Goal: Use online tool/utility: Utilize a website feature to perform a specific function

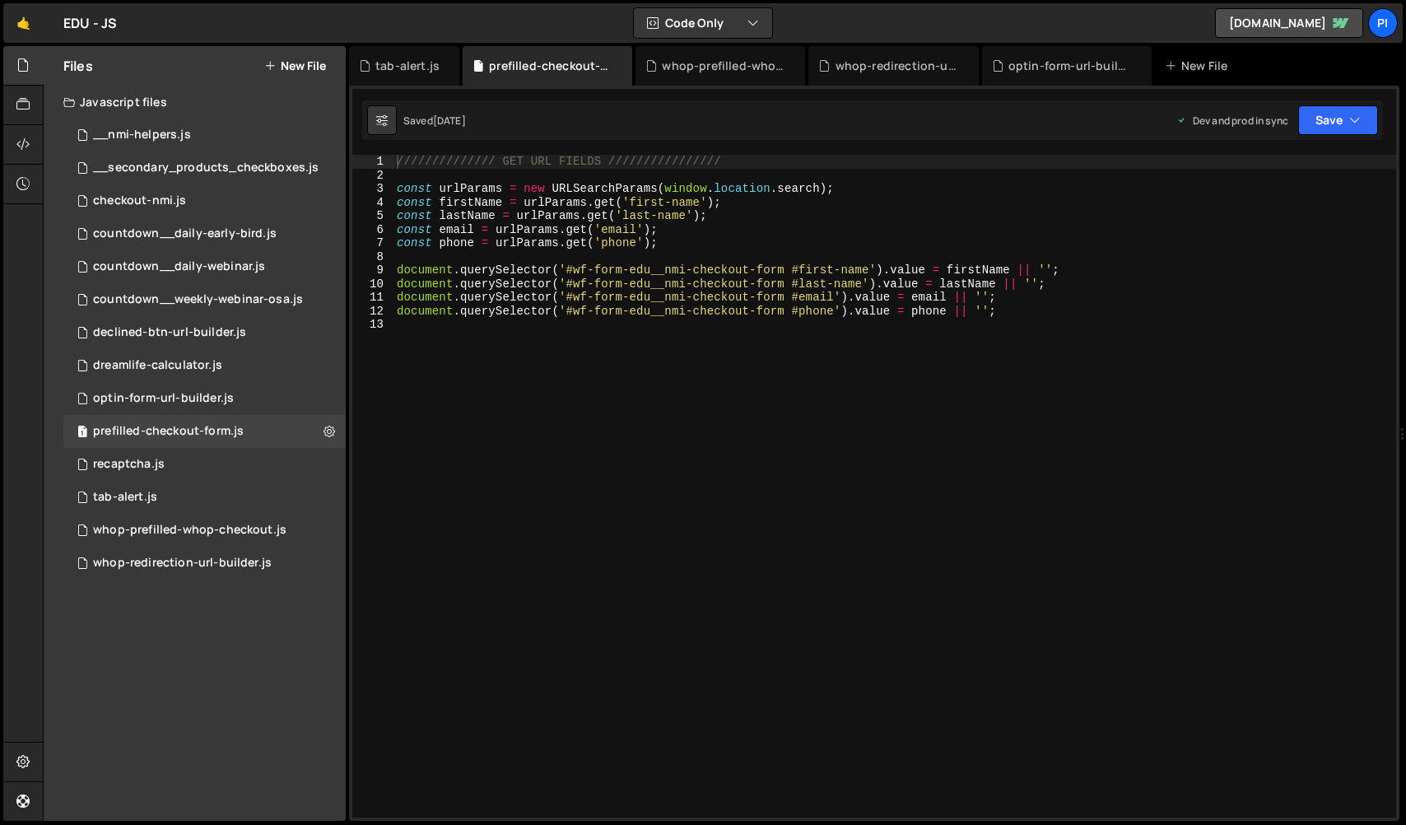
scroll to position [602, 0]
click at [321, 406] on div "0 optin-form-url-builder.js 0" at bounding box center [204, 398] width 282 height 33
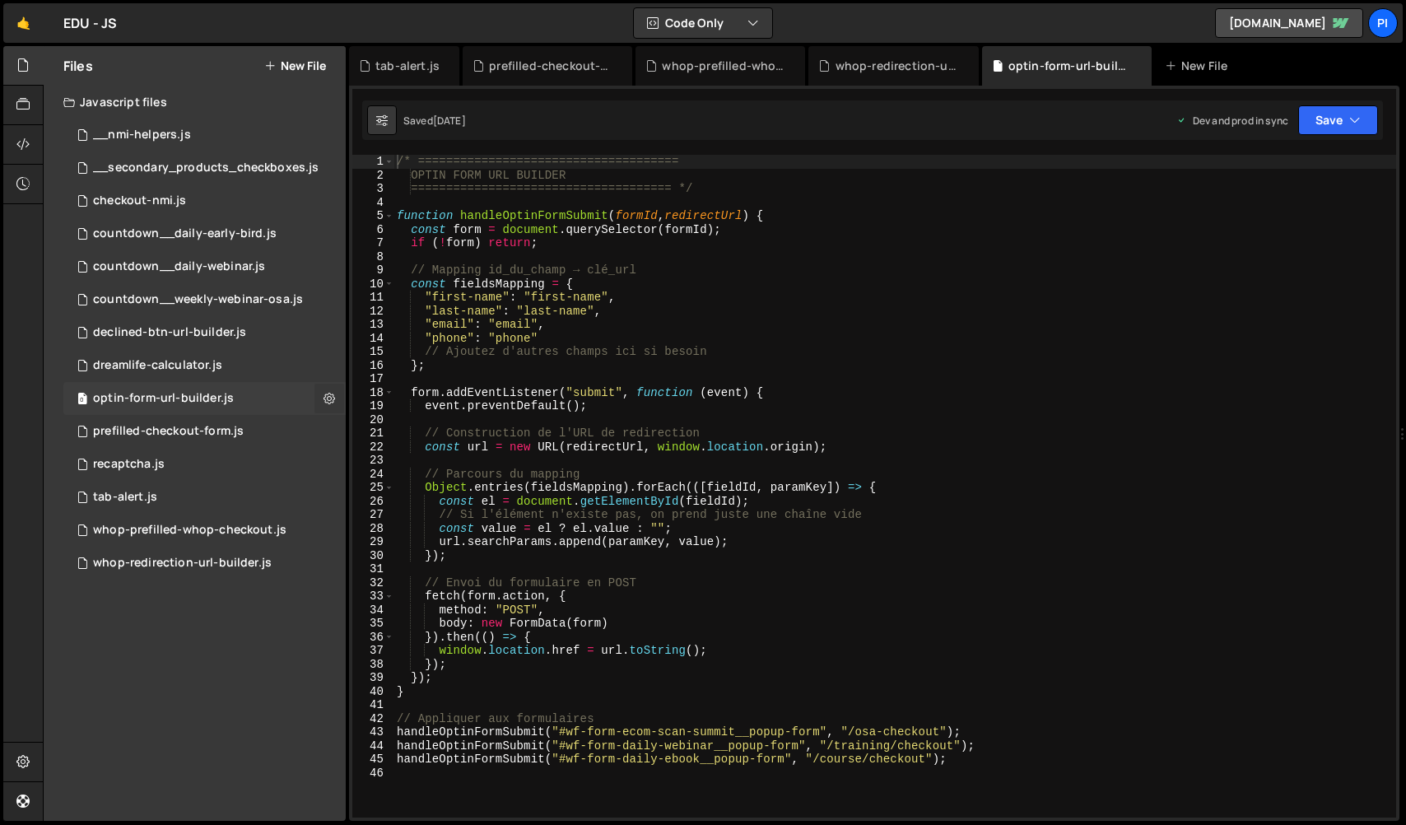
click at [330, 400] on icon at bounding box center [329, 398] width 12 height 16
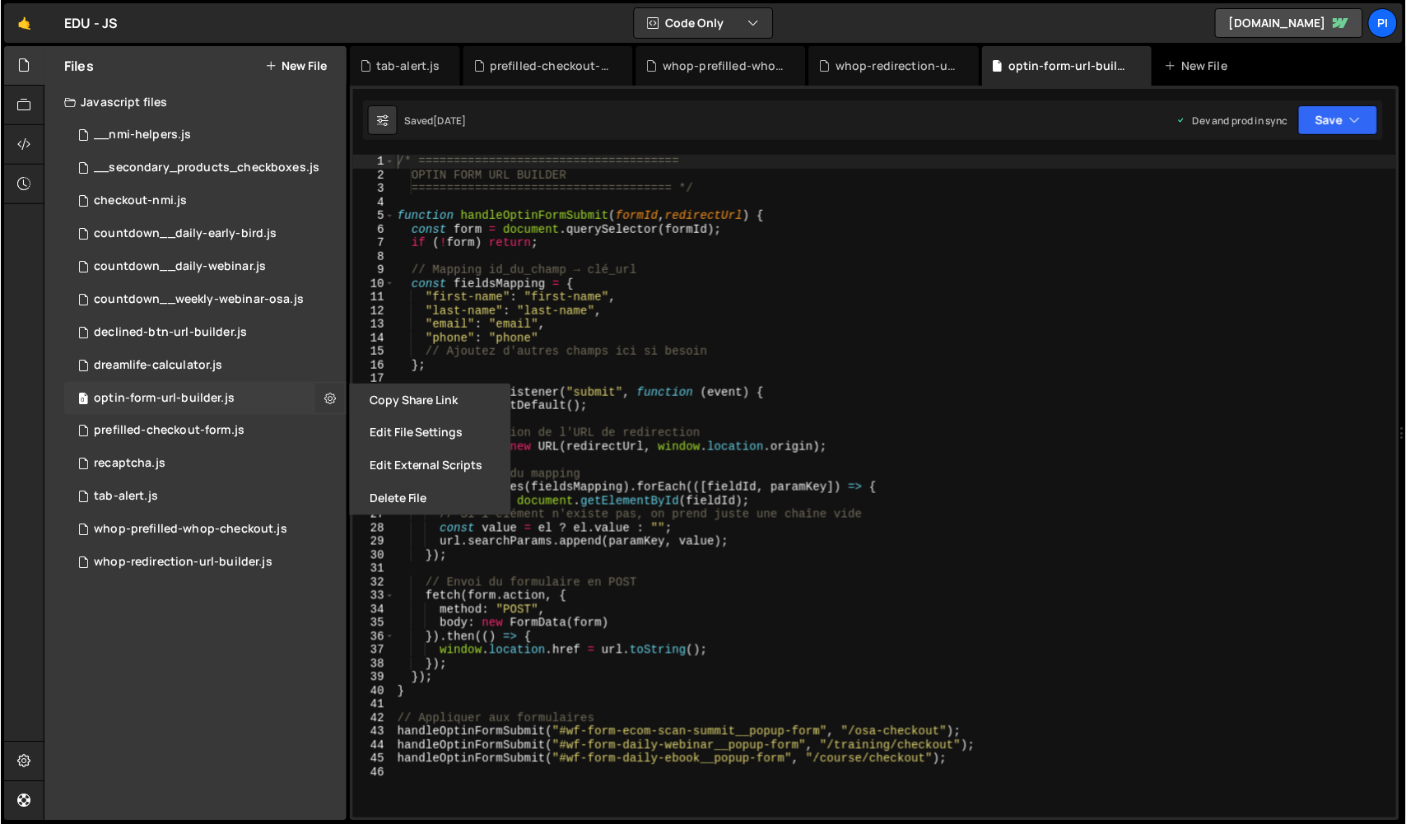
scroll to position [704, 0]
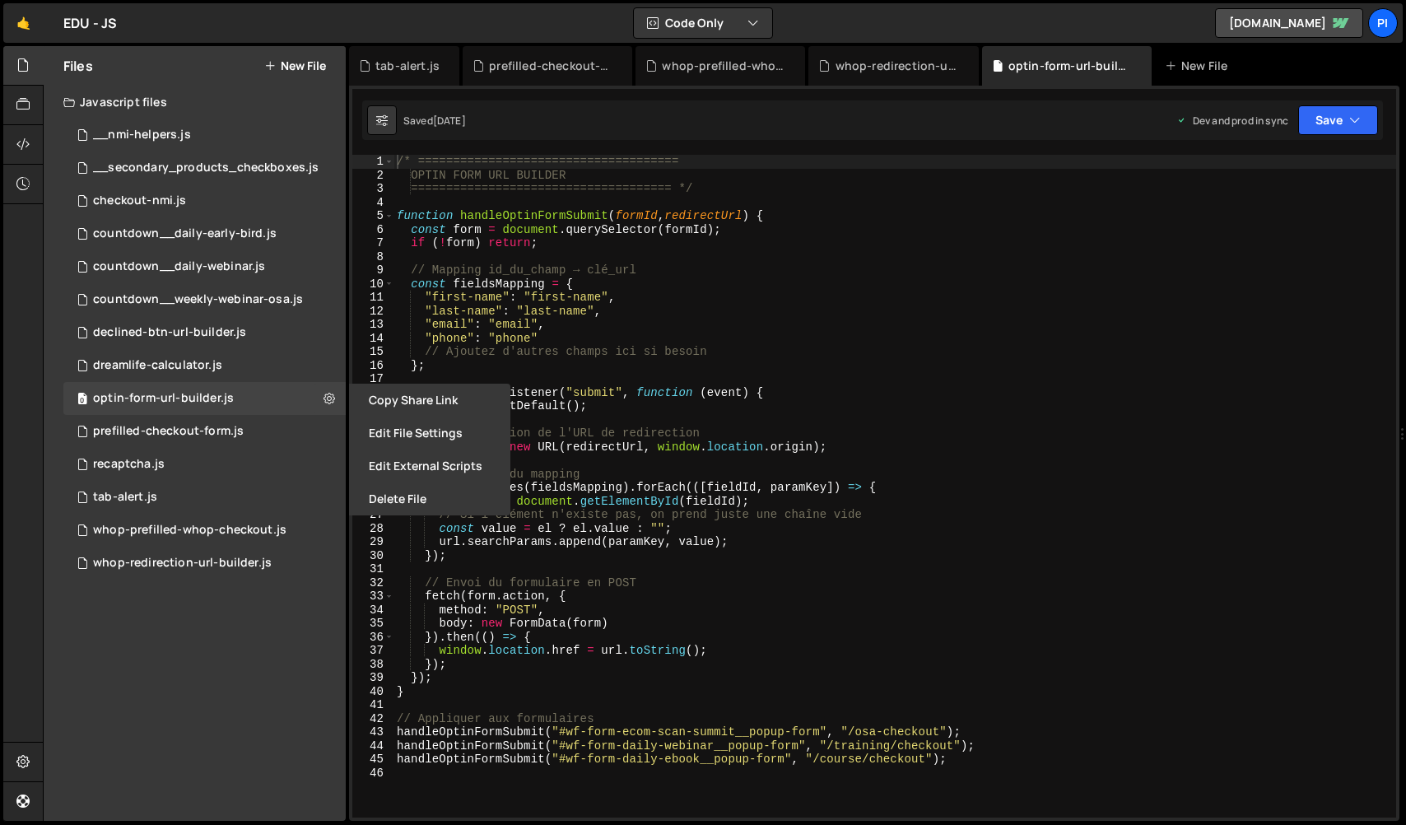
click at [672, 642] on div "/* ===================================== OPTIN FORM URL BUILDER ===============…" at bounding box center [894, 500] width 1002 height 690
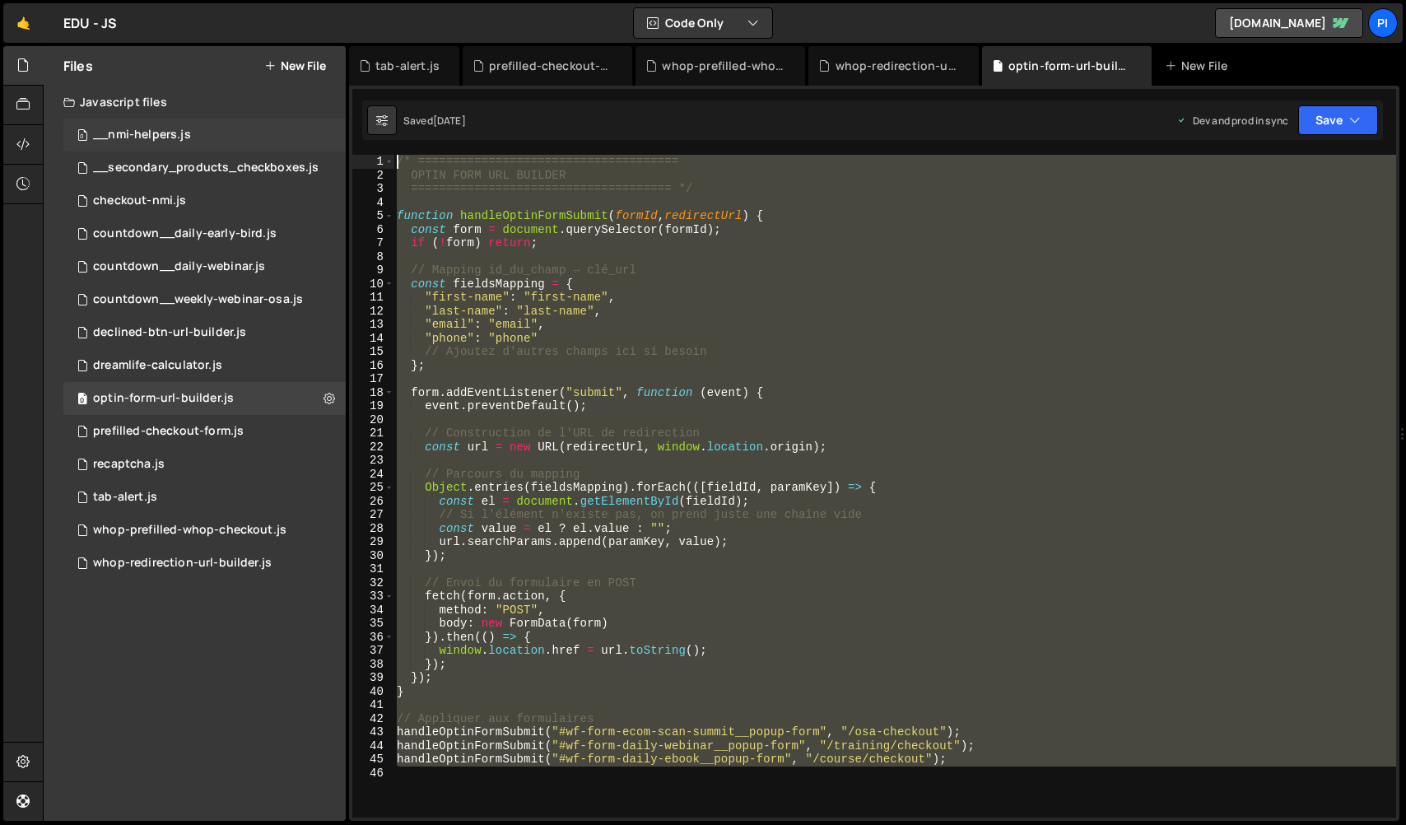
drag, startPoint x: 1012, startPoint y: 771, endPoint x: 289, endPoint y: 128, distance: 968.3
click at [289, 128] on div "Files New File Javascript files 0 __nmi-helpers.js 0 0 __secondary_products_che…" at bounding box center [724, 433] width 1363 height 775
click at [726, 682] on div "/* ===================================== OPTIN FORM URL BUILDER ===============…" at bounding box center [894, 486] width 1002 height 663
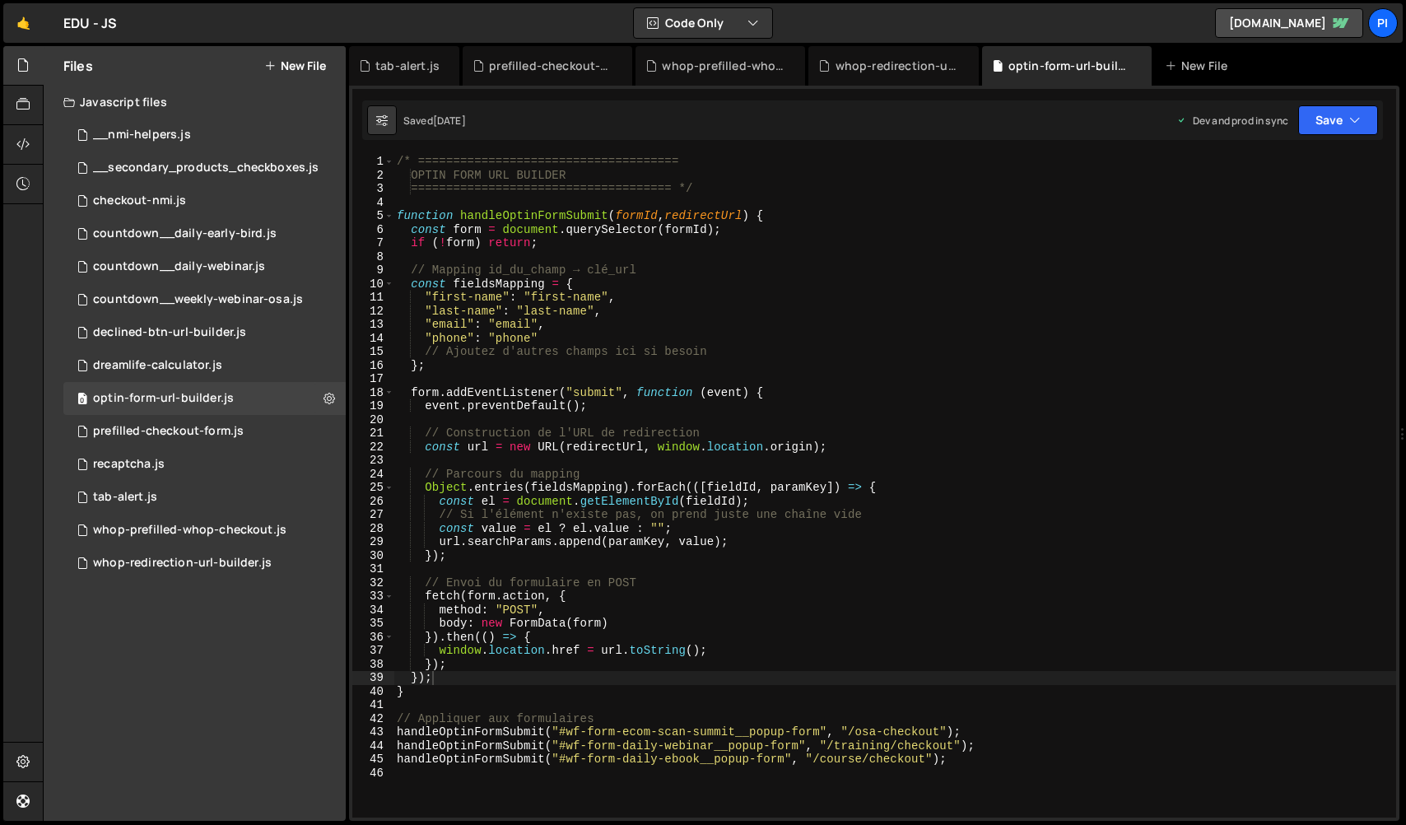
click at [30, 449] on div at bounding box center [23, 433] width 40 height 775
click at [534, 292] on div "/* ===================================== OPTIN FORM URL BUILDER ===============…" at bounding box center [894, 500] width 1002 height 690
click at [571, 319] on div "/* ===================================== OPTIN FORM URL BUILDER ===============…" at bounding box center [894, 500] width 1002 height 690
click at [598, 314] on div "/* ===================================== OPTIN FORM URL BUILDER ===============…" at bounding box center [894, 500] width 1002 height 690
type textarea ""last-name": "last-name","
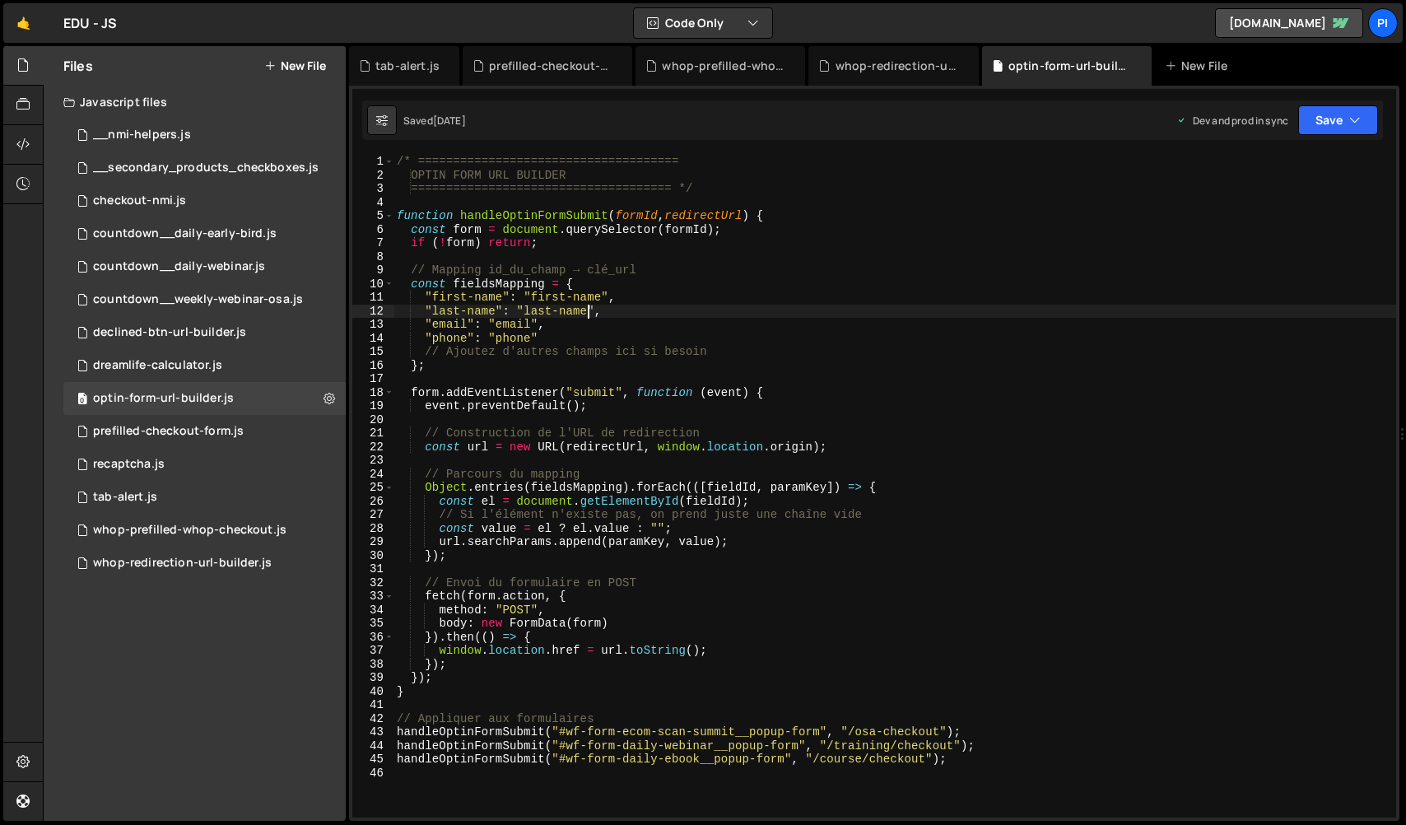
click at [584, 314] on div "/* ===================================== OPTIN FORM URL BUILDER ===============…" at bounding box center [894, 500] width 1002 height 690
click at [319, 71] on button "New File" at bounding box center [295, 65] width 62 height 13
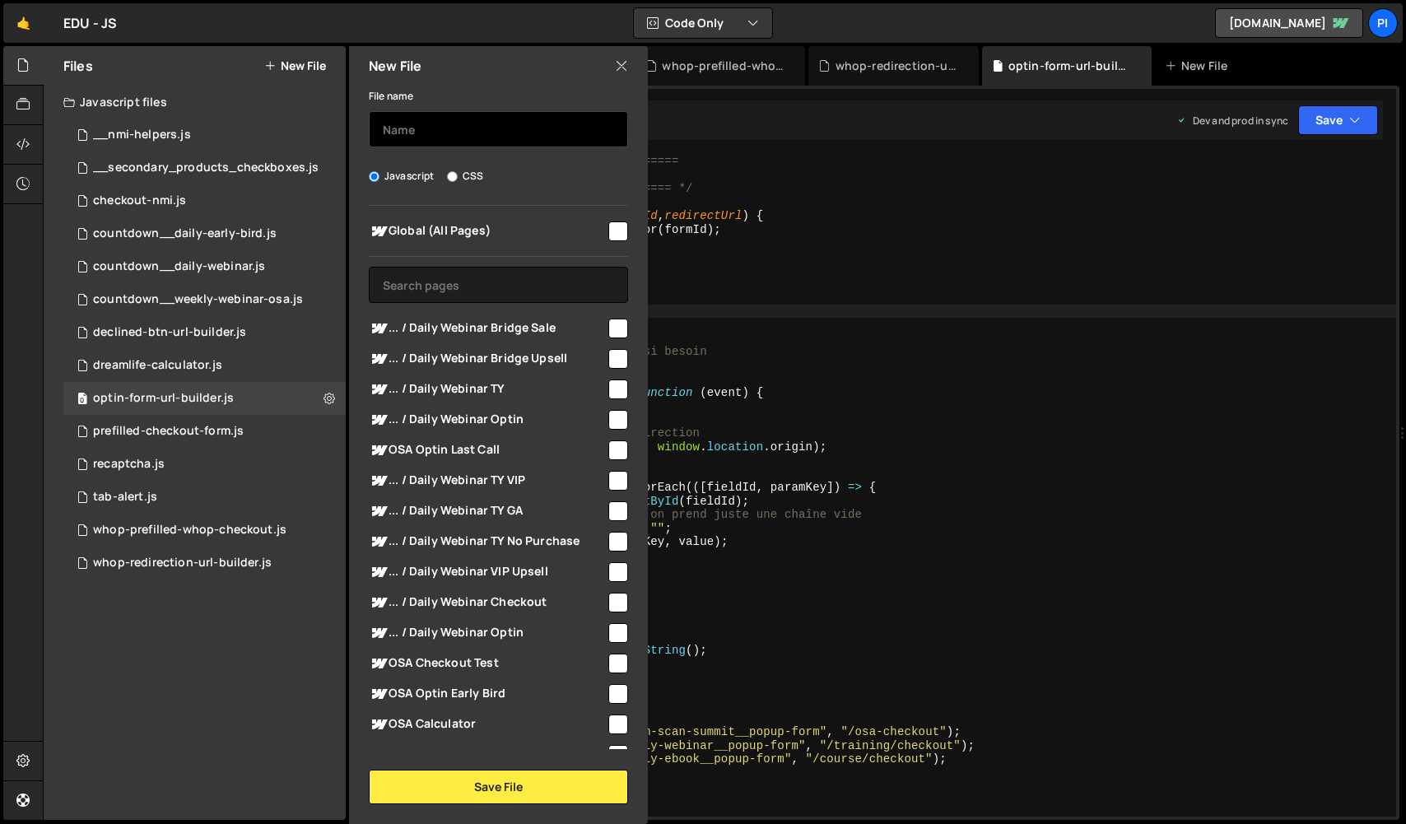
click at [435, 129] on input "text" at bounding box center [498, 129] width 259 height 36
type input "c"
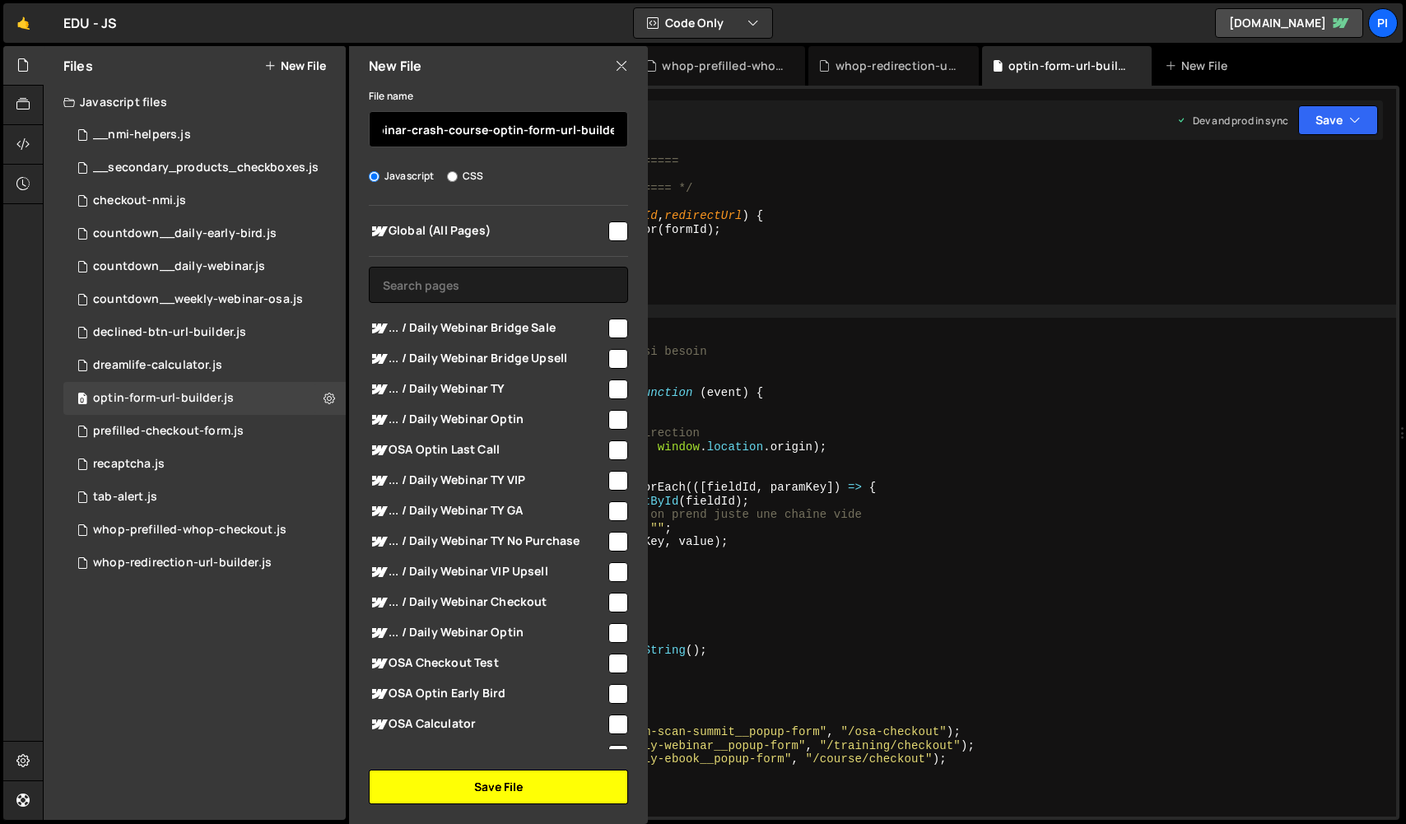
type input "daily-webinar-crash-course-optin-form-url-builder"
click at [426, 778] on button "Save File" at bounding box center [498, 787] width 259 height 35
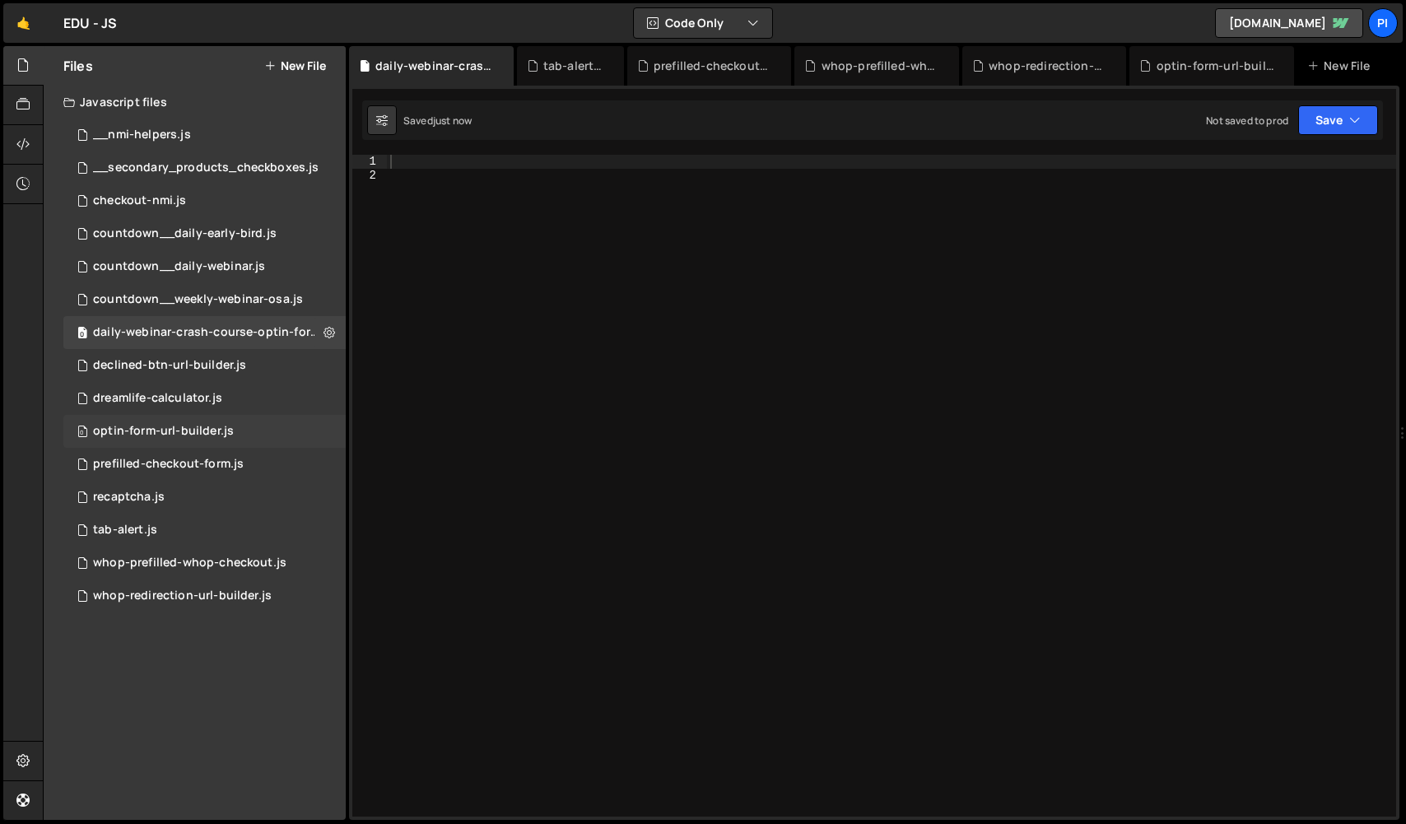
click at [228, 427] on div "optin-form-url-builder.js" at bounding box center [163, 431] width 141 height 15
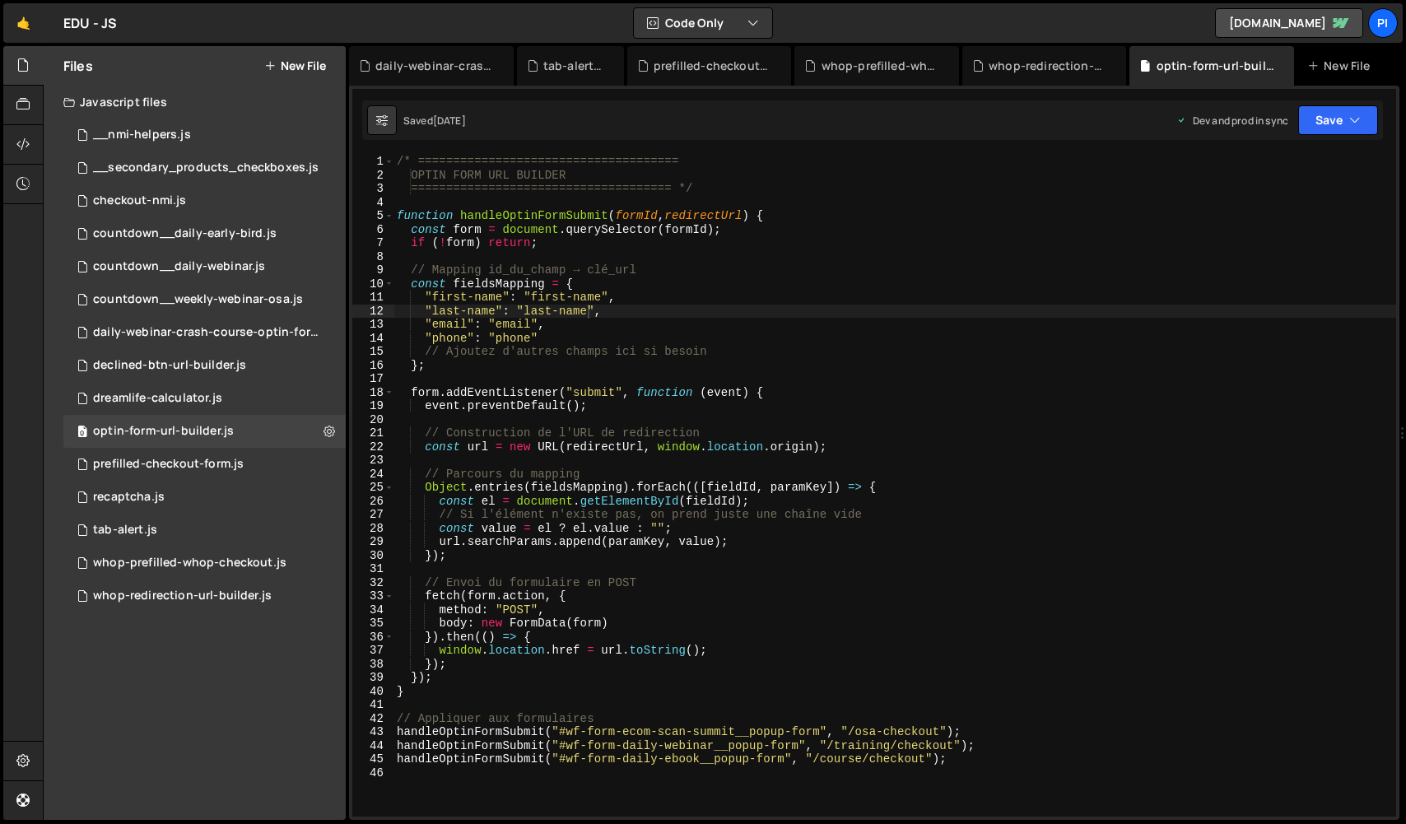
scroll to position [705, 0]
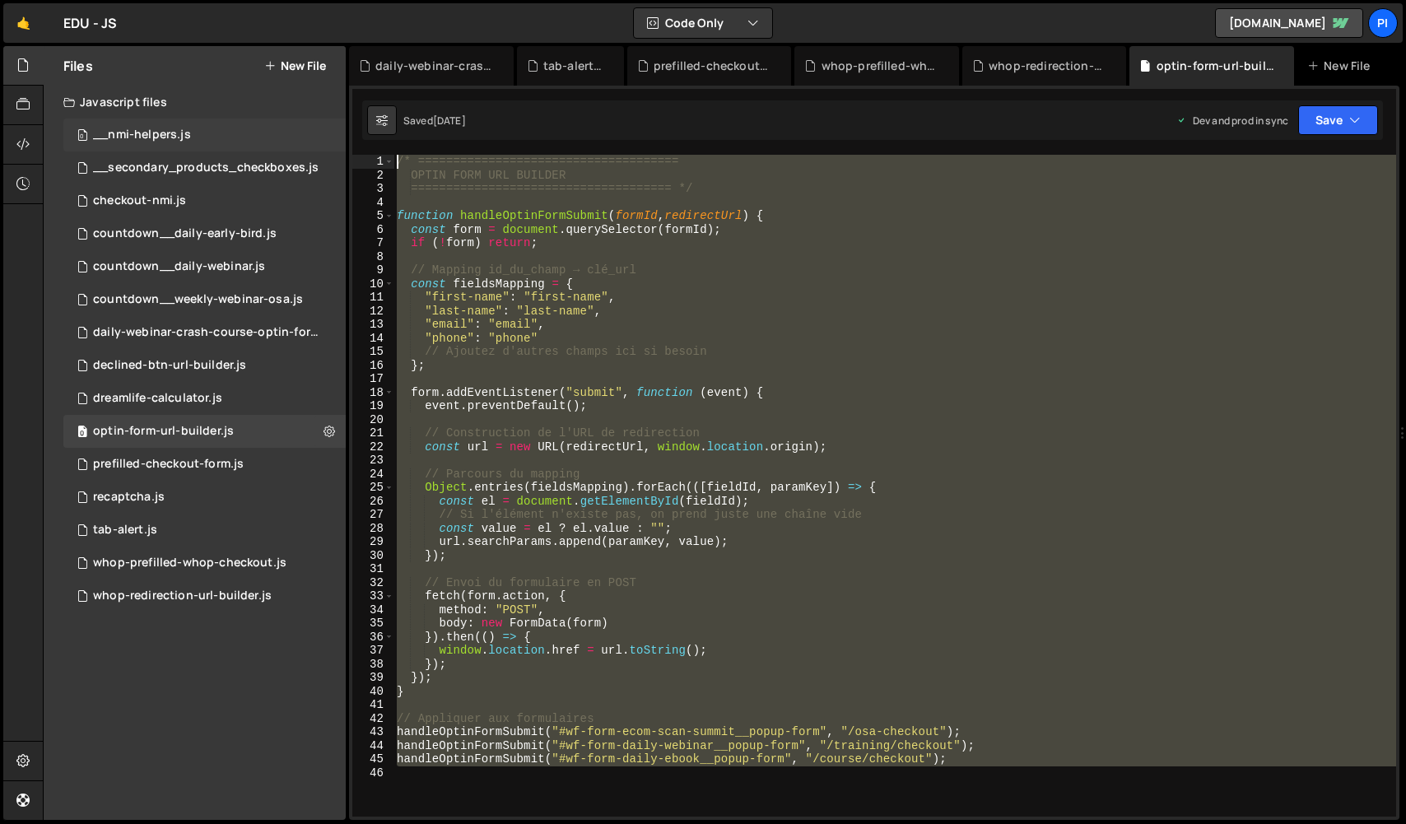
drag, startPoint x: 603, startPoint y: 791, endPoint x: 331, endPoint y: 140, distance: 705.7
click at [331, 140] on div "Files New File Javascript files 0 __nmi-helpers.js 0 0 __secondary_products_che…" at bounding box center [724, 433] width 1363 height 774
type textarea "/* ===================================== OPTIN FORM URL BUILDER"
click at [265, 328] on div "daily-webinar-crash-course-optin-form-url-builder.js" at bounding box center [206, 332] width 227 height 15
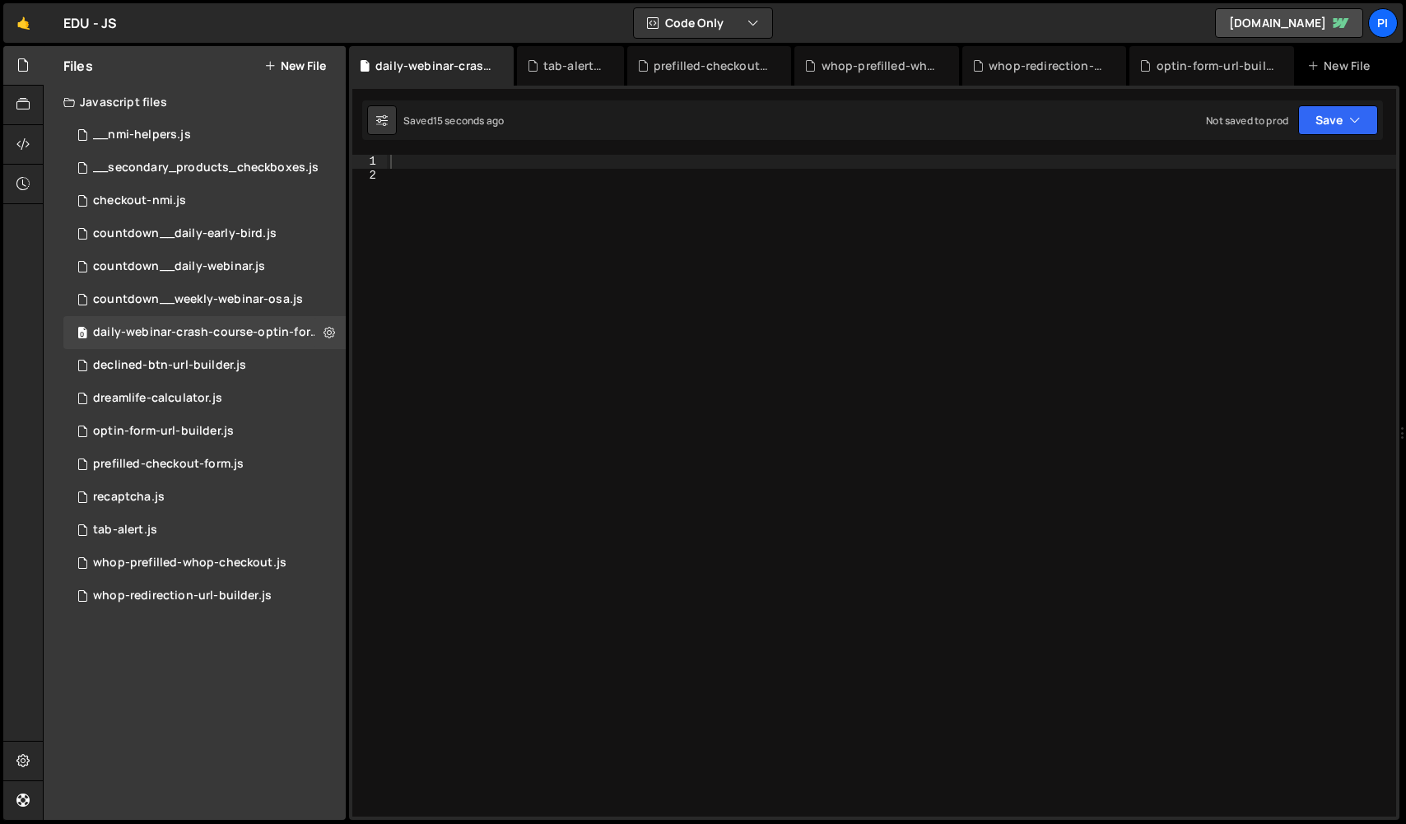
click at [557, 343] on div at bounding box center [891, 499] width 1009 height 689
paste textarea "/* ====================================="
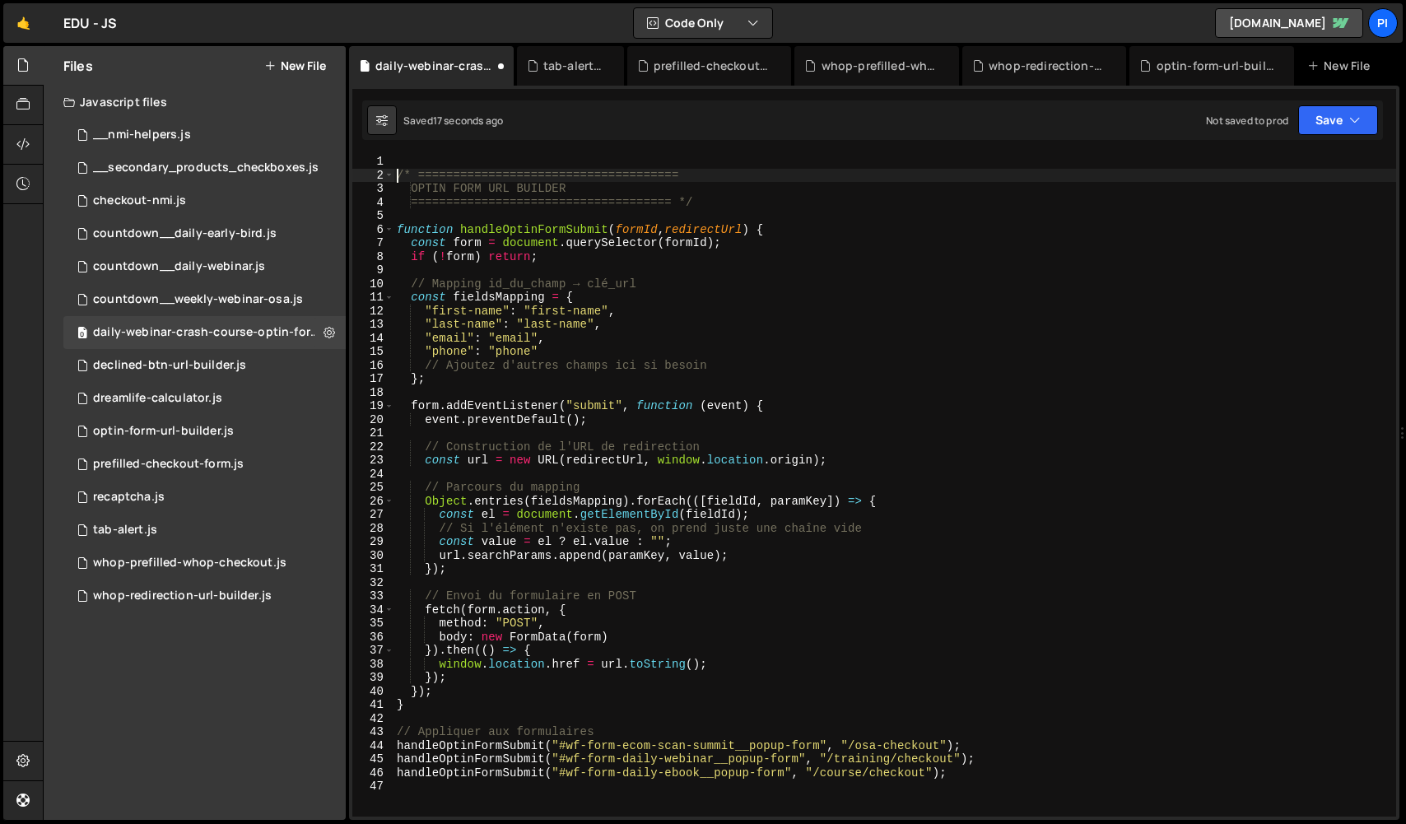
drag, startPoint x: 400, startPoint y: 173, endPoint x: 401, endPoint y: 127, distance: 46.1
click at [401, 128] on div "Debug Explain Copy daily-webinar-crash-course-optin-form-url-builder.js tab-ale…" at bounding box center [874, 433] width 1050 height 774
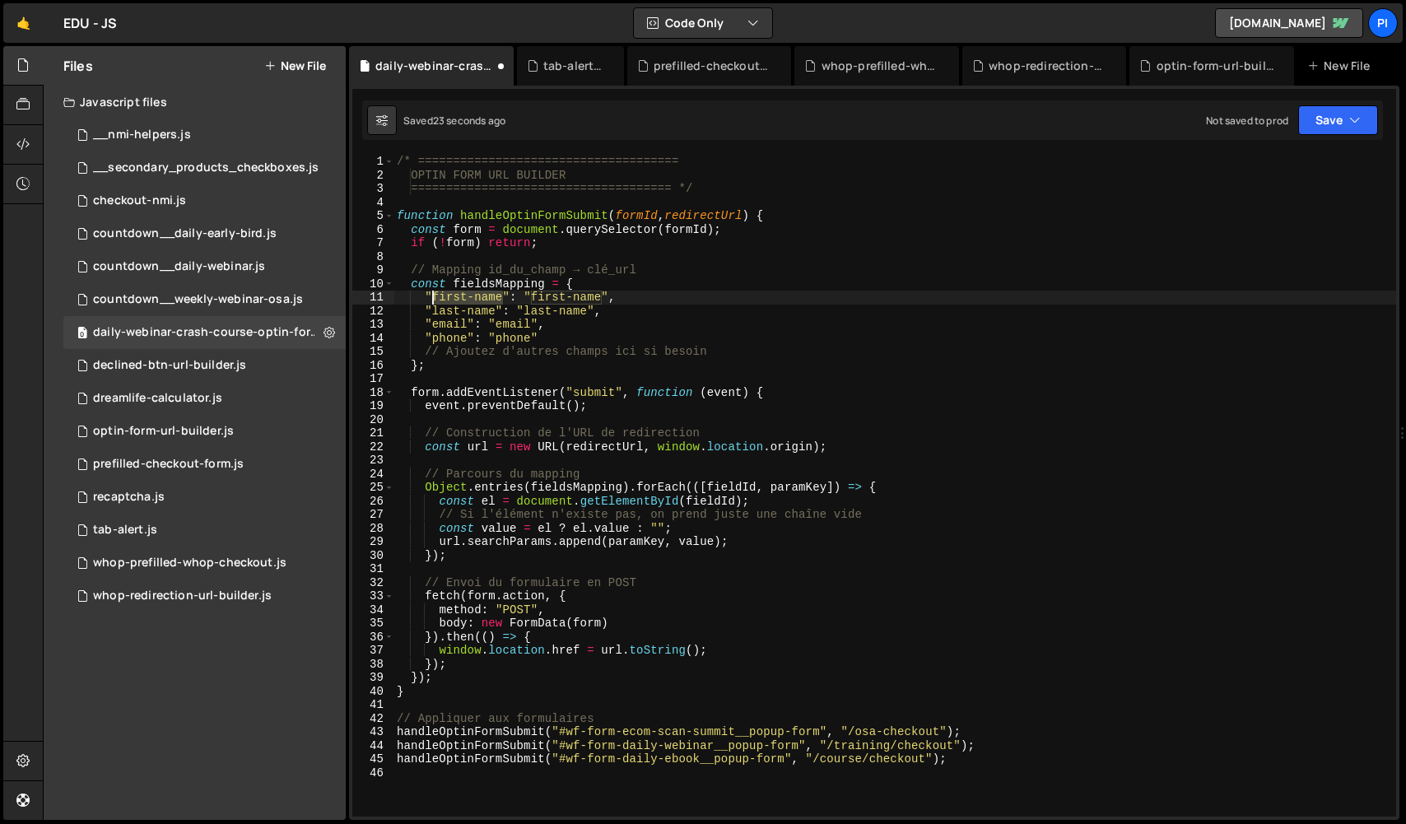
drag, startPoint x: 500, startPoint y: 301, endPoint x: 434, endPoint y: 301, distance: 66.7
click at [434, 301] on div "/* ===================================== OPTIN FORM URL BUILDER ===============…" at bounding box center [894, 499] width 1002 height 689
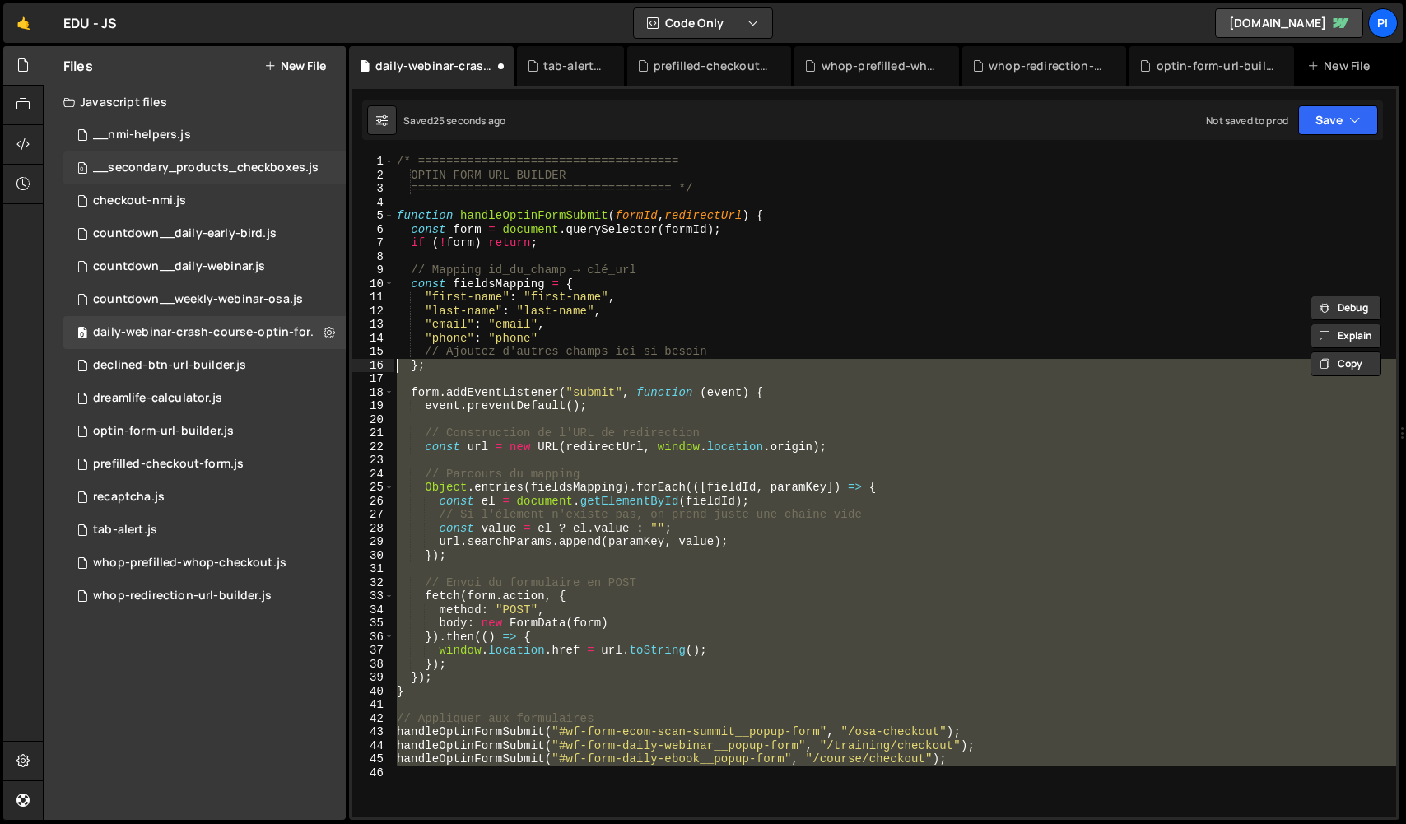
drag, startPoint x: 701, startPoint y: 797, endPoint x: 280, endPoint y: 180, distance: 746.7
click at [280, 180] on div "Files New File Javascript files 0 __nmi-helpers.js 0 0 __secondary_products_che…" at bounding box center [724, 433] width 1363 height 774
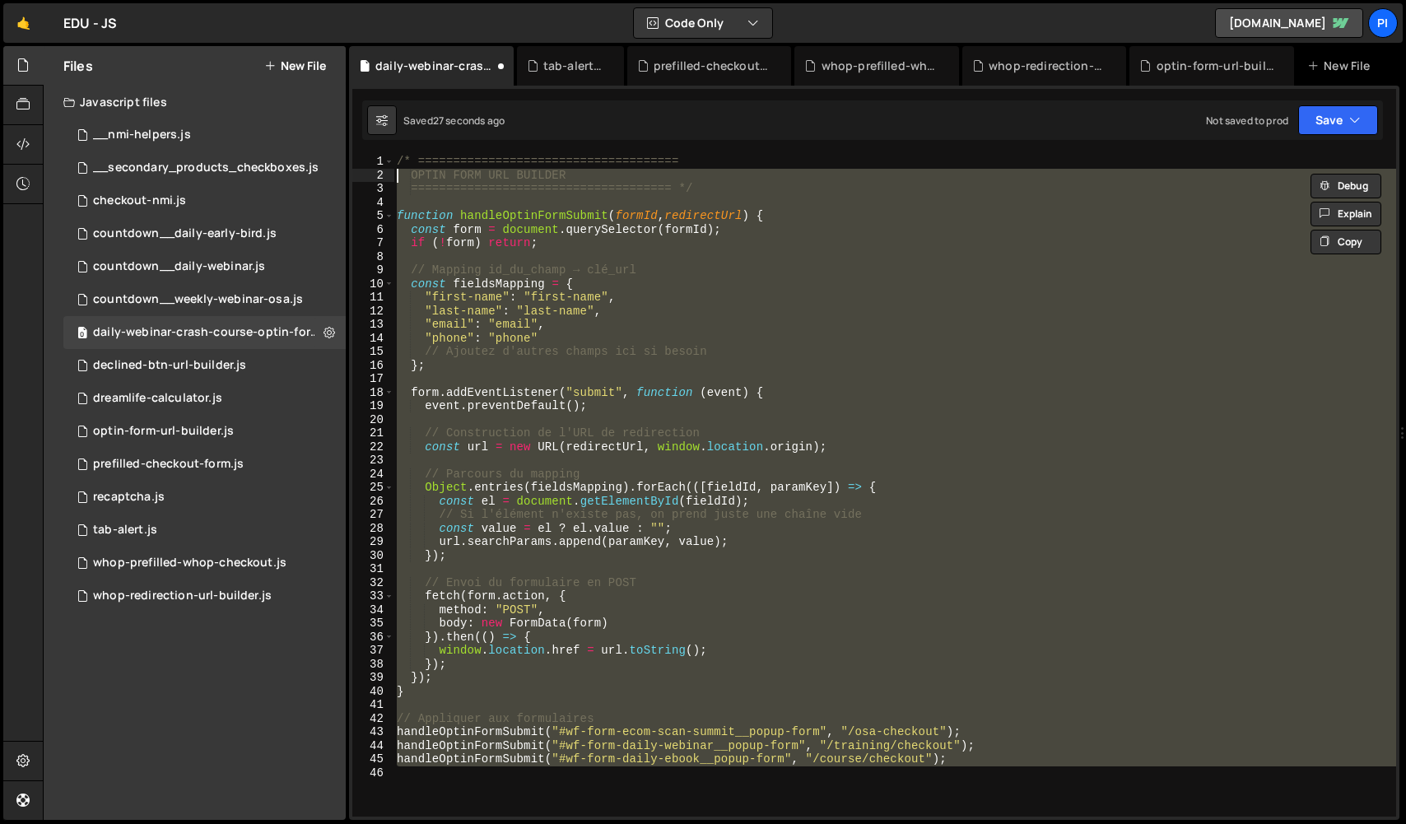
click at [588, 742] on div "/* ===================================== OPTIN FORM URL BUILDER ===============…" at bounding box center [894, 486] width 1002 height 662
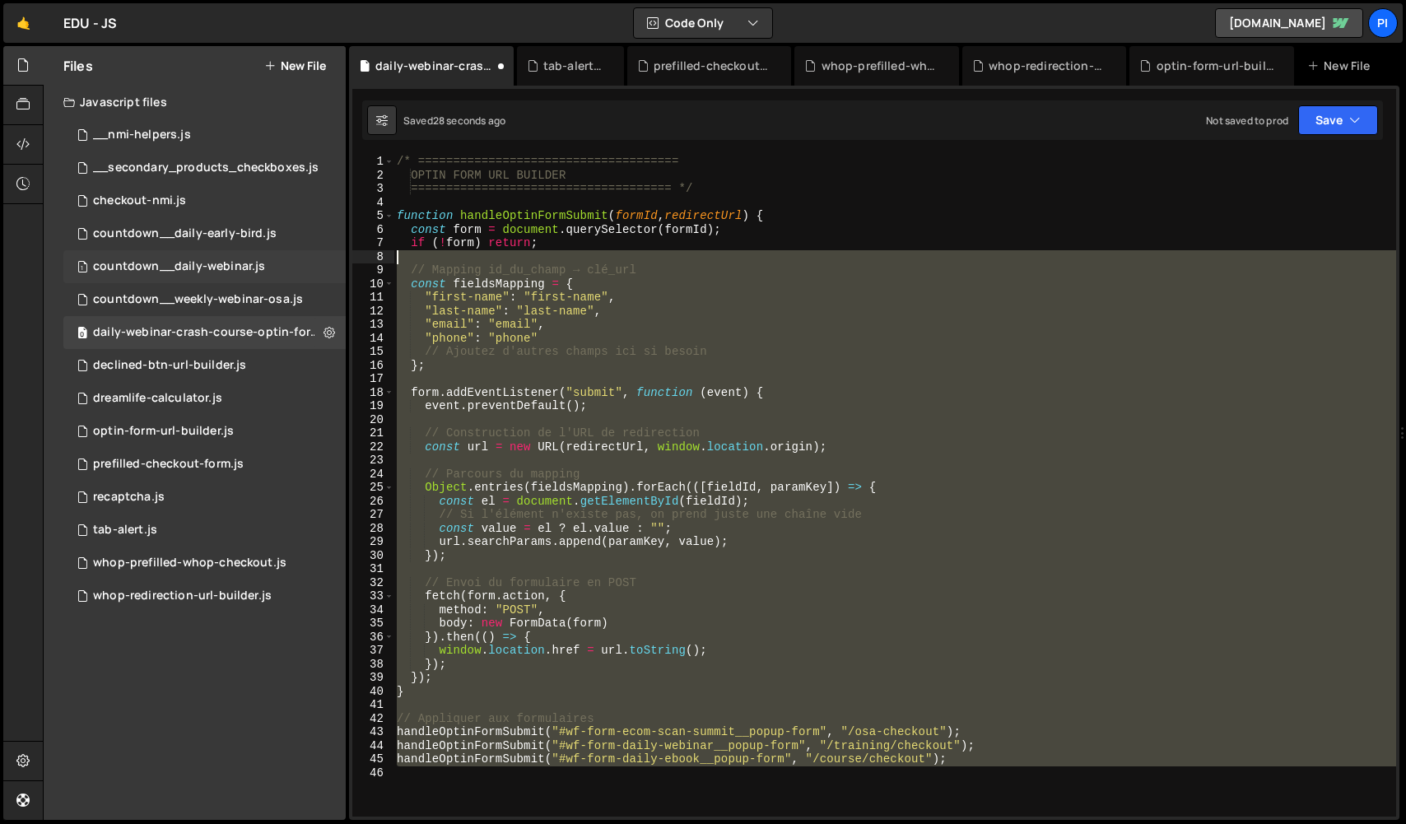
drag, startPoint x: 596, startPoint y: 785, endPoint x: 317, endPoint y: 256, distance: 598.3
click at [317, 256] on div "Files New File Javascript files 0 __nmi-helpers.js 0 0 __secondary_products_che…" at bounding box center [724, 433] width 1363 height 774
click at [317, 251] on div "1 countdown__daily-webinar.js 0" at bounding box center [204, 266] width 282 height 33
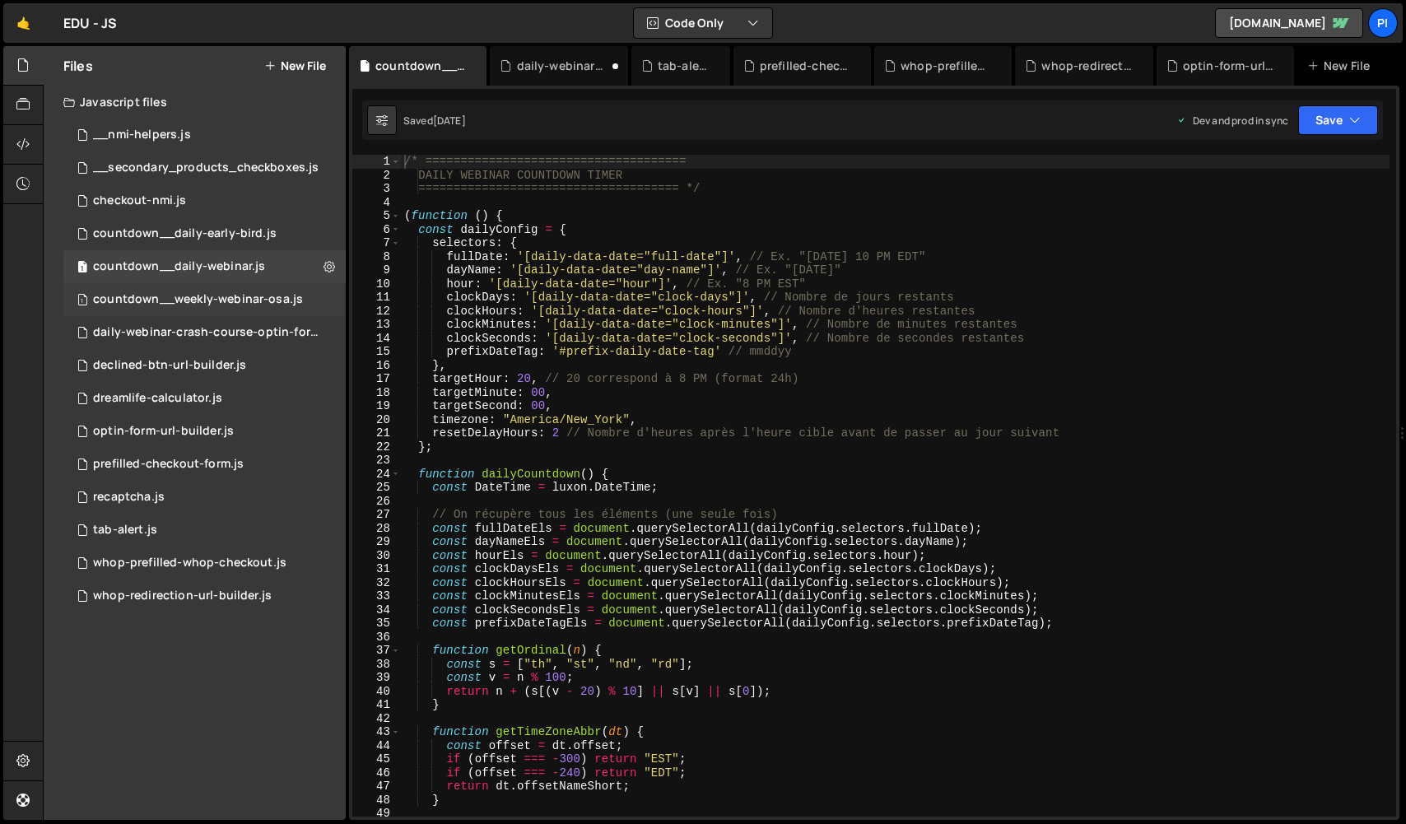
click at [234, 295] on div "countdown__weekly-webinar-osa.js" at bounding box center [198, 299] width 210 height 15
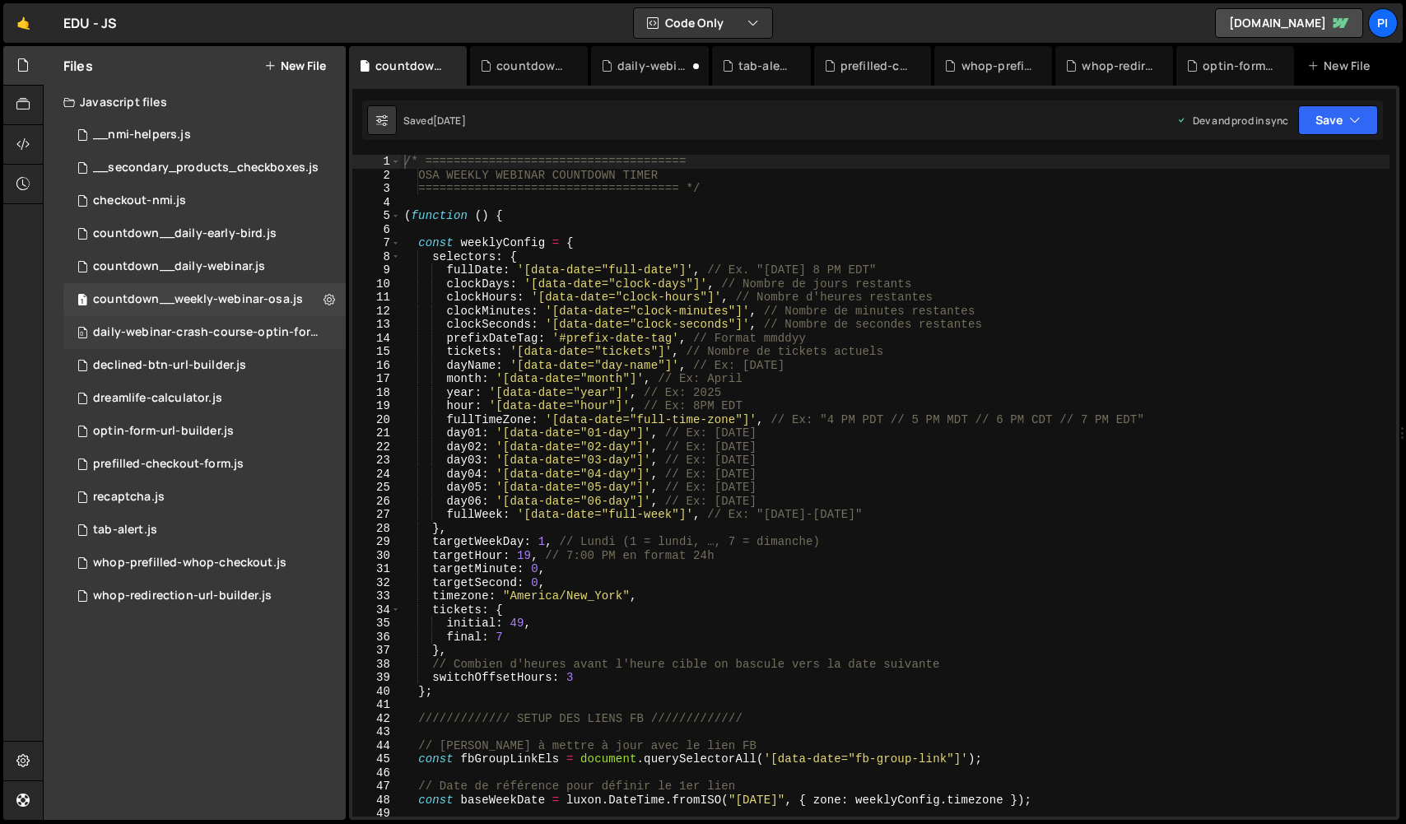
click at [234, 325] on div "daily-webinar-crash-course-optin-form-url-builder.js" at bounding box center [206, 332] width 227 height 15
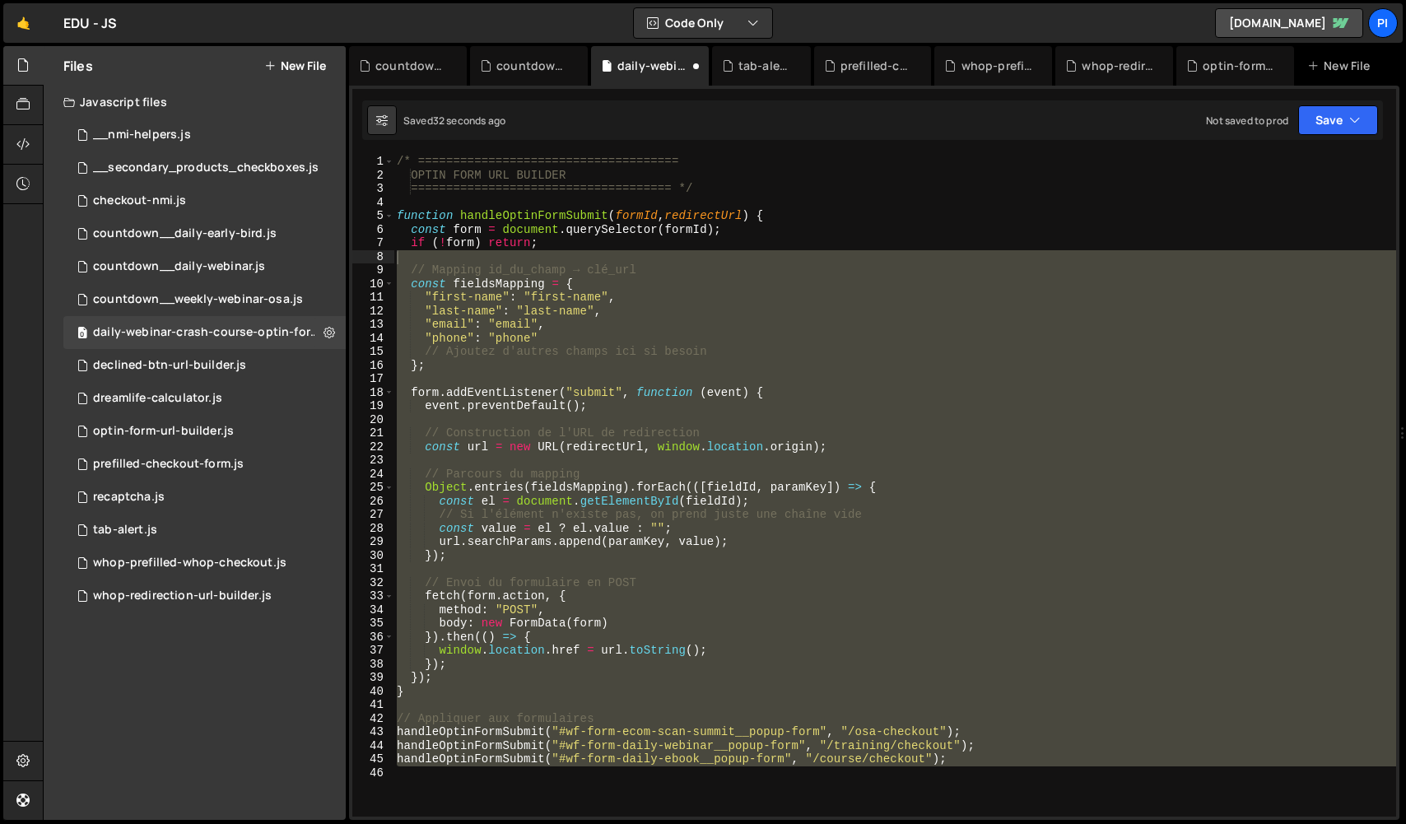
click at [568, 745] on div "/* ===================================== OPTIN FORM URL BUILDER ===============…" at bounding box center [894, 486] width 1002 height 662
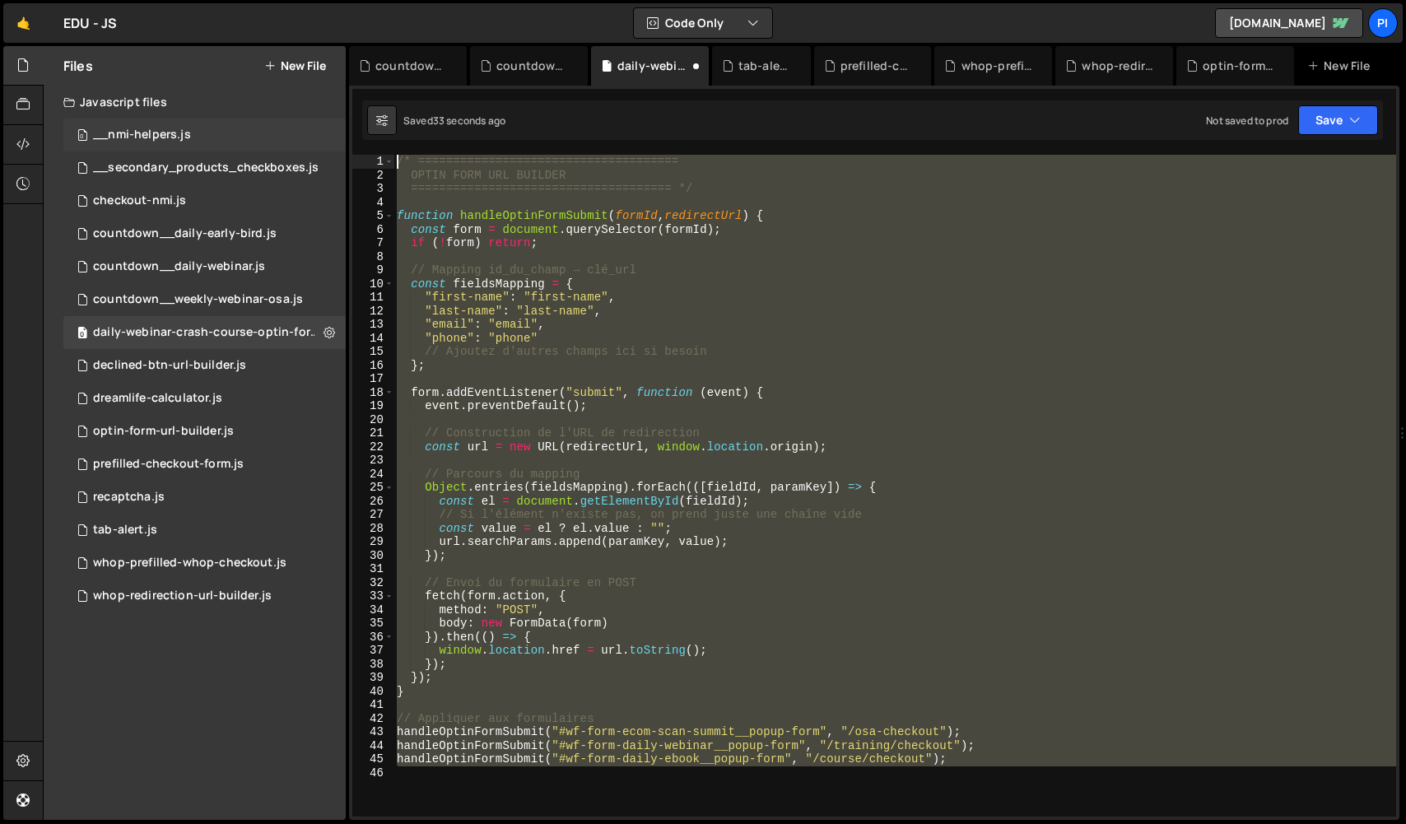
drag, startPoint x: 570, startPoint y: 797, endPoint x: 342, endPoint y: 142, distance: 692.6
click at [342, 142] on div "Files New File Javascript files 0 __nmi-helpers.js 0 0 __secondary_products_che…" at bounding box center [724, 433] width 1363 height 774
paste textarea "handleOptinFormSubmit("#wf-form-daily-ebook__popup-form", "/course/checkout");"
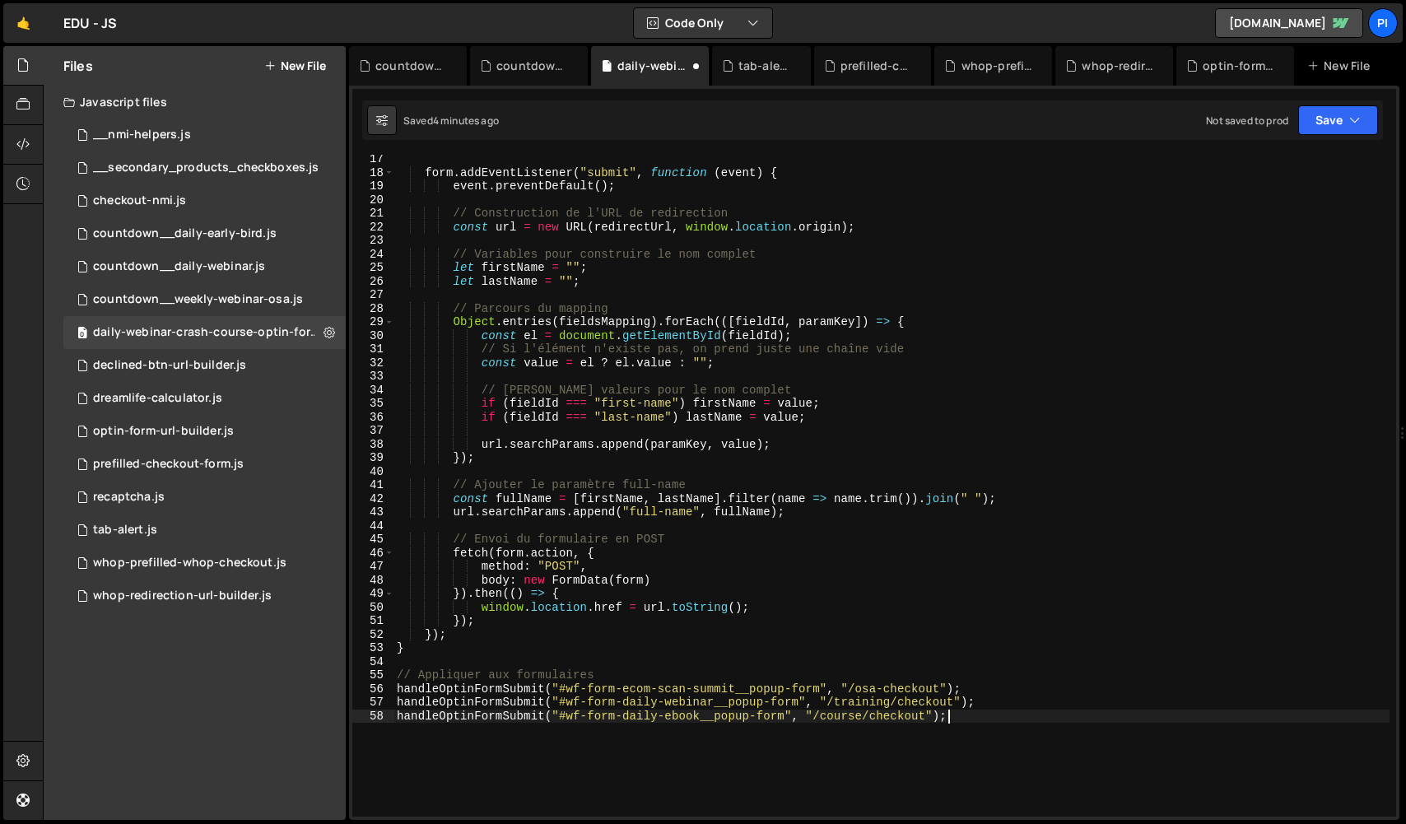
scroll to position [222, 0]
drag, startPoint x: 785, startPoint y: 714, endPoint x: 563, endPoint y: 715, distance: 222.2
click at [563, 715] on div "form . addEventListener ( "submit" , function ( event ) { event . preventDefaul…" at bounding box center [891, 493] width 996 height 689
paste textarea "daily-crash-course"
click at [618, 719] on div "form . addEventListener ( "submit" , function ( event ) { event . preventDefaul…" at bounding box center [891, 486] width 996 height 662
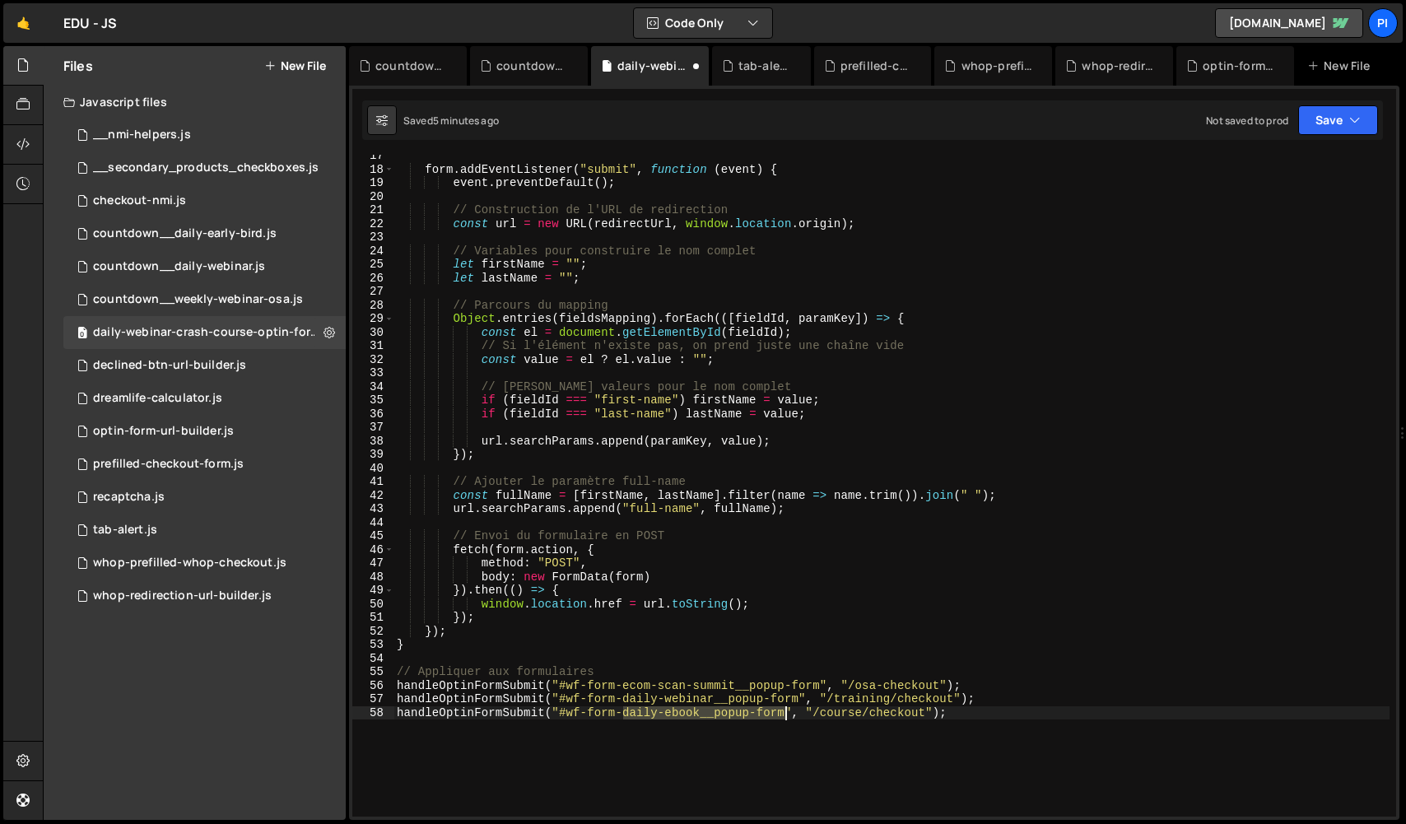
drag, startPoint x: 623, startPoint y: 713, endPoint x: 786, endPoint y: 715, distance: 163.0
click at [786, 715] on div "form . addEventListener ( "submit" , function ( event ) { event . preventDefaul…" at bounding box center [891, 493] width 996 height 689
paste textarea "crash-course"
click at [666, 712] on div "form . addEventListener ( "submit" , function ( event ) { event . preventDefaul…" at bounding box center [891, 493] width 996 height 689
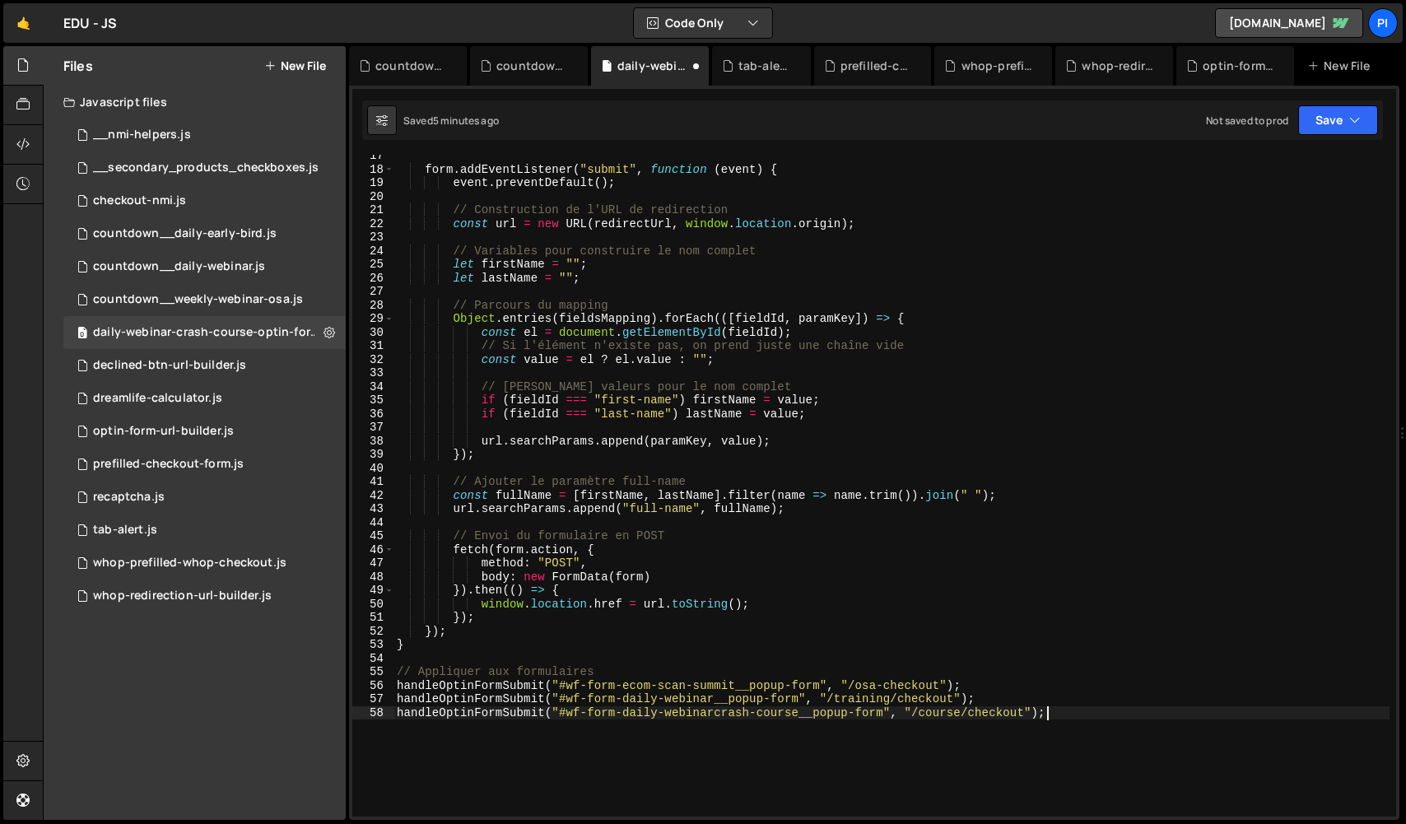
click at [941, 736] on div "form . addEventListener ( "submit" , function ( event ) { event . preventDefaul…" at bounding box center [891, 493] width 996 height 689
click at [714, 714] on div "form . addEventListener ( "submit" , function ( event ) { event . preventDefaul…" at bounding box center [891, 493] width 996 height 689
click at [1022, 697] on div "form . addEventListener ( "submit" , function ( event ) { event . preventDefaul…" at bounding box center [891, 493] width 996 height 689
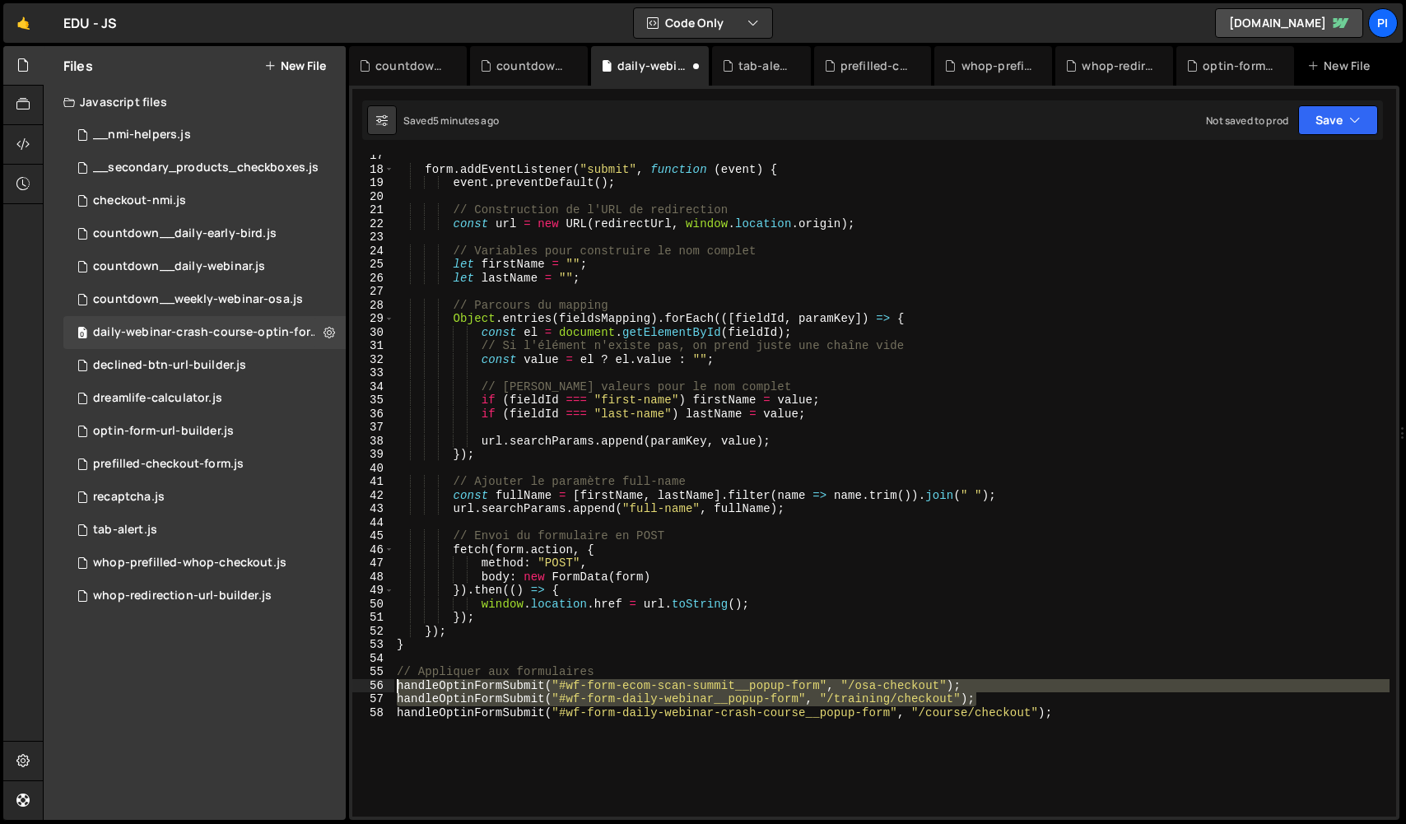
drag, startPoint x: 1015, startPoint y: 702, endPoint x: 387, endPoint y: 689, distance: 628.1
click at [387, 689] on div "handleOptinFormSubmit("#wf-form-daily-webinar__popup-form", "/training/checkout…" at bounding box center [874, 486] width 1044 height 662
type textarea "handleOptinFormSubmit("#wf-form-ecom-scan-summit__popup-form", "/osa-checkout")…"
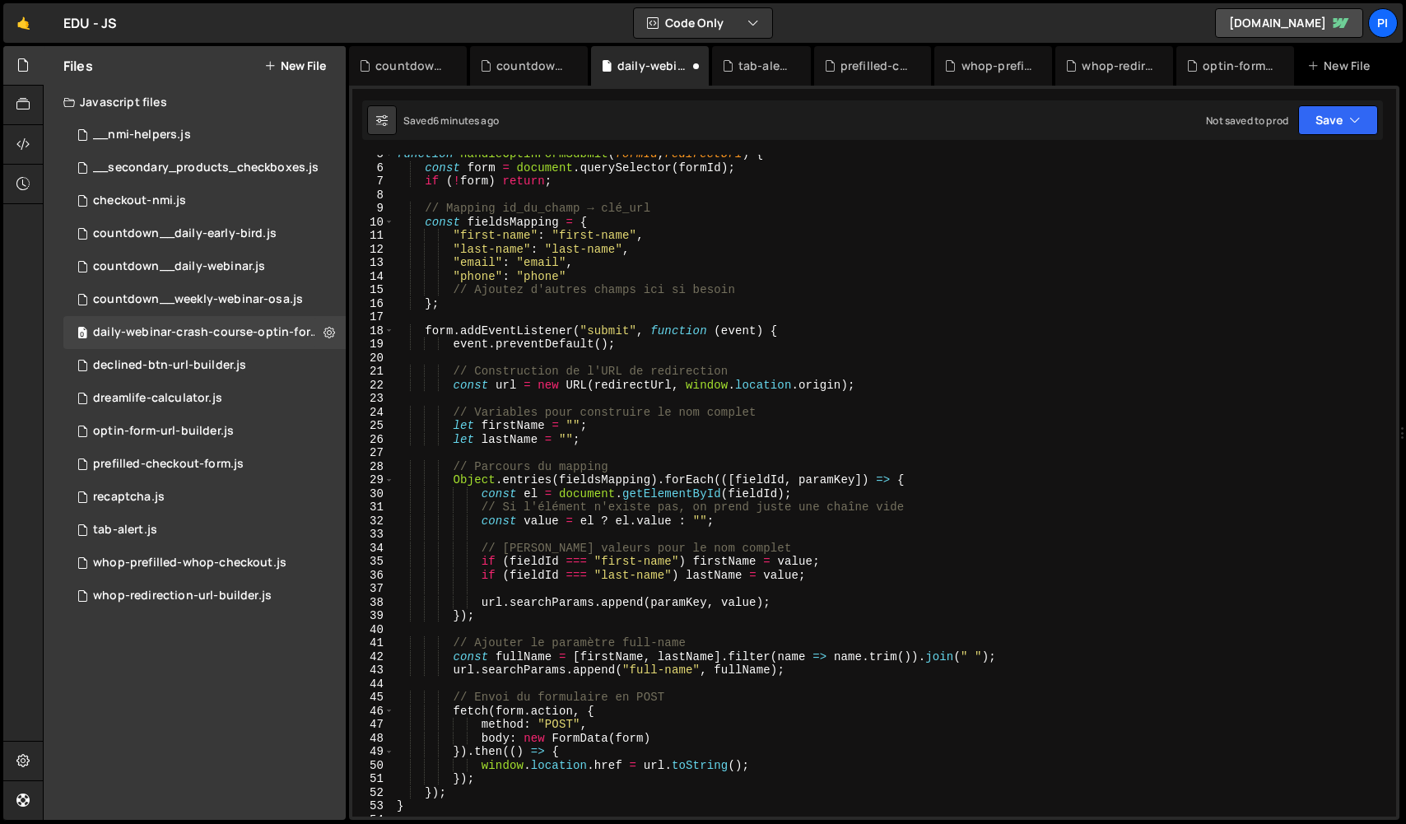
scroll to position [42, 0]
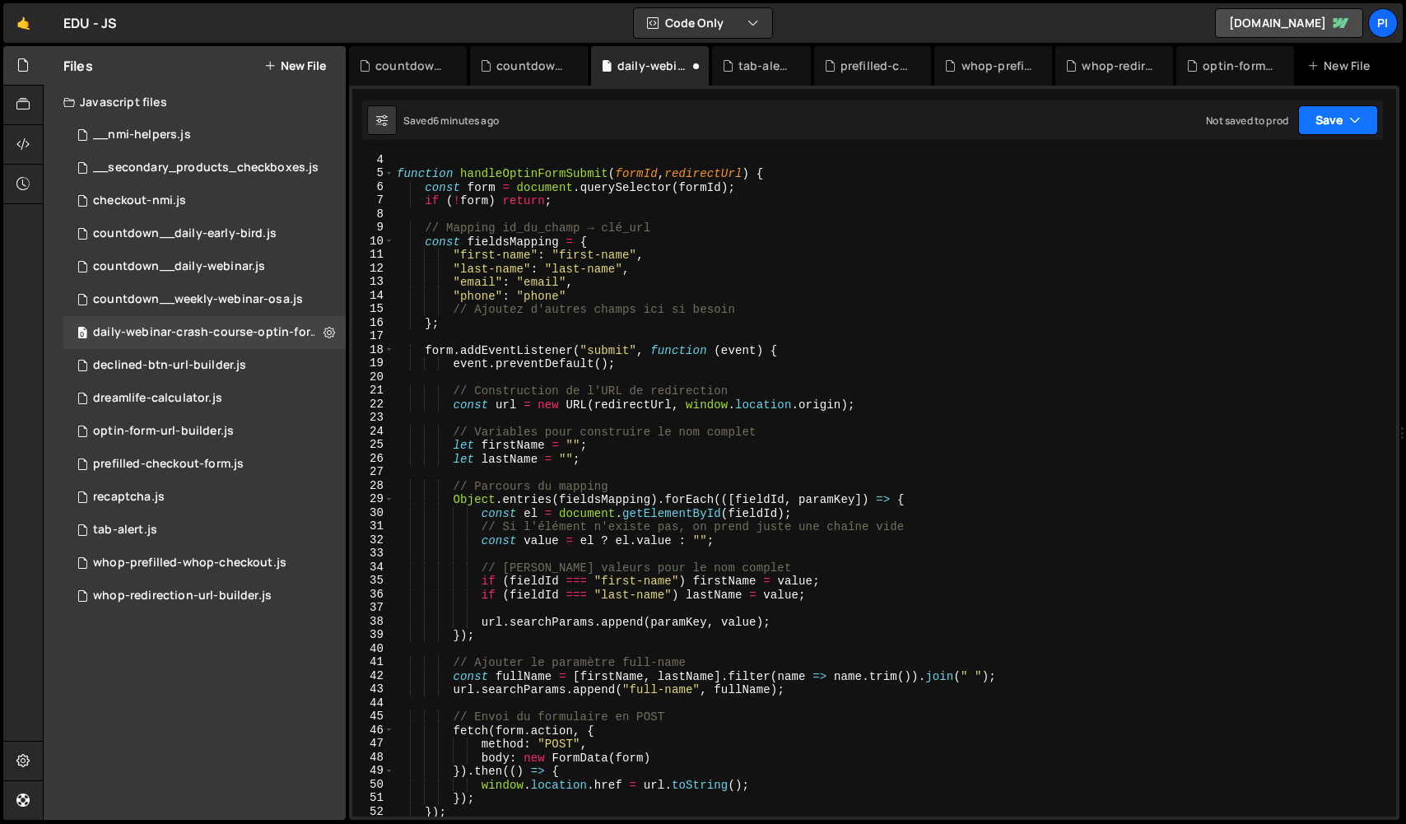
type textarea "// Appliquer aux formulaires"
click at [1336, 128] on button "Save" at bounding box center [1338, 120] width 80 height 30
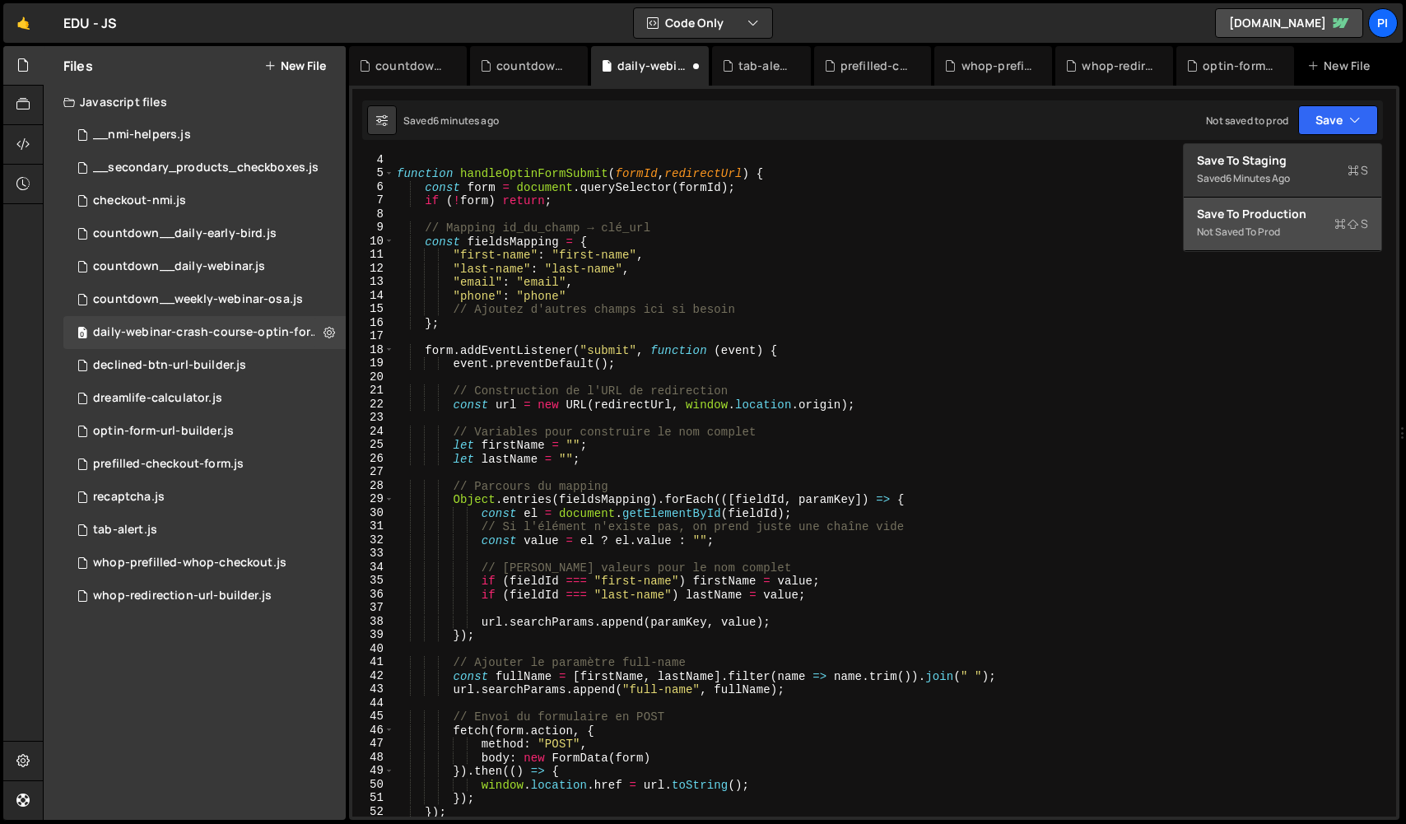
click at [1294, 233] on button "Save to Production S Not saved to prod" at bounding box center [1283, 224] width 198 height 53
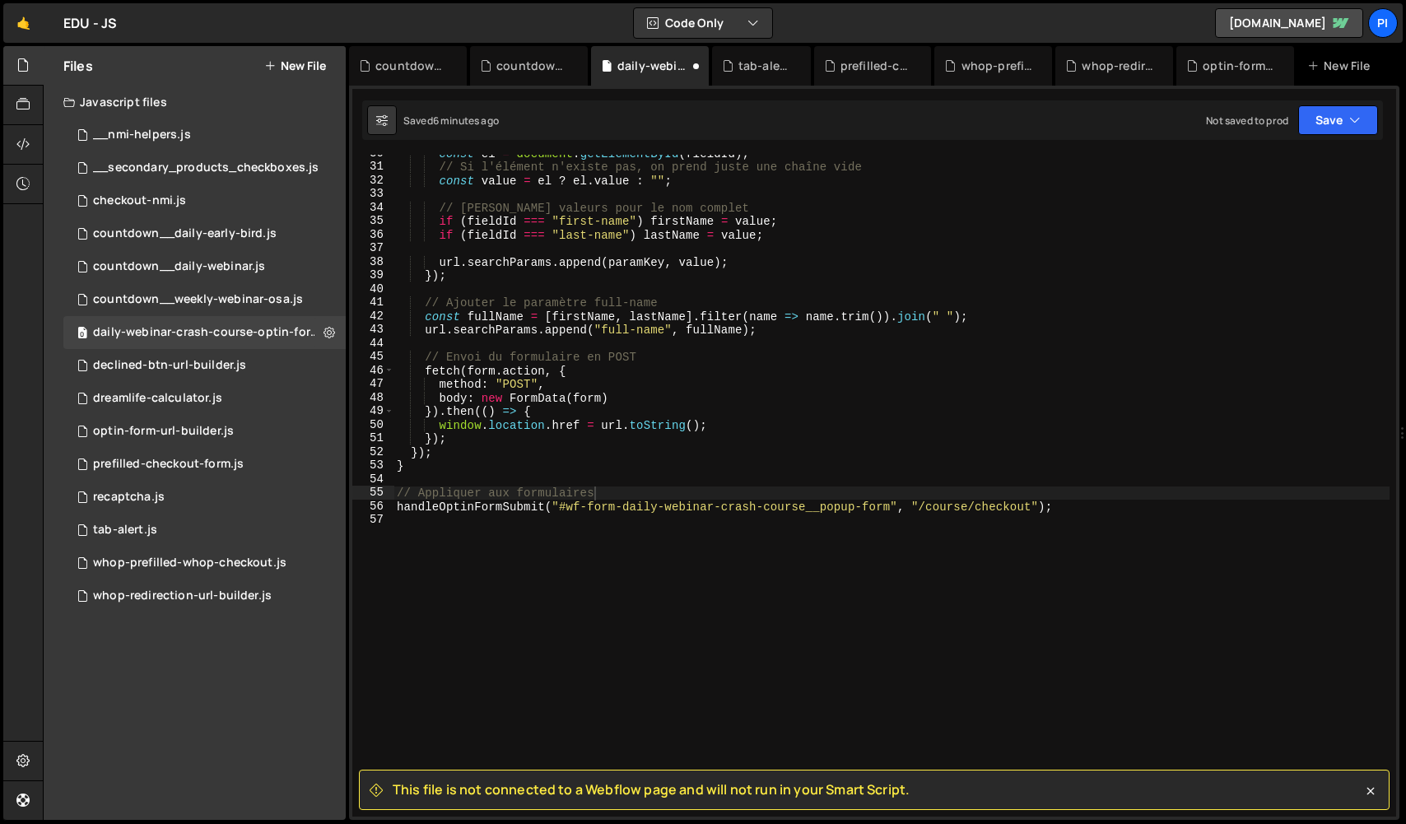
scroll to position [402, 0]
click at [25, 142] on icon at bounding box center [22, 144] width 13 height 18
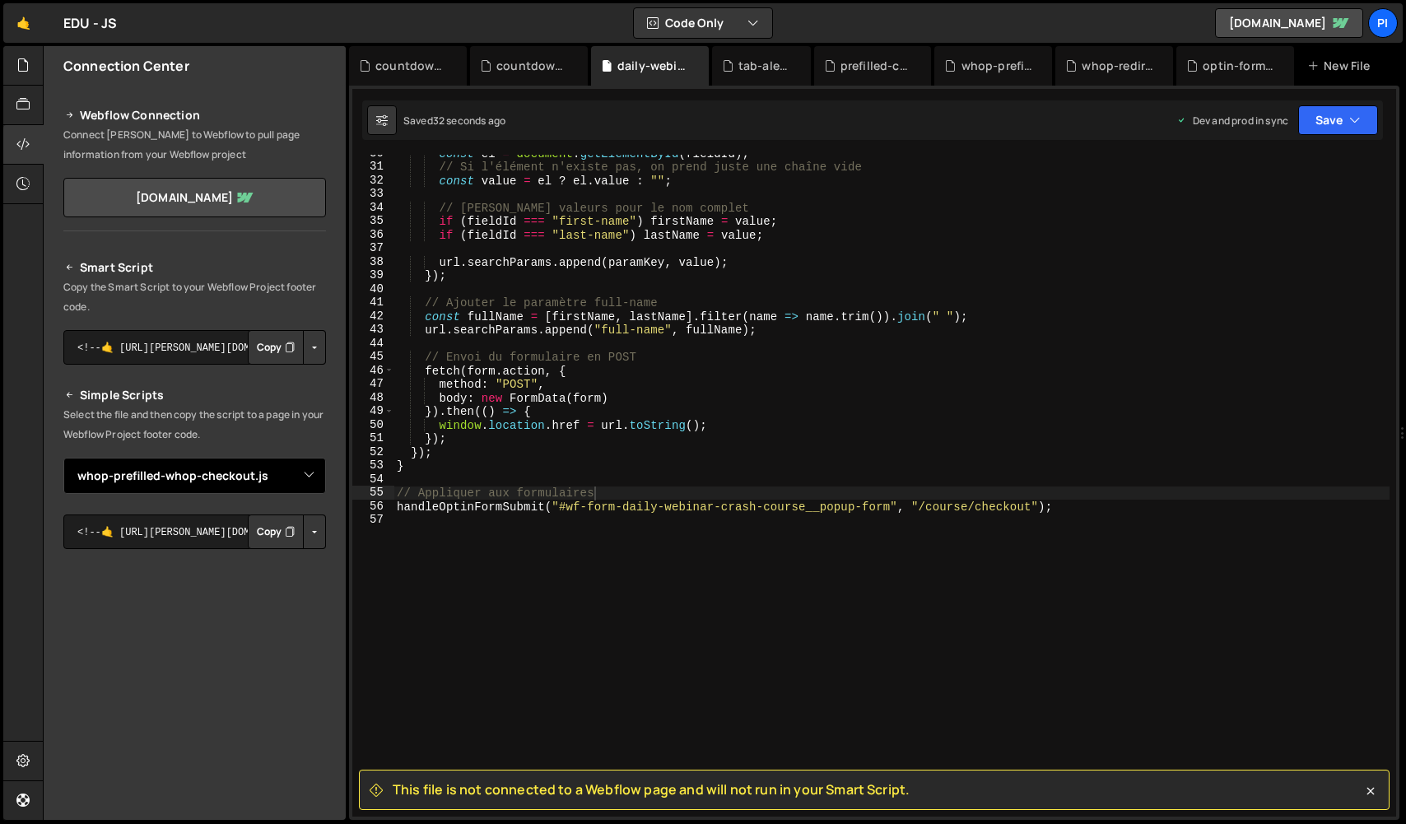
click at [298, 477] on select "Select File __nmi-helpers.js __secondary_products_checkboxes.js checkout-nmi.js…" at bounding box center [194, 476] width 263 height 36
select select "47158"
click at [306, 533] on button "Button group with nested dropdown" at bounding box center [314, 531] width 23 height 35
click at [297, 580] on link "Copy Production js" at bounding box center [256, 585] width 137 height 23
click at [25, 63] on icon at bounding box center [22, 65] width 13 height 18
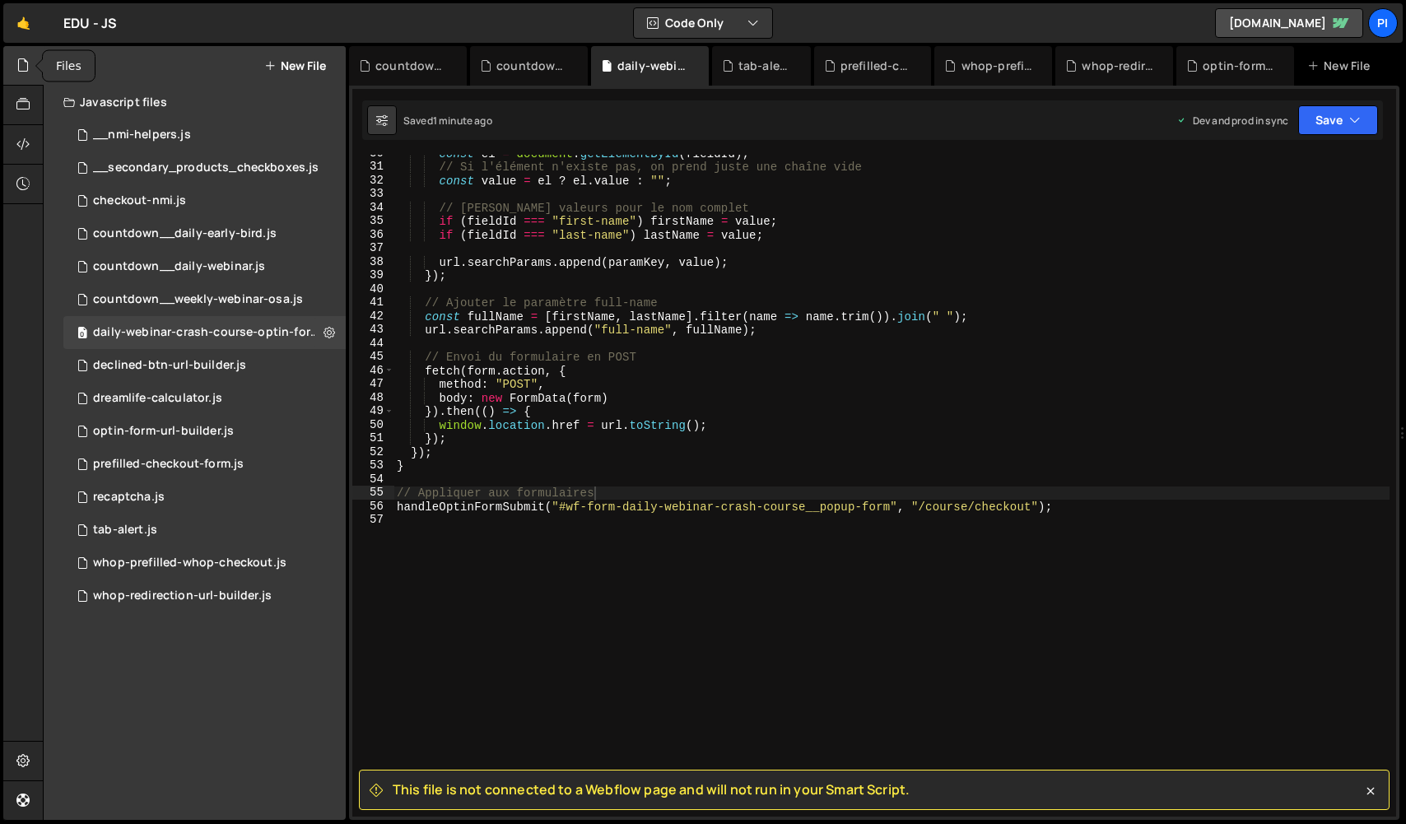
click at [25, 63] on icon at bounding box center [22, 65] width 13 height 18
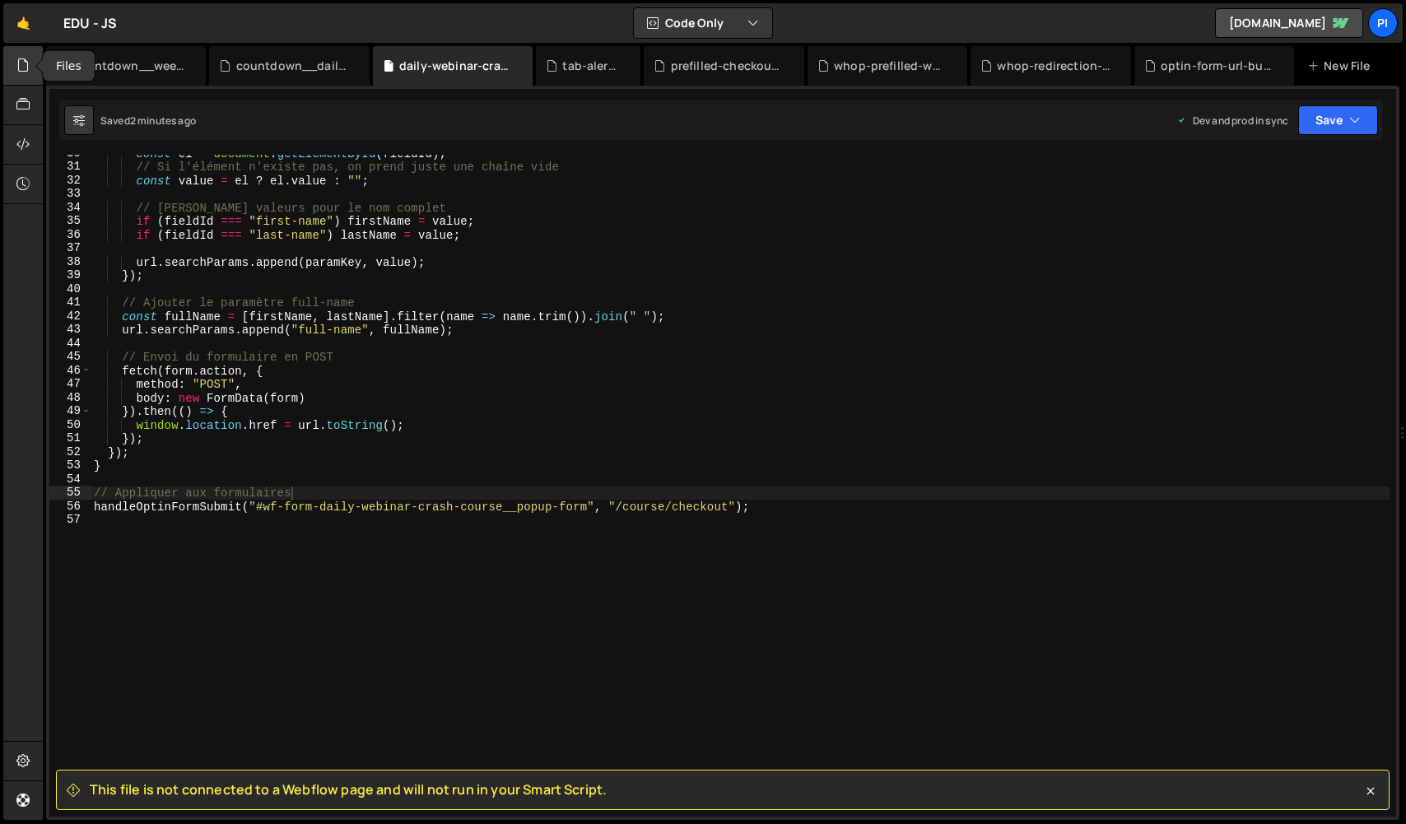
click at [22, 63] on icon at bounding box center [22, 65] width 13 height 18
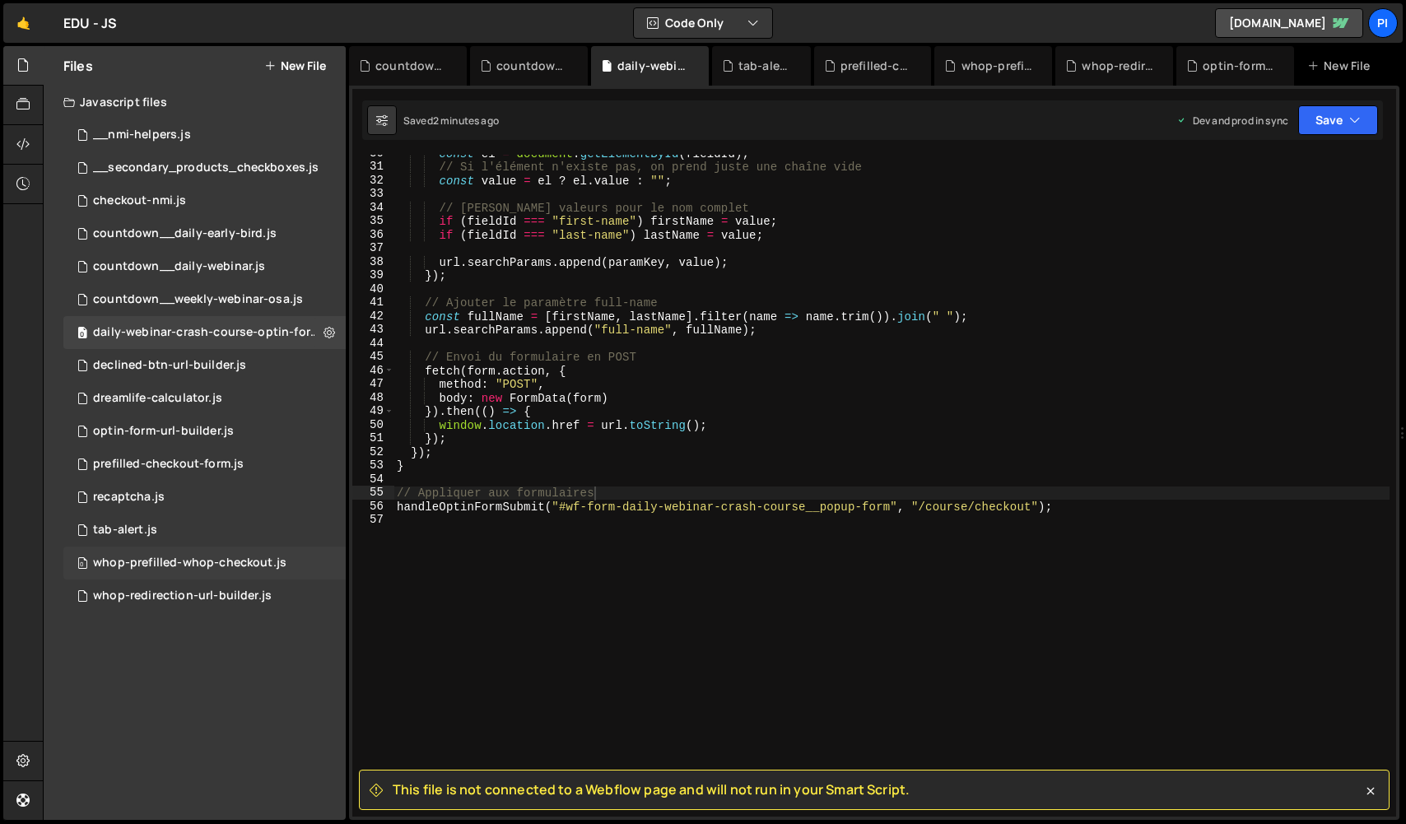
click at [253, 569] on div "whop-prefilled-whop-checkout.js" at bounding box center [189, 563] width 193 height 15
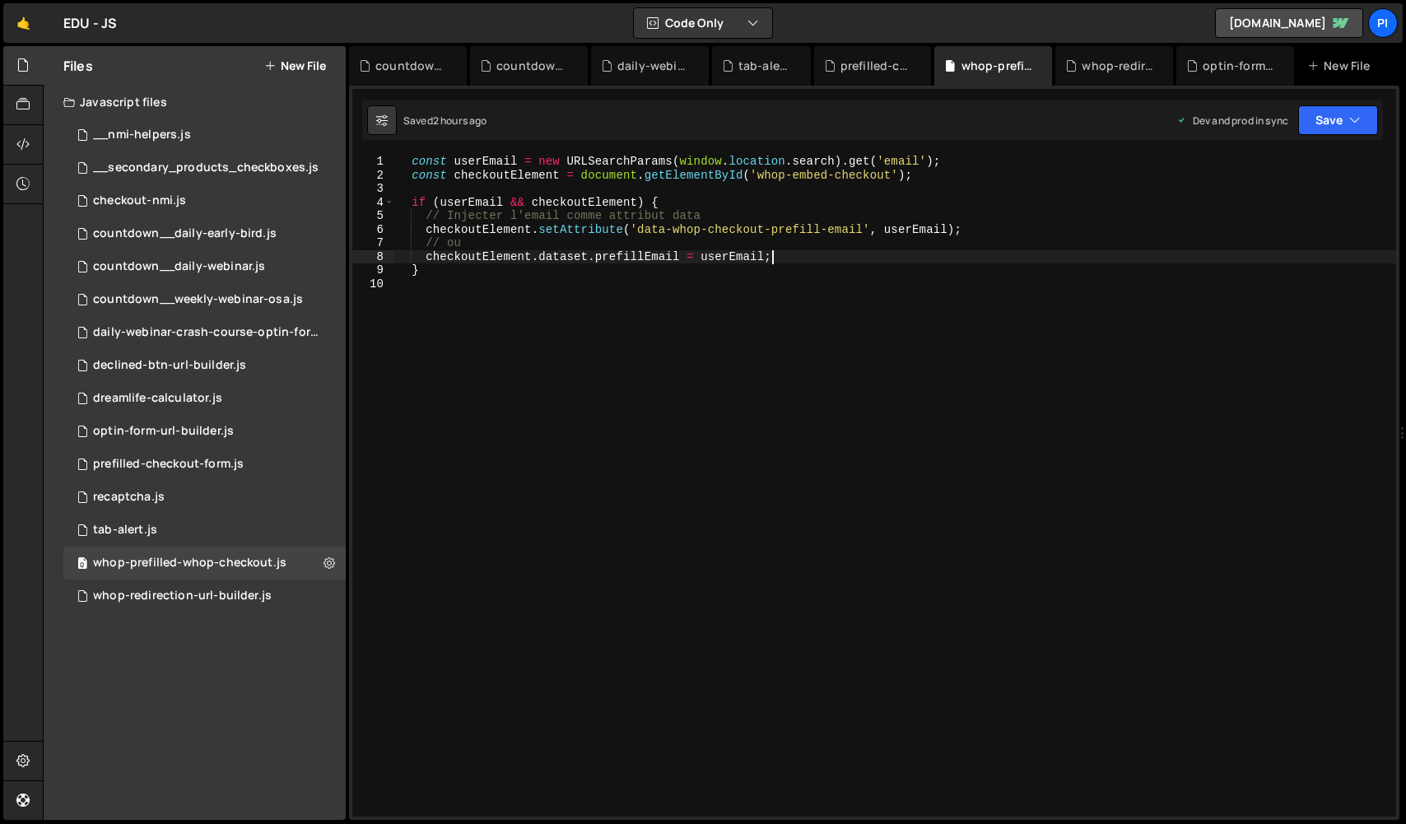
scroll to position [0, 26]
click at [800, 261] on div "const userEmail = new URLSearchParams ( window . location . search ) . get ( 'e…" at bounding box center [895, 499] width 1002 height 689
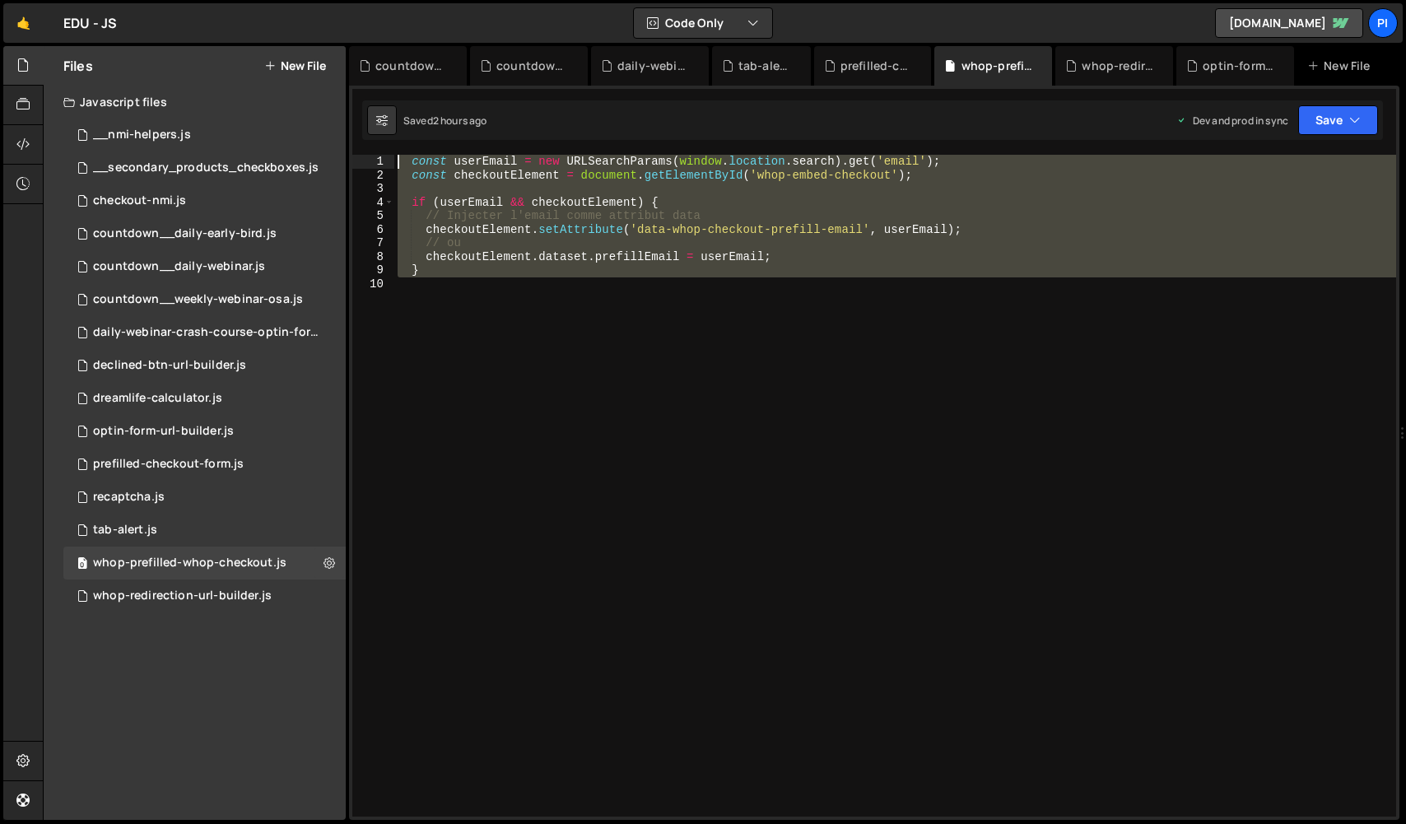
drag, startPoint x: 791, startPoint y: 314, endPoint x: 281, endPoint y: 2, distance: 597.4
click at [281, 2] on div "Hold on a sec... Are you certain you wish to leave this page? Any changes you'v…" at bounding box center [703, 412] width 1406 height 824
paste textarea "}"
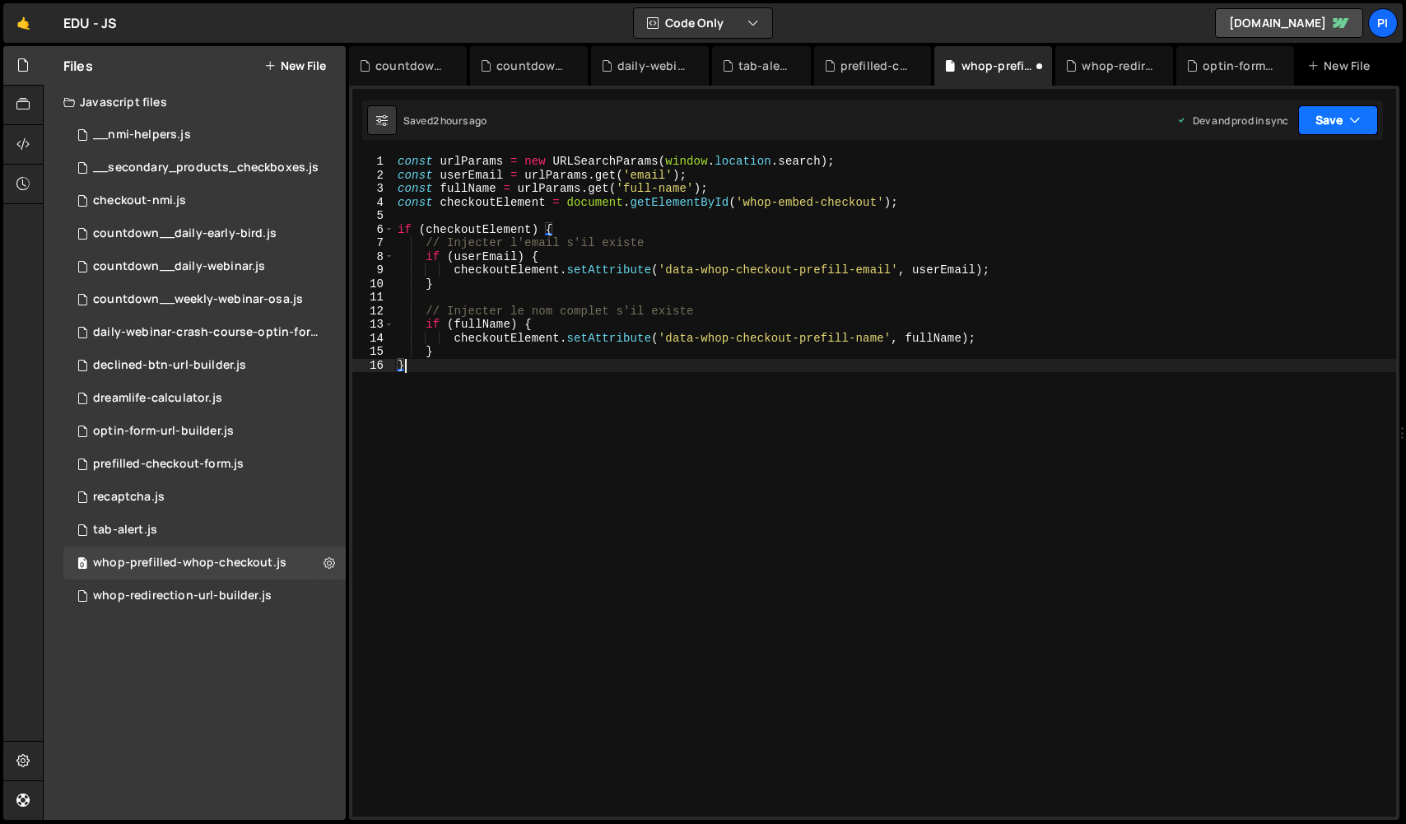
click at [1335, 119] on button "Save" at bounding box center [1338, 120] width 80 height 30
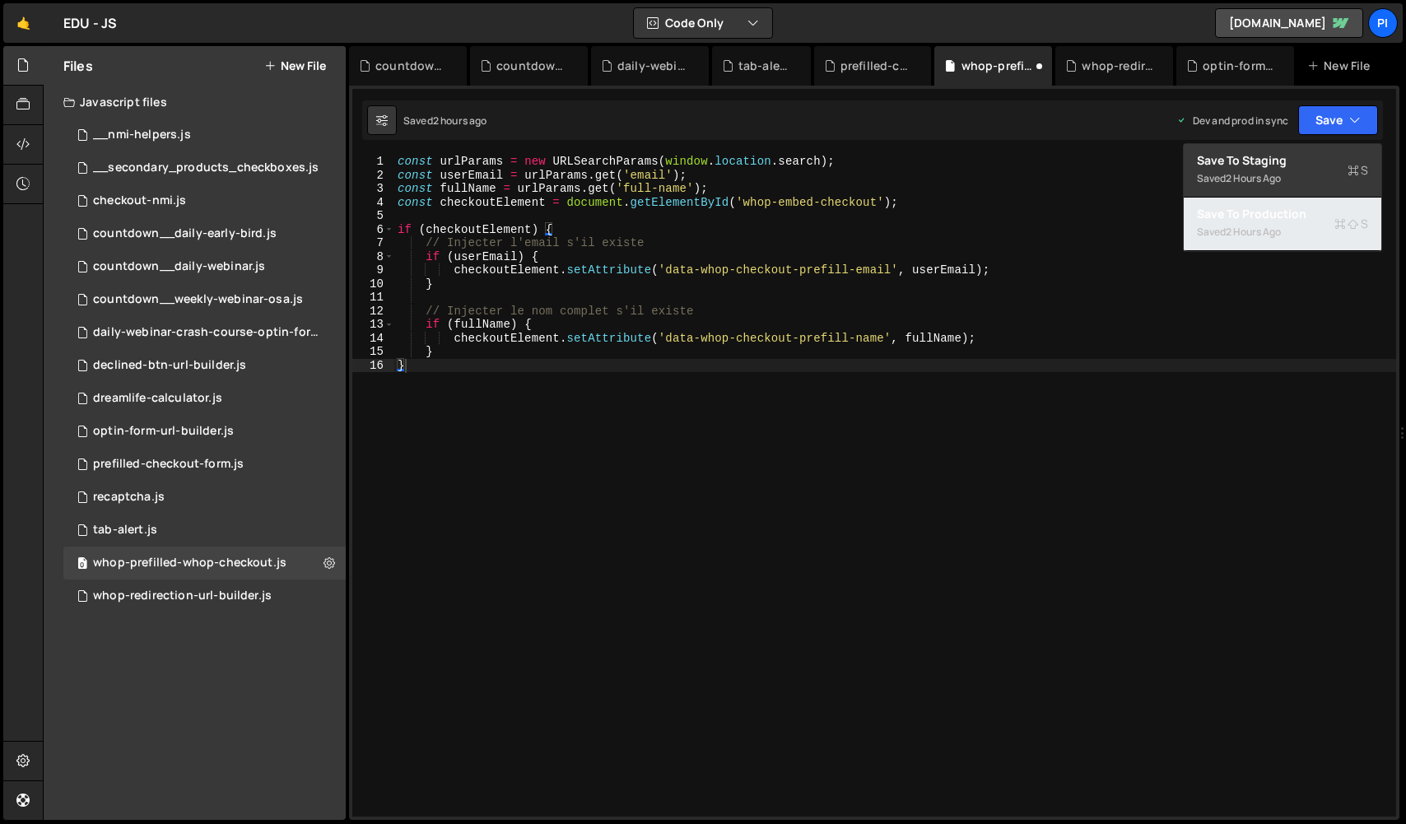
click at [1285, 216] on div "Save to Production S" at bounding box center [1282, 214] width 171 height 16
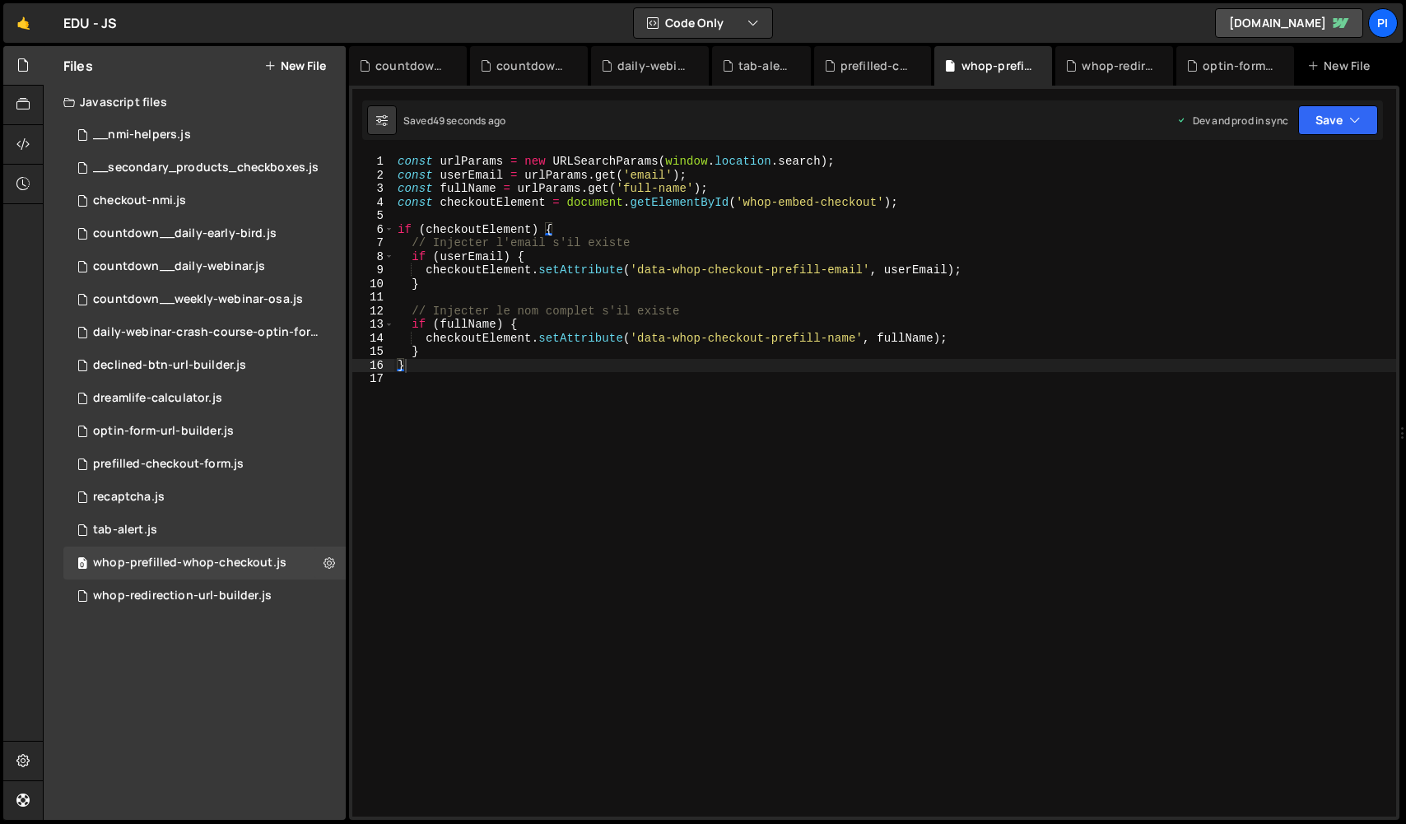
type textarea "checkoutElement.setAttribute('data-whop-checkout-prefill-name', fullName);"
drag, startPoint x: 821, startPoint y: 336, endPoint x: 641, endPoint y: 342, distance: 180.3
click at [641, 342] on div "const urlParams = new URLSearchParams ( window . location . search ) ; const us…" at bounding box center [895, 499] width 1002 height 689
drag, startPoint x: 845, startPoint y: 337, endPoint x: 637, endPoint y: 341, distance: 208.3
click at [637, 341] on div "const urlParams = new URLSearchParams ( window . location . search ) ; const us…" at bounding box center [895, 499] width 1002 height 689
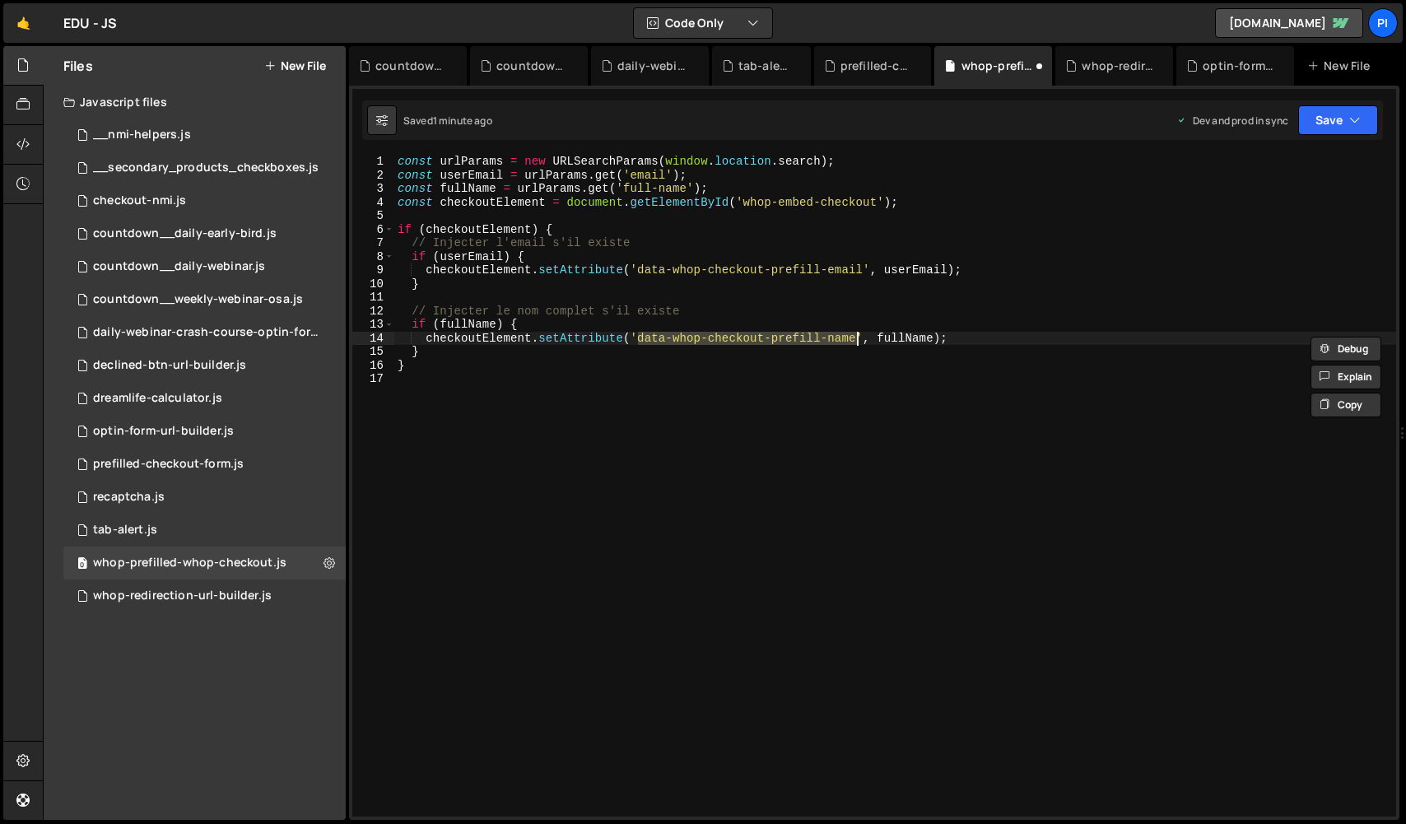
paste textarea
click at [965, 398] on div "const urlParams = new URLSearchParams ( window . location . search ) ; const us…" at bounding box center [895, 499] width 1002 height 689
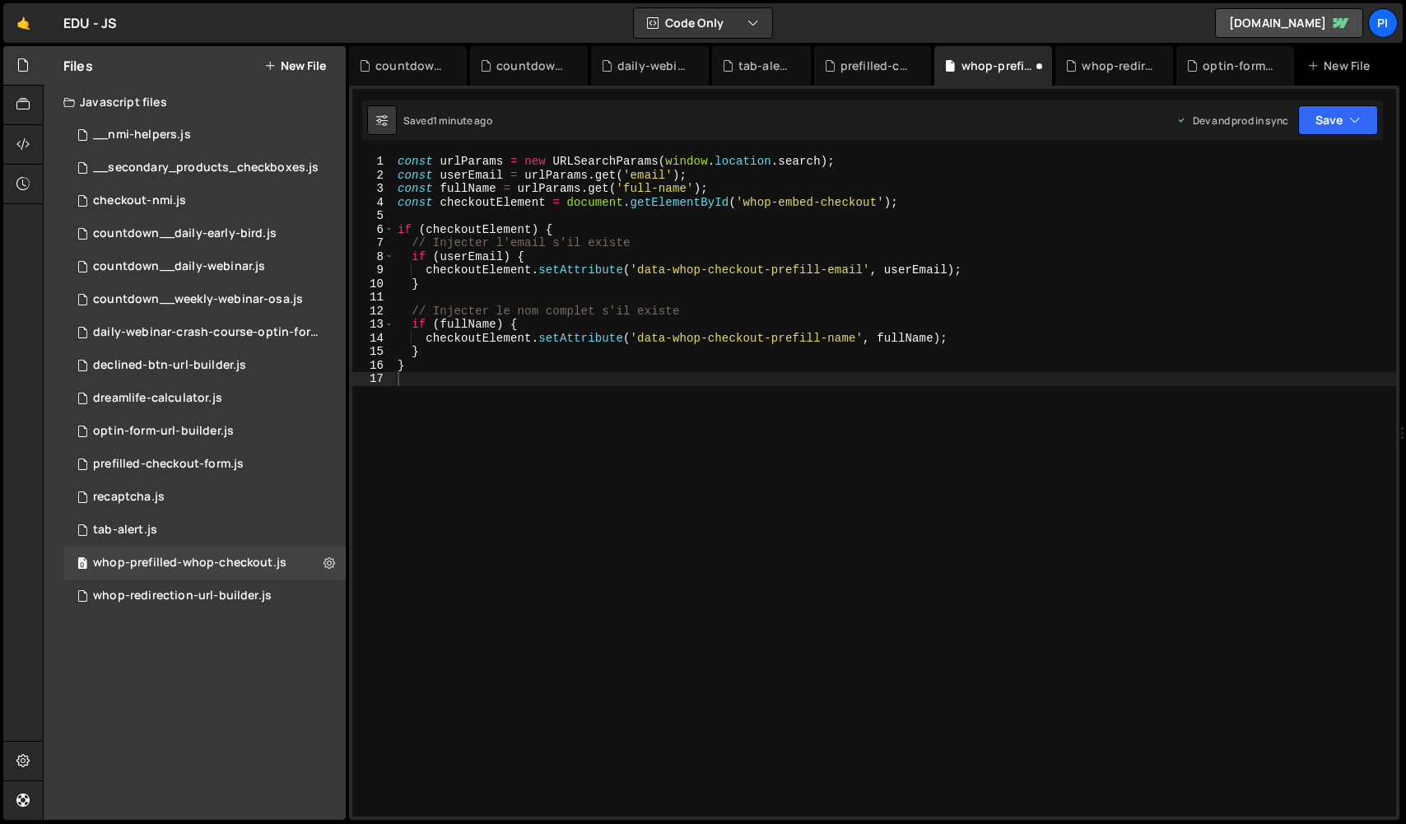
click at [1344, 99] on div "1 Type cmd + s to save your Javascript file. הההההההההההההההההההההההההההההההההה…" at bounding box center [874, 453] width 1050 height 734
click at [1339, 117] on button "Save" at bounding box center [1338, 120] width 80 height 30
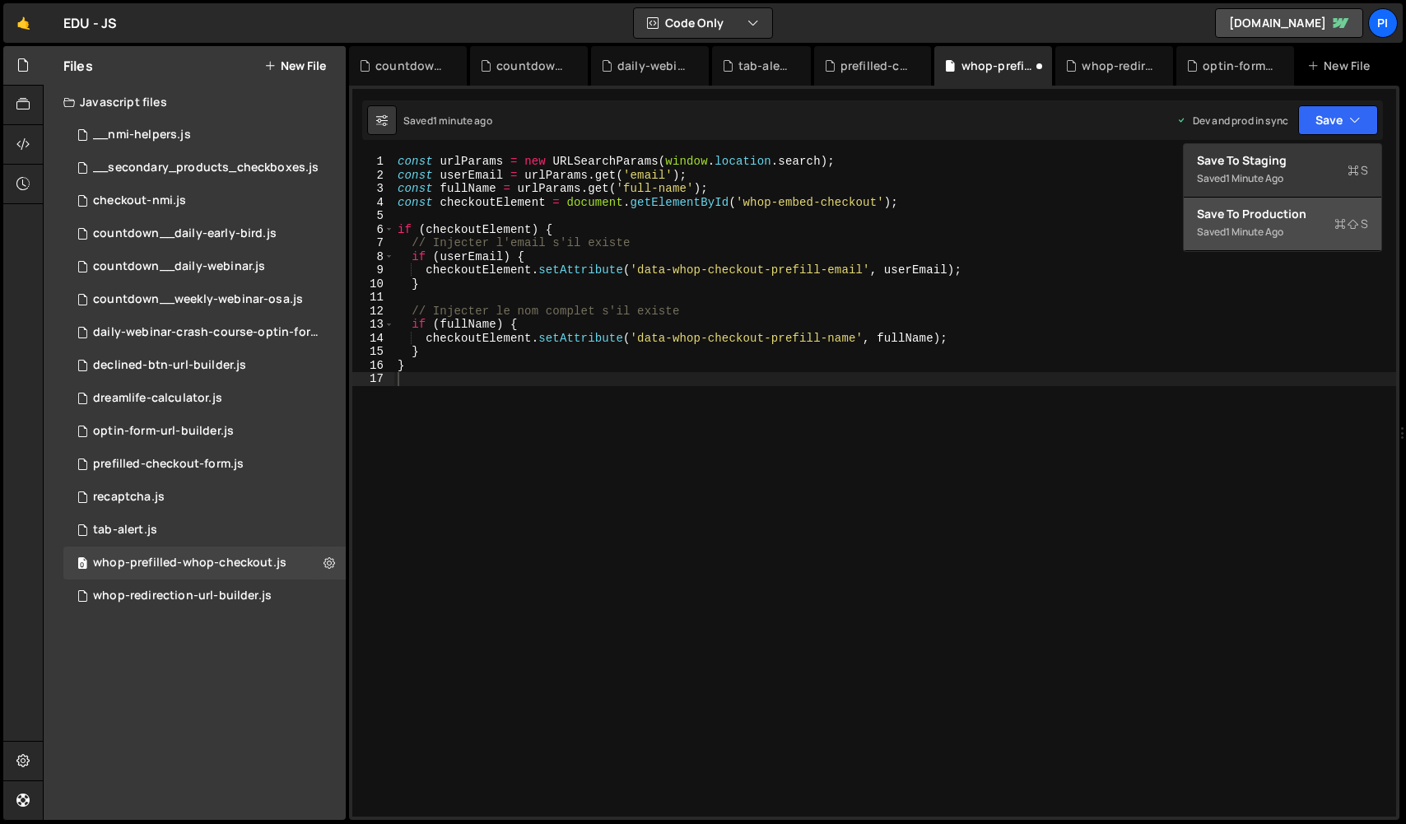
click at [1285, 220] on div "Save to Production S" at bounding box center [1282, 214] width 171 height 16
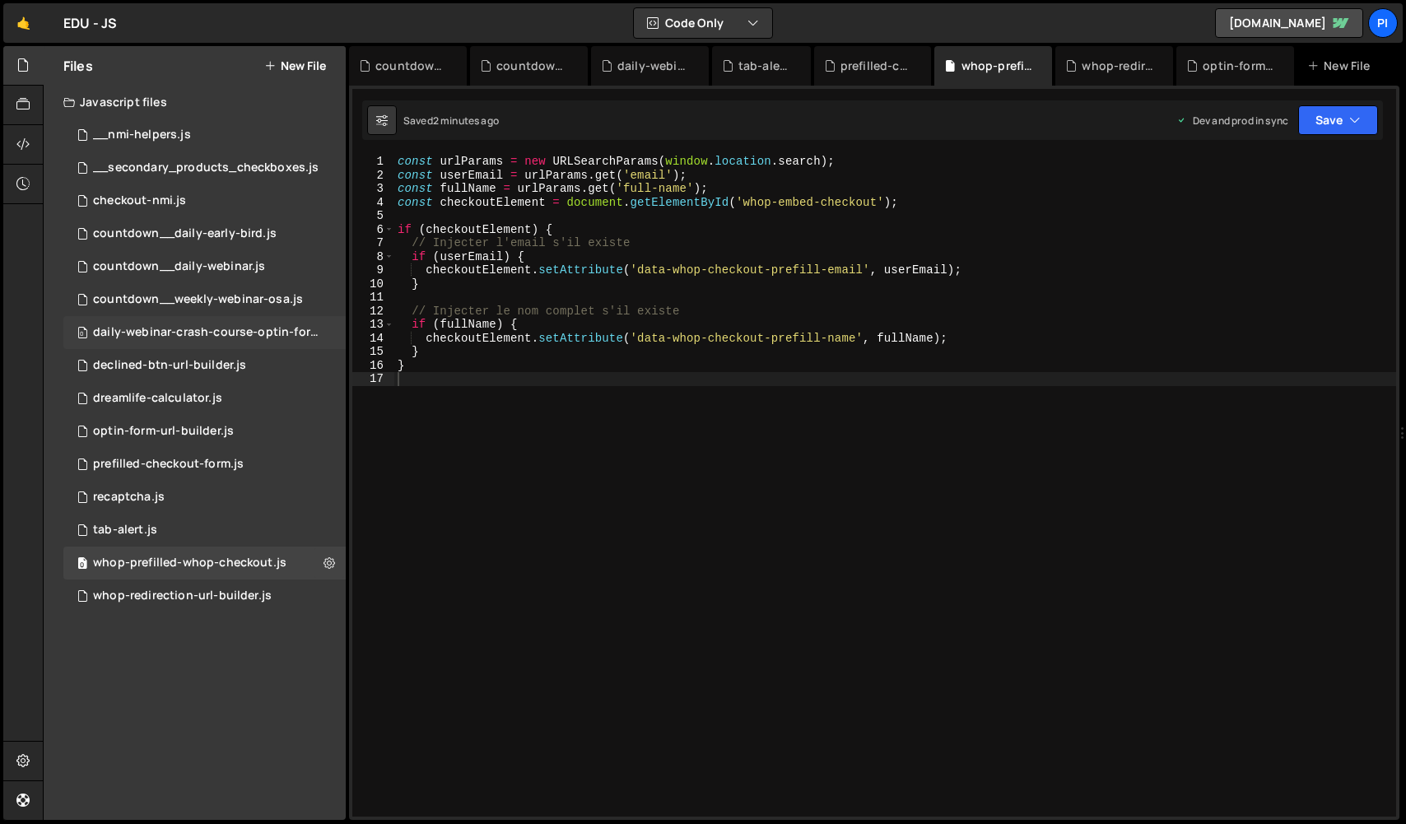
click at [202, 338] on div "daily-webinar-crash-course-optin-form-url-builder.js" at bounding box center [206, 332] width 227 height 15
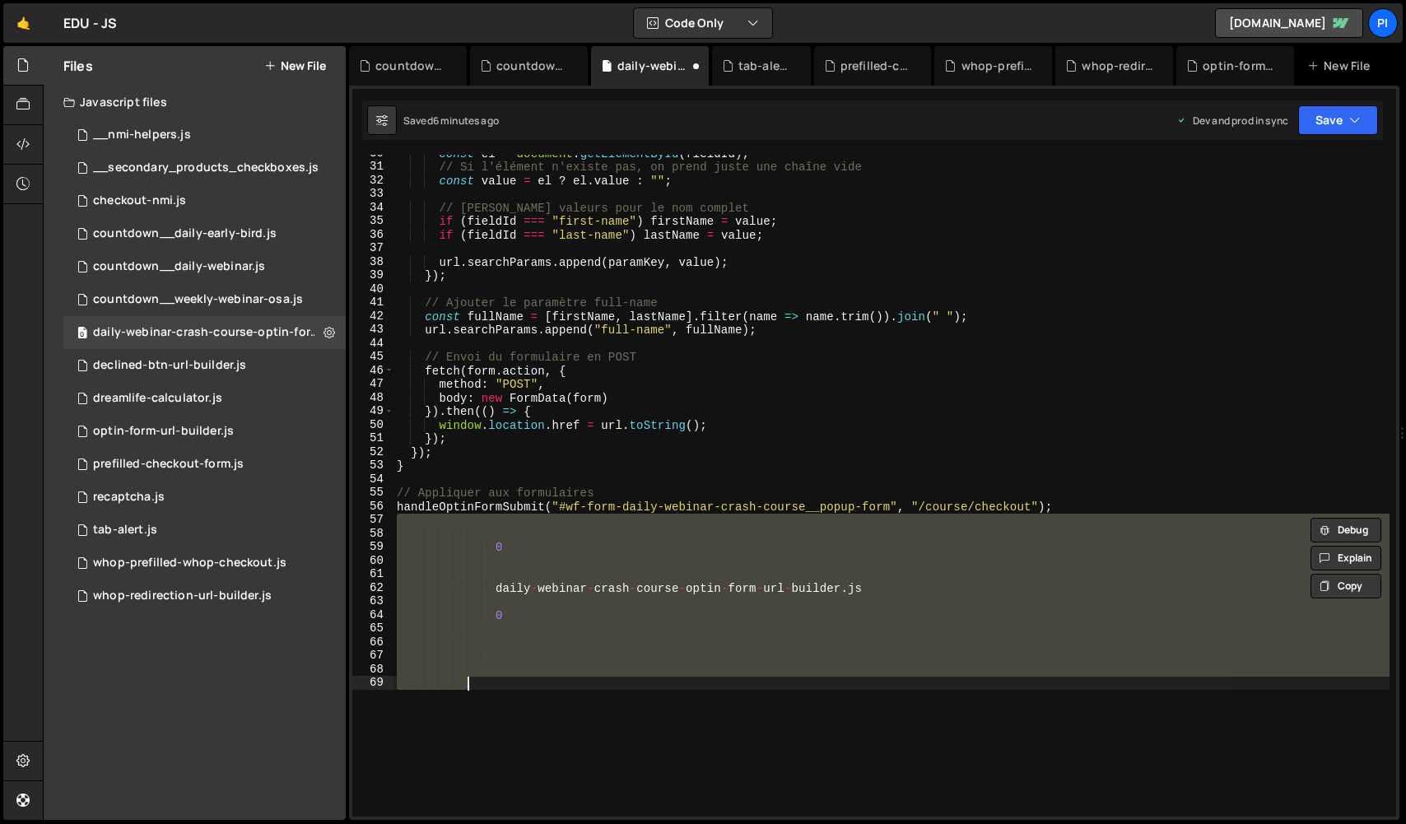
click at [1224, 732] on div "const el = document . getElementById ( fieldId ) ; // Si l'élément n'existe pas…" at bounding box center [891, 486] width 996 height 662
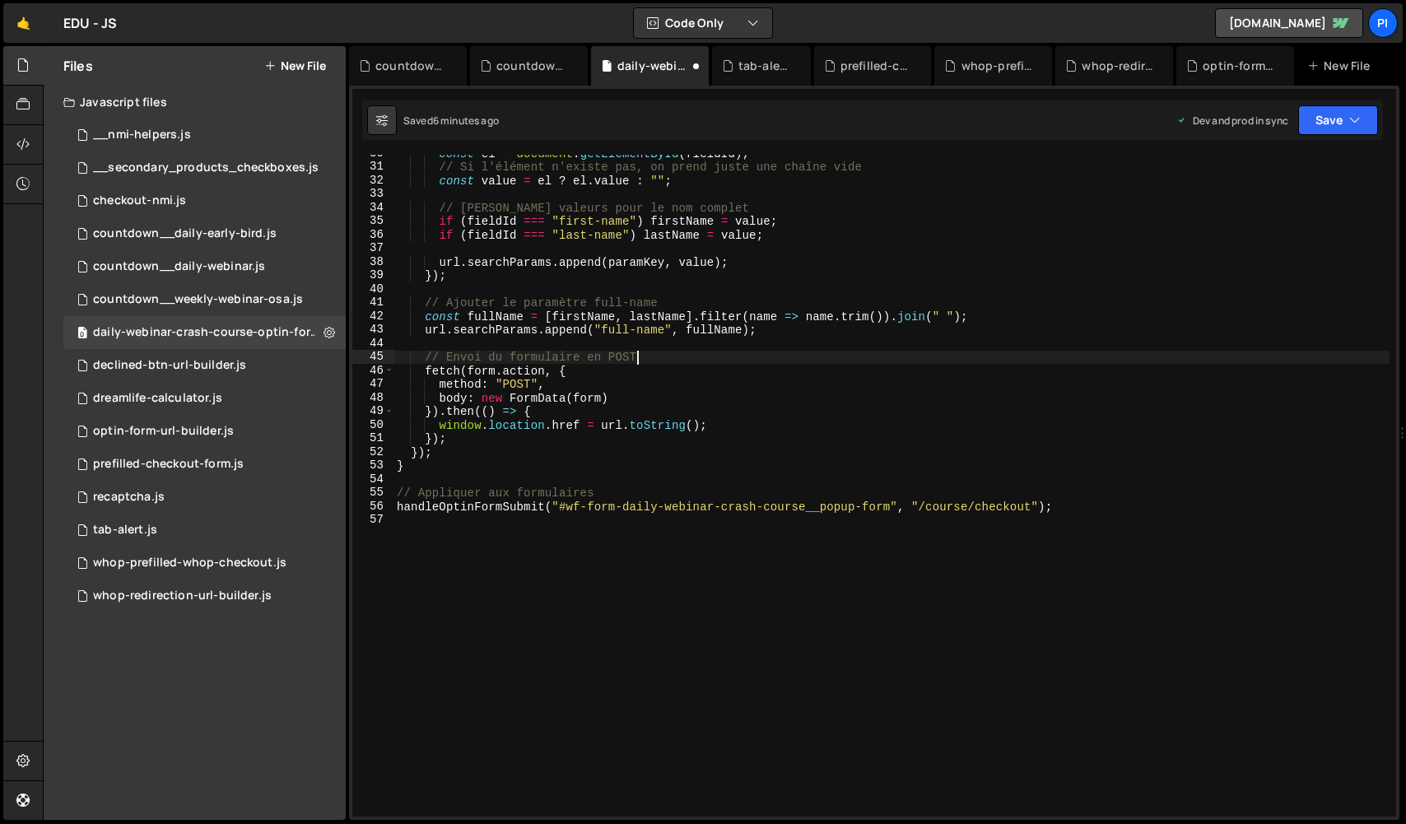
click at [1044, 354] on div "const el = document . getElementById ( fieldId ) ; // Si l'élément n'existe pas…" at bounding box center [891, 490] width 996 height 689
type textarea "// Envoi du formulaire en POST"
click at [1337, 105] on button "Save" at bounding box center [1338, 120] width 80 height 30
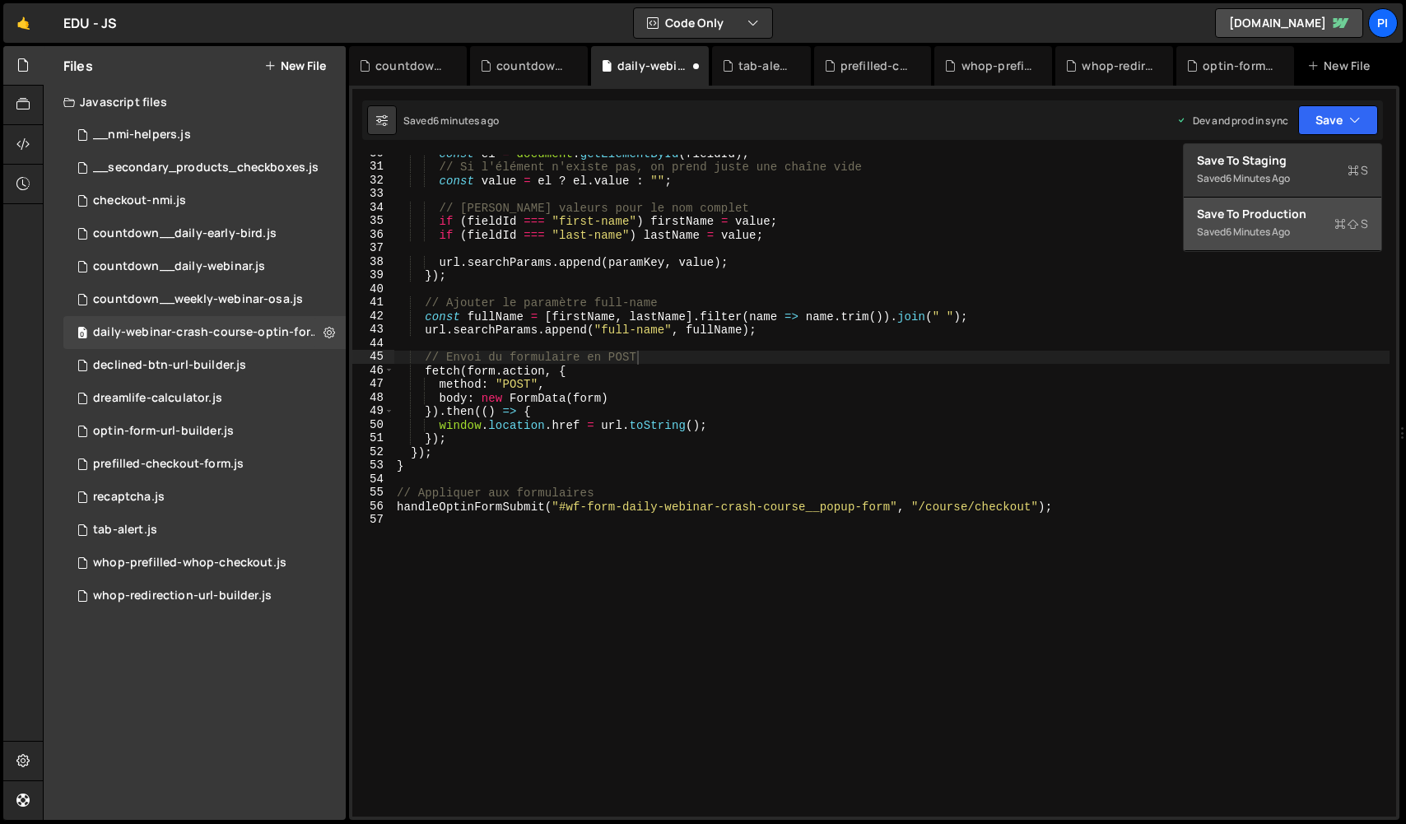
click at [1290, 226] on div "6 minutes ago" at bounding box center [1257, 232] width 64 height 14
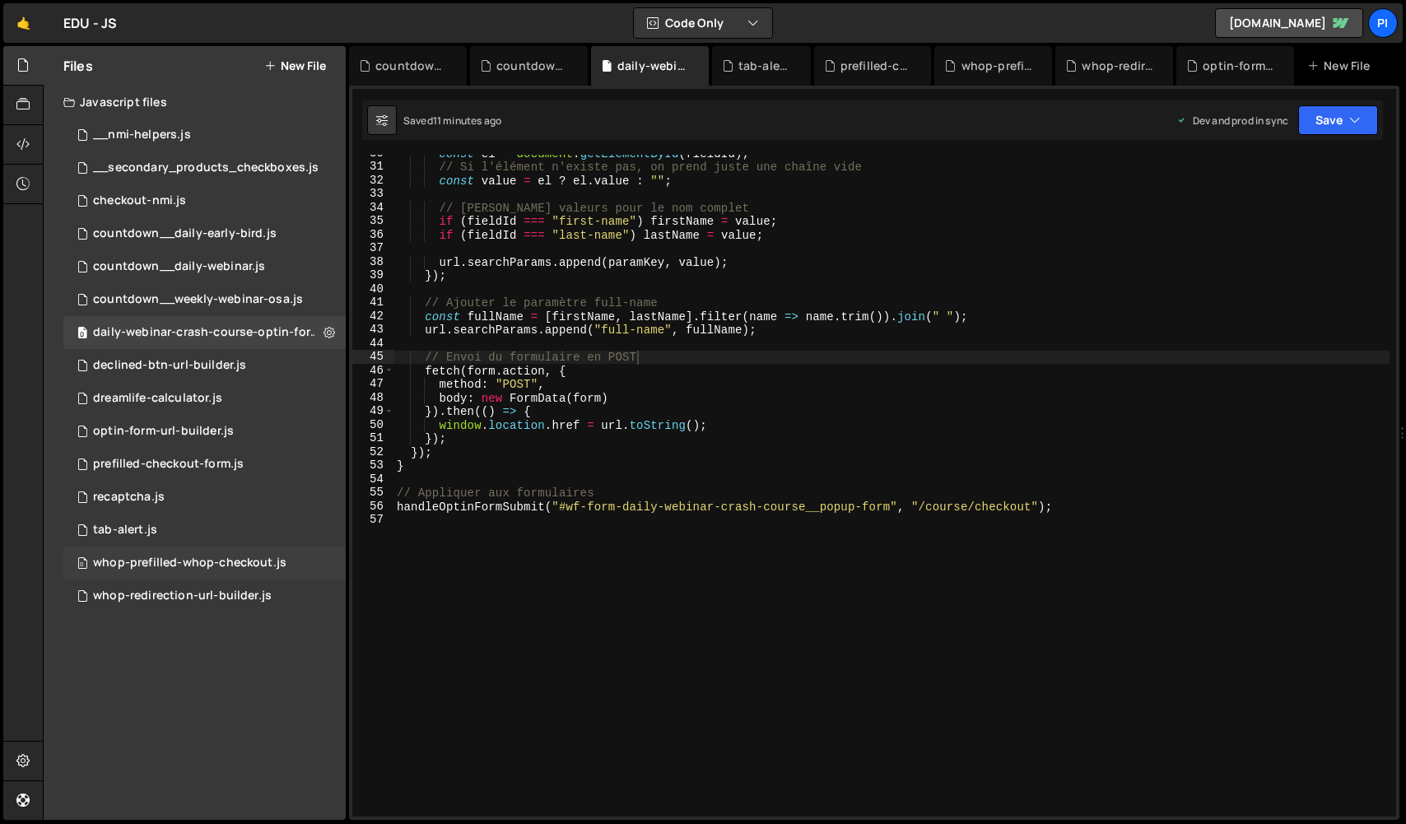
click at [233, 565] on div "whop-prefilled-whop-checkout.js" at bounding box center [189, 563] width 193 height 15
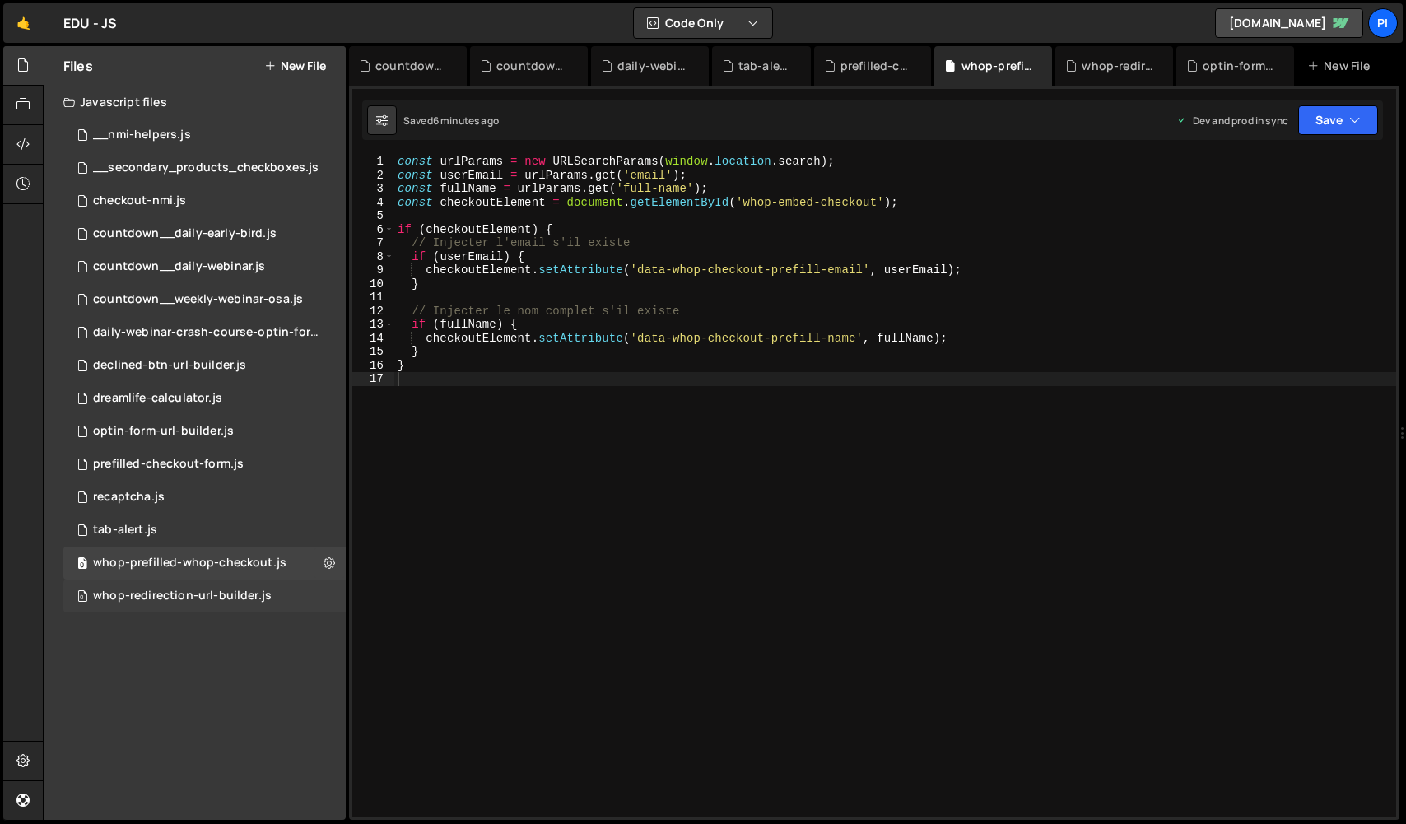
click at [241, 601] on div "whop-redirection-url-builder.js" at bounding box center [182, 595] width 179 height 15
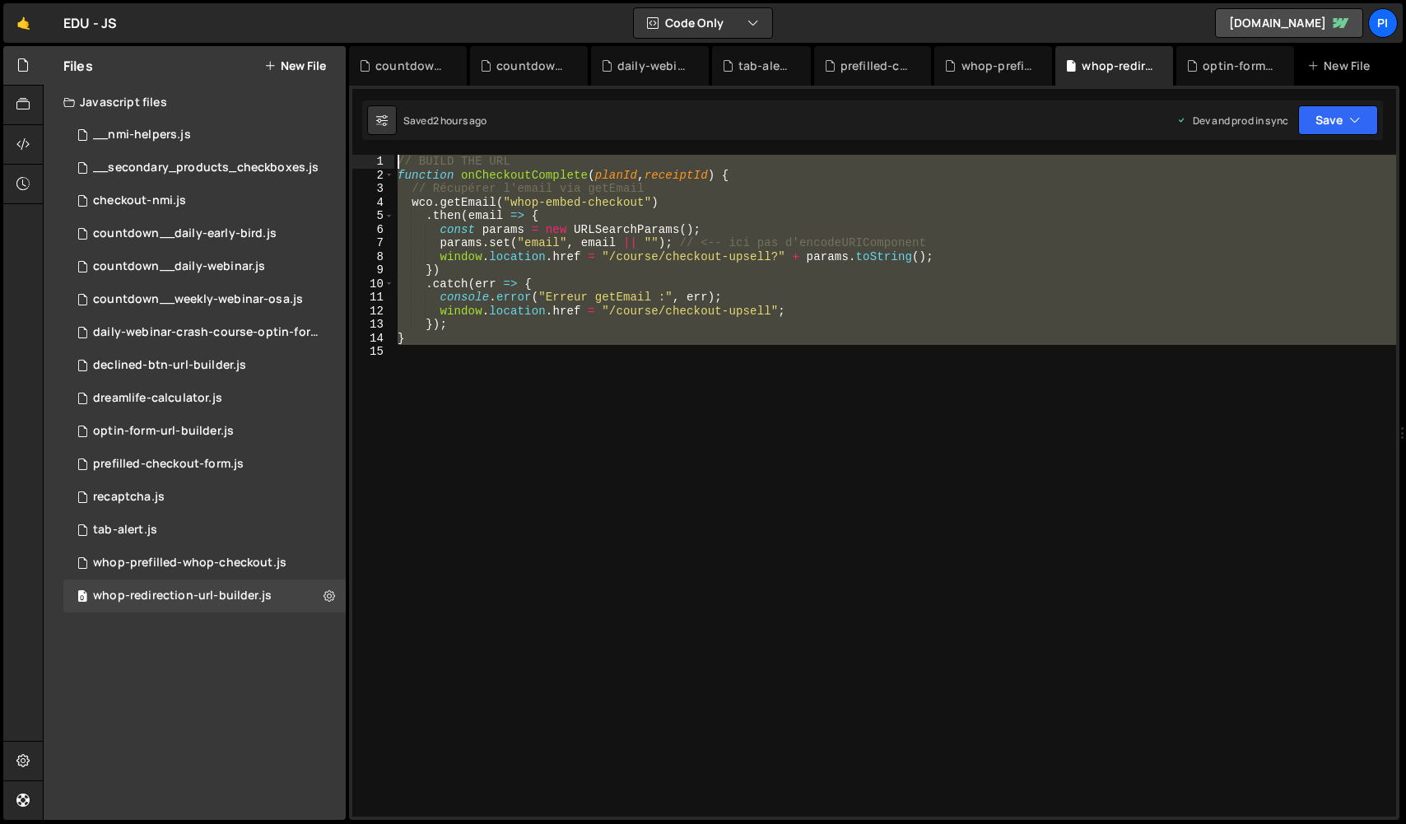
drag, startPoint x: 697, startPoint y: 365, endPoint x: 355, endPoint y: 151, distance: 404.2
click at [355, 151] on div "1 Type cmd + s to save your Javascript file. הההההההההההההההההההההההההההההההההה…" at bounding box center [874, 453] width 1050 height 734
paste textarea "}"
paste textarea
type textarea "}"
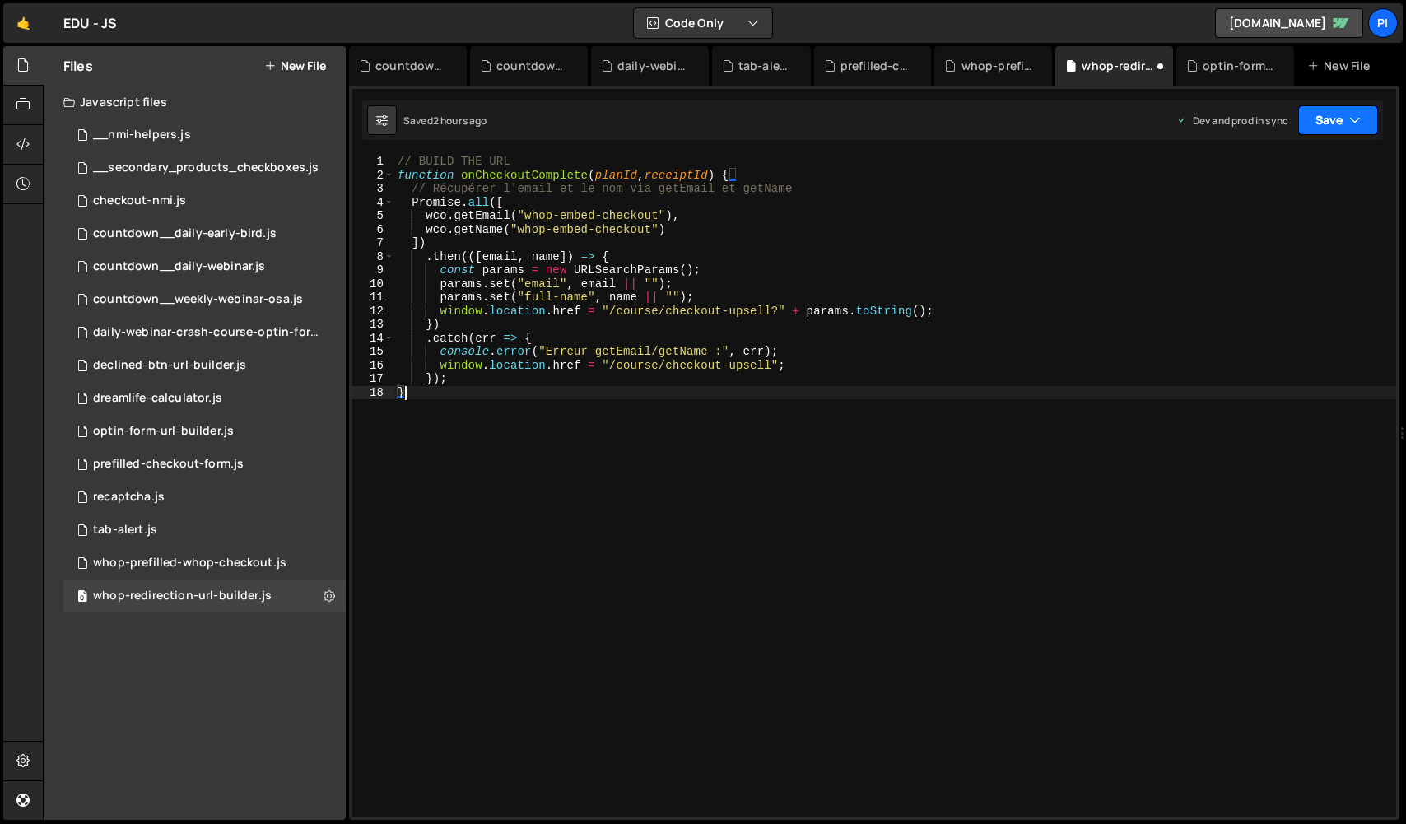
click at [1334, 126] on button "Save" at bounding box center [1338, 120] width 80 height 30
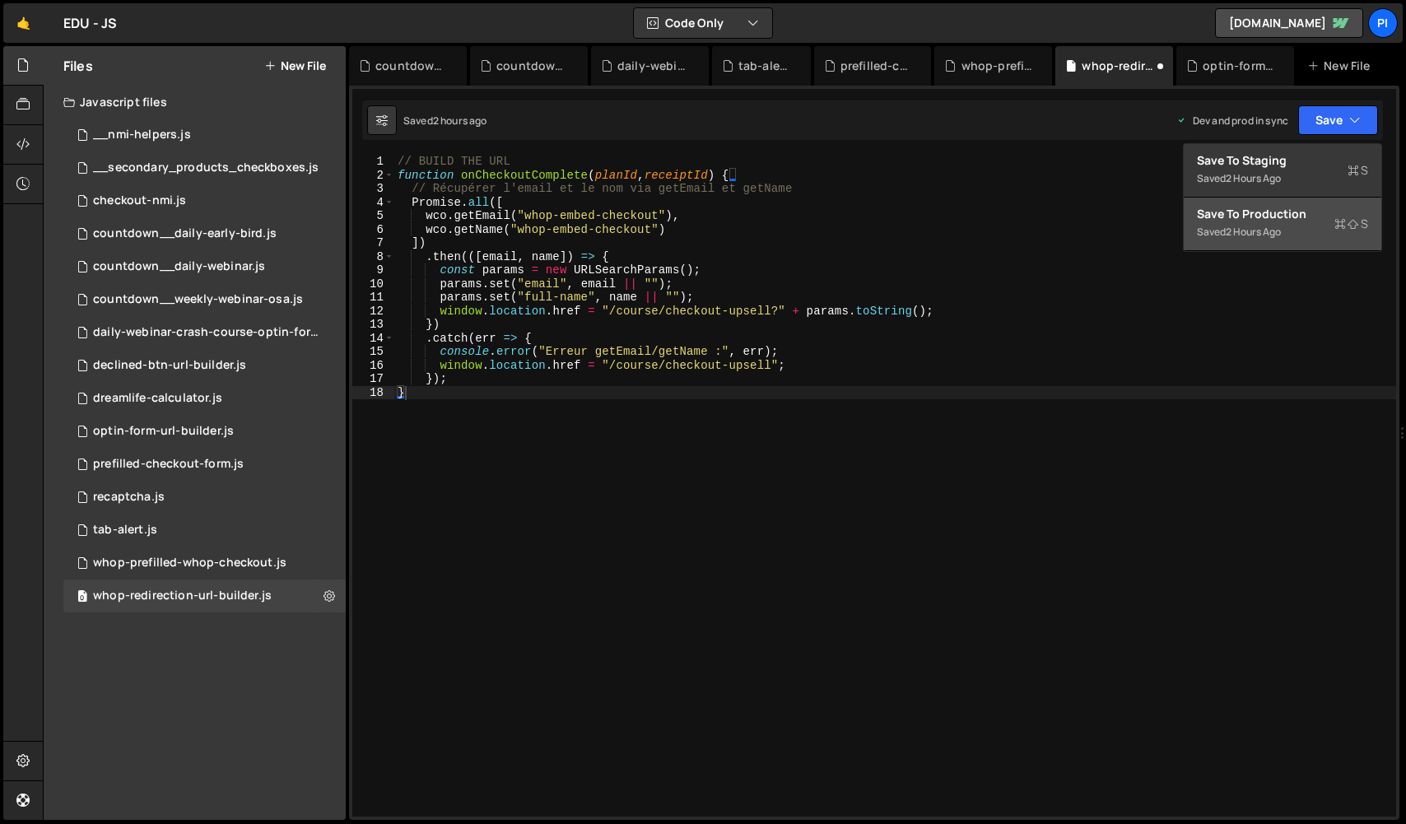
click at [1331, 243] on button "Save to Production S Saved 2 hours ago" at bounding box center [1283, 224] width 198 height 53
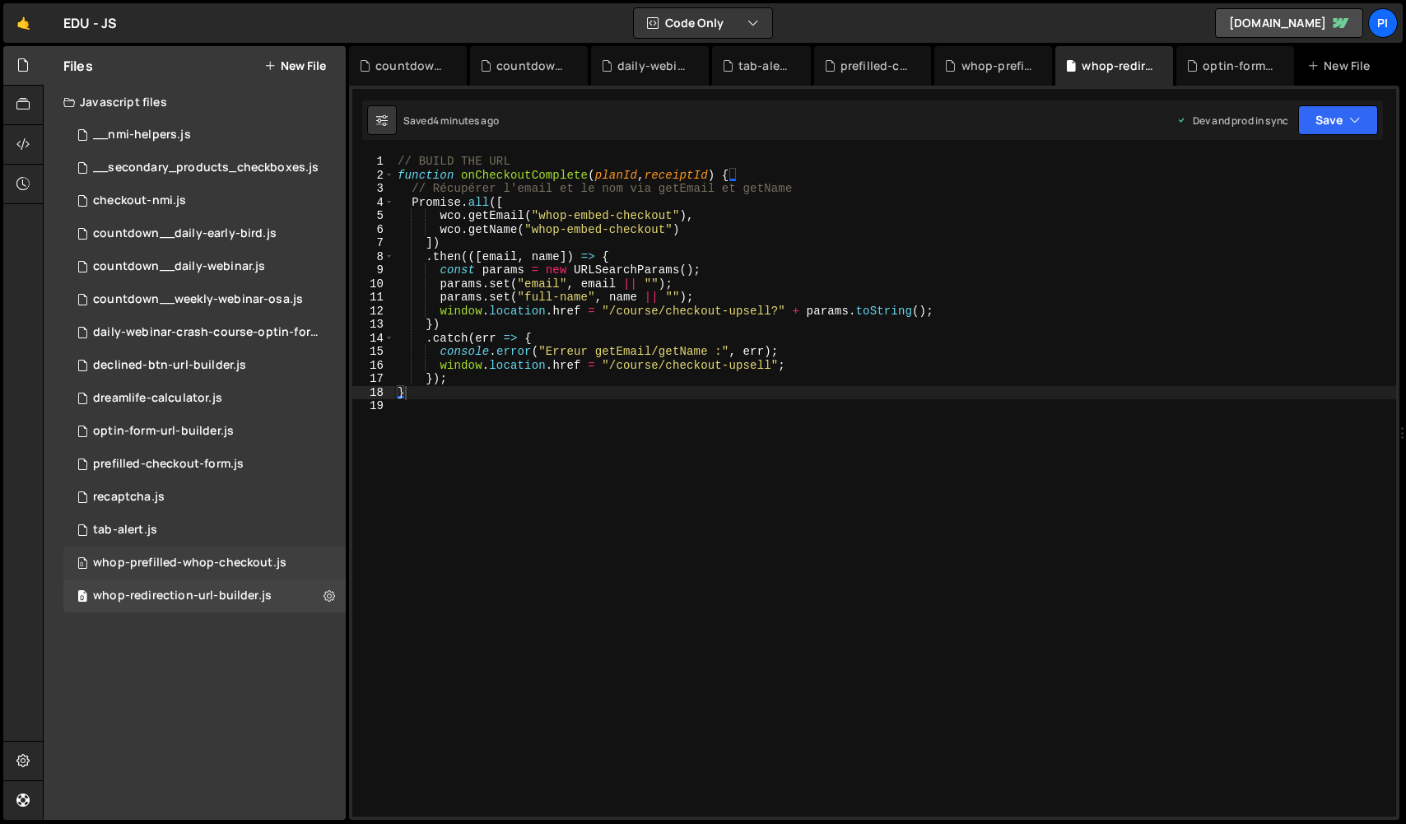
click at [258, 575] on div "0 whop-prefilled-whop-checkout.js 0" at bounding box center [204, 562] width 282 height 33
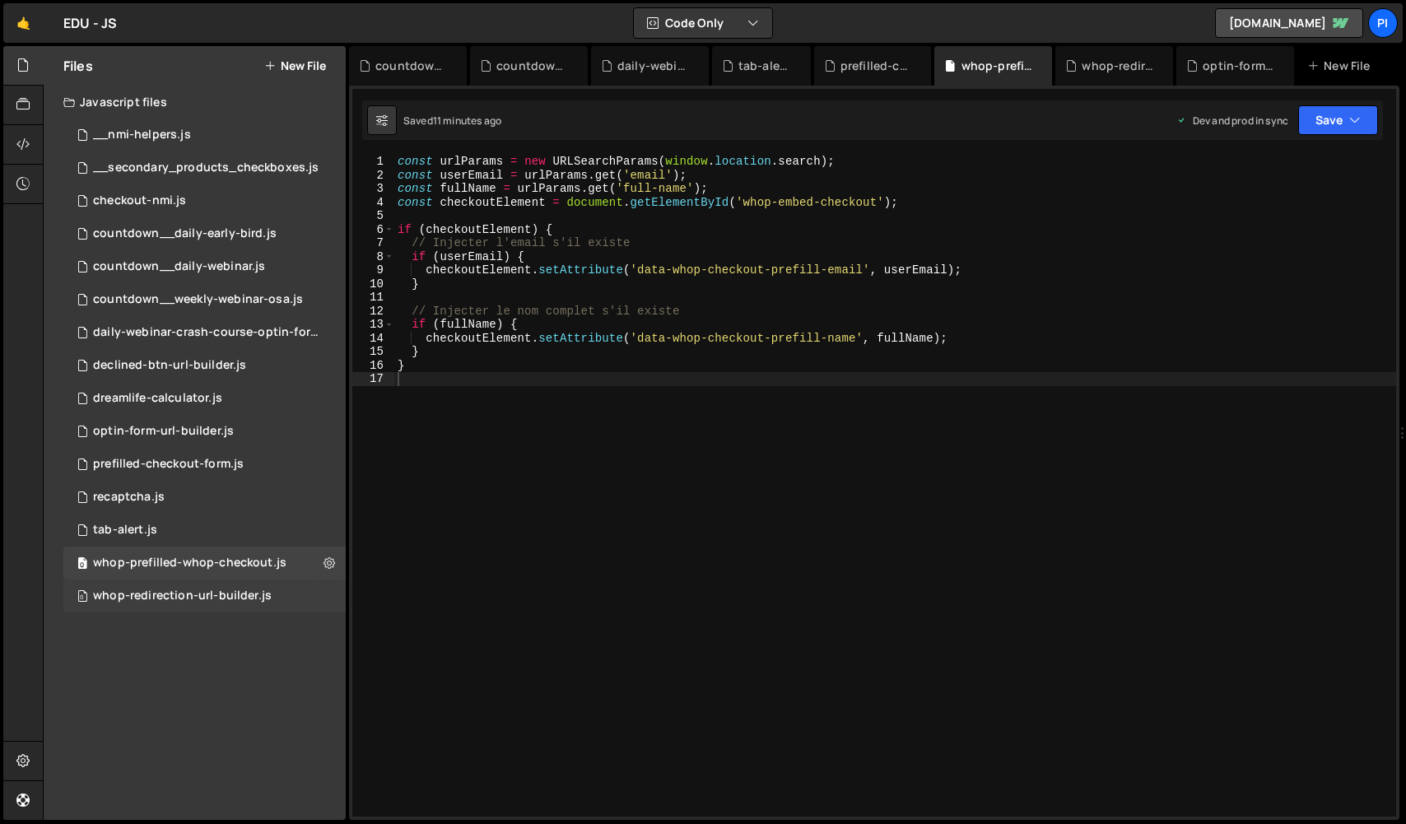
click at [261, 598] on div "whop-redirection-url-builder.js" at bounding box center [182, 595] width 179 height 15
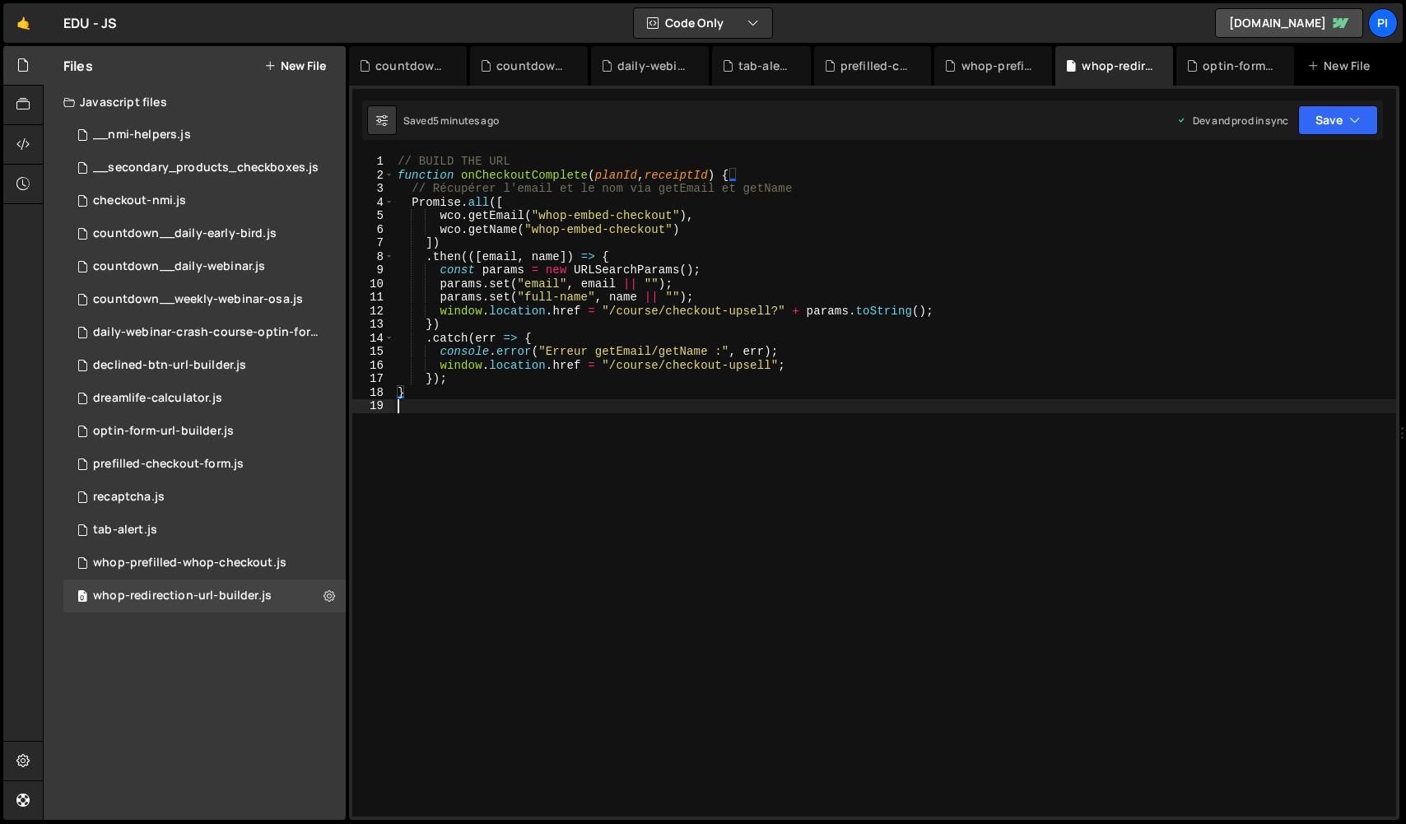
click at [463, 574] on div "// BUILD THE URL function onCheckoutComplete ( planId , receiptId ) { // Récupé…" at bounding box center [895, 499] width 1002 height 689
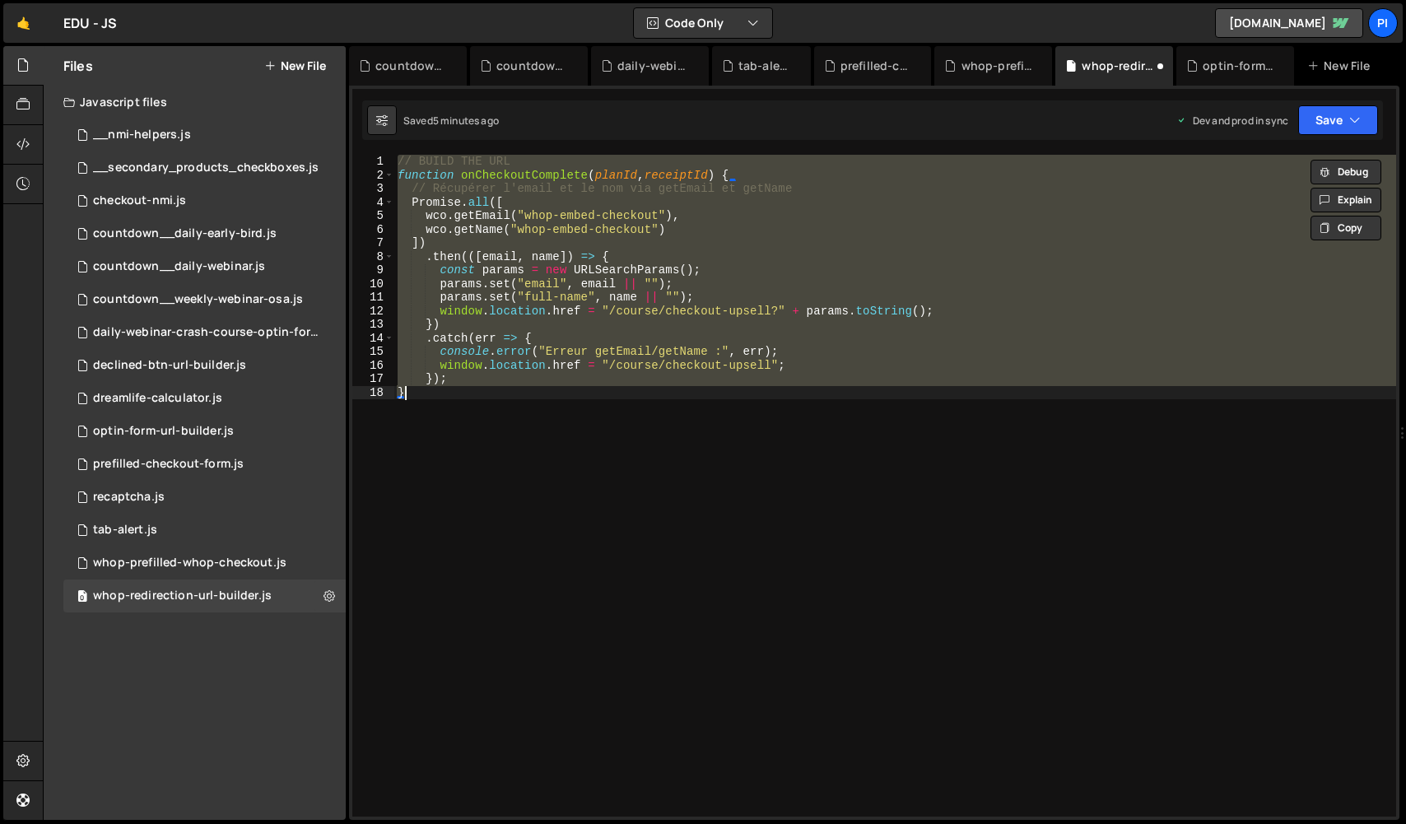
type textarea "}"
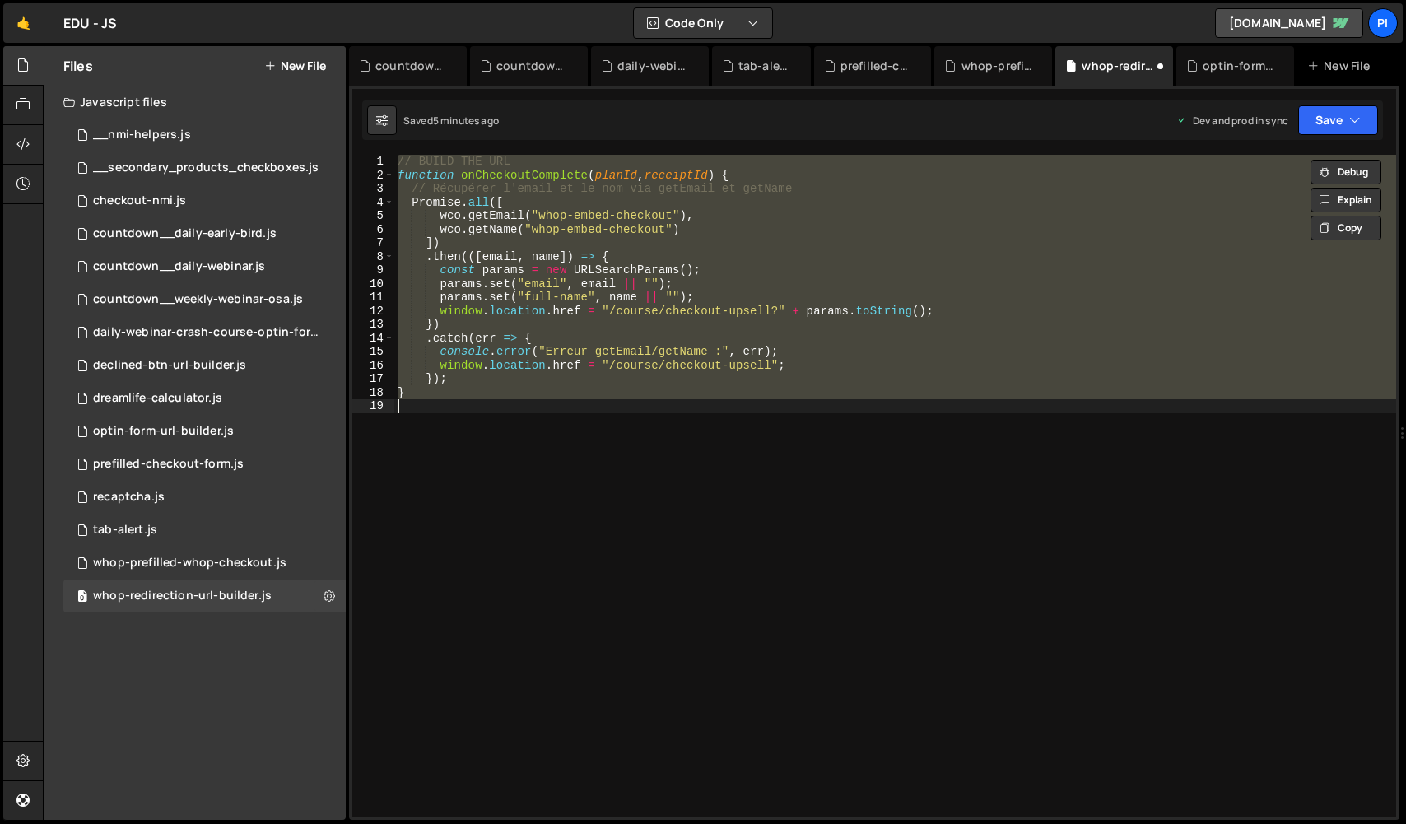
click at [463, 574] on div "// BUILD THE URL function onCheckoutComplete ( planId , receiptId ) { // Récupé…" at bounding box center [895, 486] width 1002 height 662
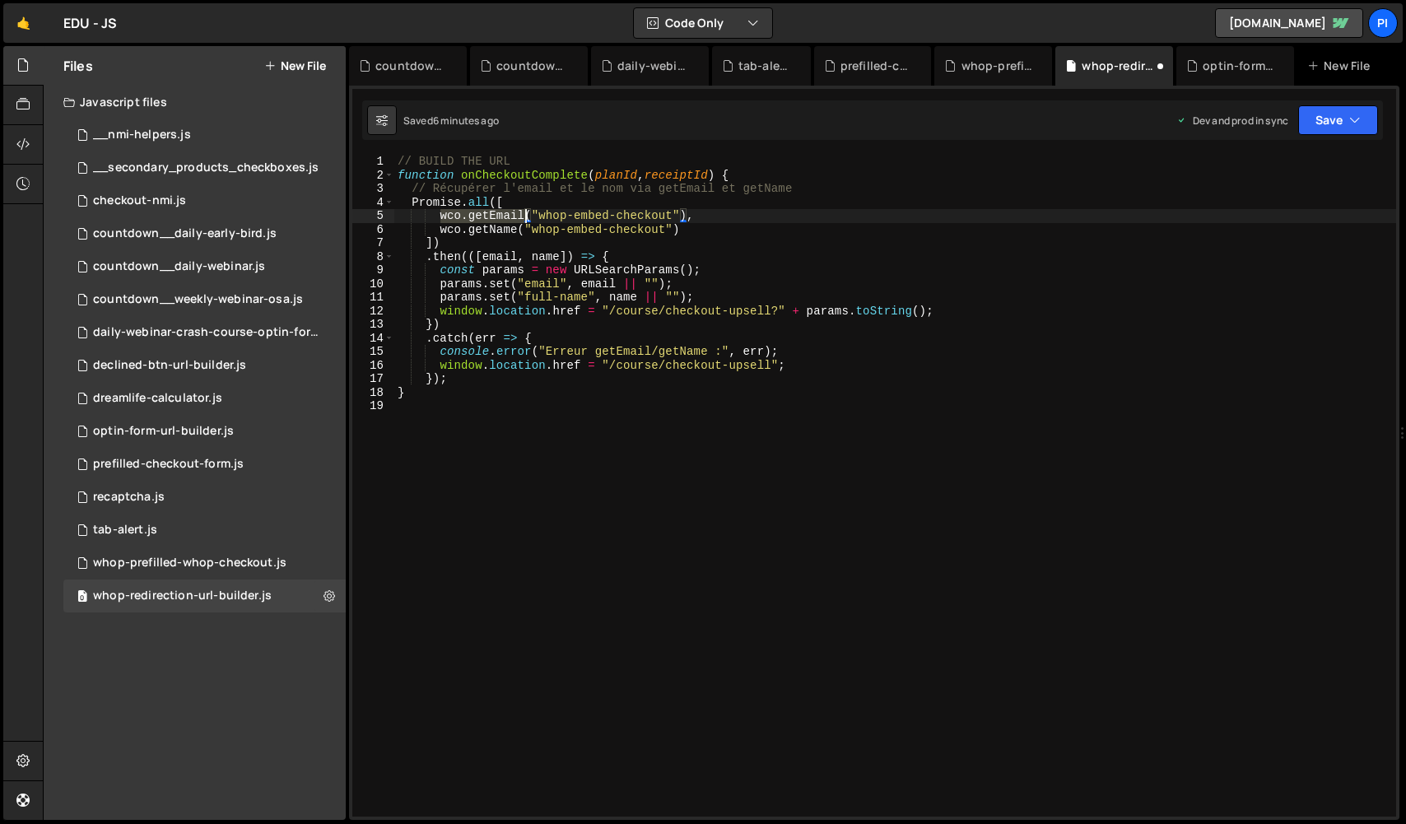
drag, startPoint x: 439, startPoint y: 215, endPoint x: 524, endPoint y: 215, distance: 84.8
click at [523, 215] on div "// BUILD THE URL function onCheckoutComplete ( planId , receiptId ) { // Récupé…" at bounding box center [895, 499] width 1002 height 689
type textarea "wco.getEmail("whop-embed-checkout"),"
click at [726, 518] on div "// BUILD THE URL function onCheckoutComplete ( planId , receiptId ) { // Récupé…" at bounding box center [895, 499] width 1002 height 689
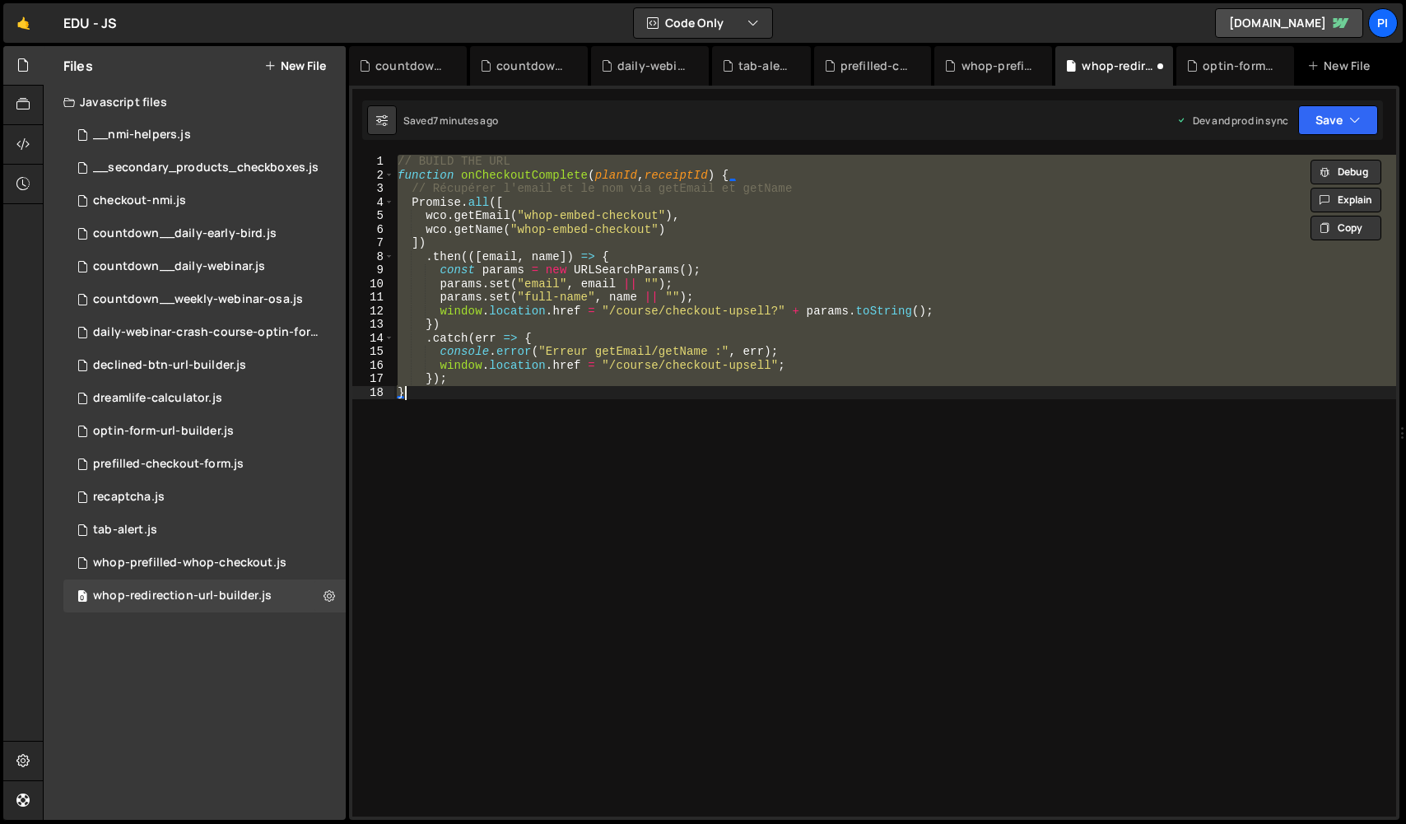
type textarea "}"
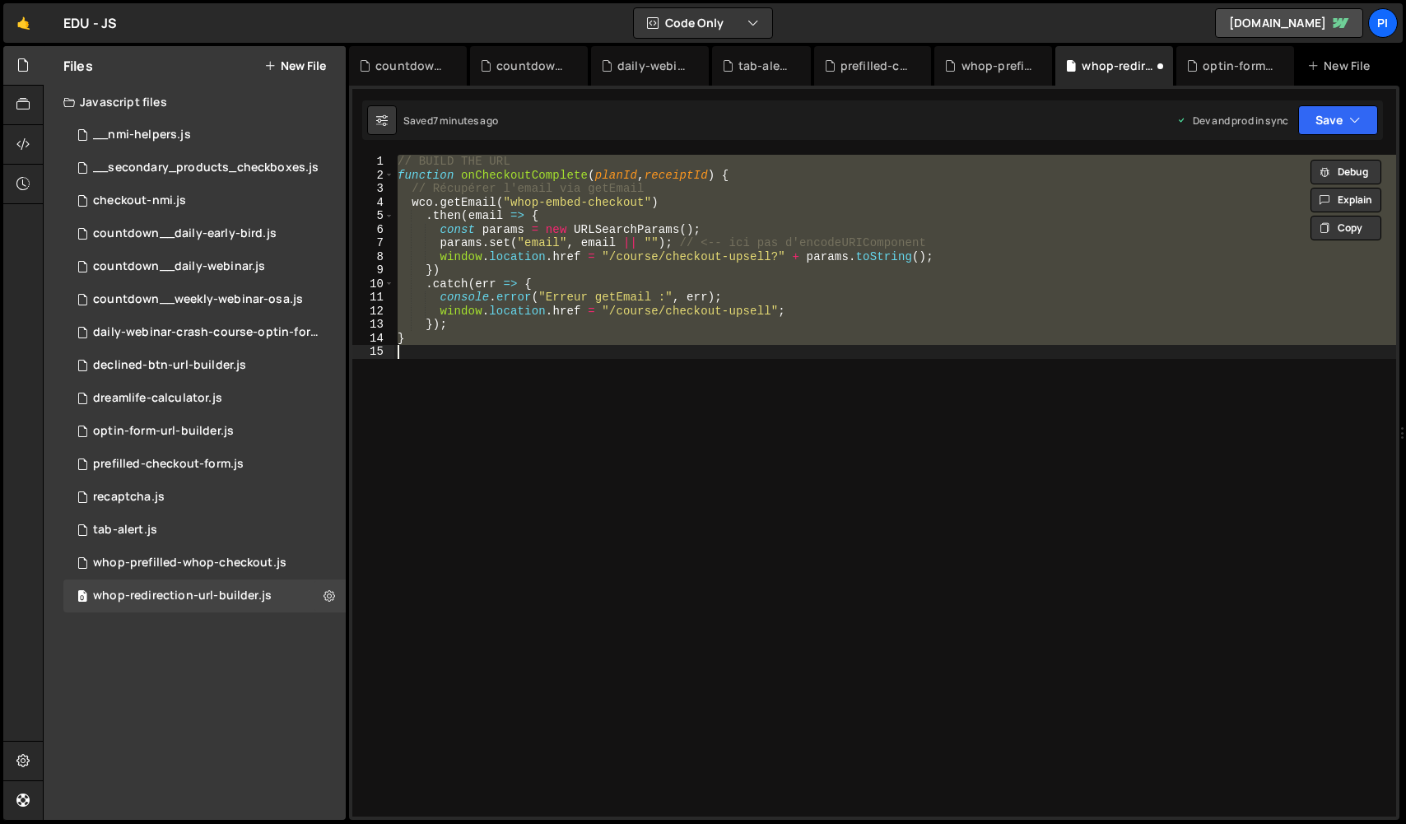
click at [1332, 137] on div "Saved 7 minutes ago Dev and prod in sync Upgrade to Edit Save Save to Staging S…" at bounding box center [872, 120] width 1021 height 40
click at [1332, 126] on button "Save" at bounding box center [1338, 120] width 80 height 30
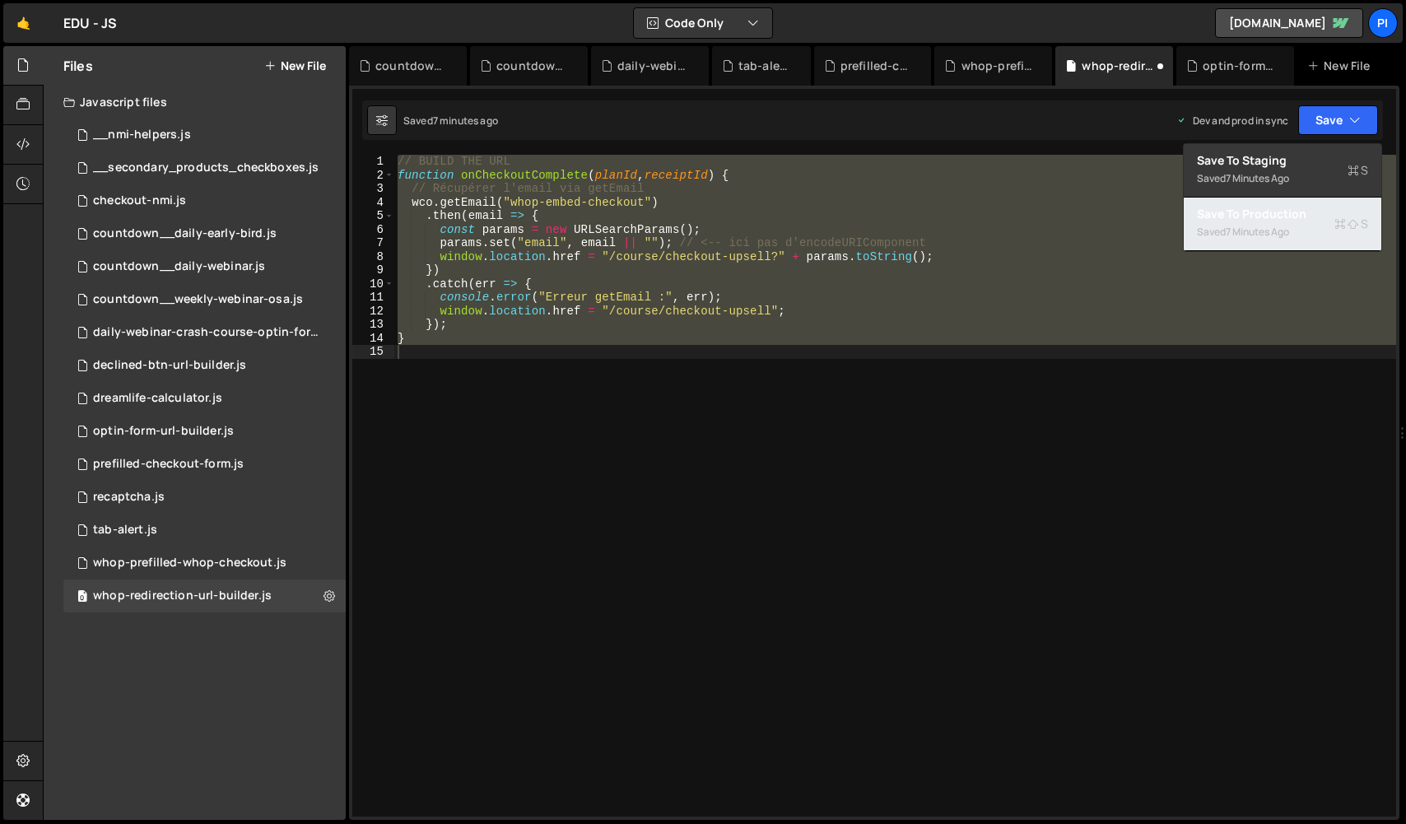
click at [1233, 228] on div "7 minutes ago" at bounding box center [1256, 232] width 63 height 14
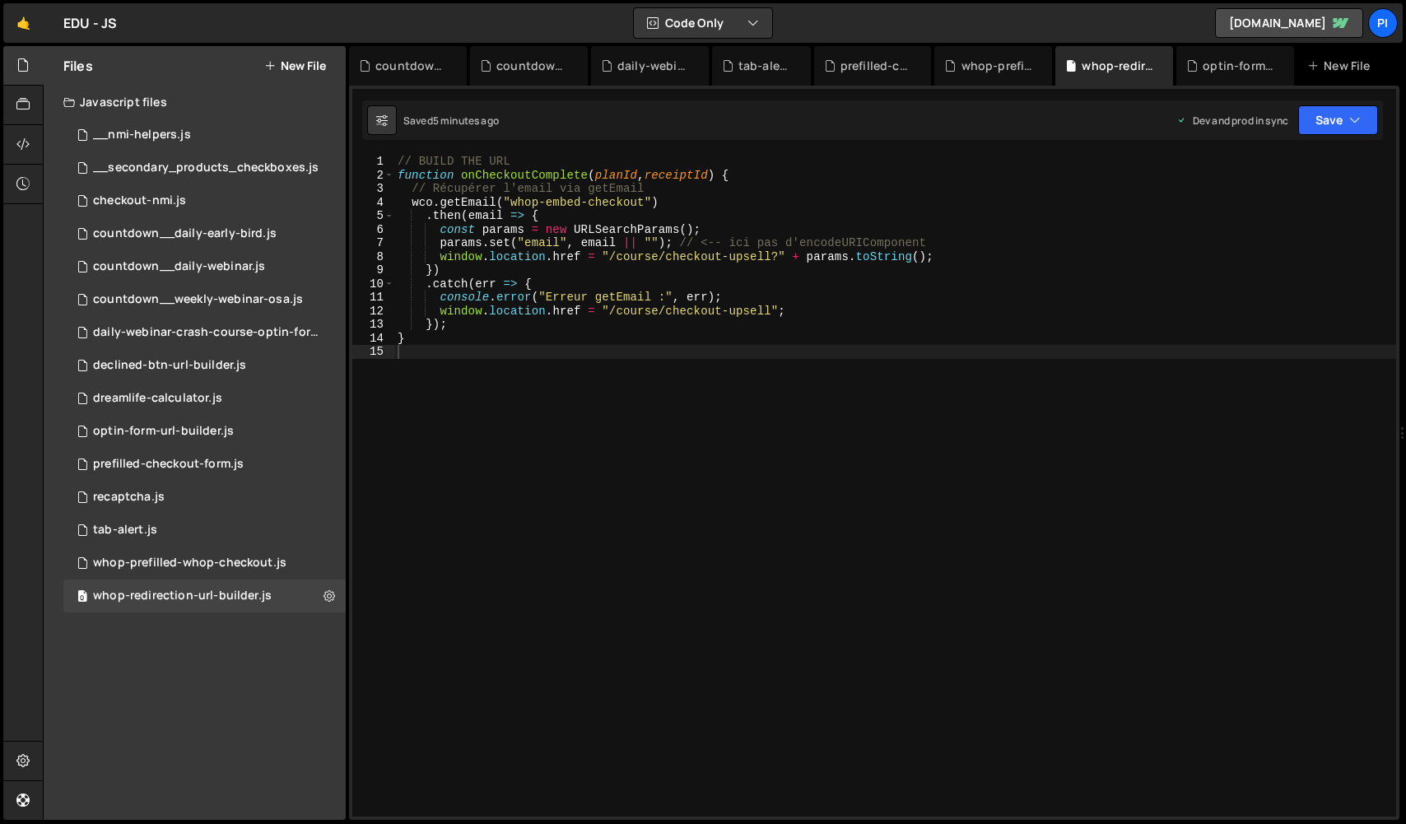
click at [580, 376] on div "// BUILD THE URL function onCheckoutComplete ( planId , receiptId ) { // Récupé…" at bounding box center [895, 499] width 1002 height 689
click at [166, 563] on div "whop-prefilled-whop-checkout.js" at bounding box center [189, 563] width 193 height 15
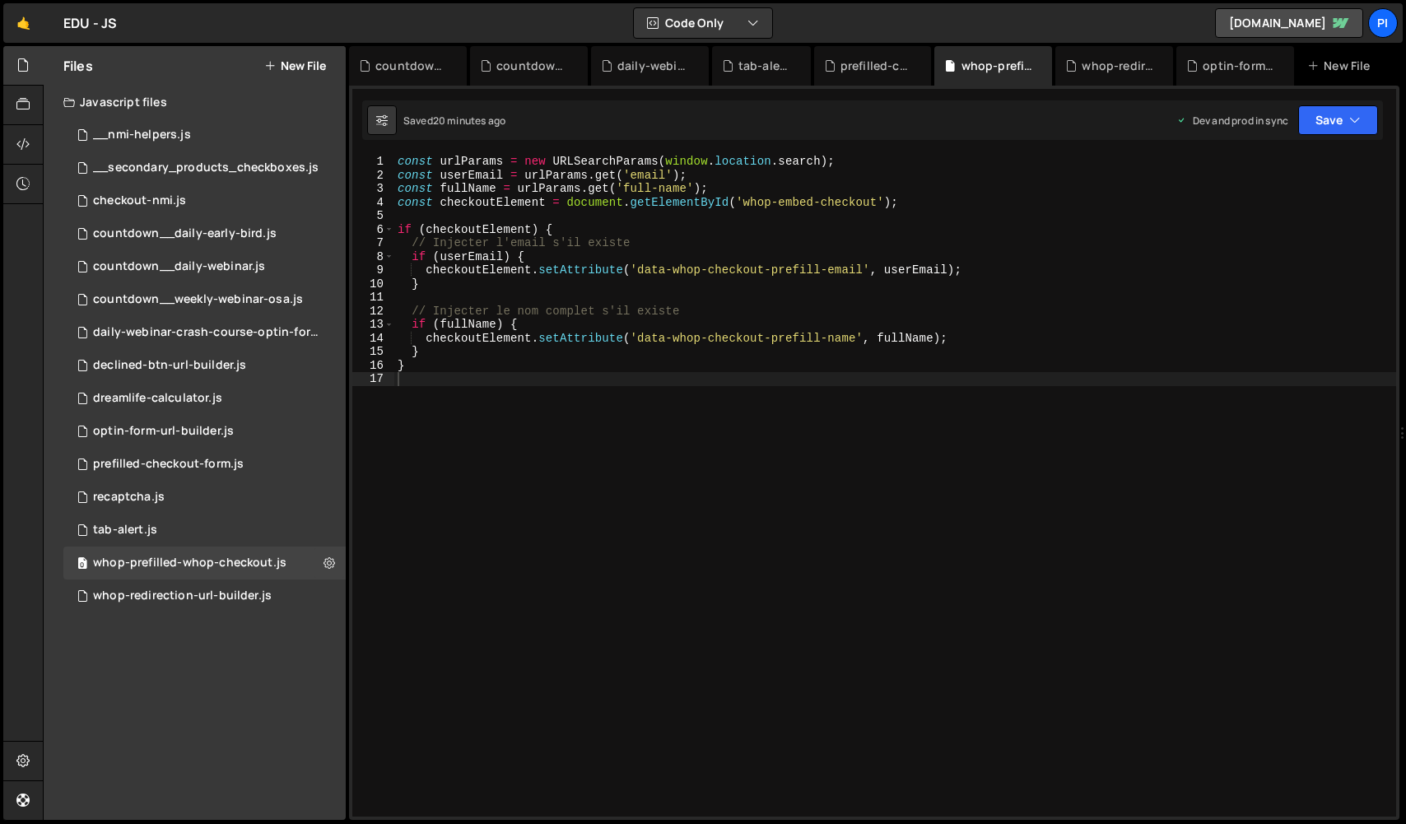
click at [408, 561] on div "const urlParams = new URLSearchParams ( window . location . search ) ; const us…" at bounding box center [895, 499] width 1002 height 689
click at [409, 557] on div "const urlParams = new URLSearchParams ( window . location . search ) ; const us…" at bounding box center [895, 499] width 1002 height 689
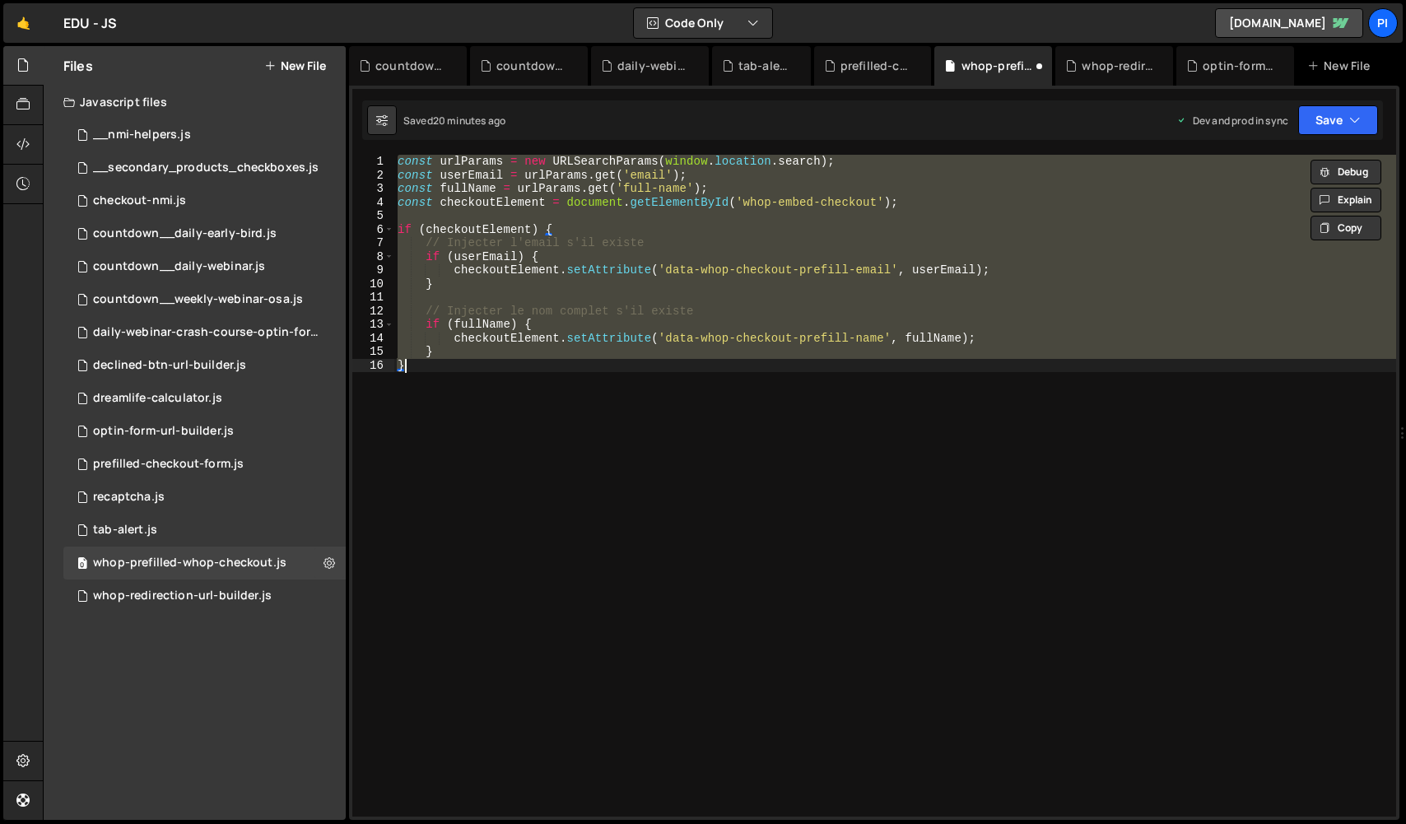
type textarea "}"
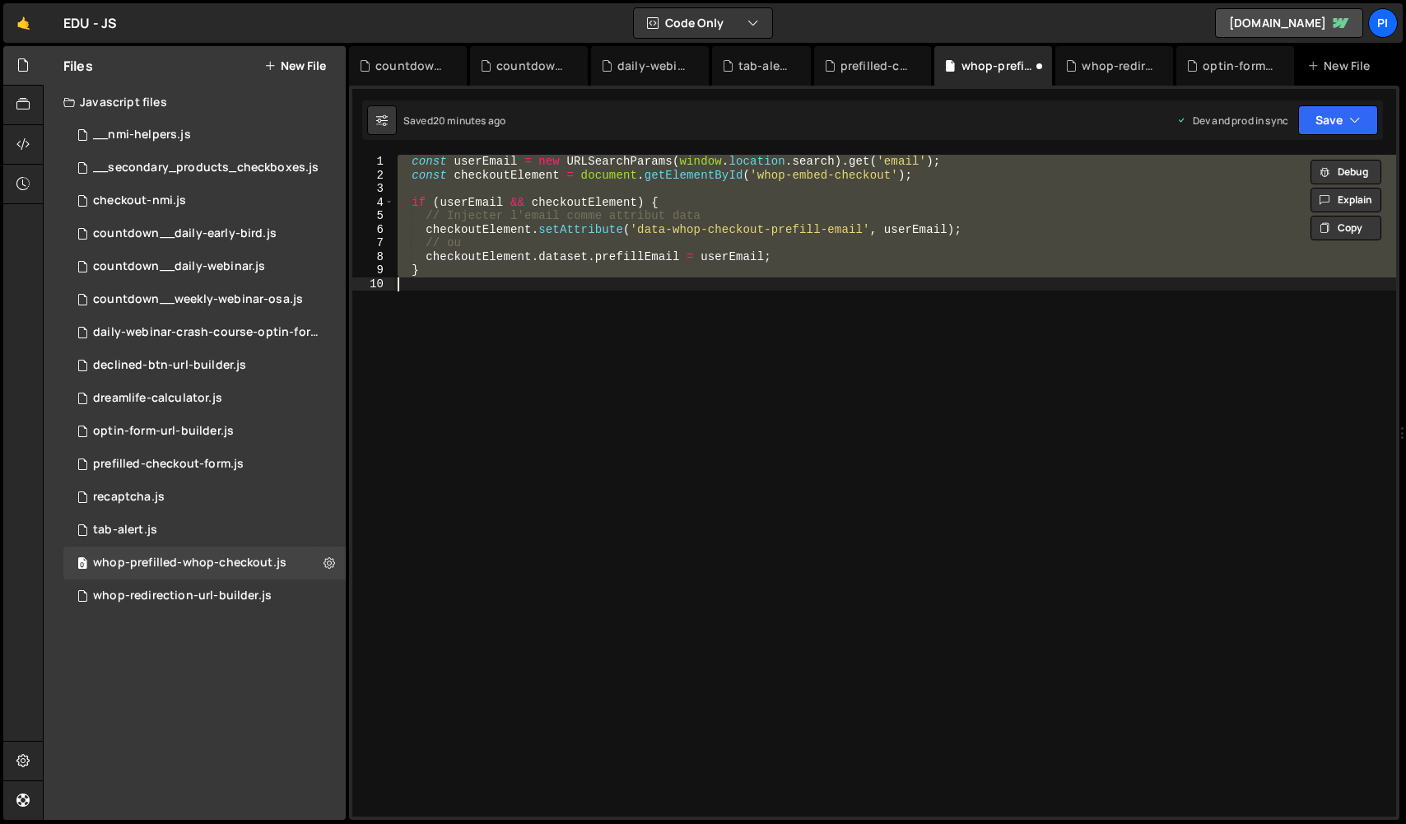
click at [1160, 328] on div "const userEmail = new URLSearchParams ( window . location . search ) . get ( 'e…" at bounding box center [895, 486] width 1002 height 662
type textarea "checkoutElement.setAttribute('data-prefill-checkout-email', userEmail);"
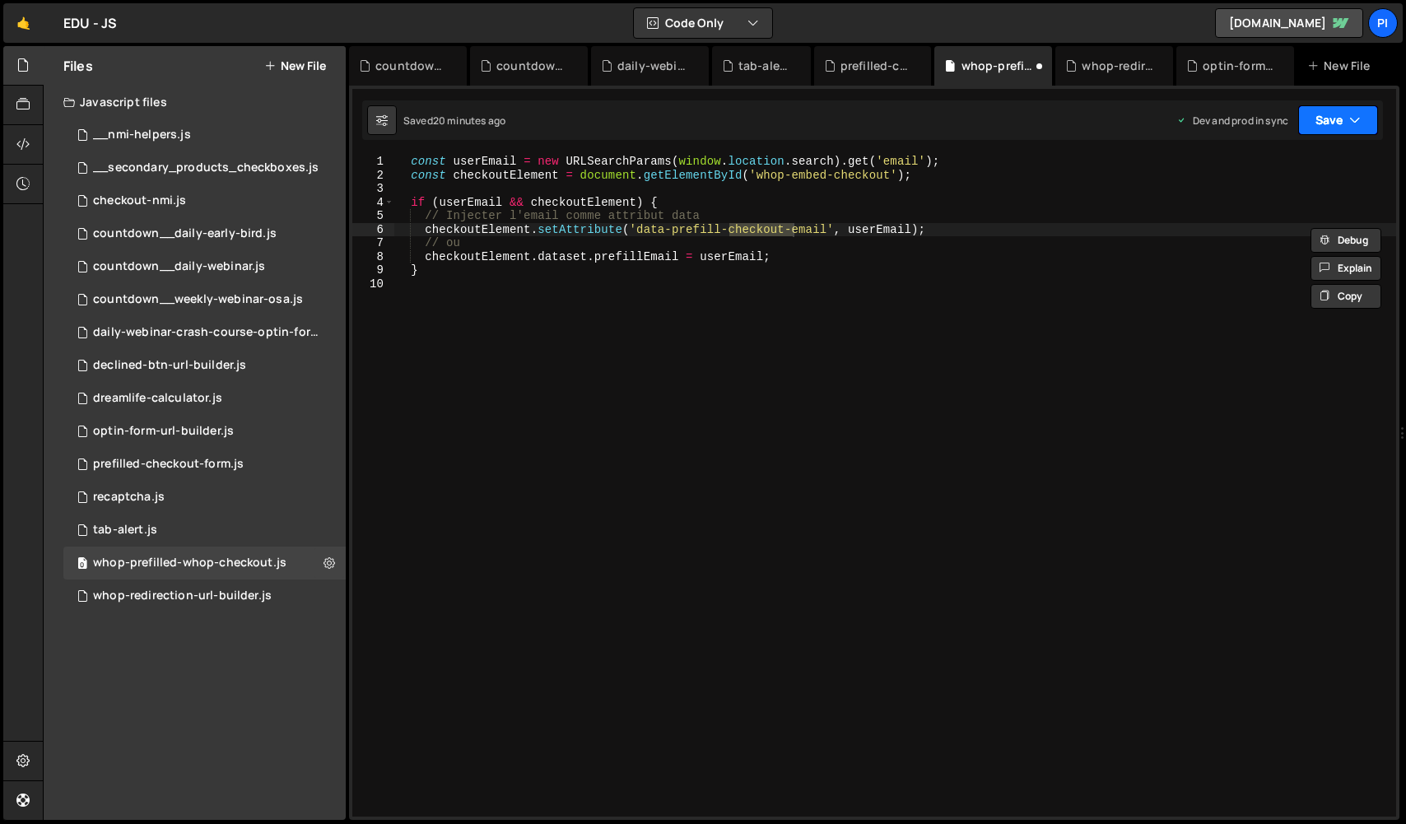
click at [1319, 133] on button "Save" at bounding box center [1338, 120] width 80 height 30
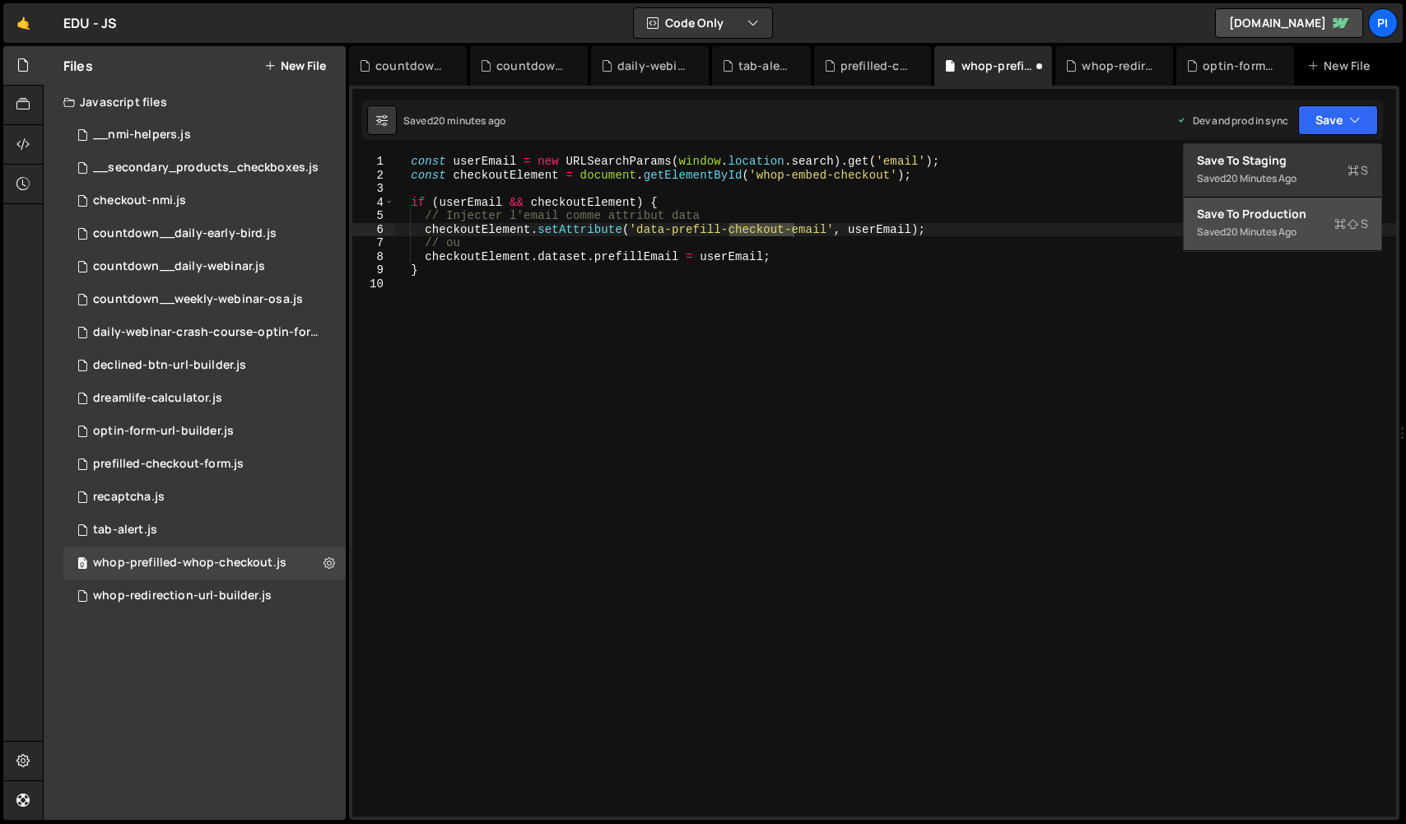
click at [1256, 240] on div "Saved 20 minutes ago" at bounding box center [1282, 232] width 171 height 20
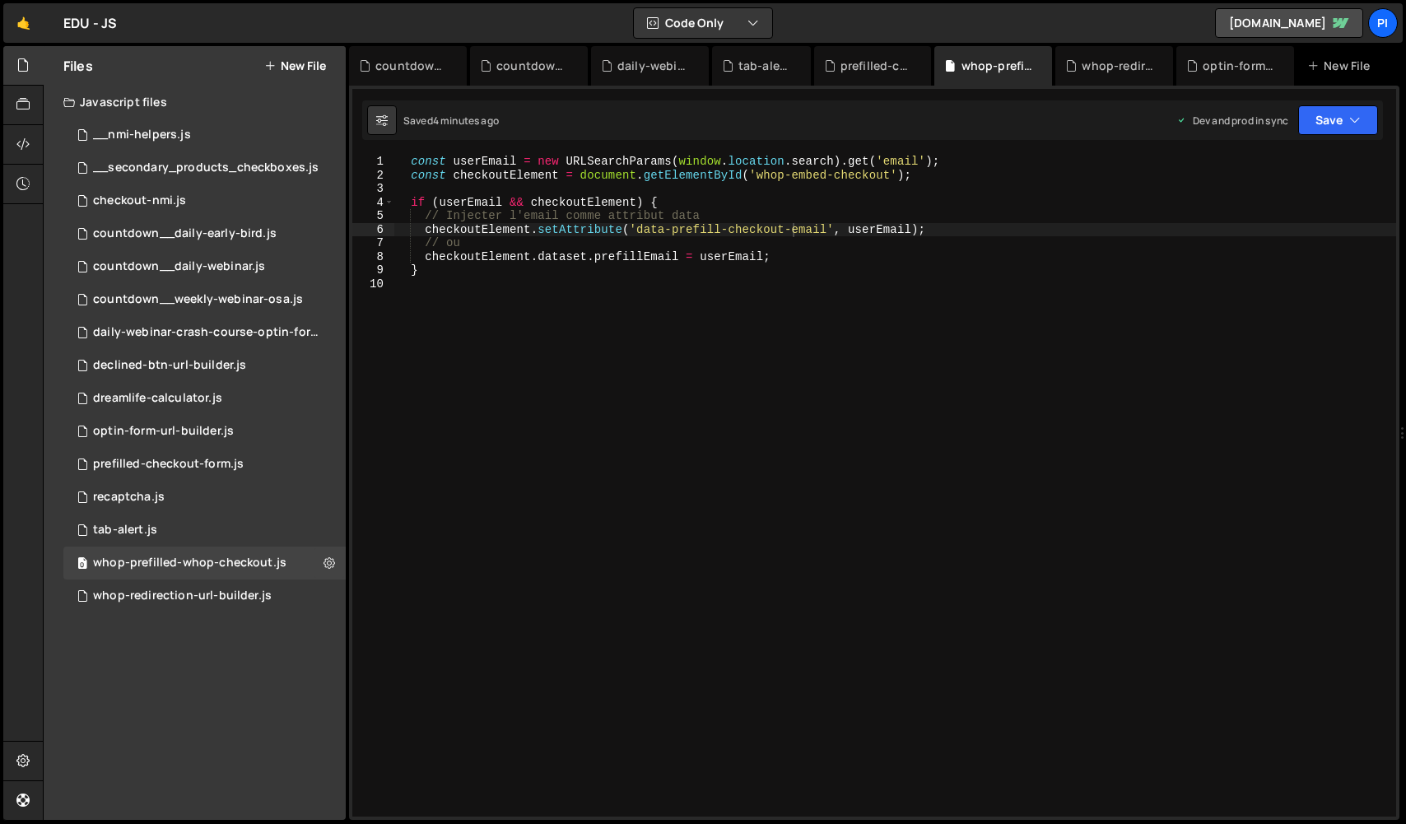
click at [553, 494] on div "const userEmail = new URLSearchParams ( window . location . search ) . get ( 'e…" at bounding box center [894, 499] width 1002 height 689
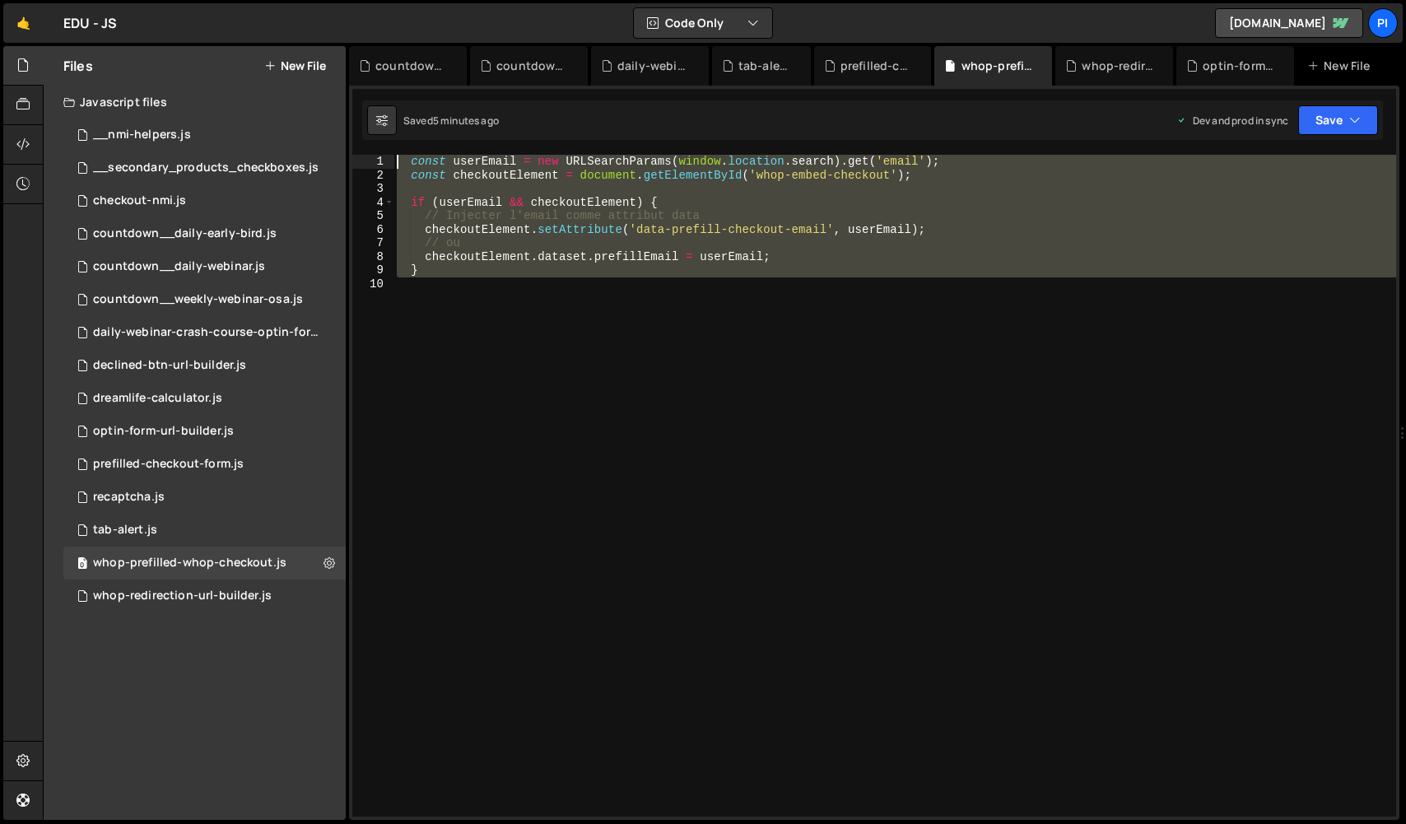
drag, startPoint x: 673, startPoint y: 510, endPoint x: 320, endPoint y: 98, distance: 542.9
click at [320, 98] on div "Files New File Javascript files 0 __nmi-helpers.js 0 0 __secondary_products_che…" at bounding box center [724, 433] width 1363 height 774
paste textarea "}"
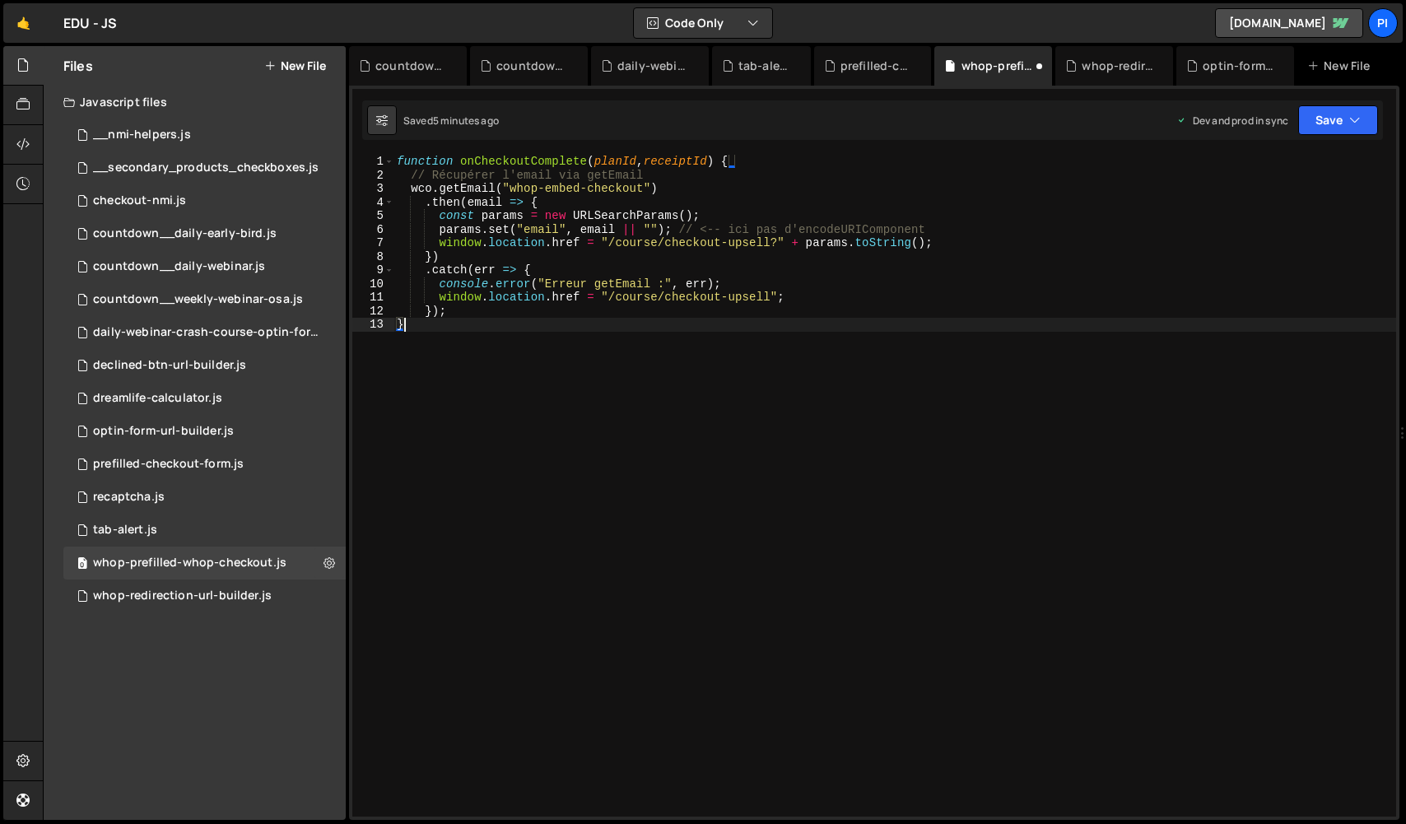
type textarea "}"
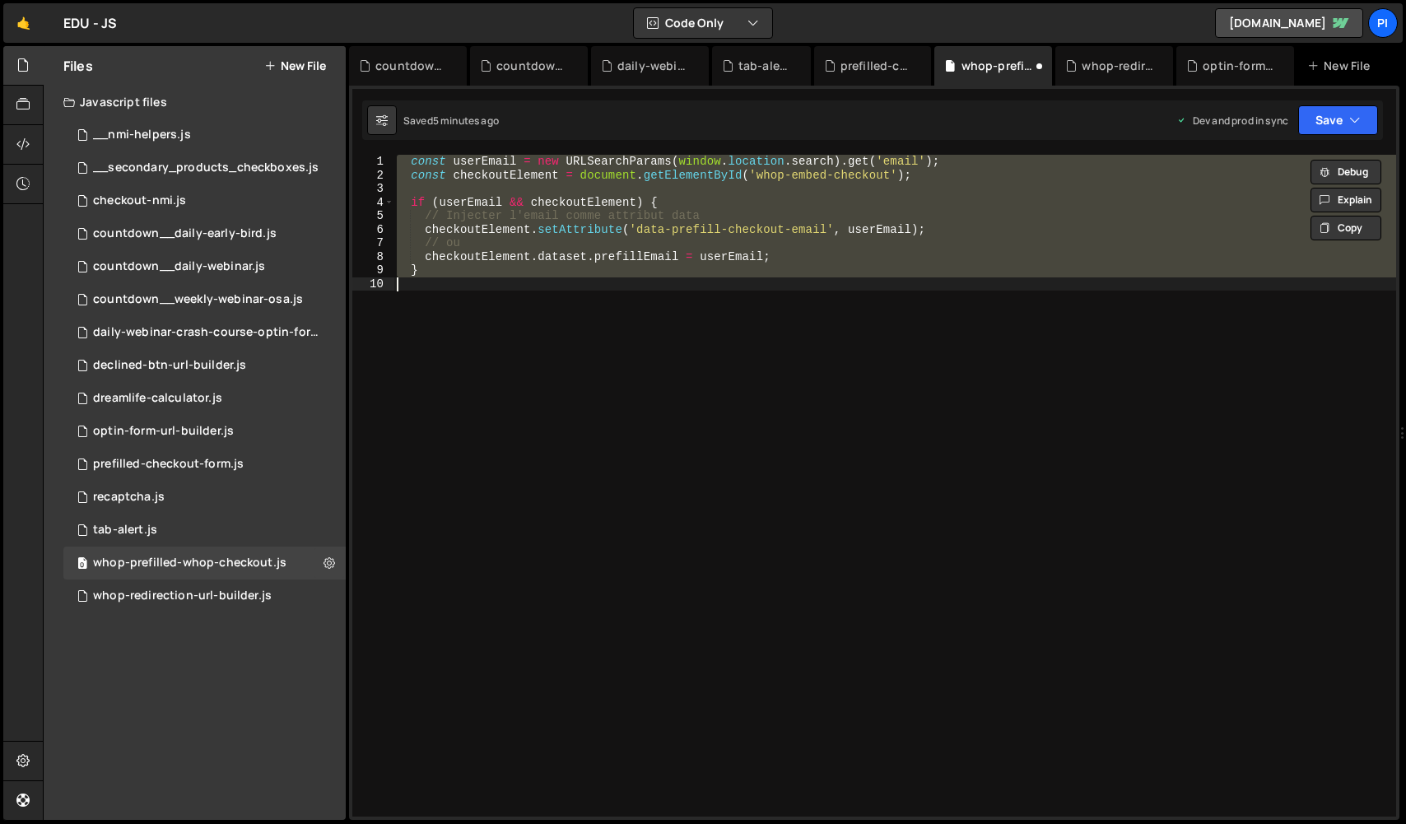
click at [565, 338] on div "const userEmail = new URLSearchParams ( window . location . search ) . get ( 'e…" at bounding box center [894, 486] width 1002 height 662
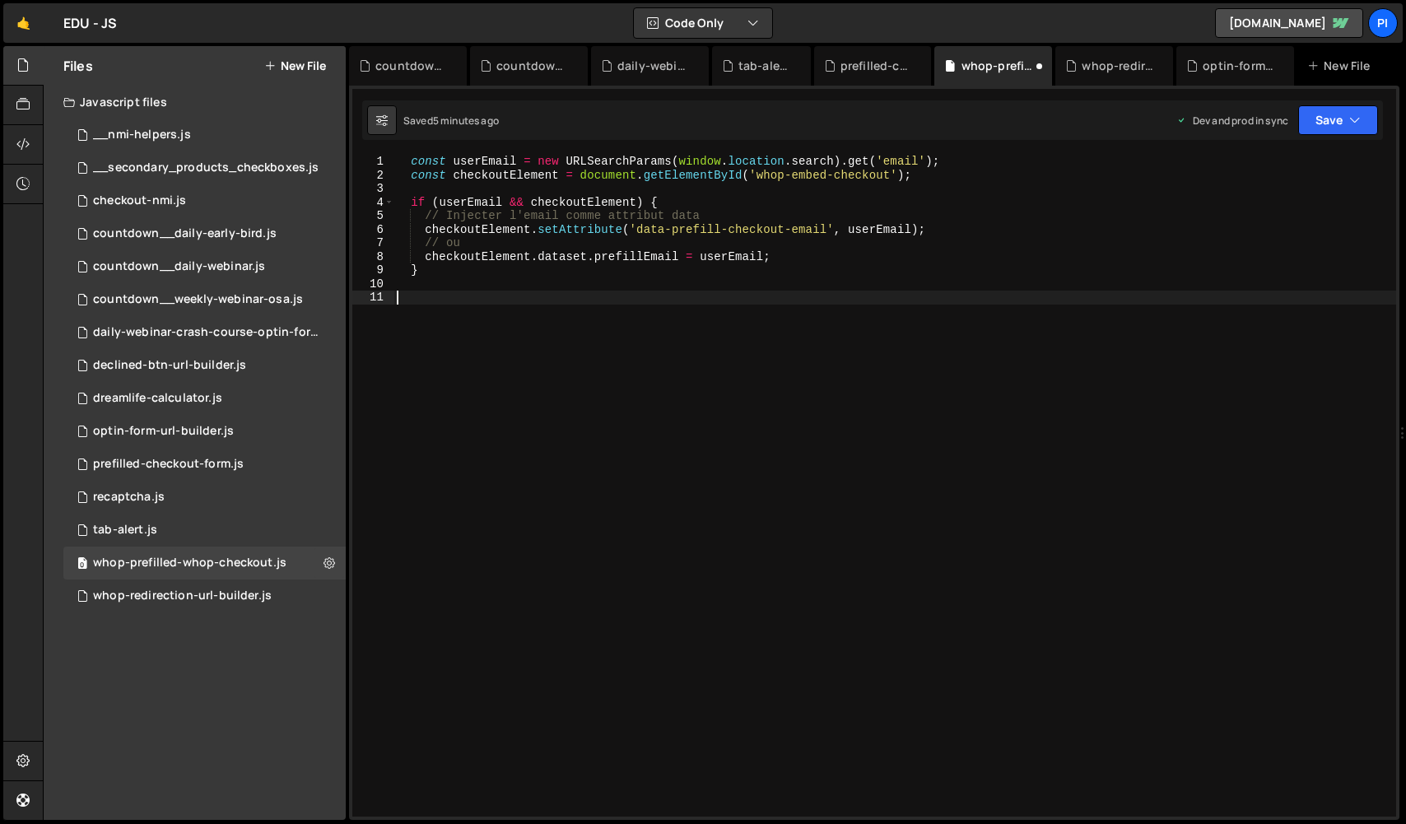
paste textarea "}"
type textarea "}"
click at [253, 587] on div "0 whop-redirection-url-builder.js 0" at bounding box center [204, 595] width 282 height 33
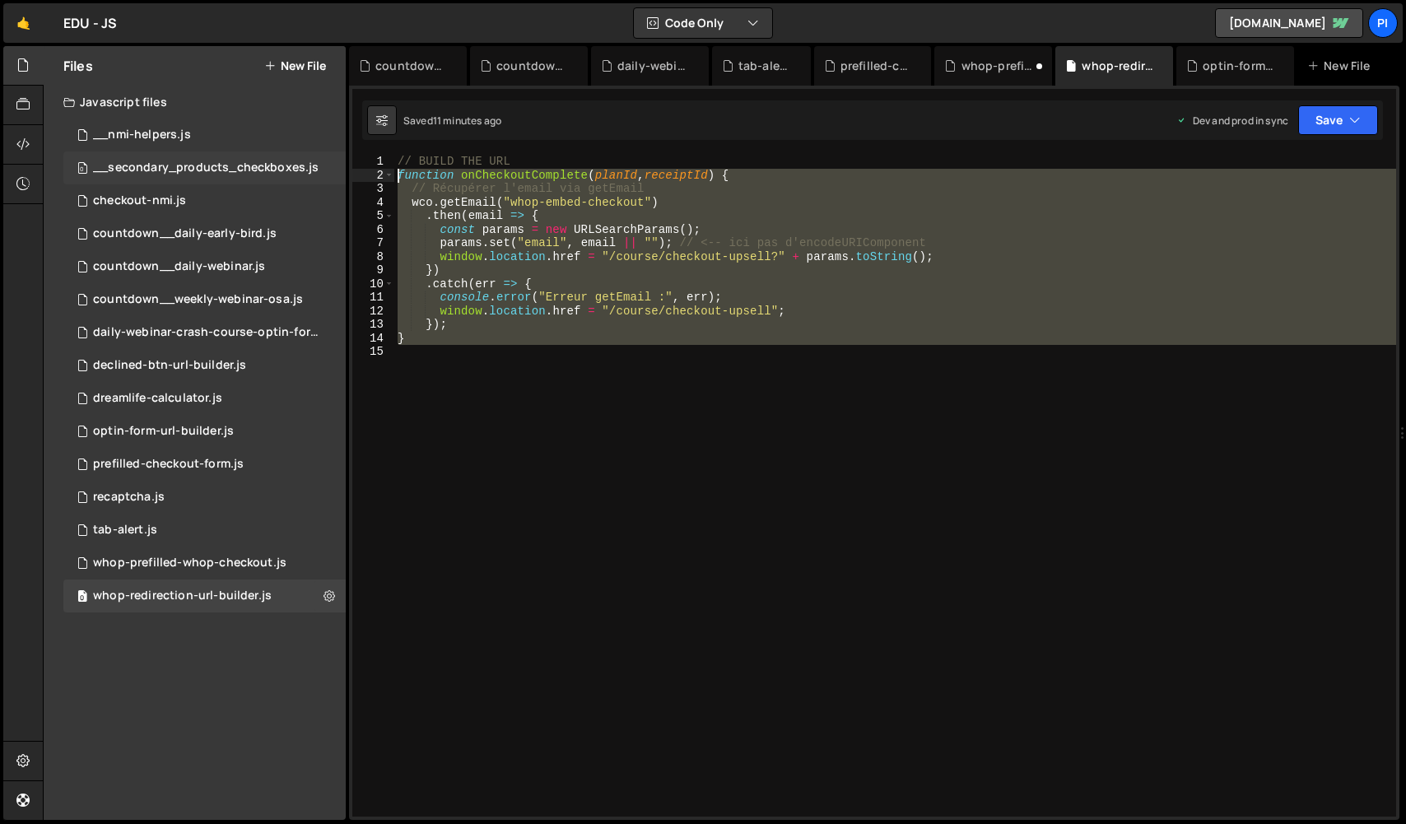
drag, startPoint x: 588, startPoint y: 476, endPoint x: 293, endPoint y: 176, distance: 420.8
click at [293, 176] on div "Files New File Javascript files 0 __nmi-helpers.js 0 0 __secondary_products_che…" at bounding box center [724, 433] width 1363 height 774
paste textarea "}"
type textarea "}"
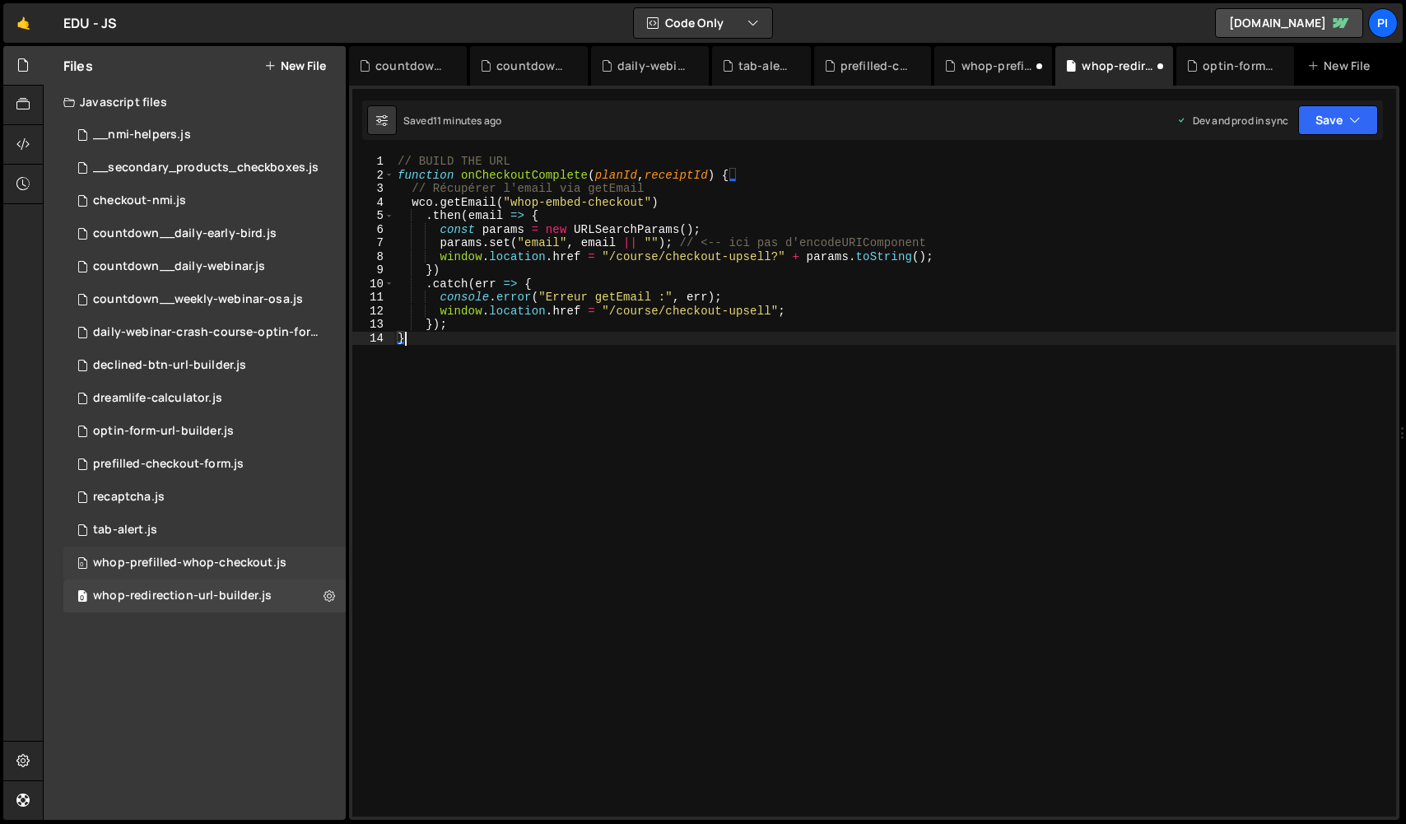
click at [203, 561] on div "whop-prefilled-whop-checkout.js" at bounding box center [189, 563] width 193 height 15
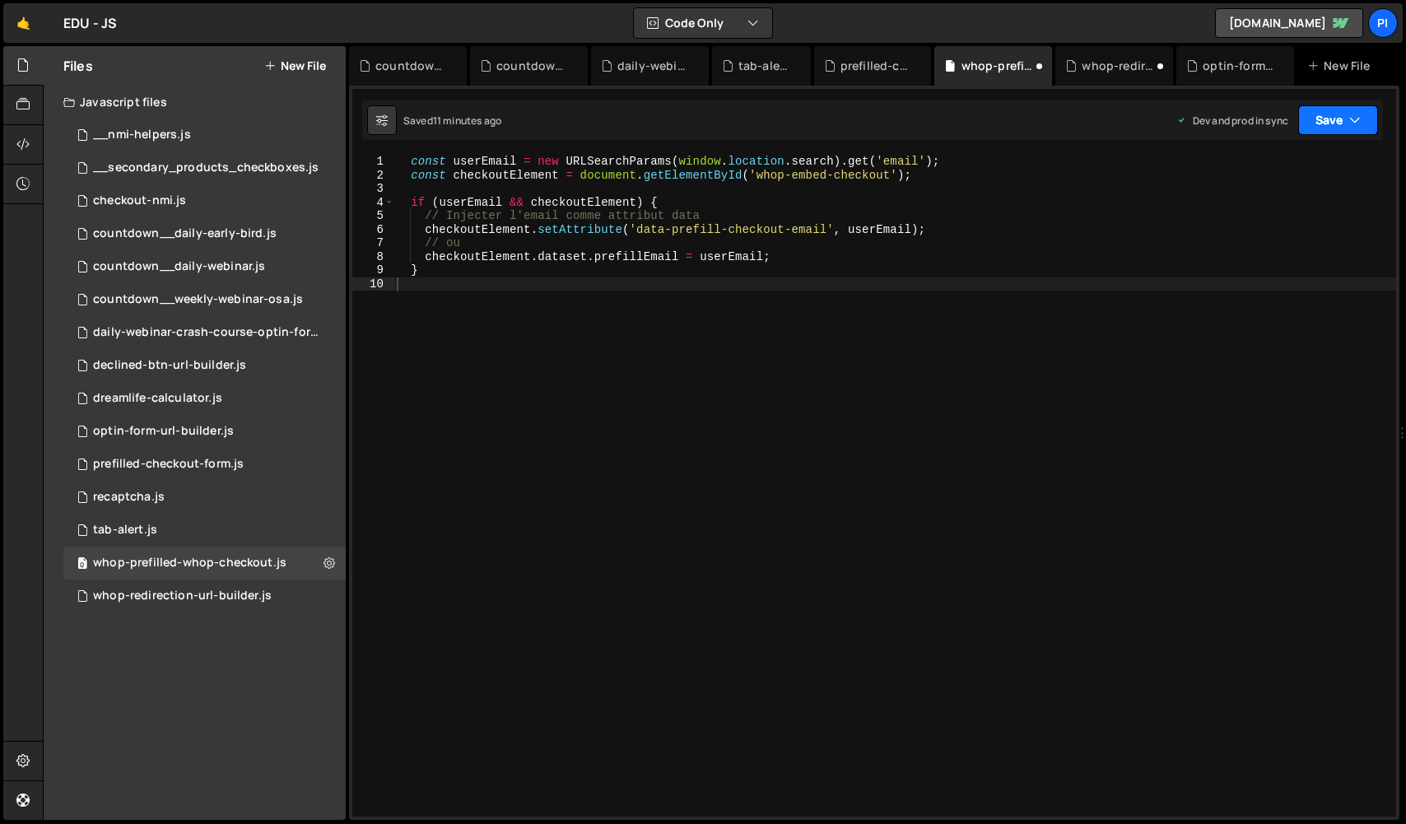
click at [1305, 121] on button "Save" at bounding box center [1338, 120] width 80 height 30
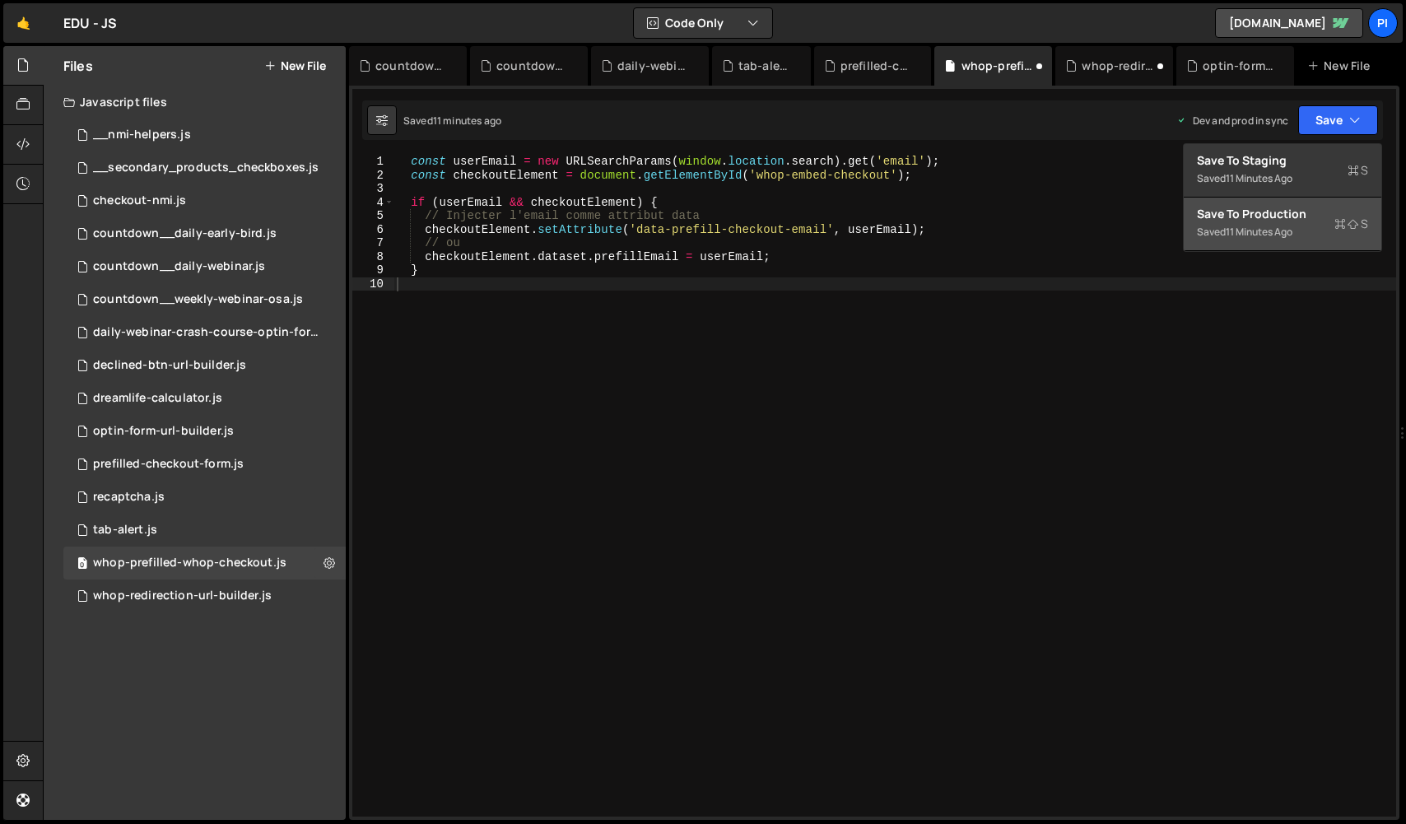
click at [1227, 240] on div "Saved 11 minutes ago" at bounding box center [1282, 232] width 171 height 20
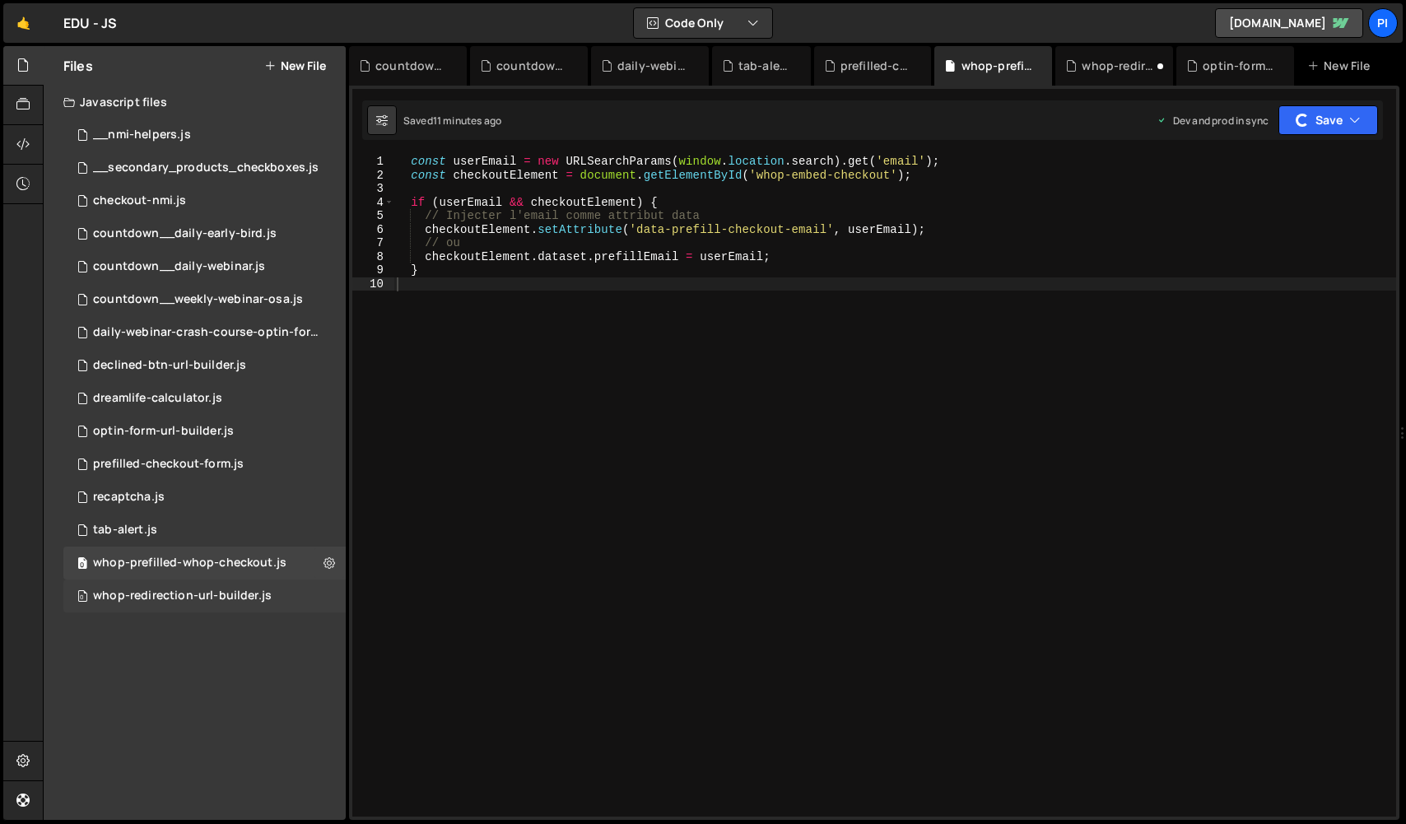
click at [198, 596] on div "whop-redirection-url-builder.js" at bounding box center [182, 595] width 179 height 15
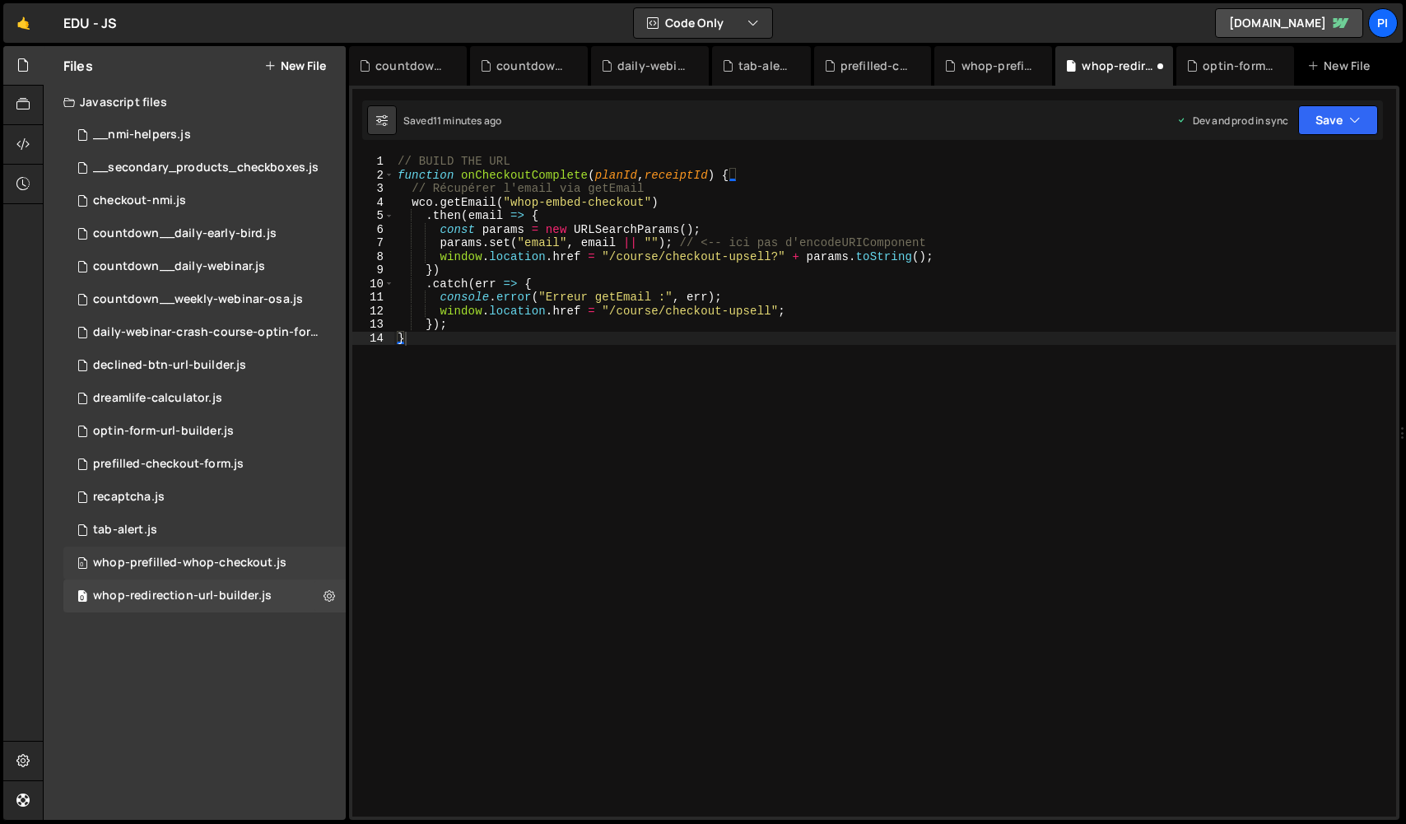
click at [209, 574] on div "0 whop-prefilled-whop-checkout.js 0" at bounding box center [204, 562] width 282 height 33
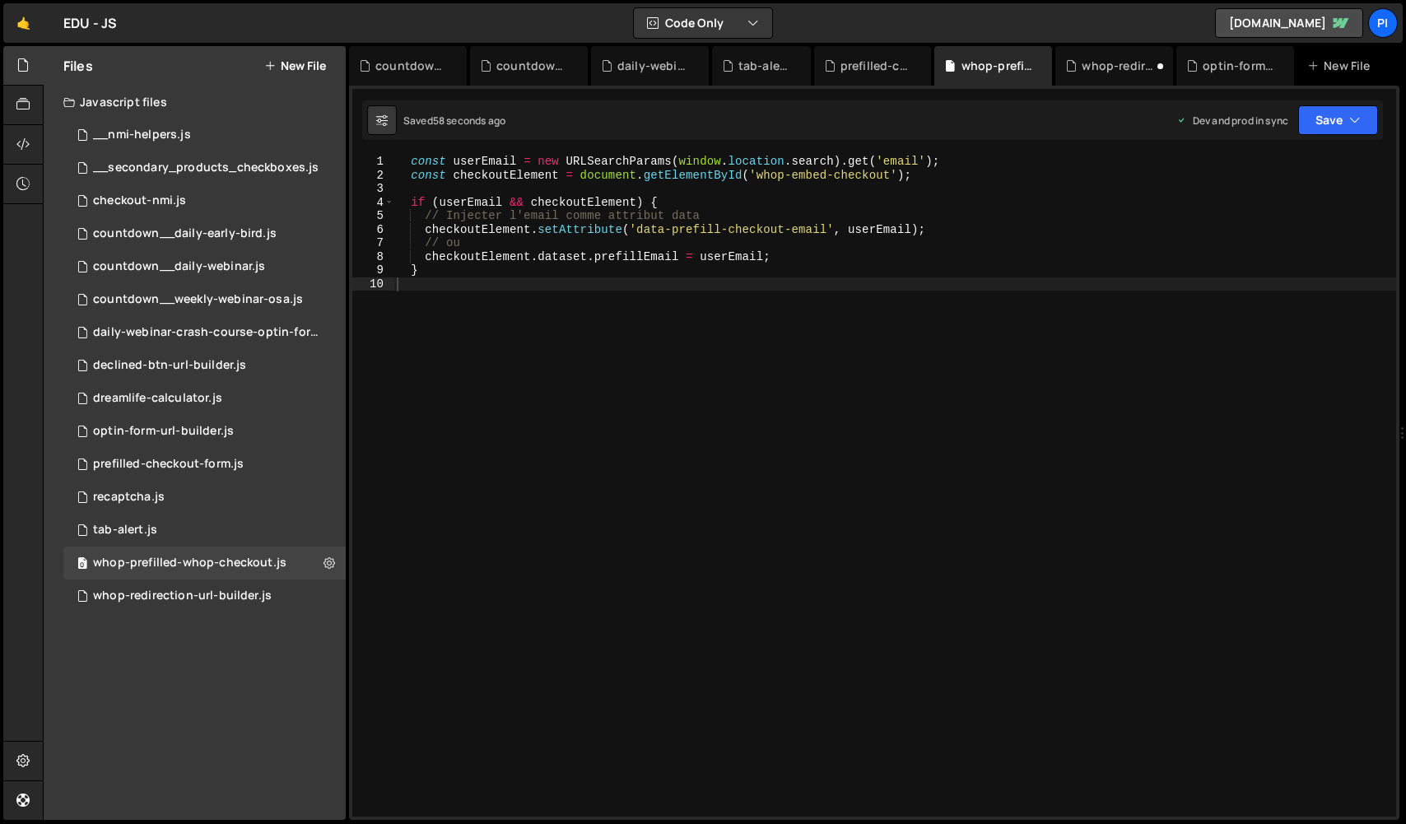
click at [605, 534] on div "const userEmail = new URLSearchParams ( window . location . search ) . get ( 'e…" at bounding box center [894, 499] width 1002 height 689
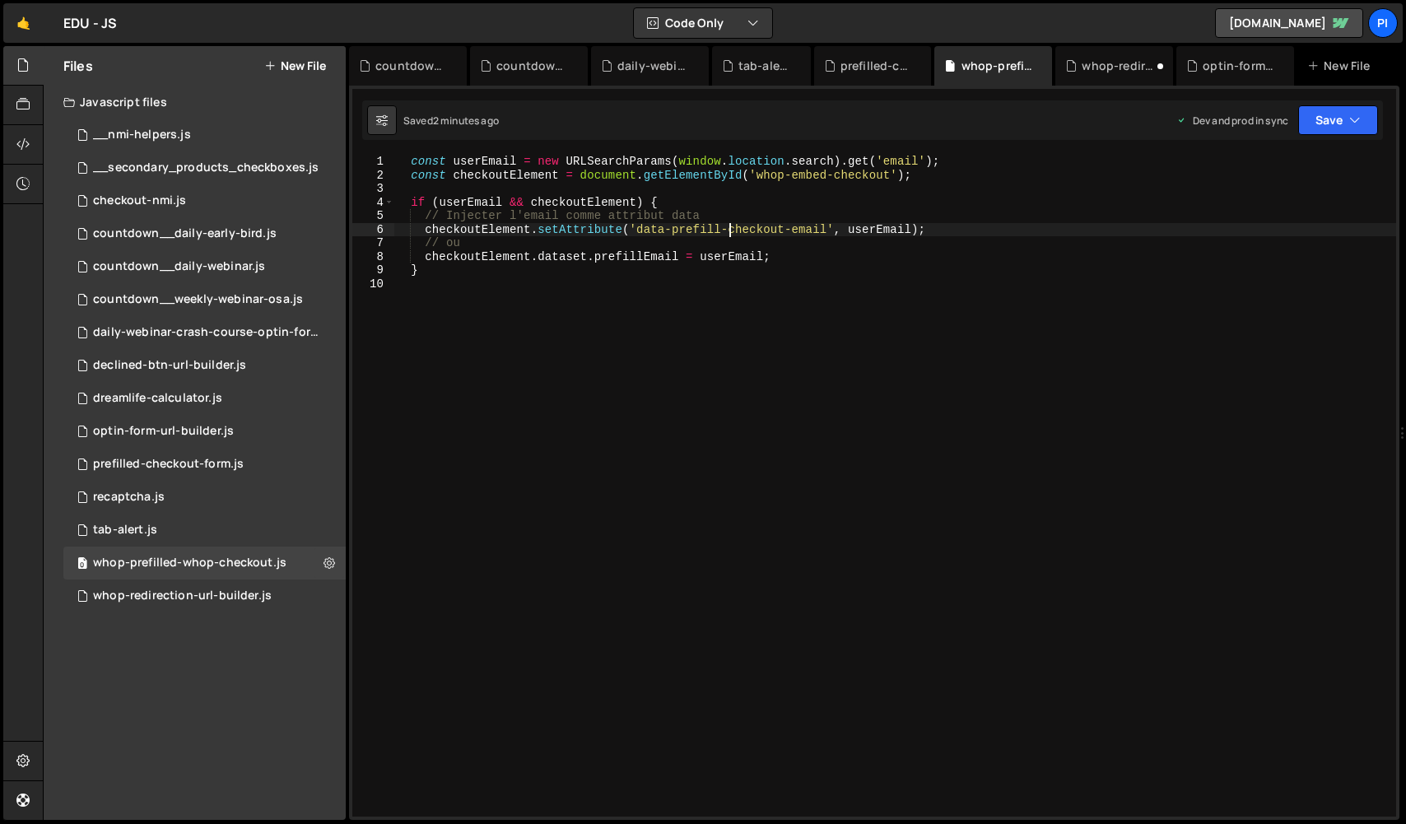
click at [730, 231] on div "const userEmail = new URLSearchParams ( window . location . search ) . get ( 'e…" at bounding box center [894, 499] width 1002 height 689
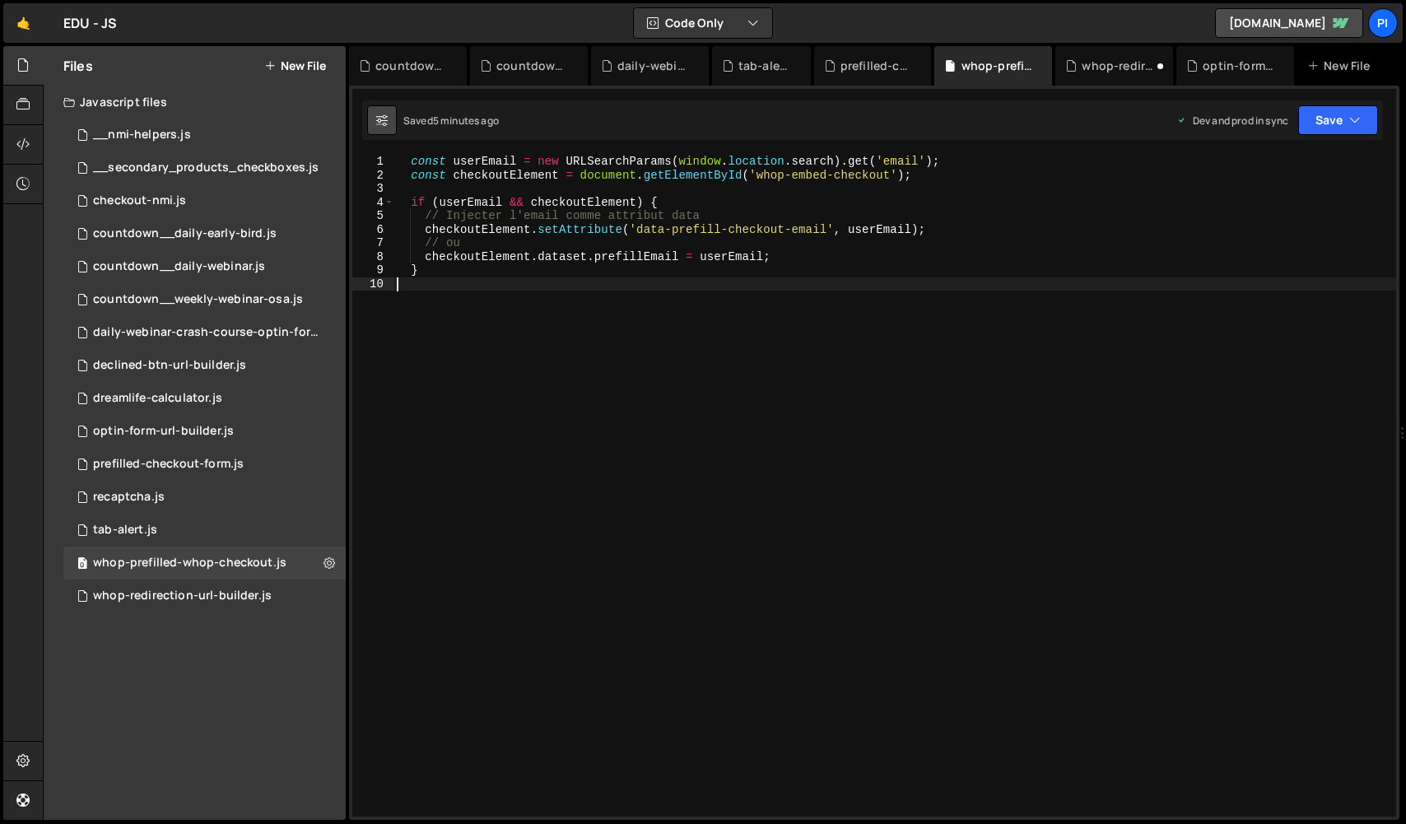
drag, startPoint x: 581, startPoint y: 297, endPoint x: 372, endPoint y: 123, distance: 272.3
click at [372, 123] on div "Debug Explain Copy countdown__weekly-webinar-osa.js countdown__daily-webinar.js…" at bounding box center [874, 433] width 1050 height 774
type textarea "const userEmail = new URLSearchParams([DOMAIN_NAME]).get('email'); const checko…"
click at [612, 286] on div "const userEmail = new URLSearchParams ( window . location . search ) . get ( 'e…" at bounding box center [894, 499] width 1002 height 689
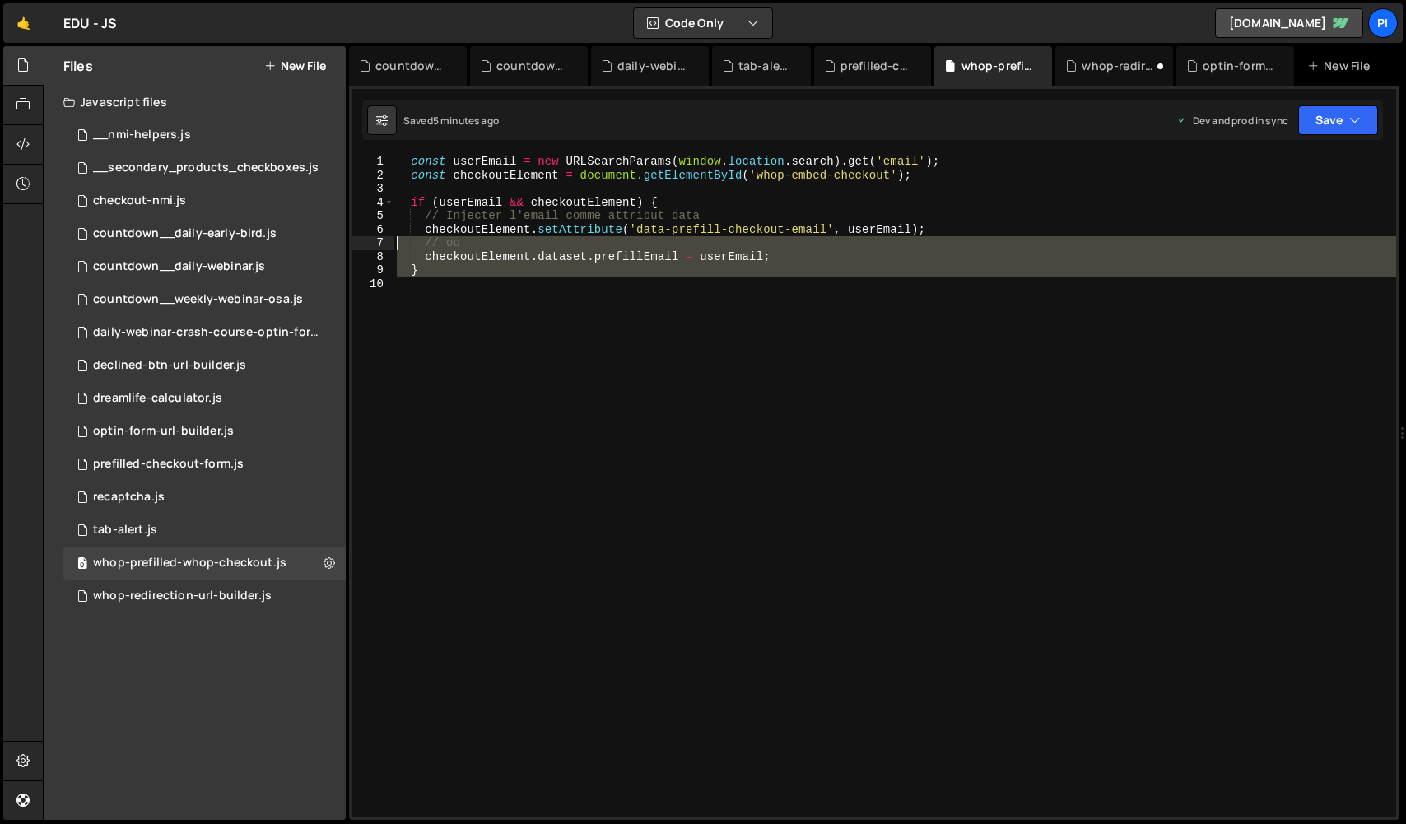
drag, startPoint x: 562, startPoint y: 287, endPoint x: 348, endPoint y: 246, distance: 217.9
click at [347, 246] on div "Files New File Javascript files 0 __nmi-helpers.js 0 0 __secondary_products_che…" at bounding box center [724, 433] width 1363 height 774
type textarea "// ou checkoutElement.dataset.prefillEmail = userEmail;"
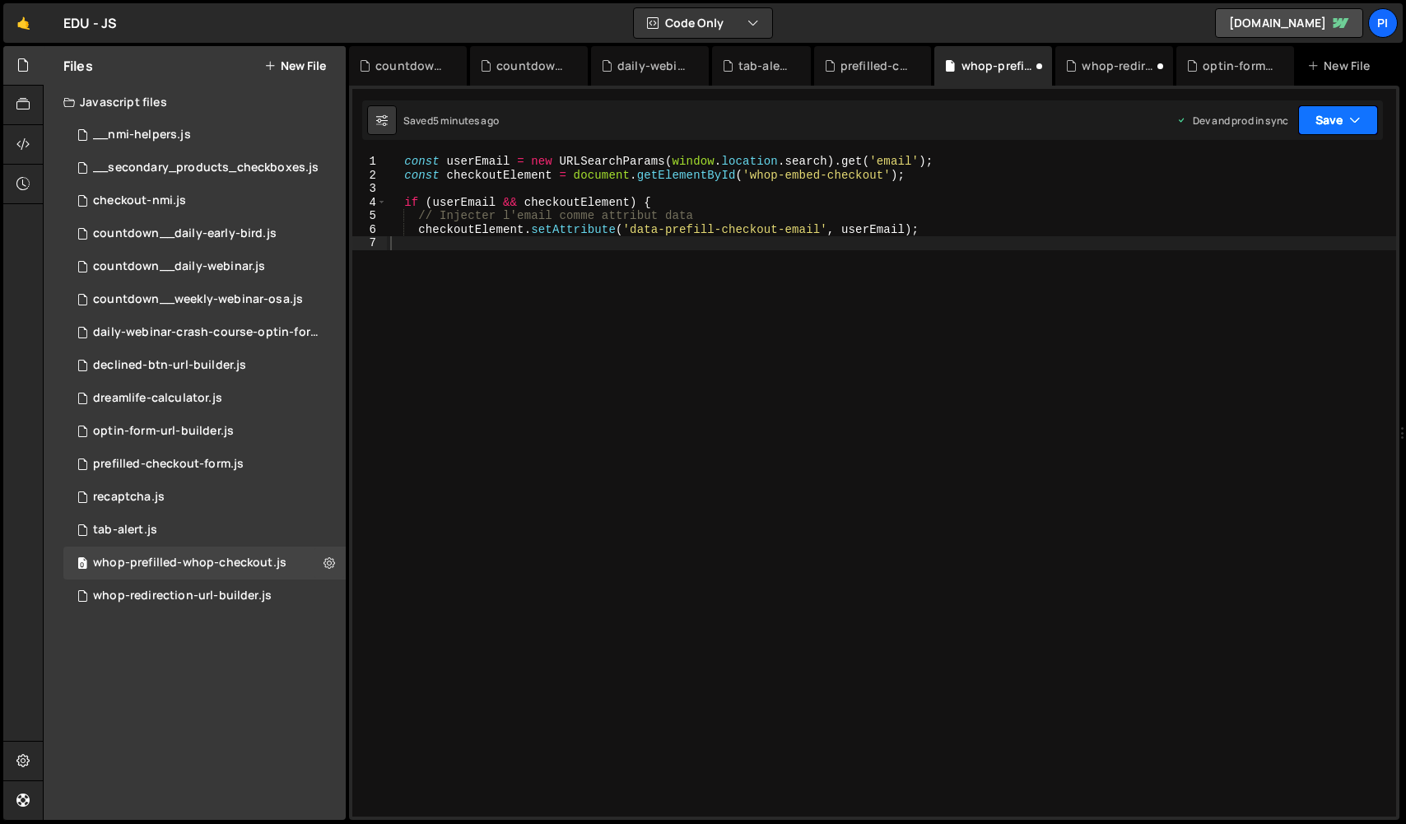
click at [1366, 123] on button "Save" at bounding box center [1338, 120] width 80 height 30
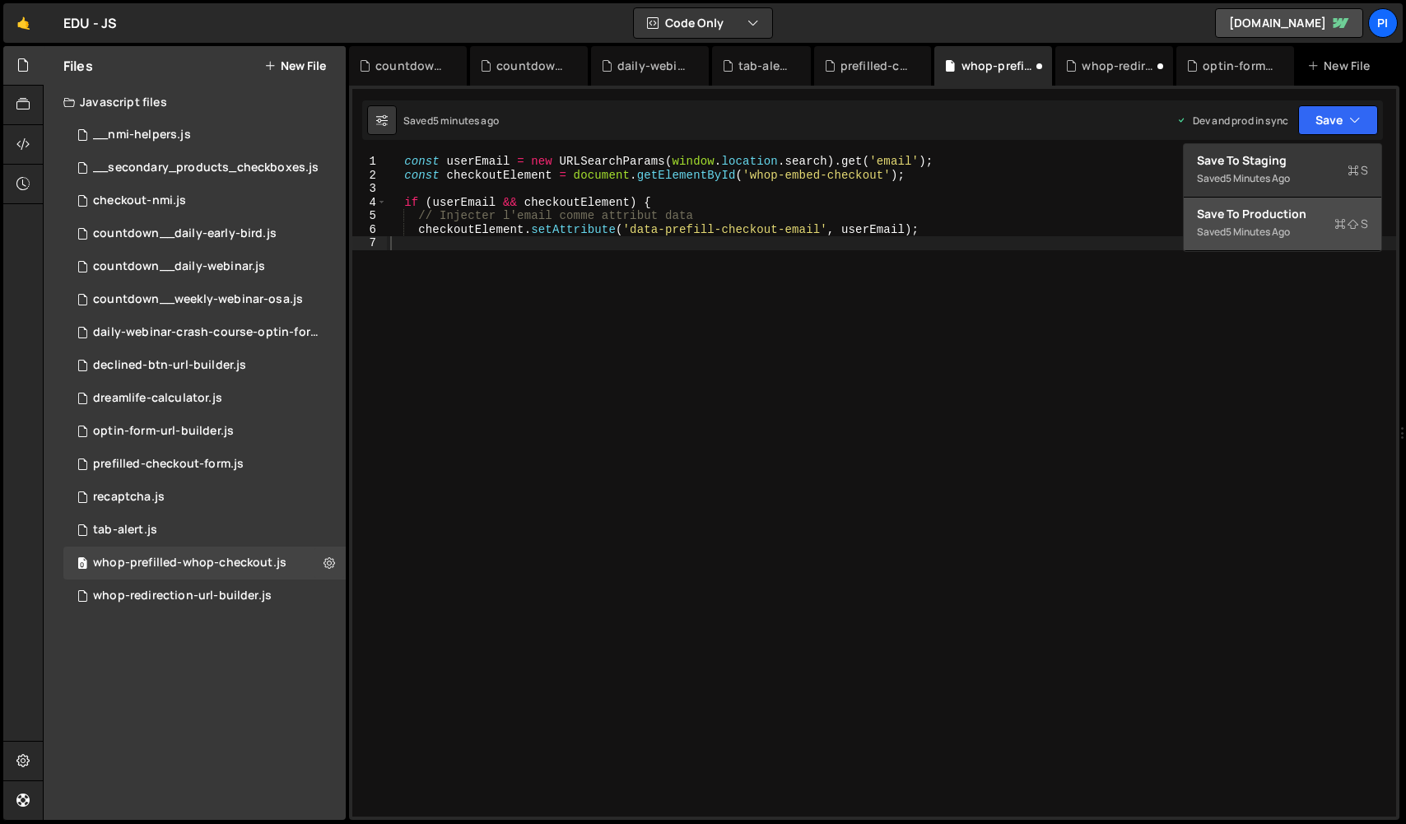
click at [1304, 228] on button "Save to Production S Saved 5 minutes ago" at bounding box center [1283, 224] width 198 height 53
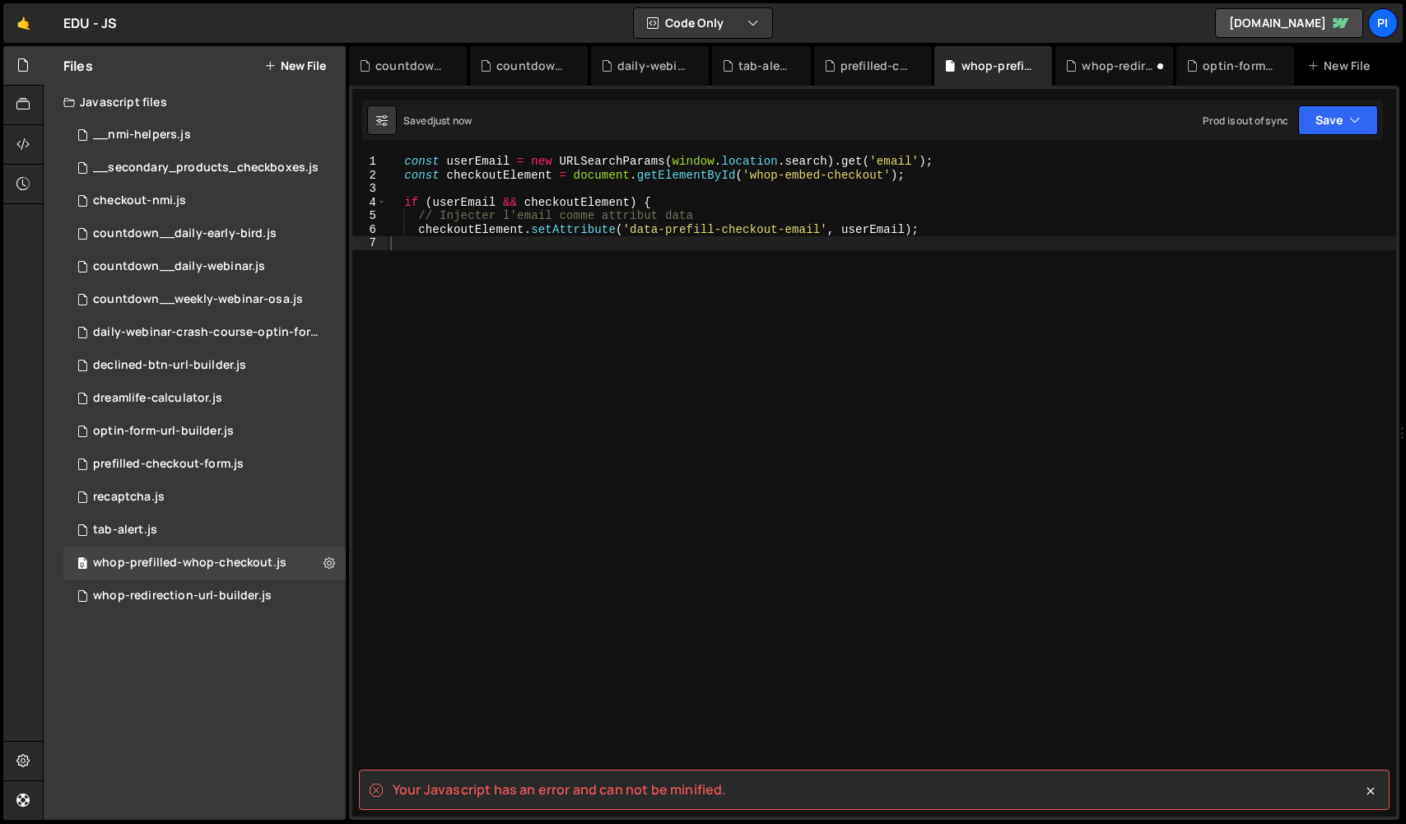
click at [434, 530] on div "const userEmail = new URLSearchParams ( window . location . search ) . get ( 'e…" at bounding box center [891, 499] width 1009 height 689
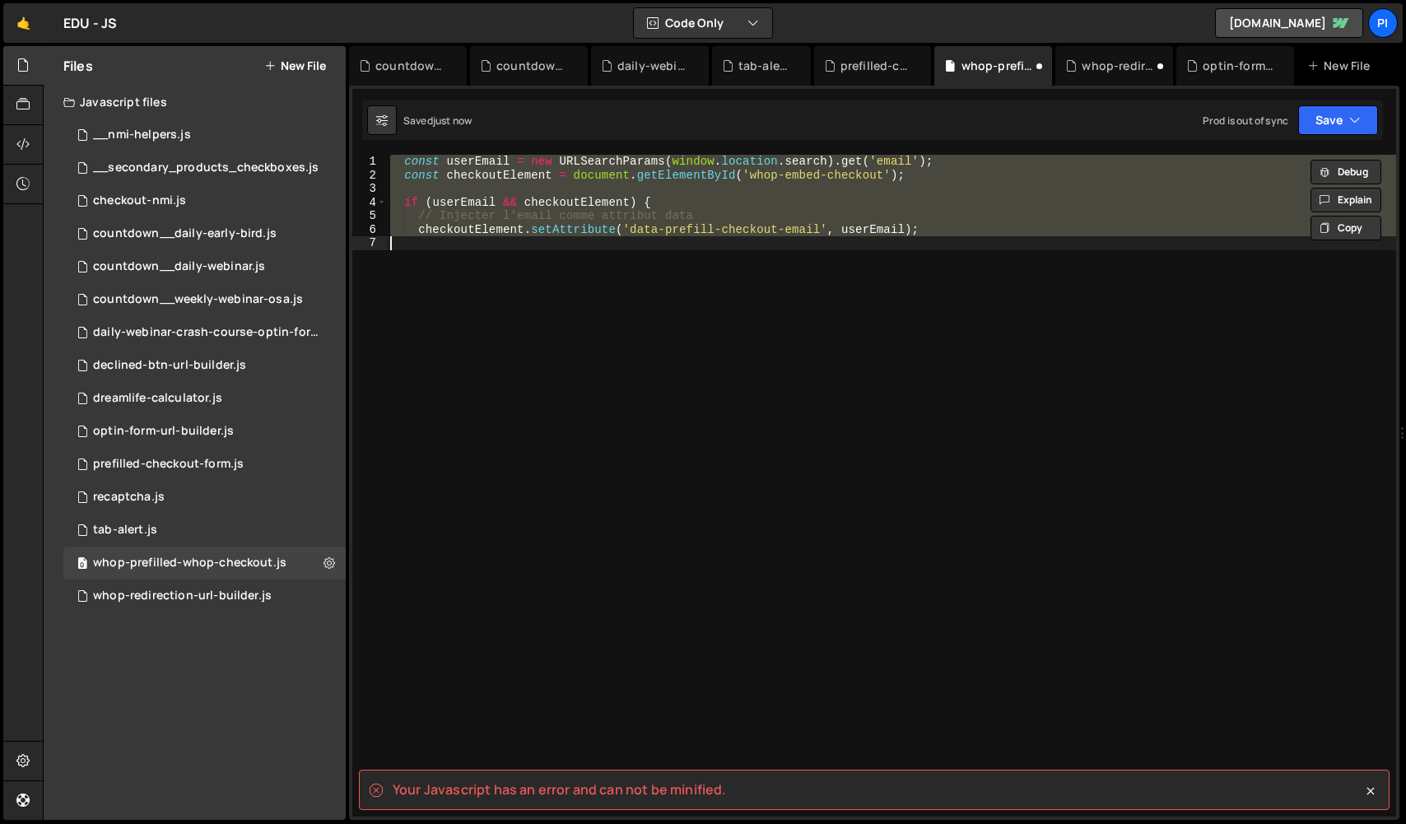
type textarea "}"
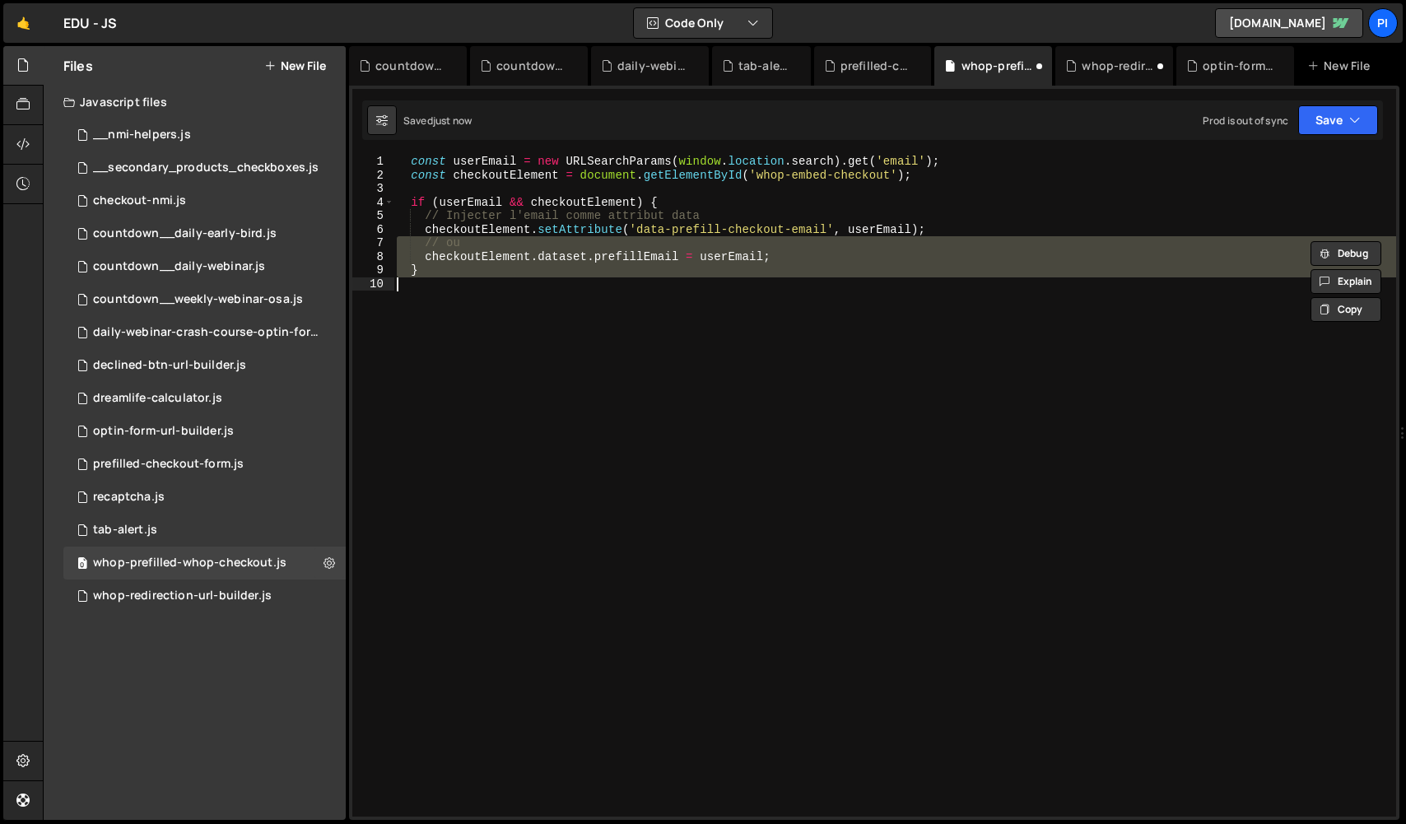
click at [541, 286] on div "const userEmail = new URLSearchParams ( window . location . search ) . get ( 'e…" at bounding box center [894, 486] width 1002 height 662
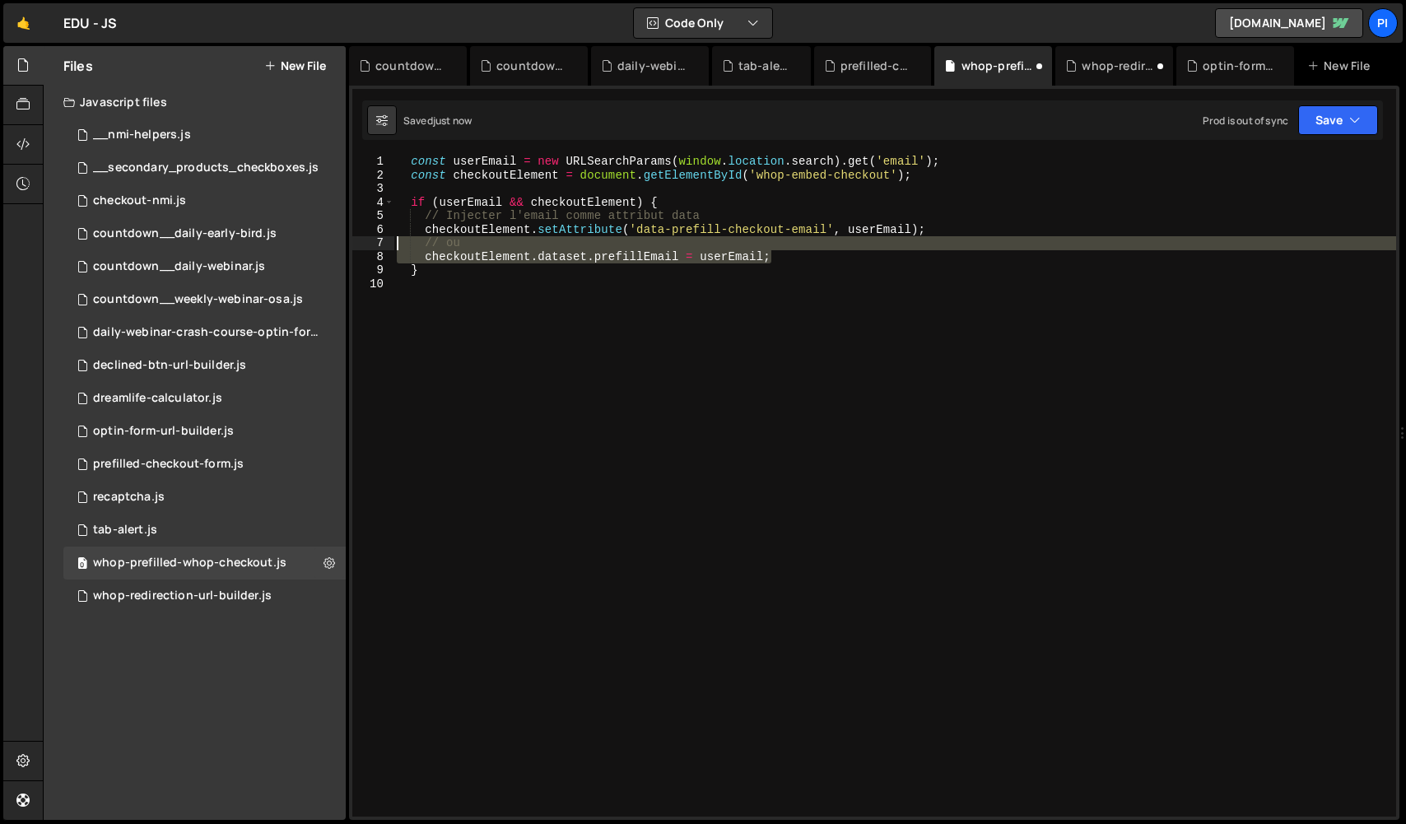
drag, startPoint x: 783, startPoint y: 253, endPoint x: 380, endPoint y: 244, distance: 402.6
click at [380, 244] on div "1 2 3 4 5 6 7 8 9 10 const userEmail = new URLSearchParams ( window . location …" at bounding box center [874, 486] width 1044 height 662
type textarea "// ou checkoutElement.dataset.prefillEmail = userEmail;"
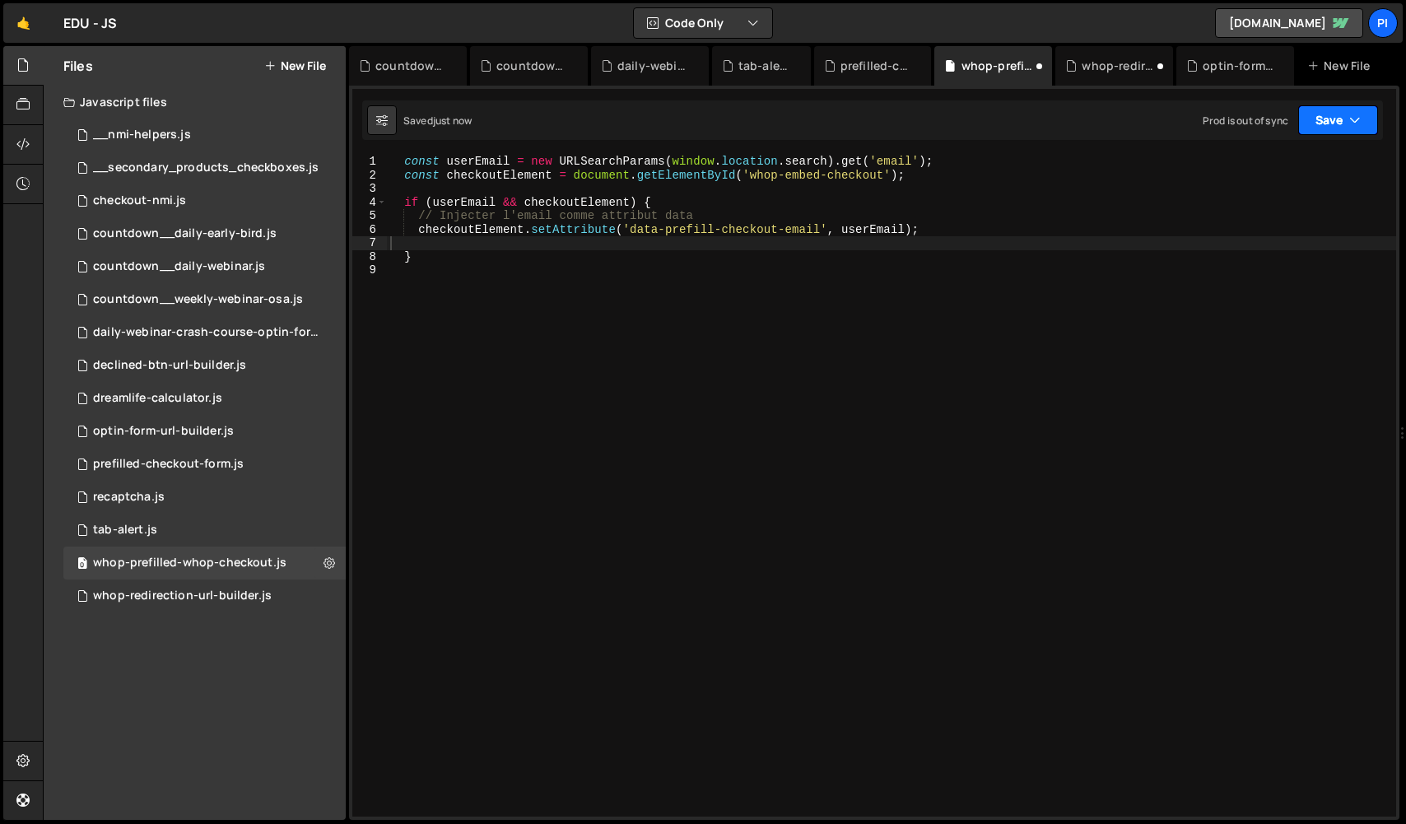
click at [1343, 119] on button "Save" at bounding box center [1338, 120] width 80 height 30
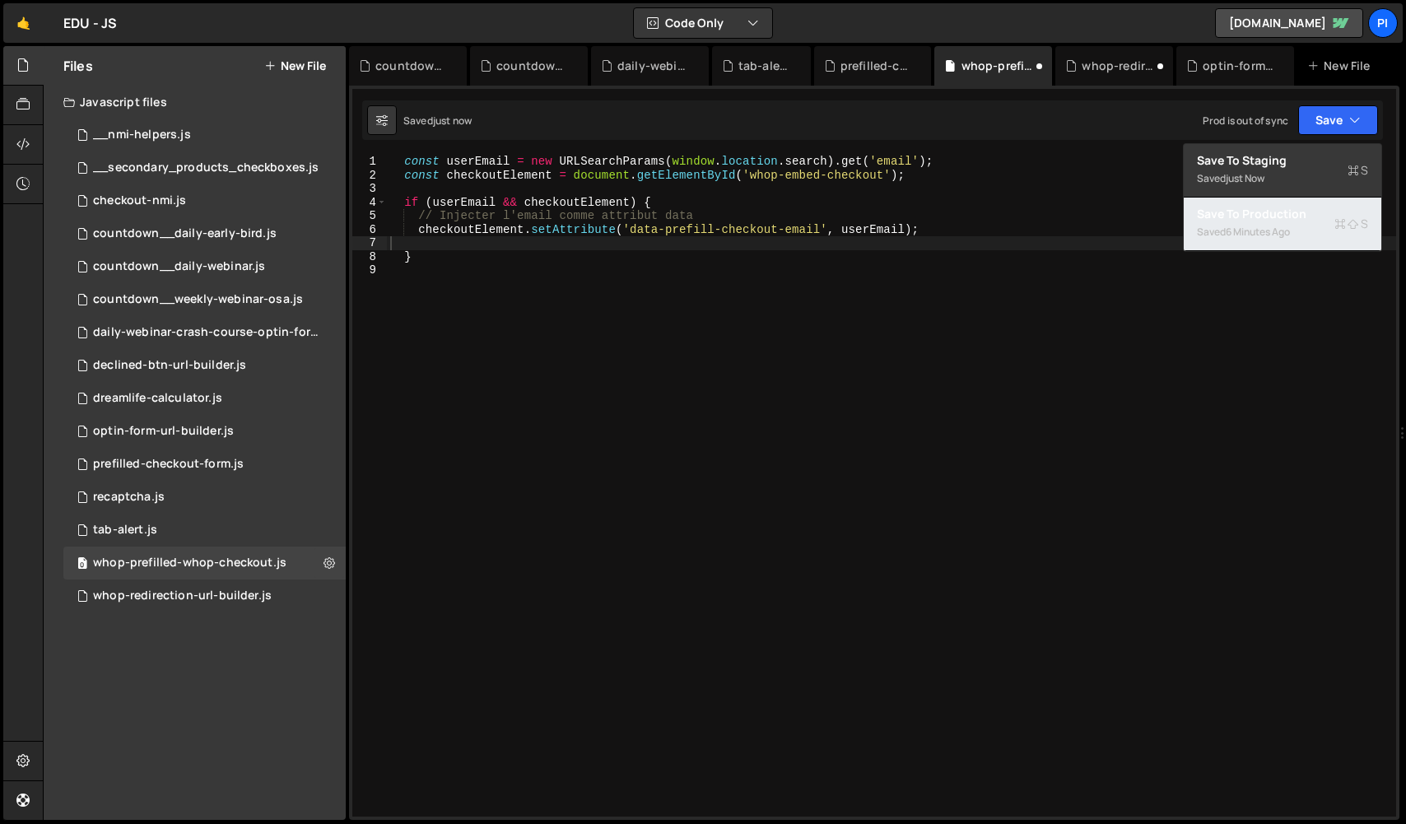
click at [1302, 198] on button "Save to Production S Saved 6 minutes ago" at bounding box center [1283, 224] width 198 height 53
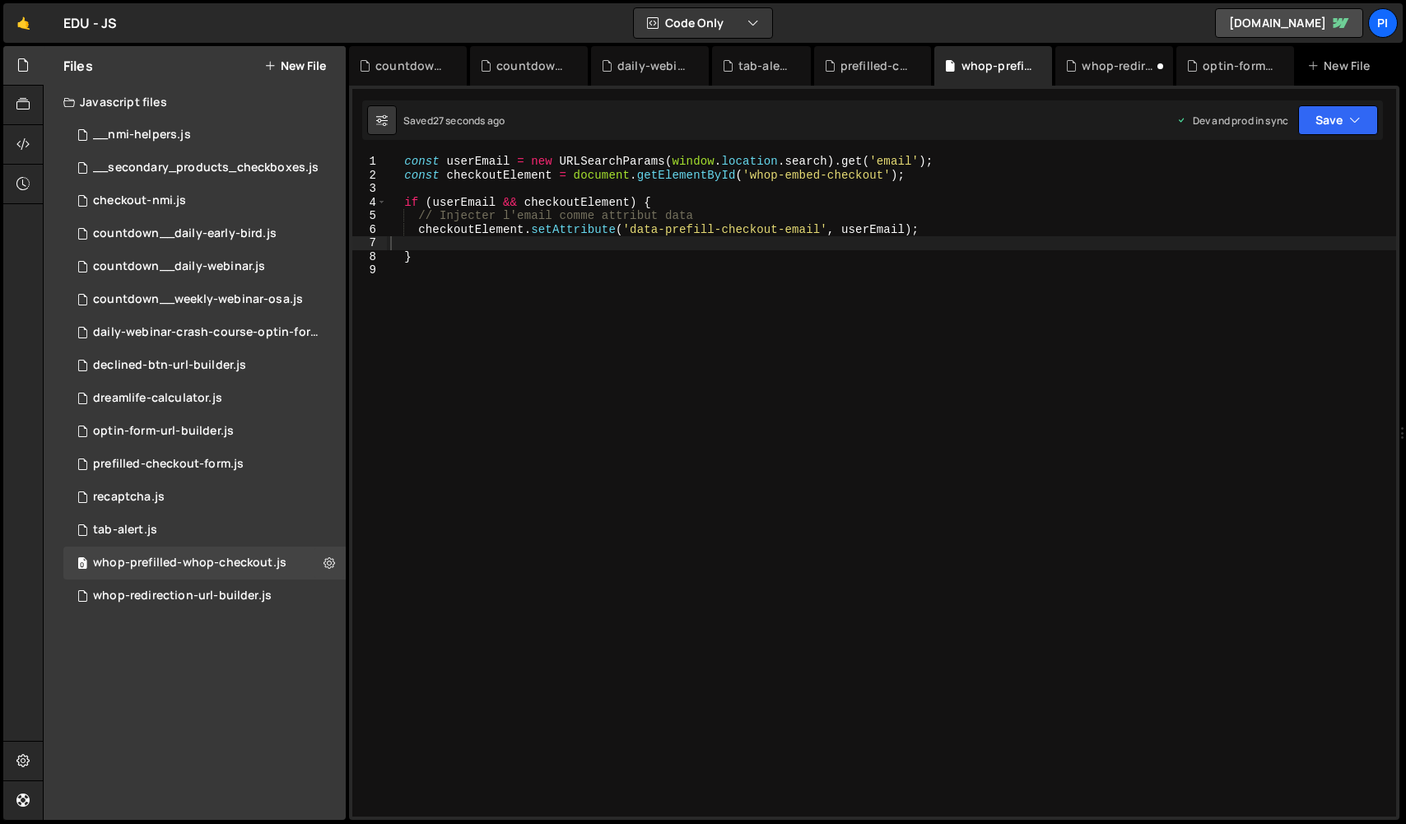
click at [667, 234] on div "const userEmail = new URLSearchParams ( window . location . search ) . get ( 'e…" at bounding box center [891, 499] width 1009 height 689
click at [1362, 102] on div "Saved 30 seconds ago Dev and prod in sync Upgrade to Edit Save Save to Staging …" at bounding box center [872, 120] width 1021 height 40
click at [1350, 124] on icon "button" at bounding box center [1355, 120] width 12 height 16
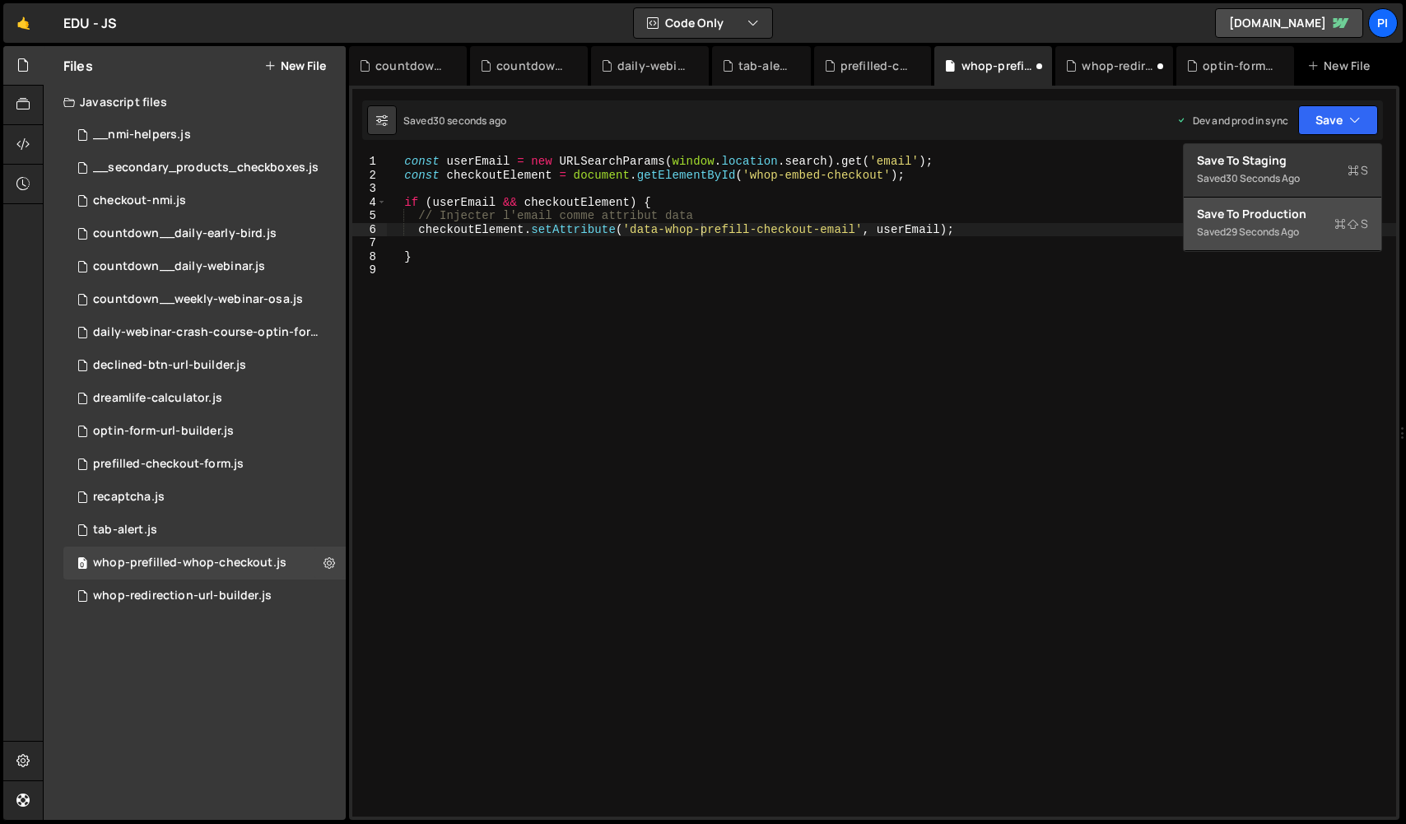
click at [1300, 219] on div "Save to Production S" at bounding box center [1282, 214] width 171 height 16
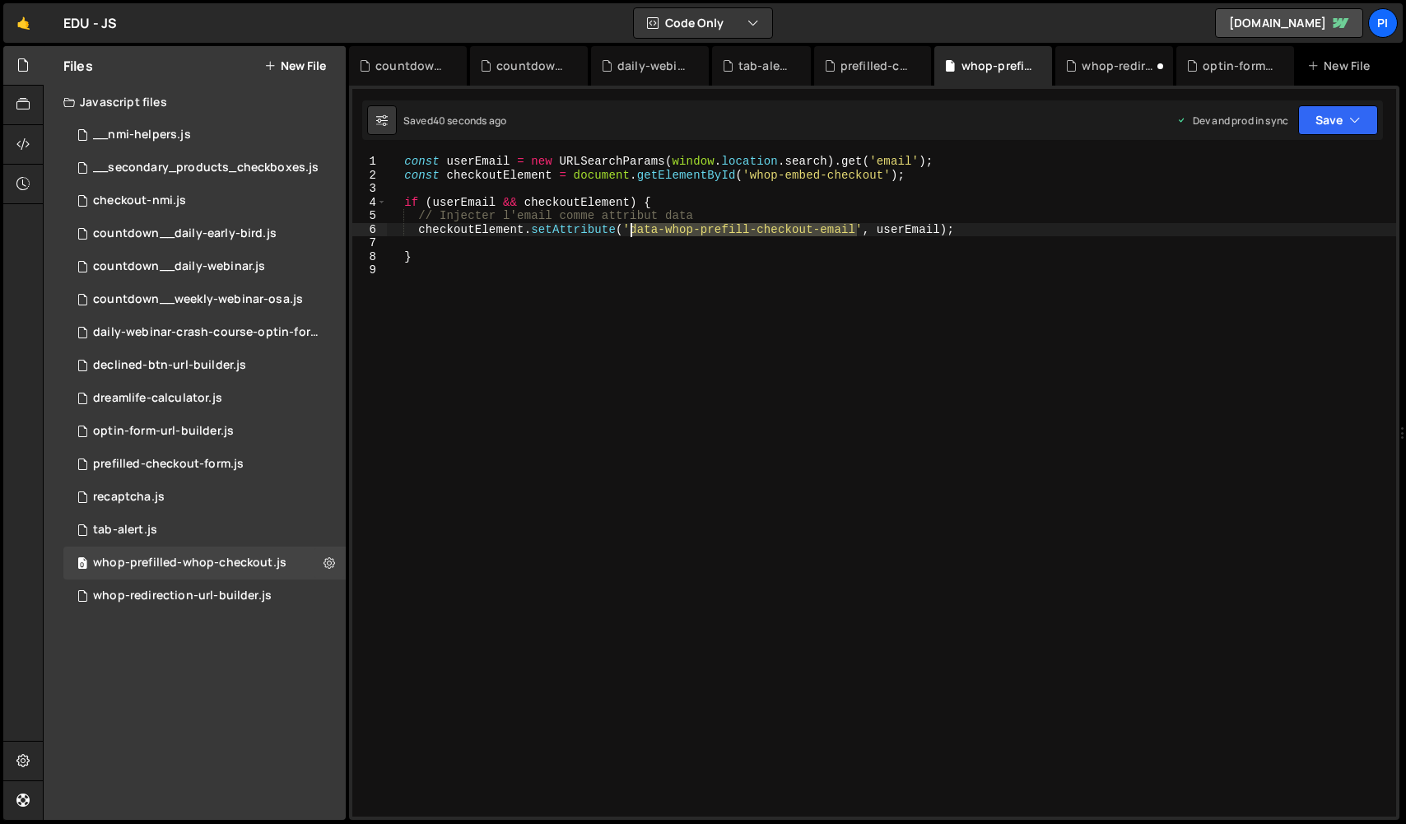
drag, startPoint x: 856, startPoint y: 226, endPoint x: 631, endPoint y: 232, distance: 224.8
click at [630, 232] on div "const userEmail = new URLSearchParams ( window . location . search ) . get ( 'e…" at bounding box center [891, 499] width 1009 height 689
paste textarea "checkout-prefill"
click at [1341, 132] on button "Save" at bounding box center [1338, 120] width 80 height 30
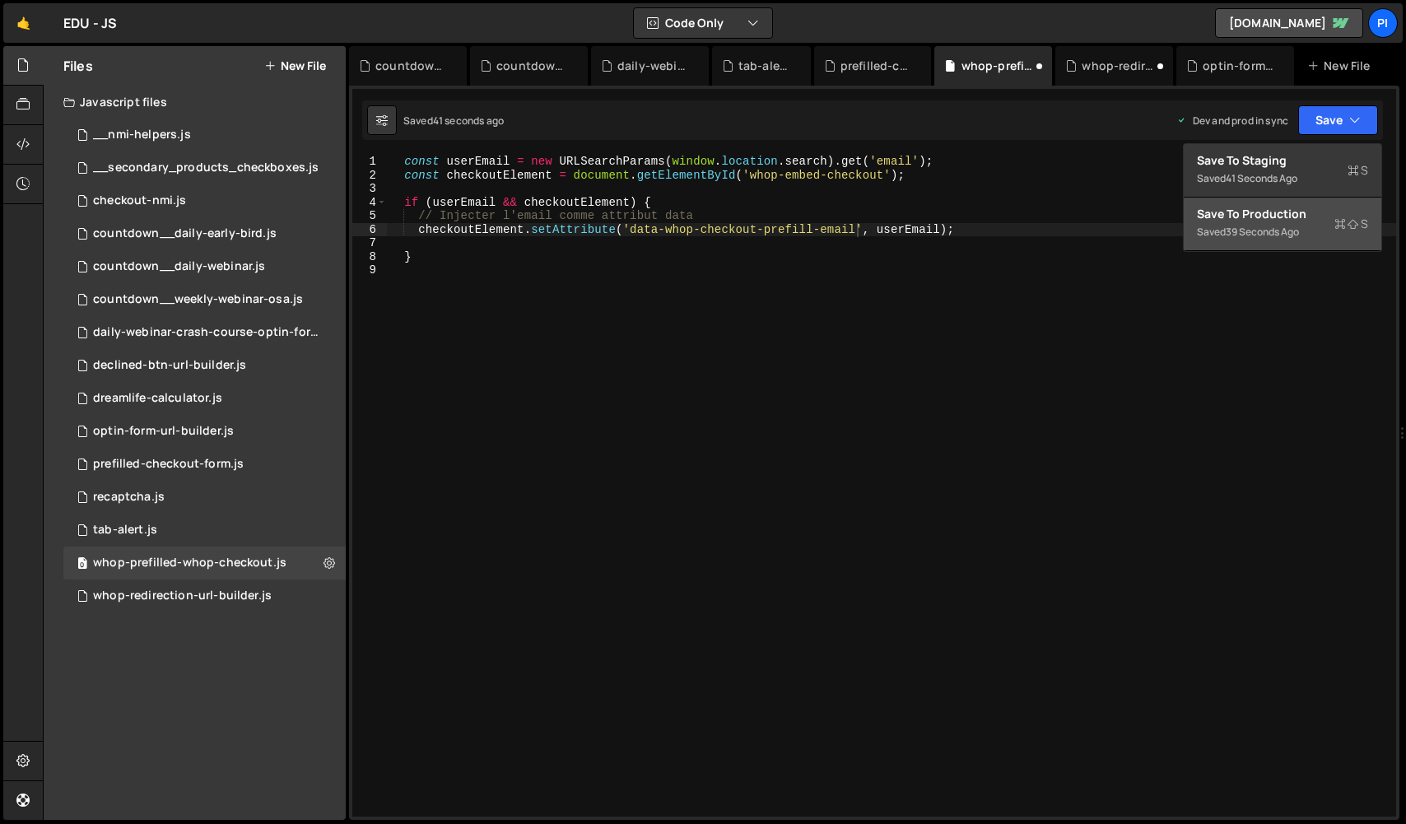
click at [1307, 203] on button "Save to Production S Saved 39 seconds ago" at bounding box center [1283, 224] width 198 height 53
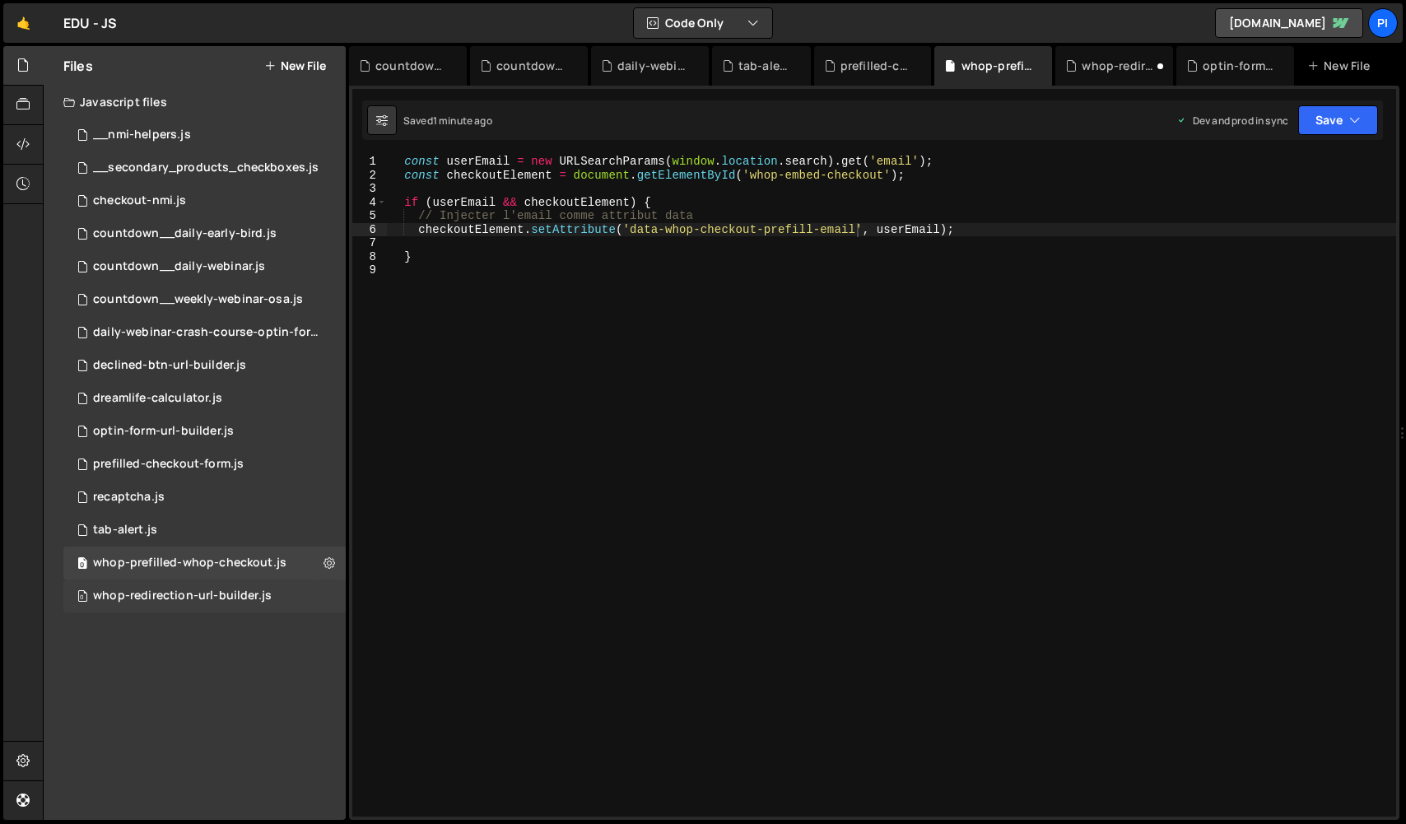
click at [195, 583] on div "0 whop-redirection-url-builder.js 0" at bounding box center [204, 595] width 282 height 33
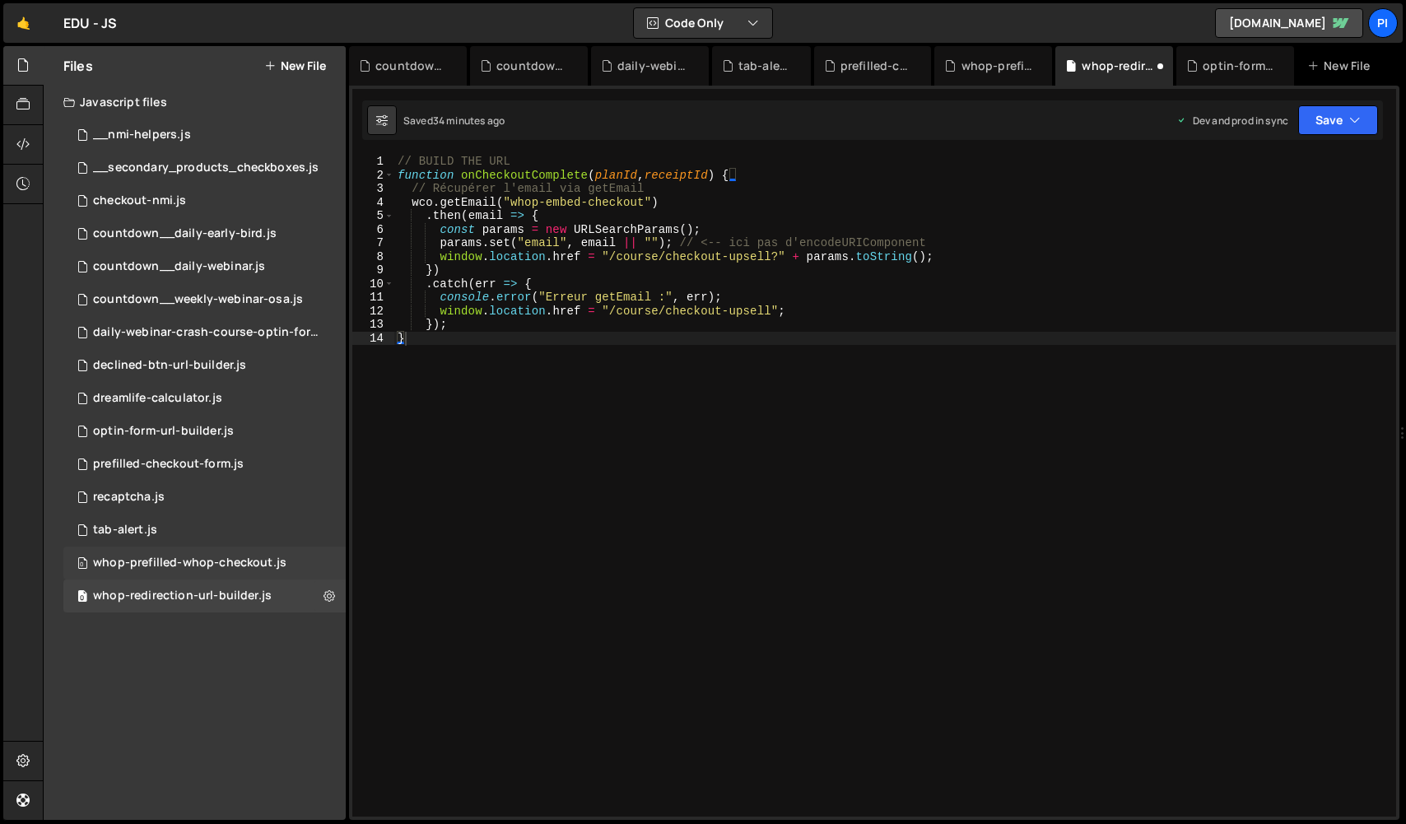
click at [184, 568] on div "whop-prefilled-whop-checkout.js" at bounding box center [189, 563] width 193 height 15
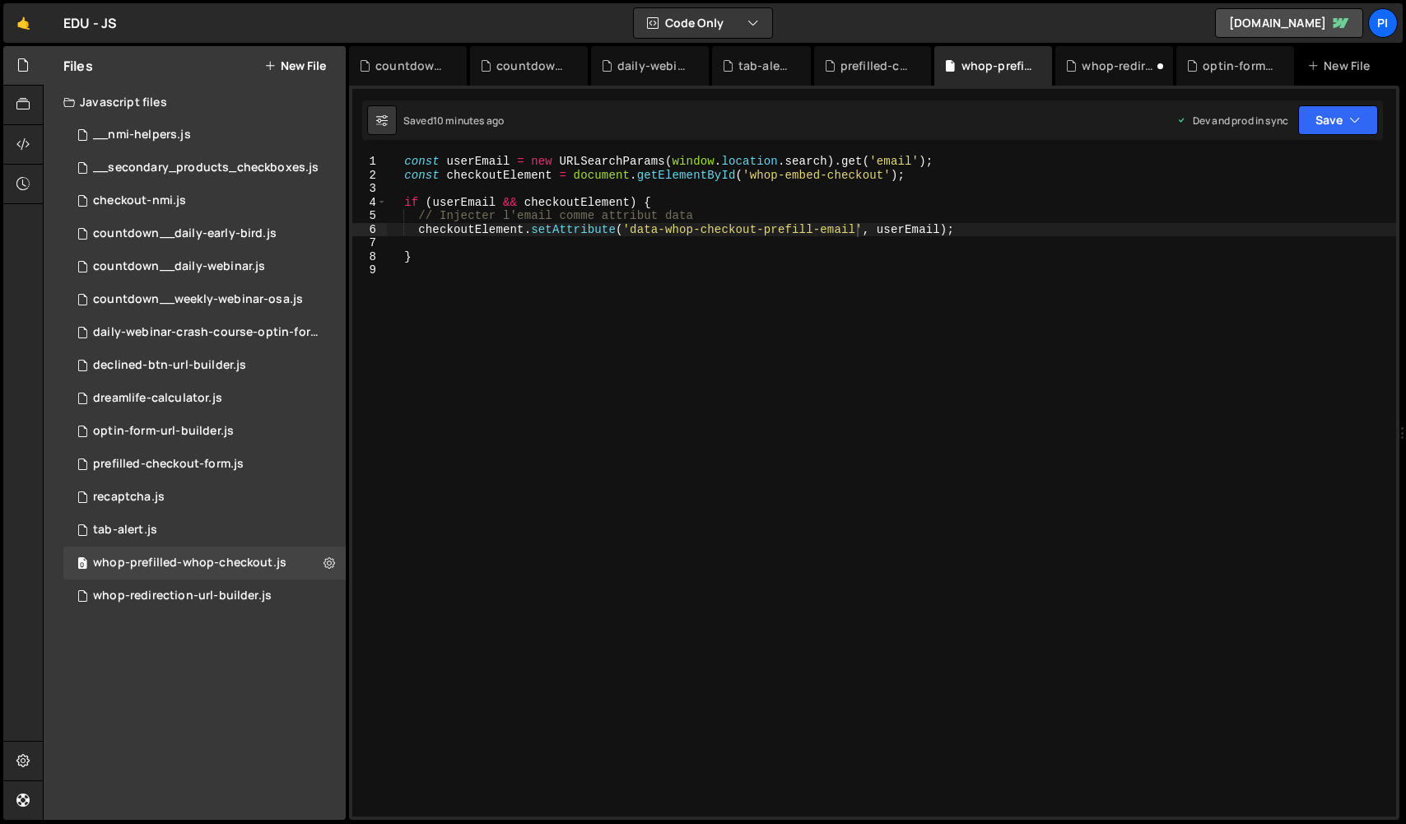
click at [399, 153] on div "1 Type cmd + s to save your Javascript file. הההההההההההההההההההההההההההההההההה…" at bounding box center [874, 453] width 1050 height 734
click at [399, 155] on div "const userEmail = new URLSearchParams ( window . location . search ) . get ( 'e…" at bounding box center [891, 499] width 1009 height 689
type textarea "const userEmail = new URLSearchParams([DOMAIN_NAME]).get('email');"
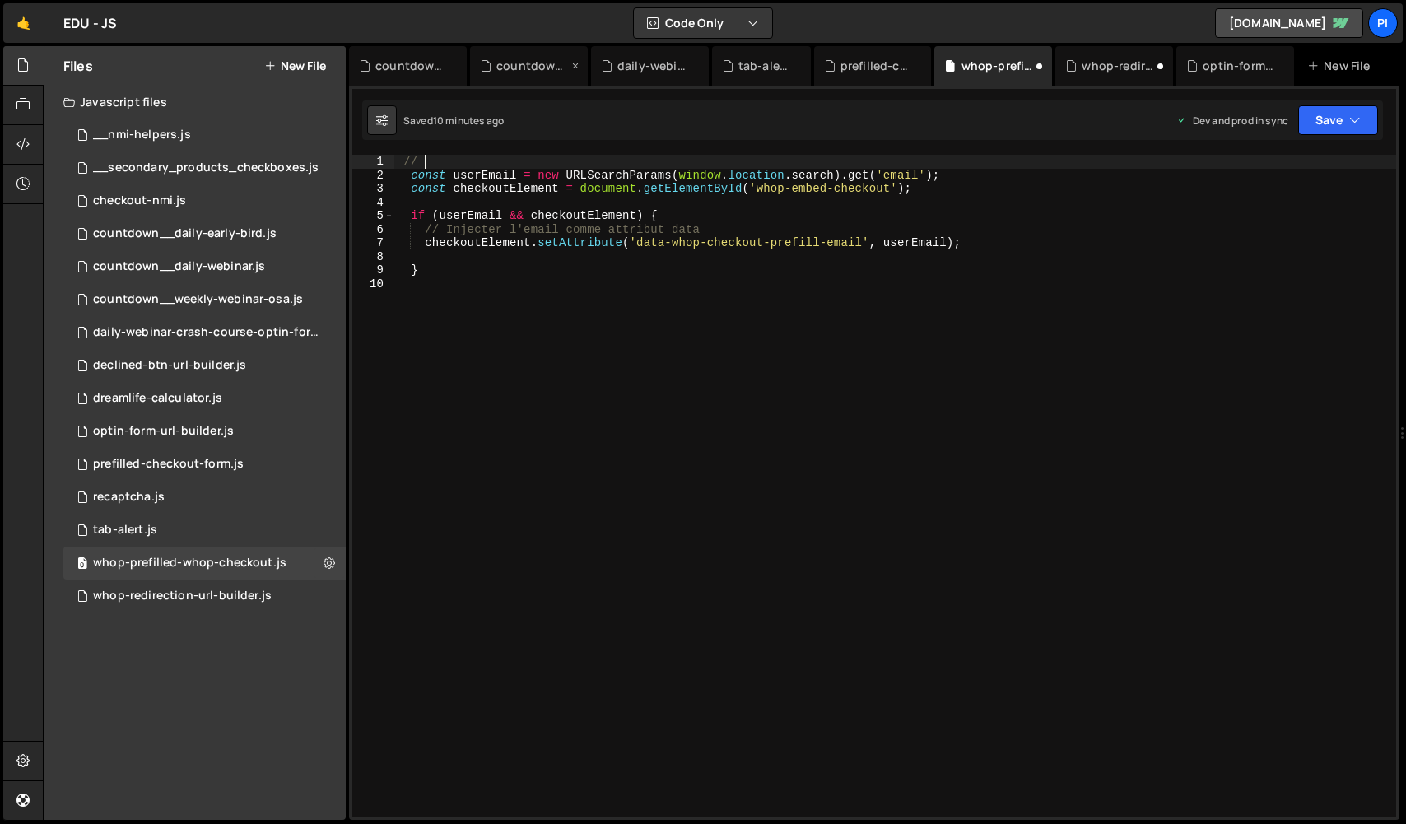
scroll to position [0, 0]
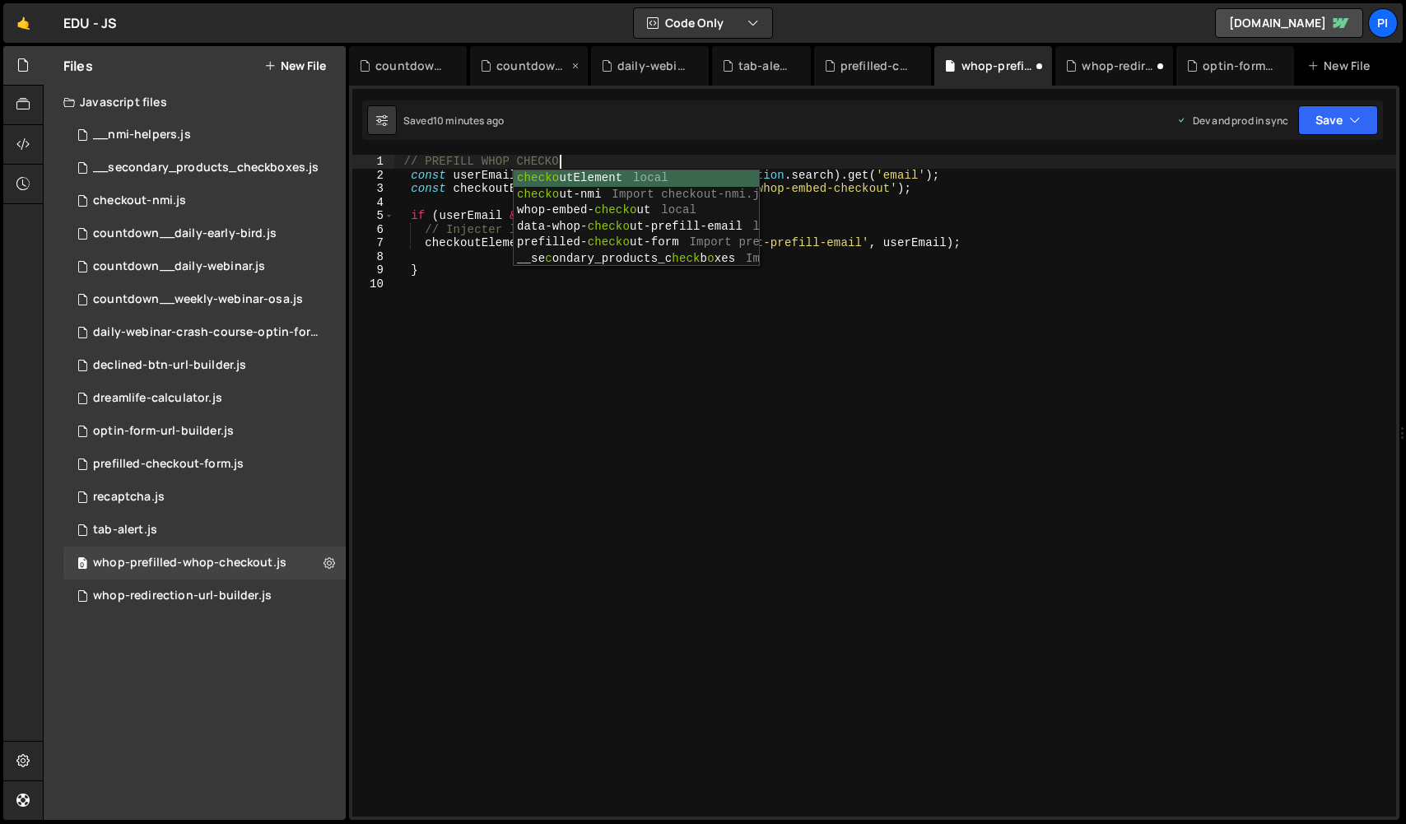
type textarea "// PREFILL WHOP CHECKOUT"
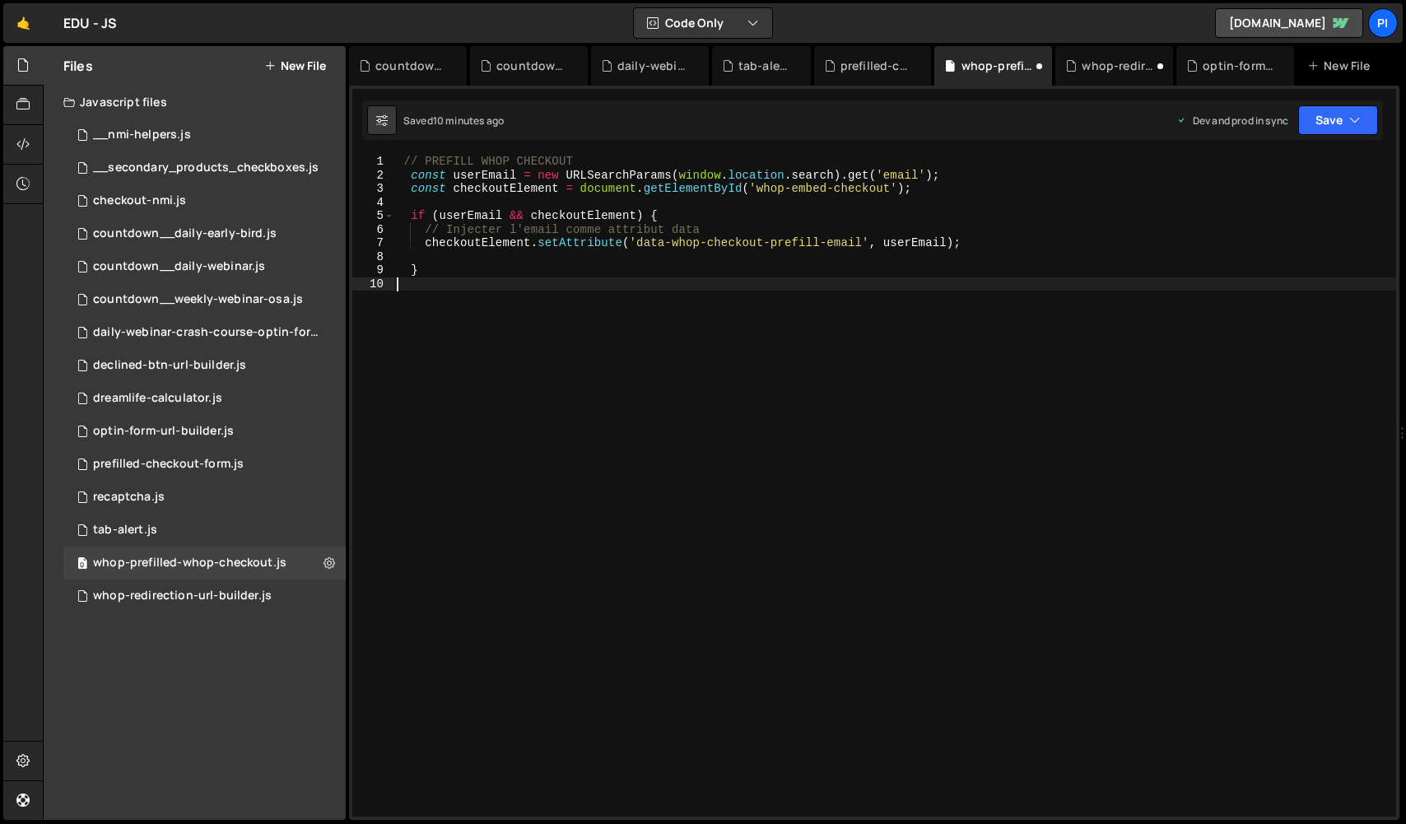
click at [639, 341] on div "// PREFILL WHOP CHECKOUT const userEmail = new URLSearchParams ( window . locat…" at bounding box center [894, 499] width 1002 height 689
click at [635, 166] on div "// PREFILL WHOP CHECKOUT const userEmail = new URLSearchParams ( window . locat…" at bounding box center [894, 499] width 1002 height 689
type textarea "// PREFILL WHOP CHECKOUT"
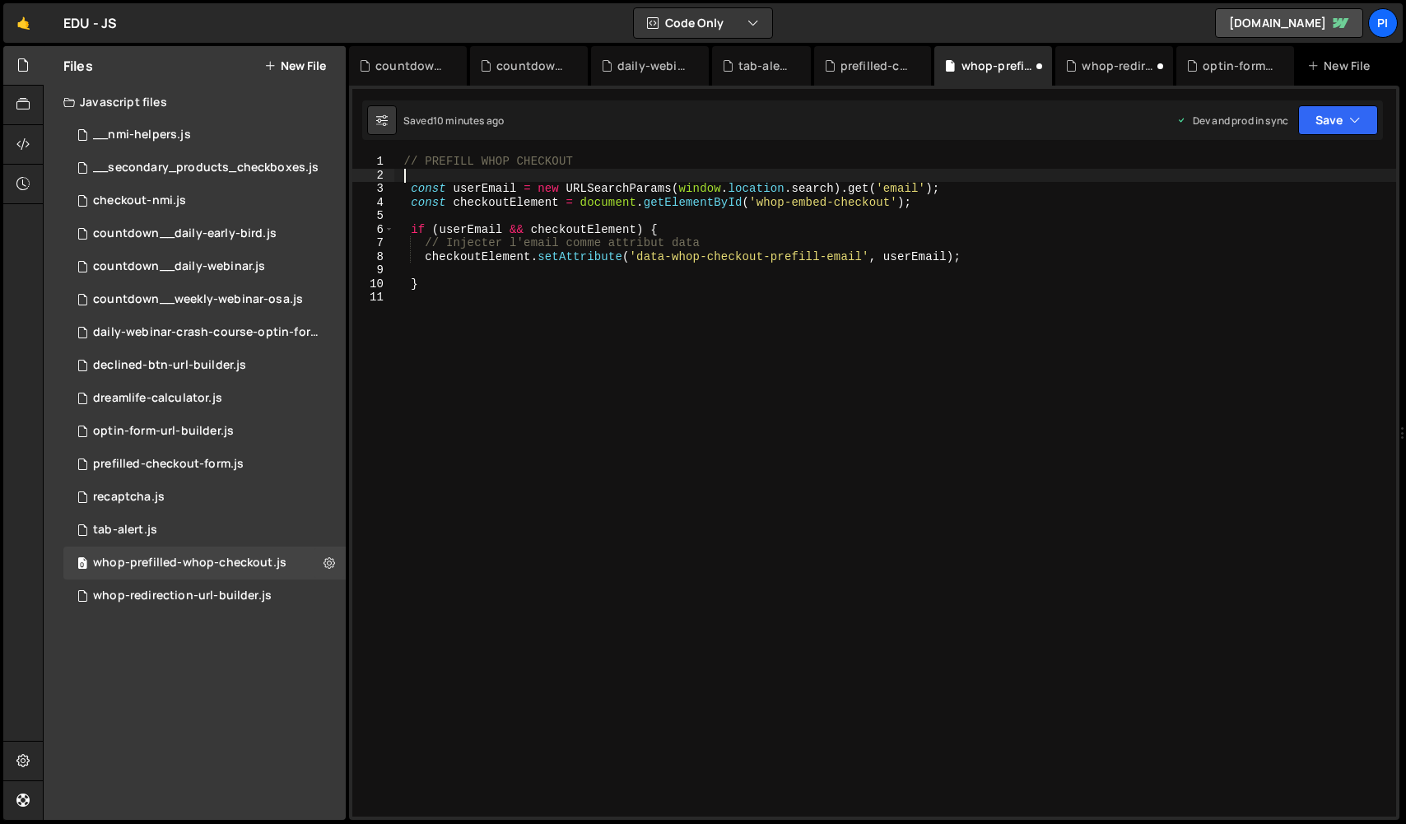
click at [415, 163] on div "// PREFILL WHOP CHECKOUT const userEmail = new URLSearchParams ( window . locat…" at bounding box center [894, 499] width 1002 height 689
click at [683, 158] on div "////// PREFILL WHOP CHECKOUT const userEmail = new URLSearchParams ( window . l…" at bounding box center [894, 499] width 1002 height 689
type textarea "////// PREFILL WHOP CHECKOUT //////"
click at [253, 602] on div "whop-redirection-url-builder.js" at bounding box center [182, 595] width 179 height 15
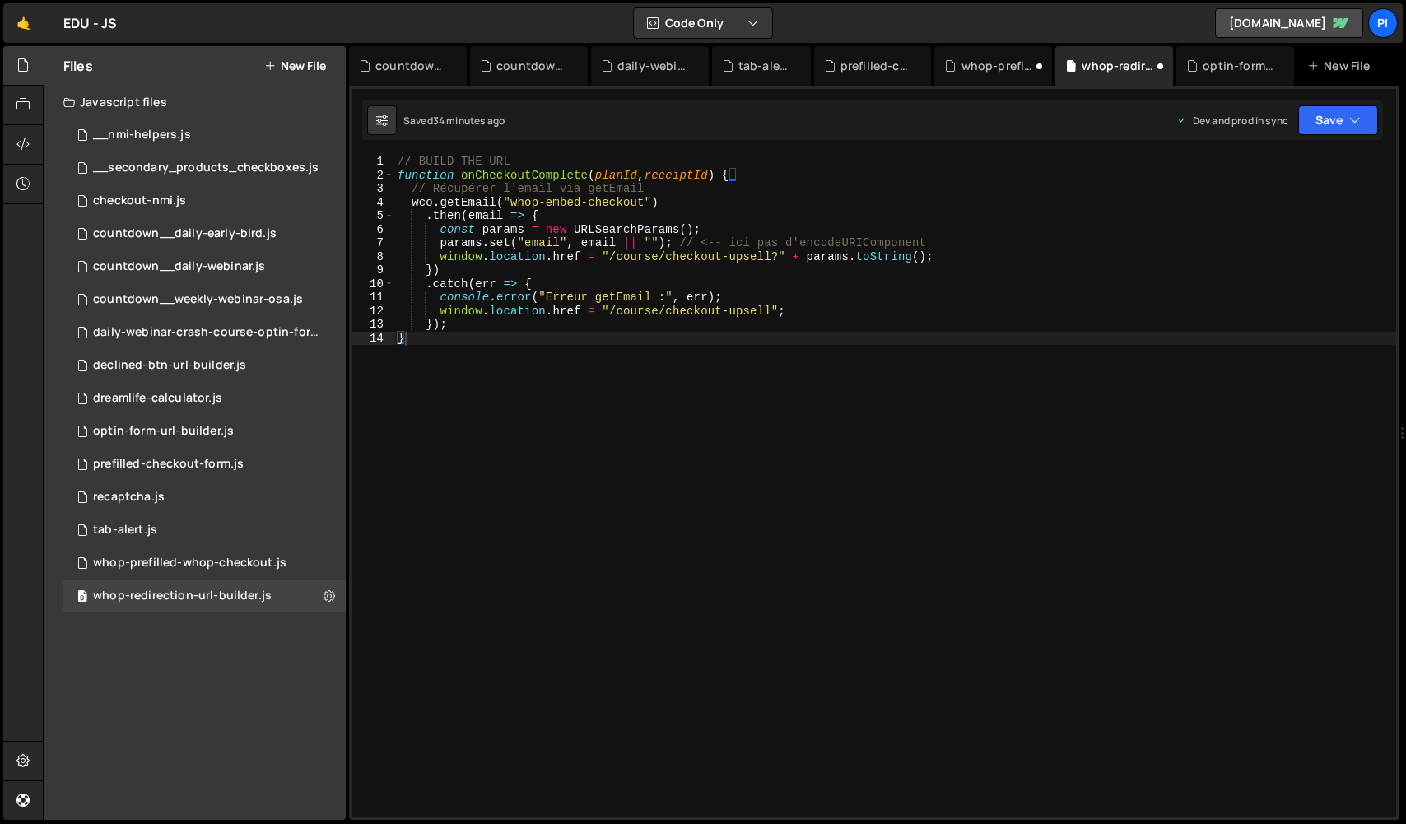
click at [520, 166] on div "// BUILD THE URL function onCheckoutComplete ( planId , receiptId ) { // Récupé…" at bounding box center [895, 499] width 1002 height 689
click at [508, 157] on div "// BUILD THE URL////// function onCheckoutComplete ( planId , receiptId ) { // …" at bounding box center [895, 499] width 1002 height 689
click at [402, 163] on div "// BUILD THE URL ////// function onCheckoutComplete ( planId , receiptId ) { //…" at bounding box center [895, 499] width 1002 height 689
type textarea "////// BUILD THE URL //////"
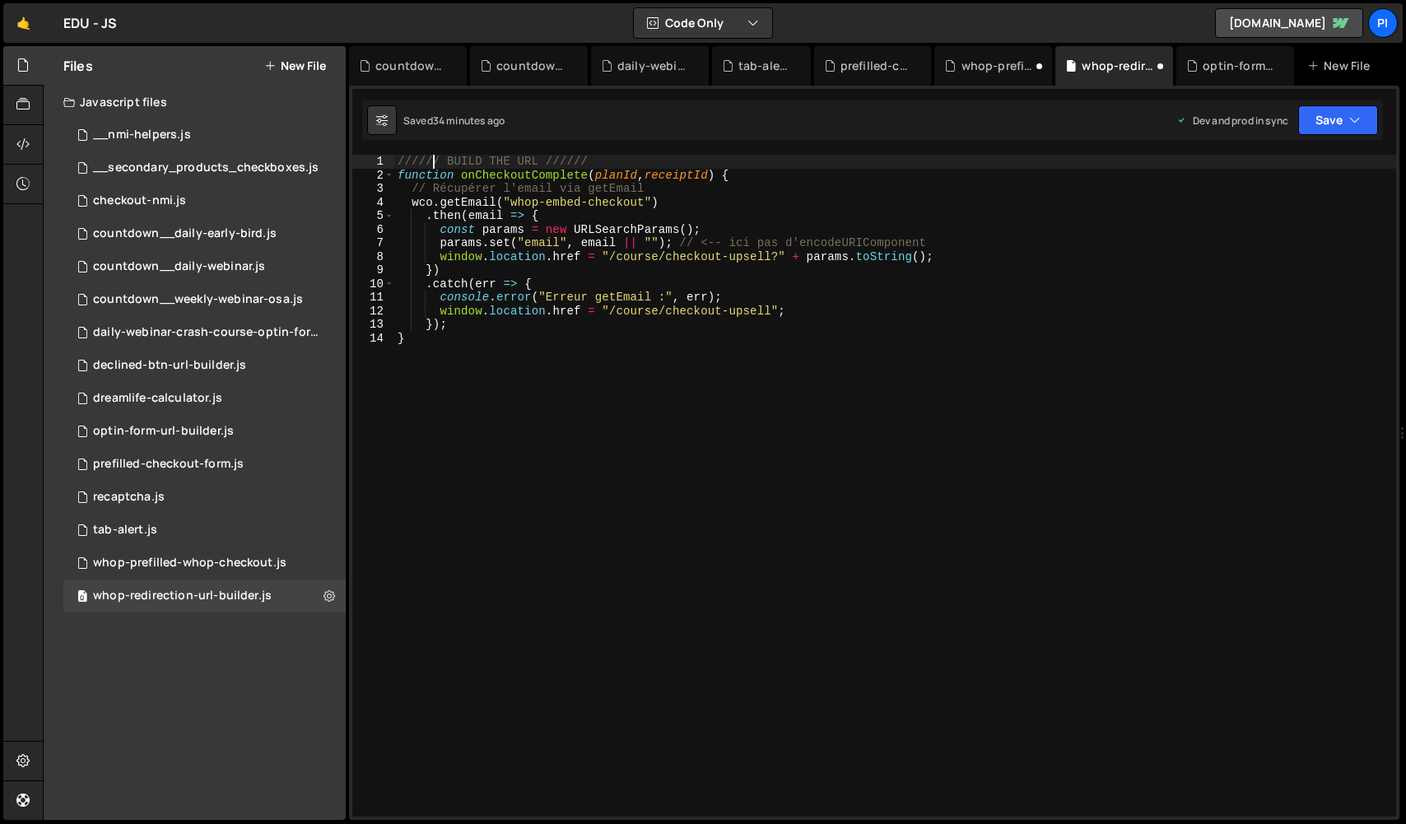
scroll to position [0, 2]
click at [613, 161] on div "////// BUILD THE URL ////// function onCheckoutComplete ( planId , receiptId ) …" at bounding box center [895, 499] width 1002 height 689
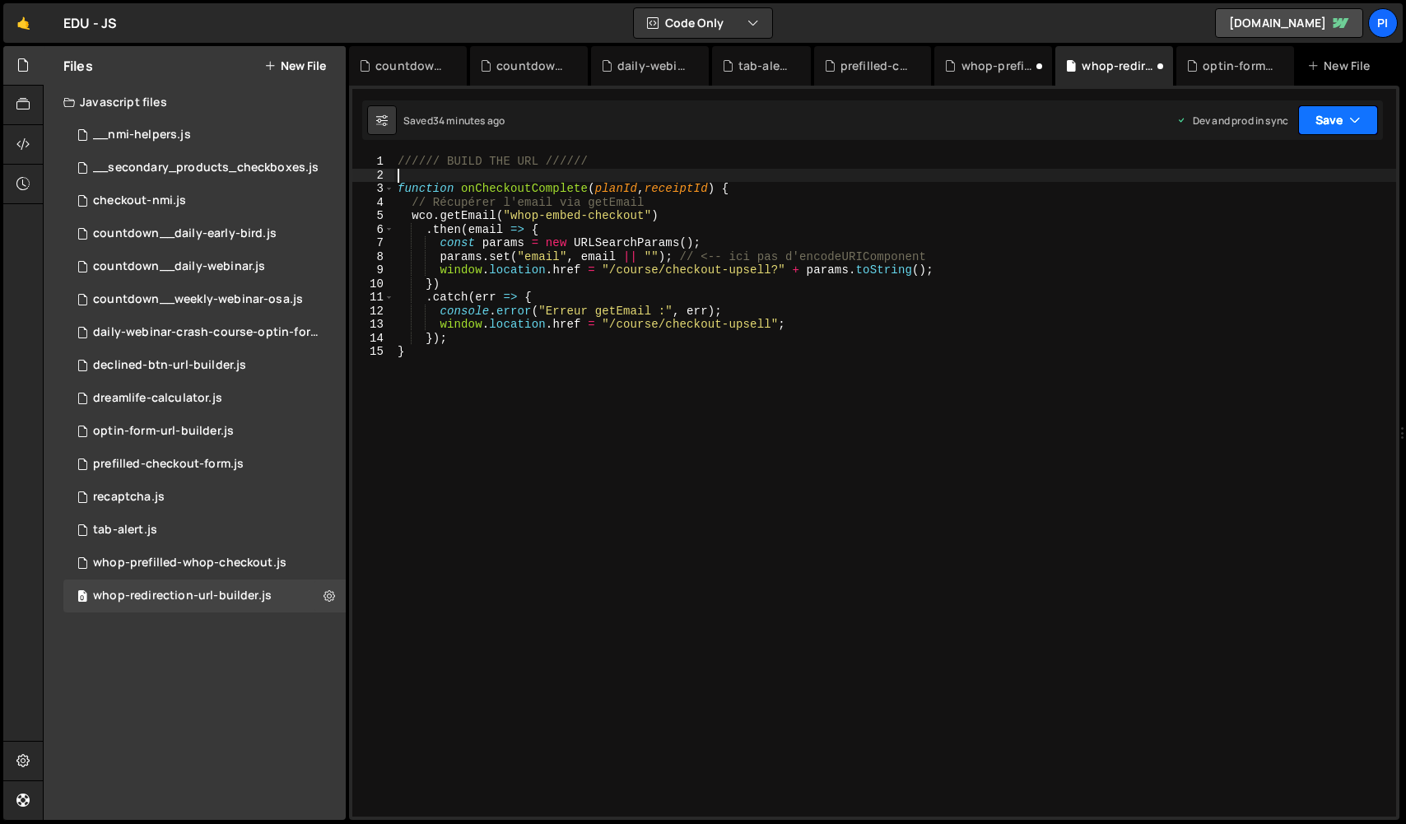
click at [1324, 114] on button "Save" at bounding box center [1338, 120] width 80 height 30
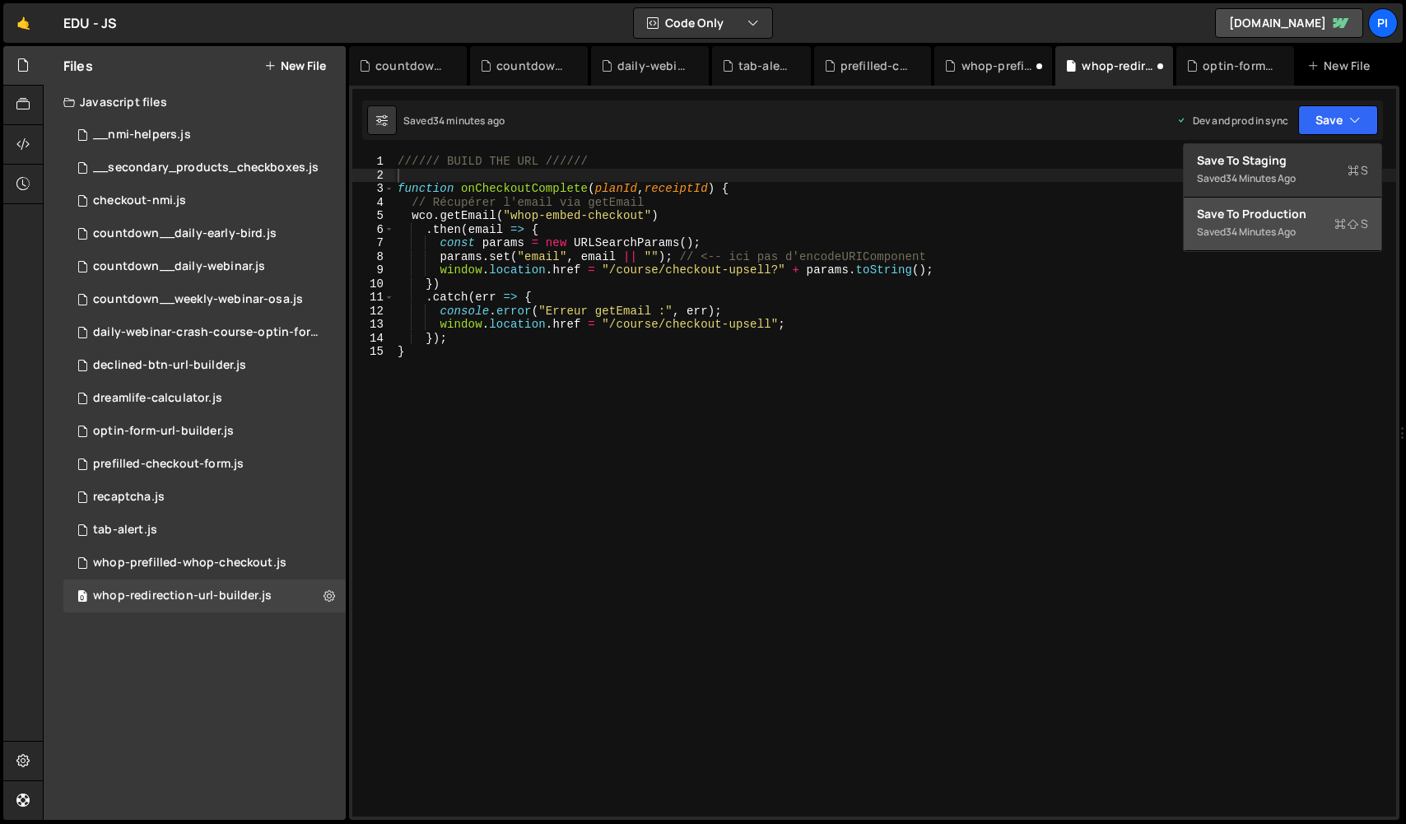
click at [1295, 234] on div "34 minutes ago" at bounding box center [1260, 232] width 70 height 14
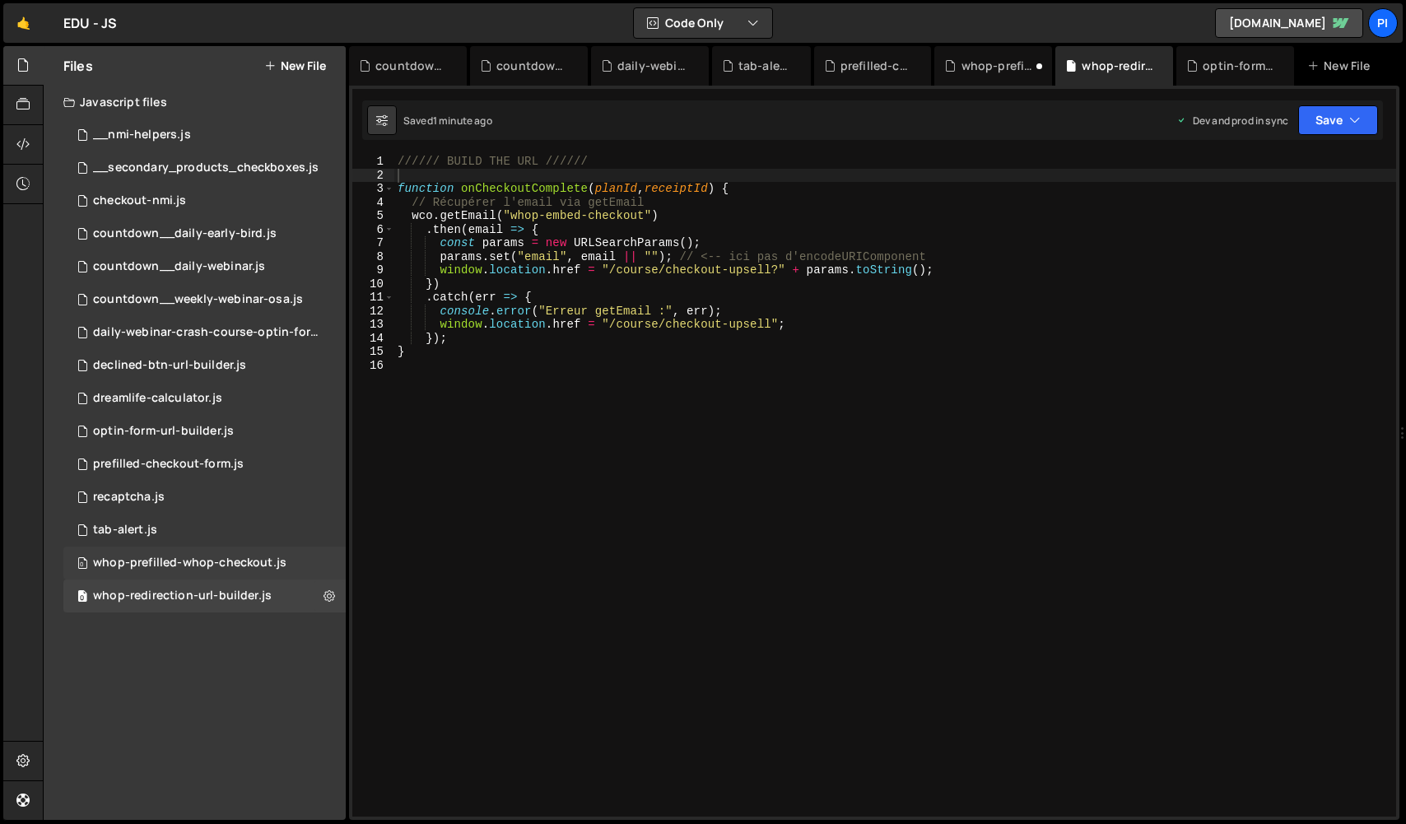
click at [249, 568] on div "whop-prefilled-whop-checkout.js" at bounding box center [189, 563] width 193 height 15
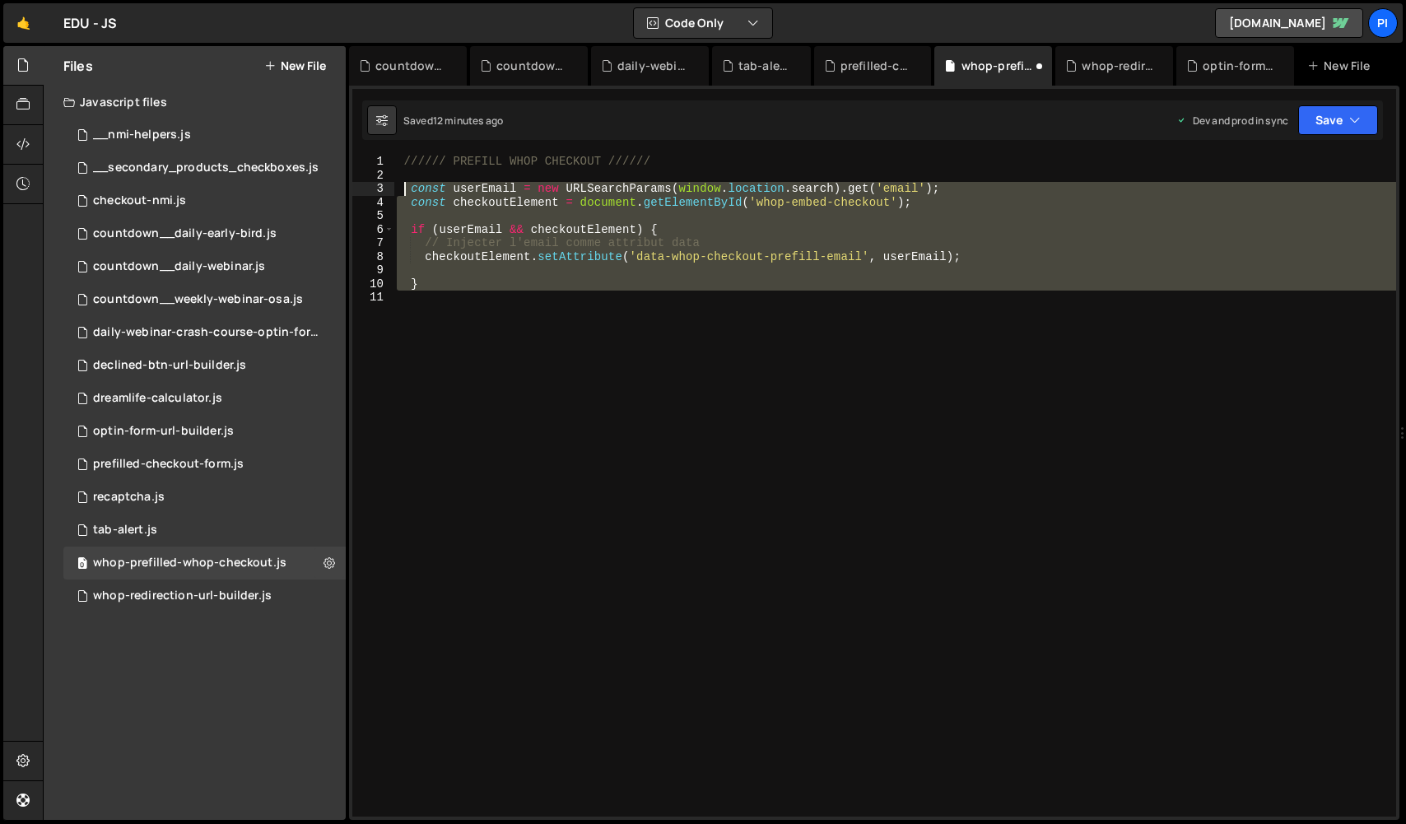
drag, startPoint x: 570, startPoint y: 546, endPoint x: 407, endPoint y: 185, distance: 395.3
click at [407, 185] on div "////// PREFILL WHOP CHECKOUT ////// const userEmail = new URLSearchParams ( win…" at bounding box center [894, 499] width 1002 height 689
paste textarea "}"
type textarea "}"
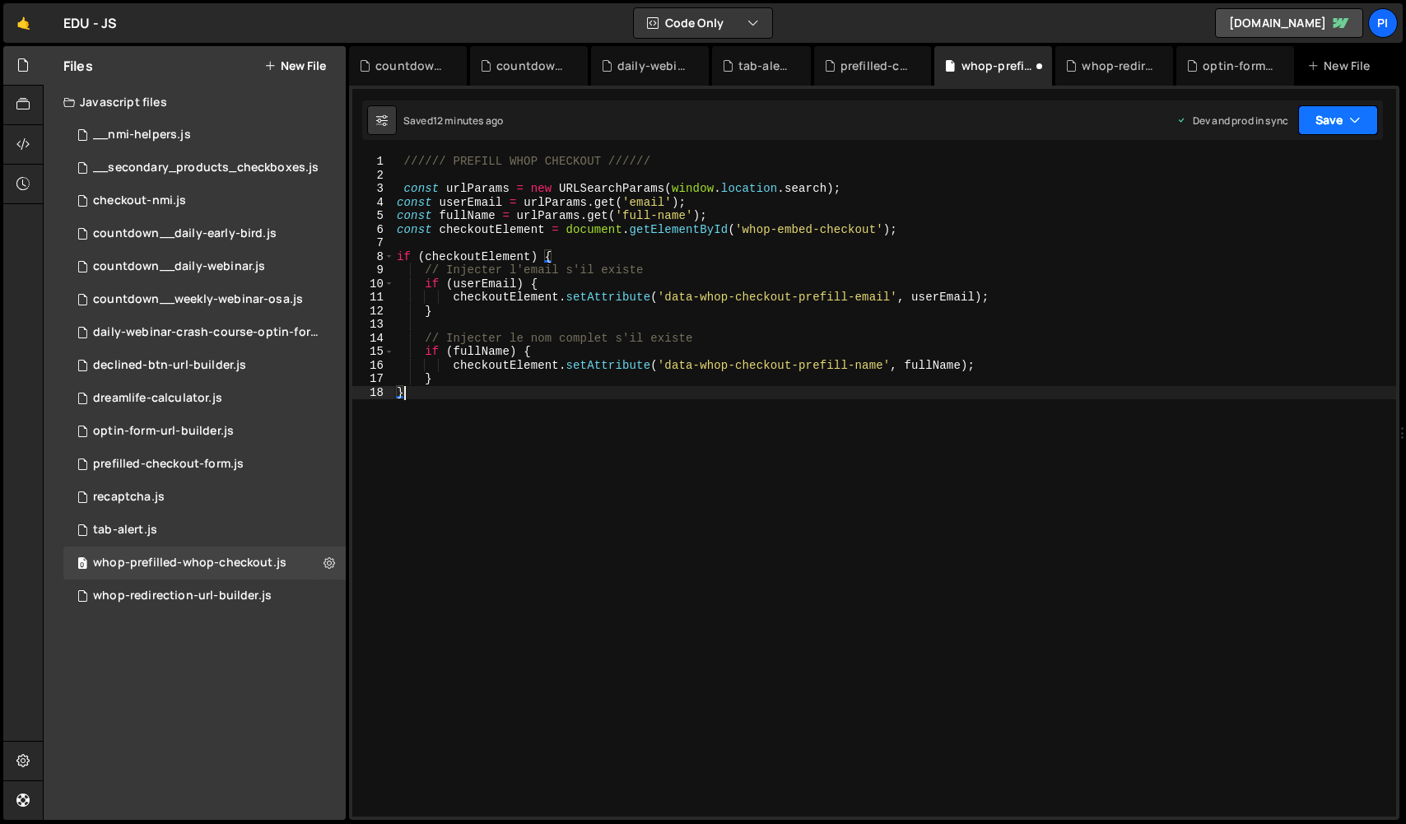
click at [1326, 114] on button "Save" at bounding box center [1338, 120] width 80 height 30
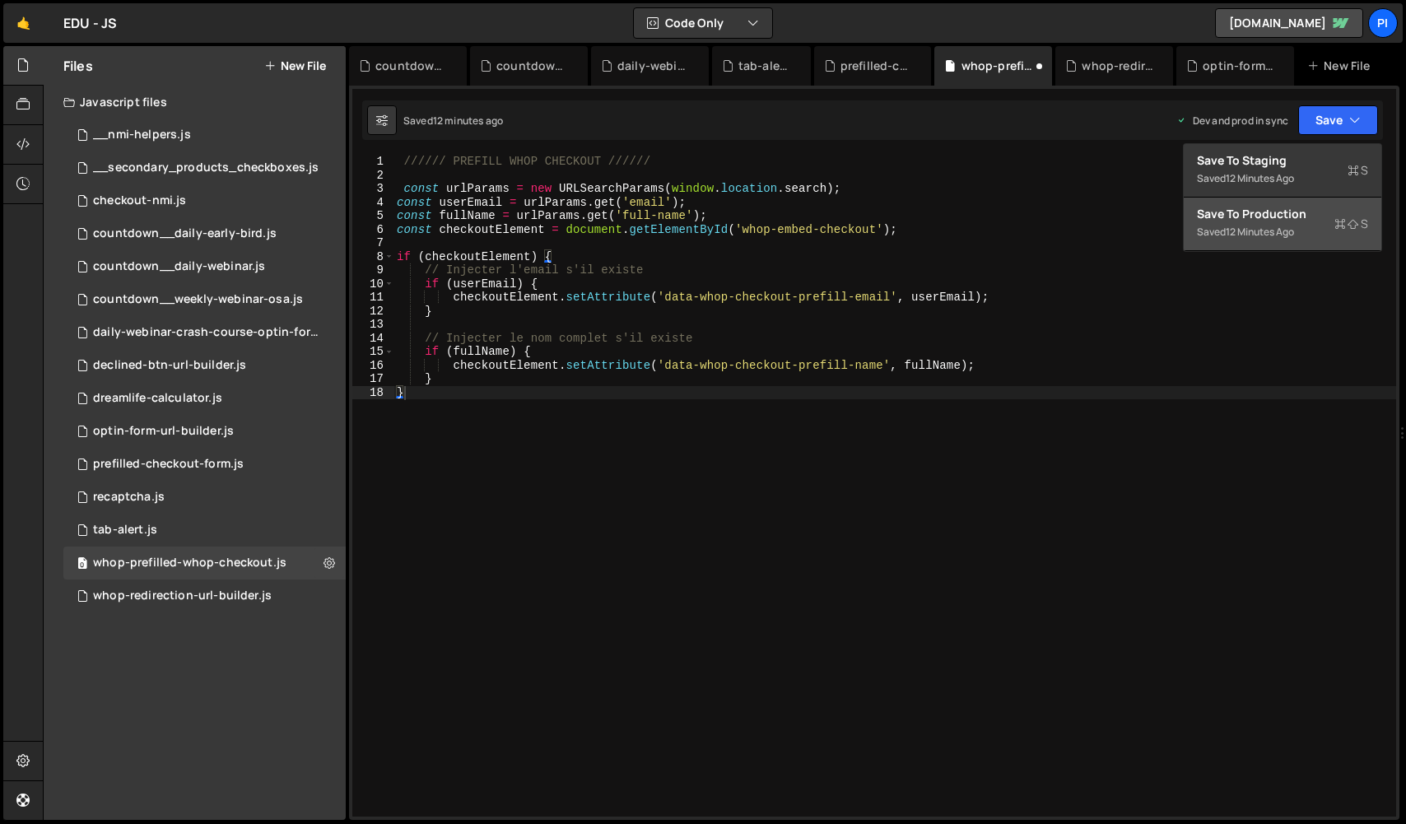
click at [1270, 215] on div "Save to Production S" at bounding box center [1282, 214] width 171 height 16
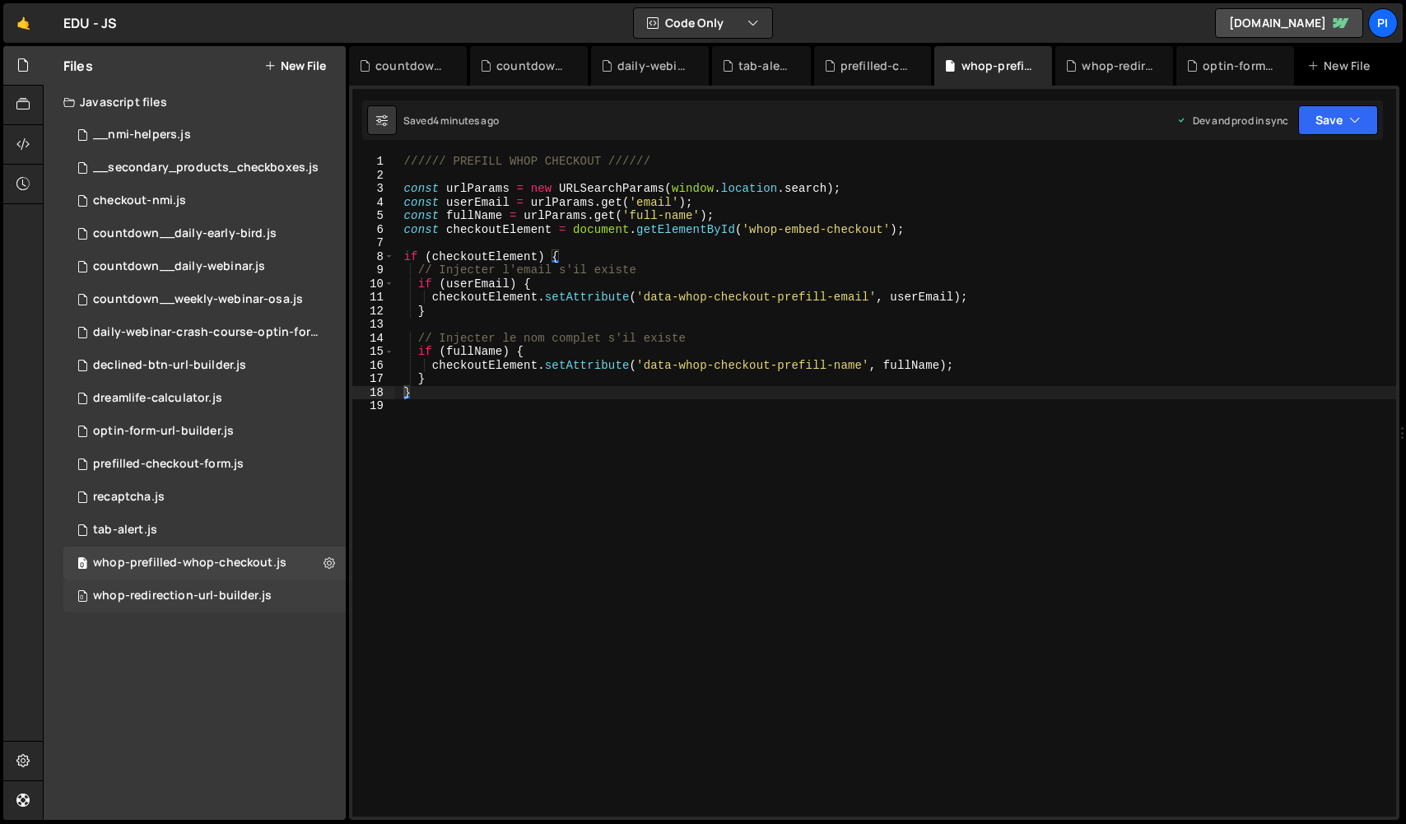
click at [234, 599] on div "whop-redirection-url-builder.js" at bounding box center [182, 595] width 179 height 15
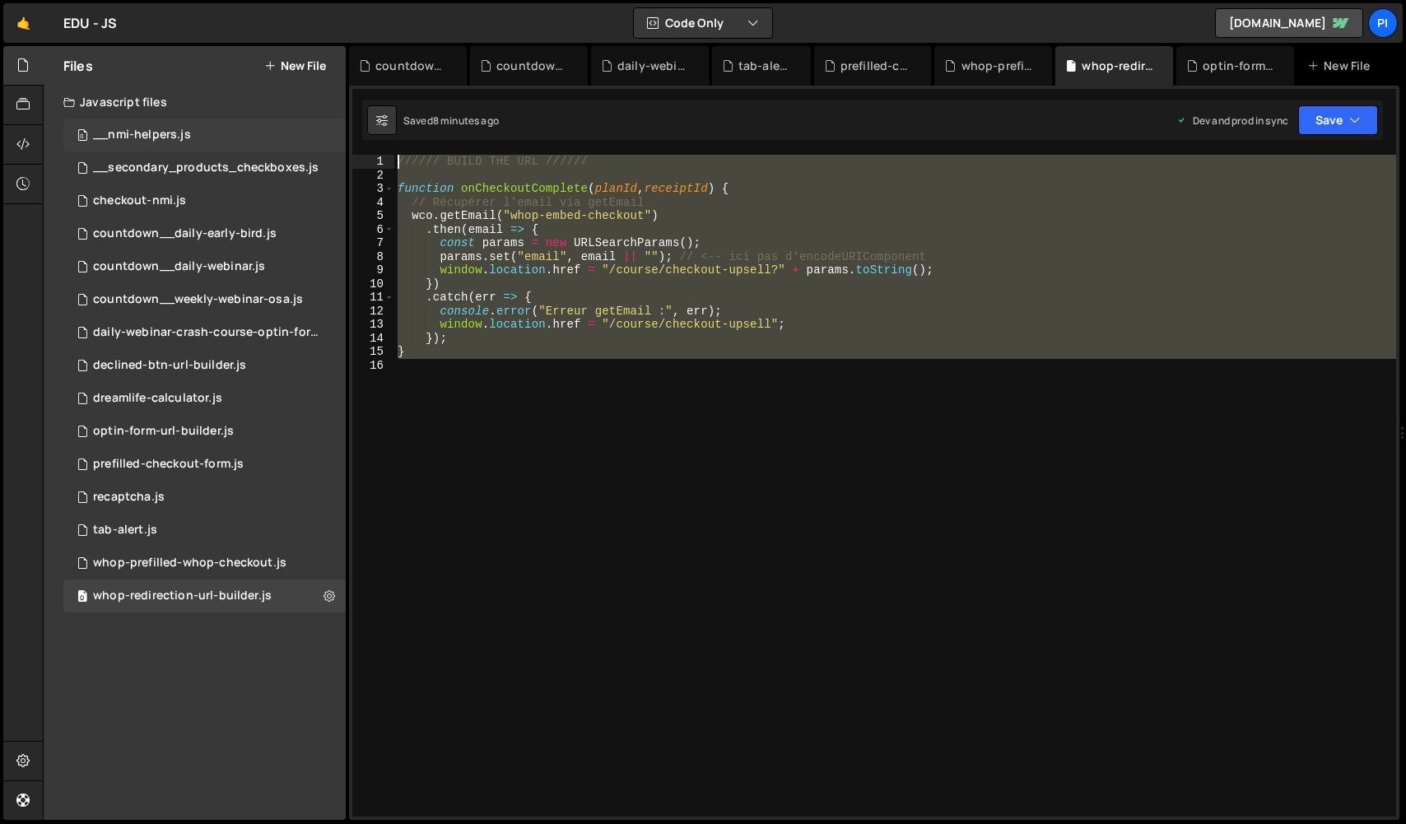
drag, startPoint x: 635, startPoint y: 440, endPoint x: 337, endPoint y: 119, distance: 438.5
click at [337, 119] on div "Files New File Javascript files 0 __nmi-helpers.js 0 0 __secondary_products_che…" at bounding box center [724, 433] width 1363 height 774
type textarea "////// BUILD THE URL //////"
click at [564, 467] on div "////// BUILD THE URL ////// function onCheckoutComplete ( planId , receiptId ) …" at bounding box center [895, 486] width 1002 height 662
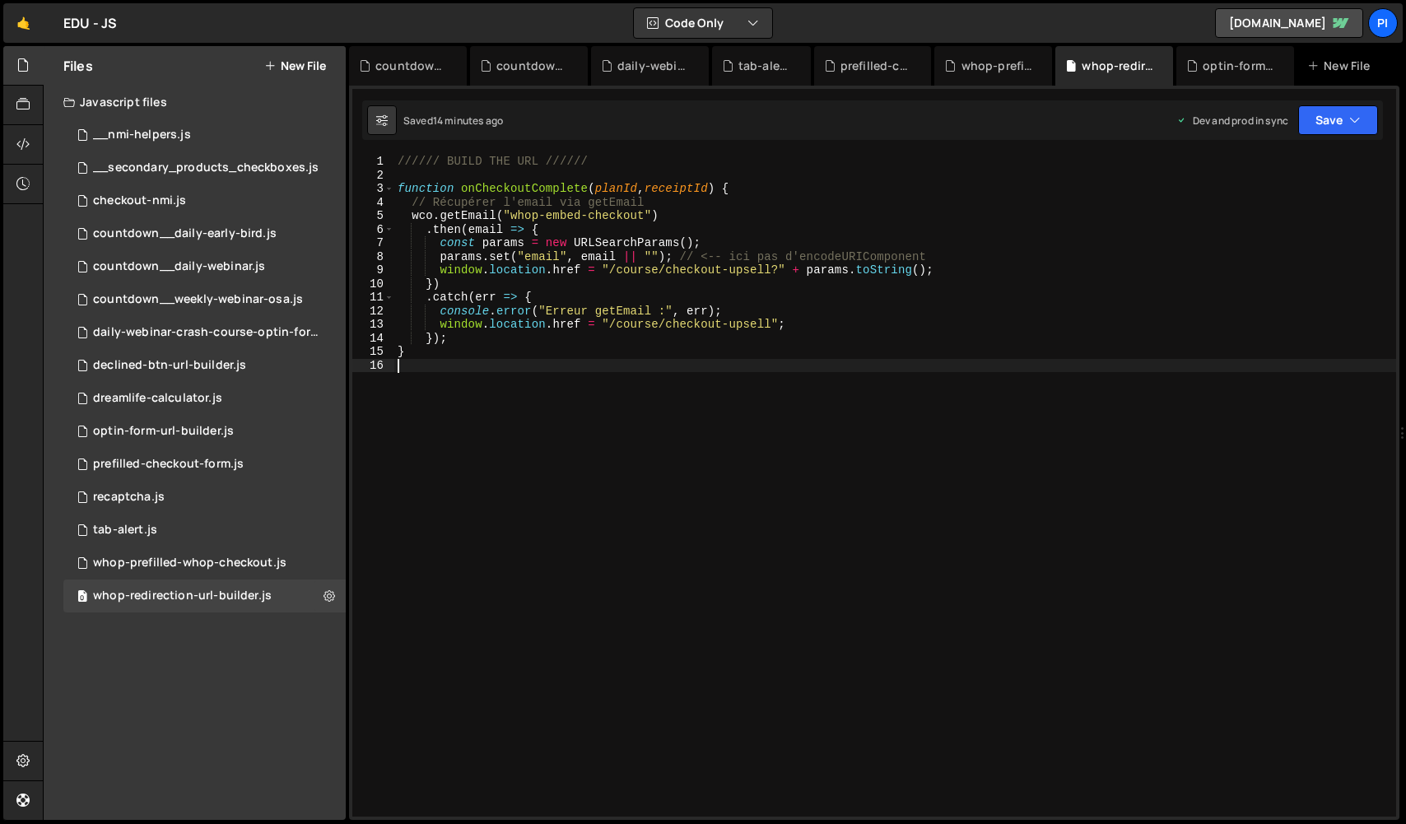
click at [398, 164] on div "////// BUILD THE URL ////// function onCheckoutComplete ( planId , receiptId ) …" at bounding box center [895, 499] width 1002 height 689
type textarea "////// BUILD THE URL //////"
click at [681, 172] on div "////// BUILD THE URL ////// function onCheckoutComplete ( planId , receiptId ) …" at bounding box center [895, 499] width 1002 height 689
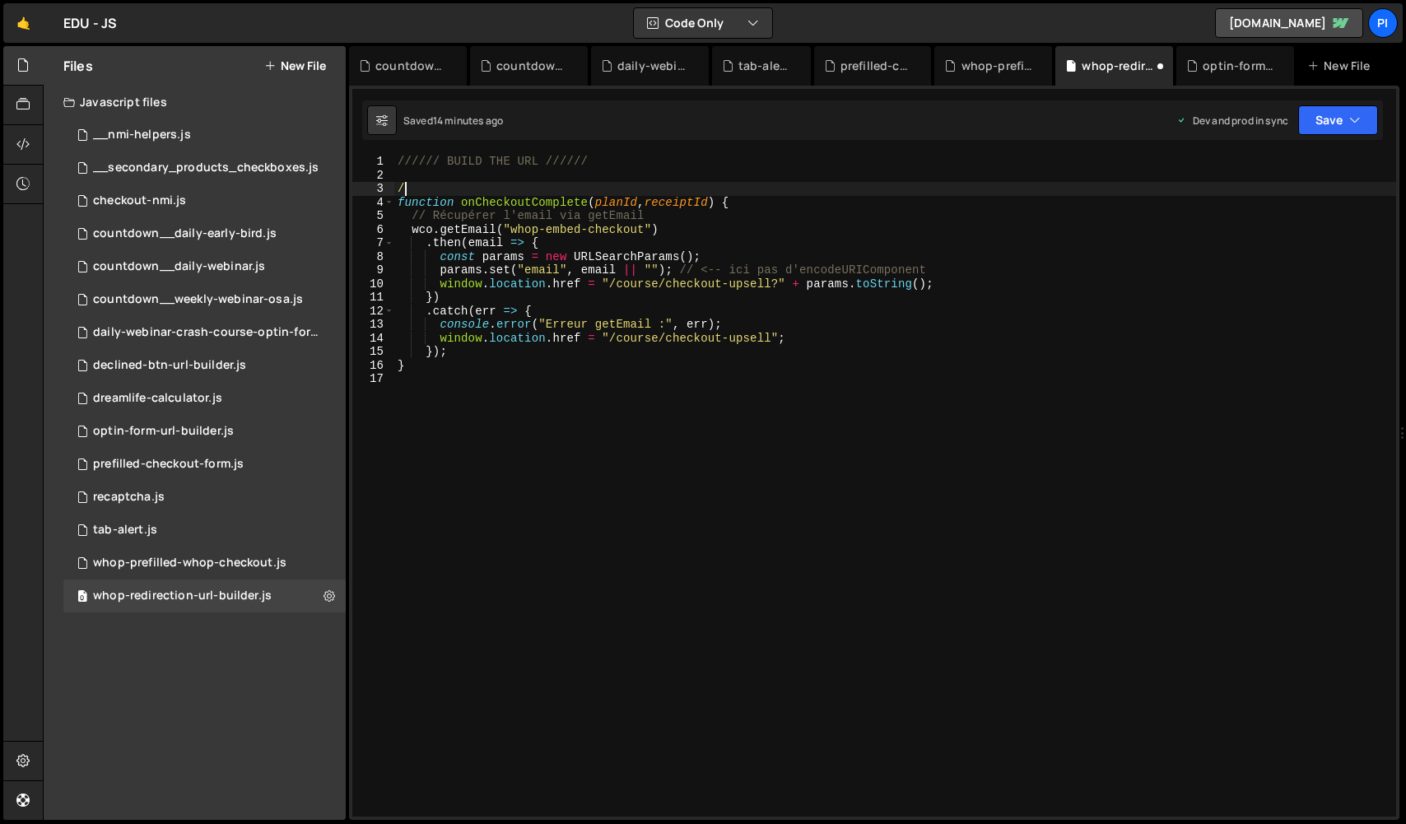
type textarea "/*"
click at [715, 414] on div "////// BUILD THE URL ////// /* function onCheckoutComplete ( planId , receiptId…" at bounding box center [895, 499] width 1002 height 689
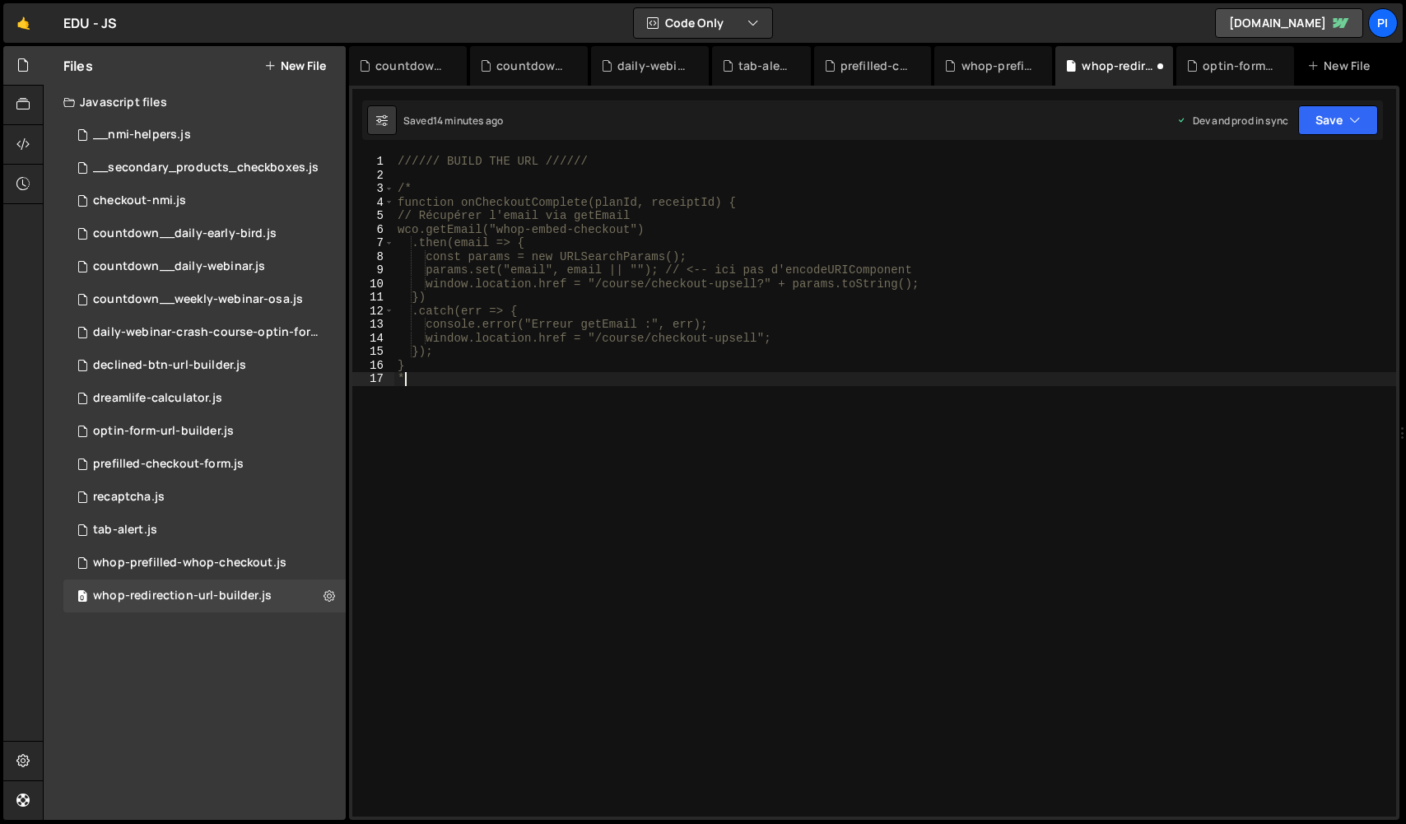
type textarea "*/"
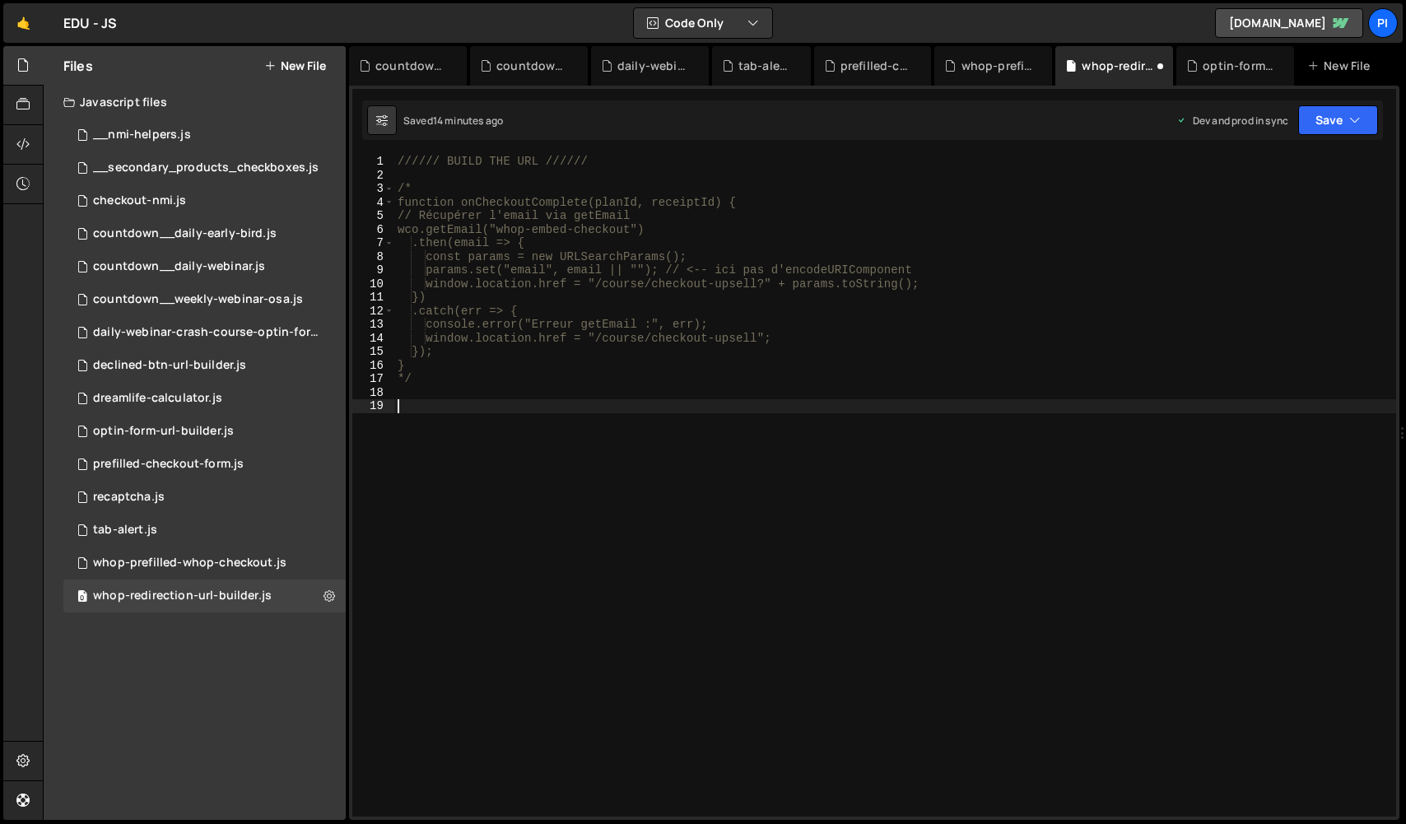
paste textarea "}"
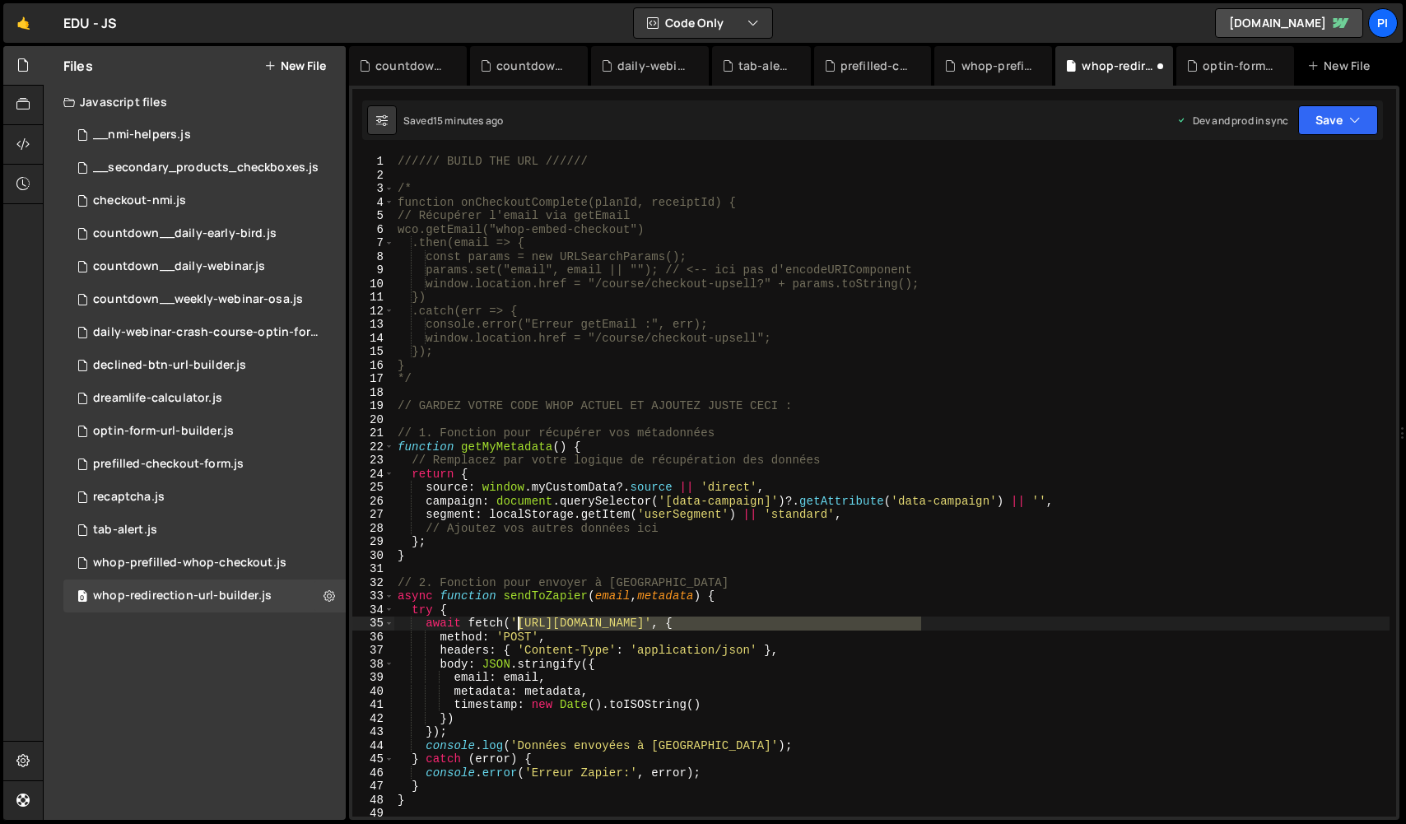
drag, startPoint x: 921, startPoint y: 623, endPoint x: 519, endPoint y: 618, distance: 401.7
click at [519, 618] on div "////// BUILD THE URL ////// /* function onCheckoutComplete(planId, receiptId) {…" at bounding box center [891, 499] width 995 height 689
paste textarea "7657969/u1t3le0/"
type textarea "await fetch('[URL][DOMAIN_NAME]', {"
click at [1357, 128] on icon "button" at bounding box center [1355, 120] width 12 height 16
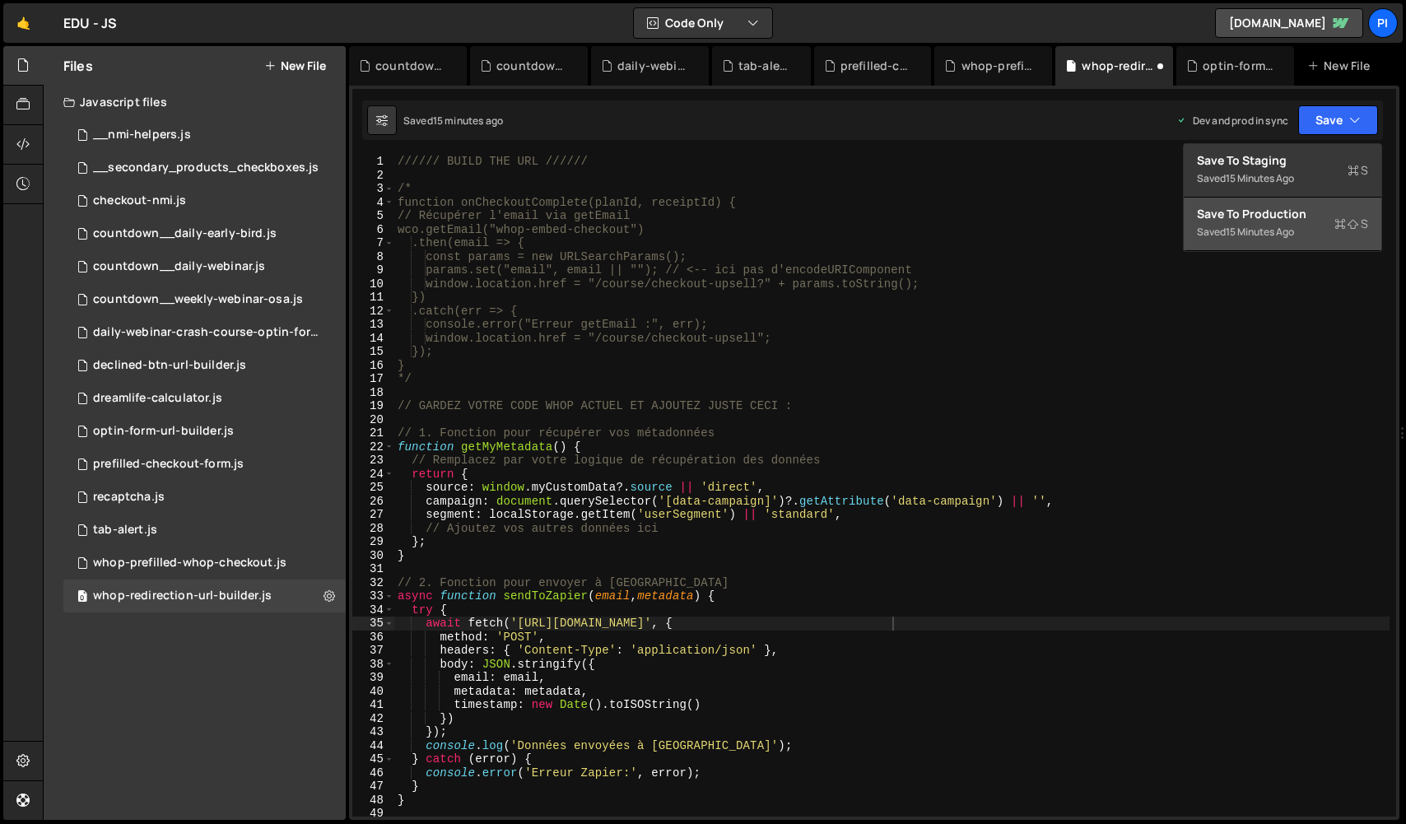
click at [1300, 220] on div "Save to Production S" at bounding box center [1282, 214] width 171 height 16
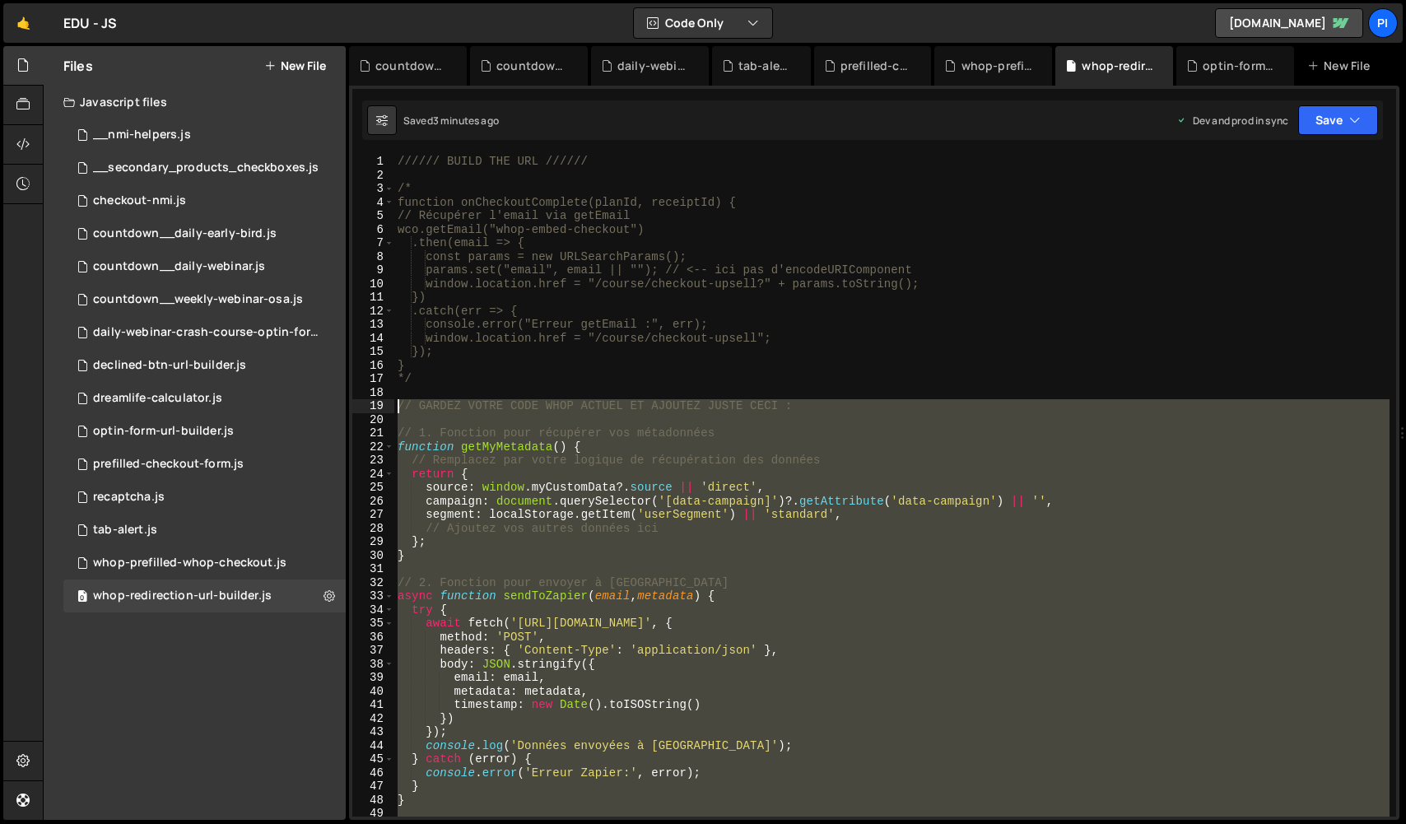
drag, startPoint x: 461, startPoint y: 769, endPoint x: 368, endPoint y: 402, distance: 377.9
click at [368, 402] on div "1 2 3 4 5 6 7 8 9 10 11 12 13 14 15 16 17 18 19 20 21 22 23 24 25 26 27 28 29 3…" at bounding box center [874, 486] width 1044 height 662
paste textarea "}"
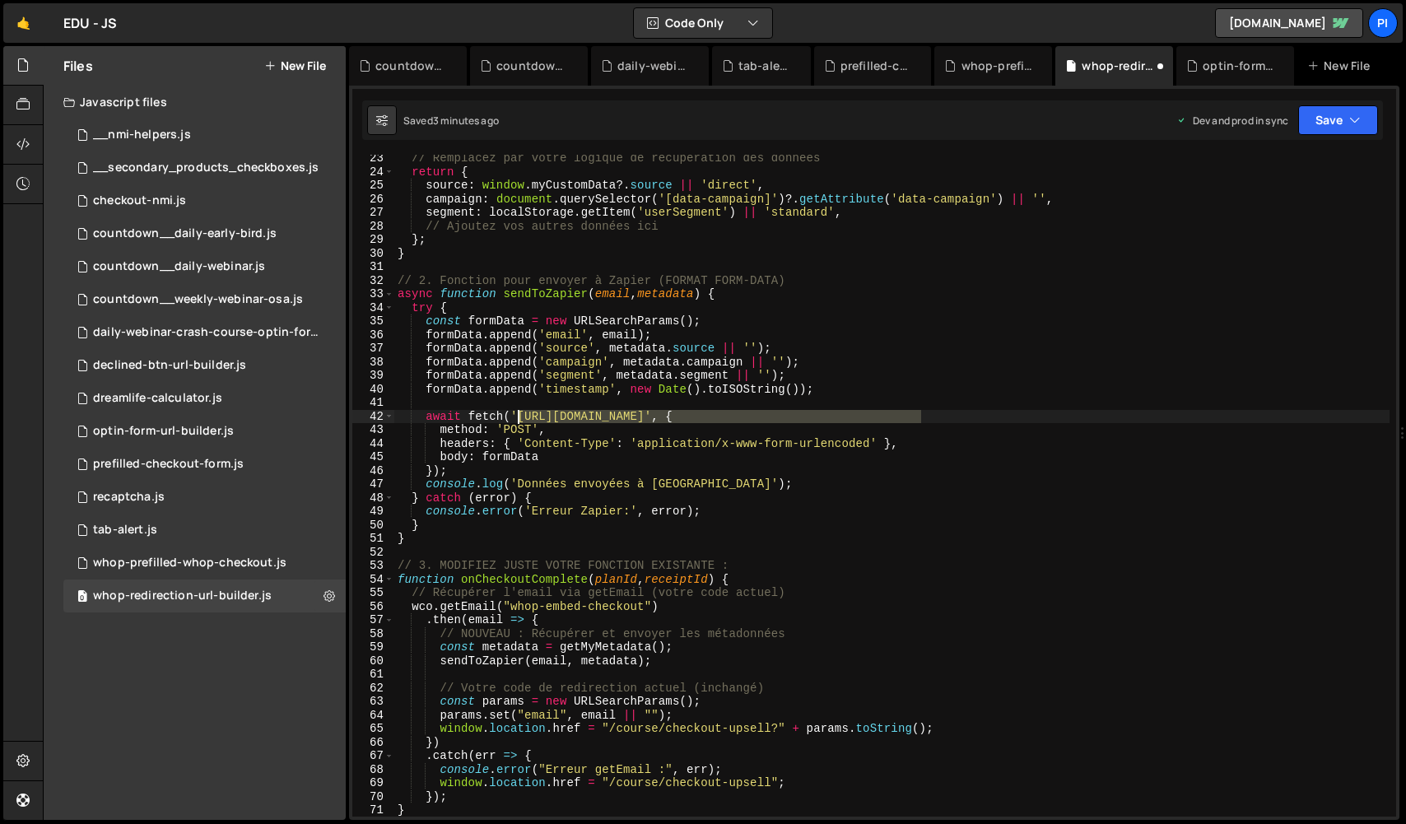
drag, startPoint x: 919, startPoint y: 420, endPoint x: 519, endPoint y: 417, distance: 400.0
click at [518, 417] on div "// Remplacez par votre logique de récupération des données return { source : wi…" at bounding box center [891, 495] width 995 height 689
paste textarea "7657969/u1t3le0/"
type textarea "await fetch('[URL][DOMAIN_NAME]', {"
click at [1338, 124] on button "Save" at bounding box center [1338, 120] width 80 height 30
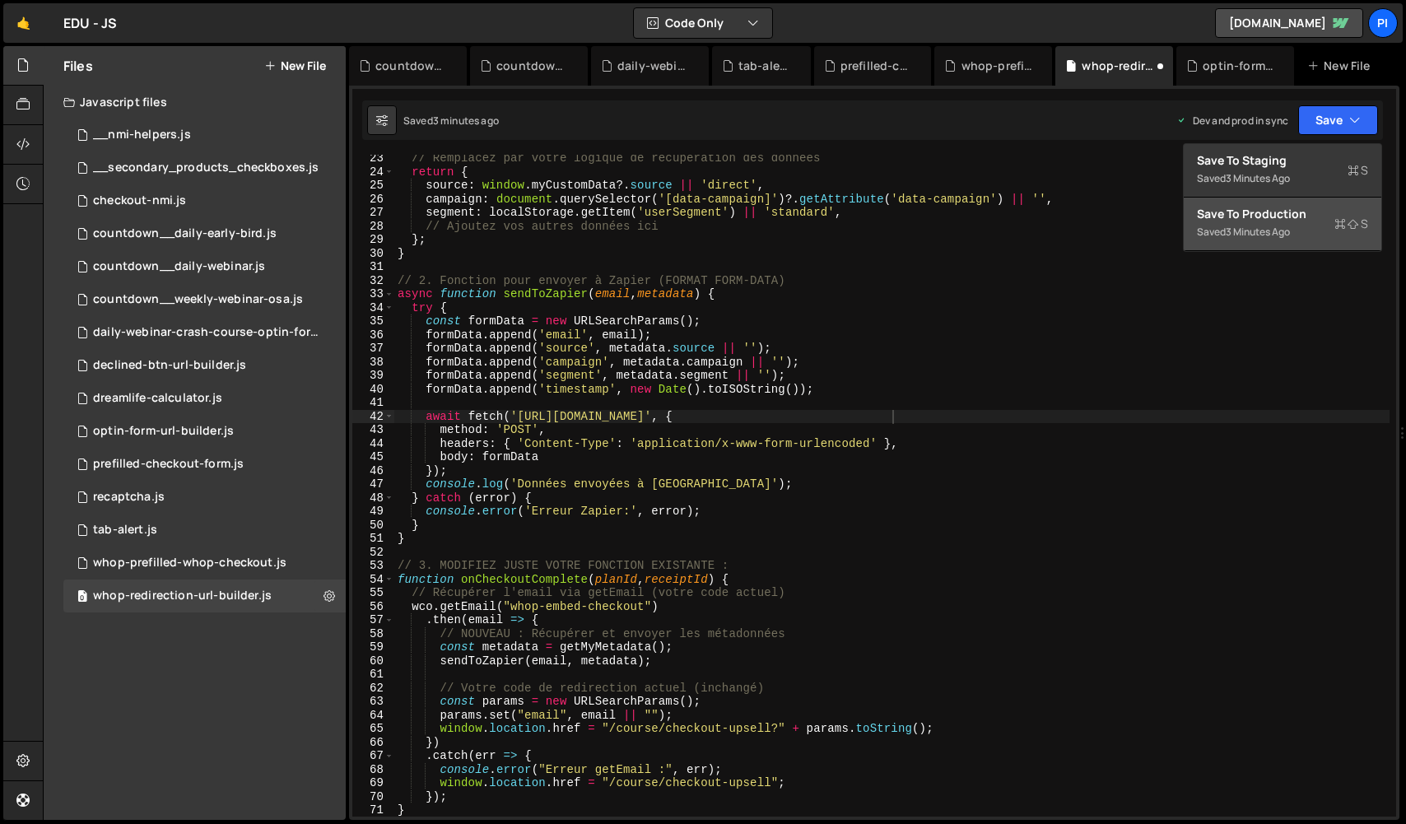
click at [1300, 207] on div "Save to Production S" at bounding box center [1282, 214] width 171 height 16
